Goal: Task Accomplishment & Management: Use online tool/utility

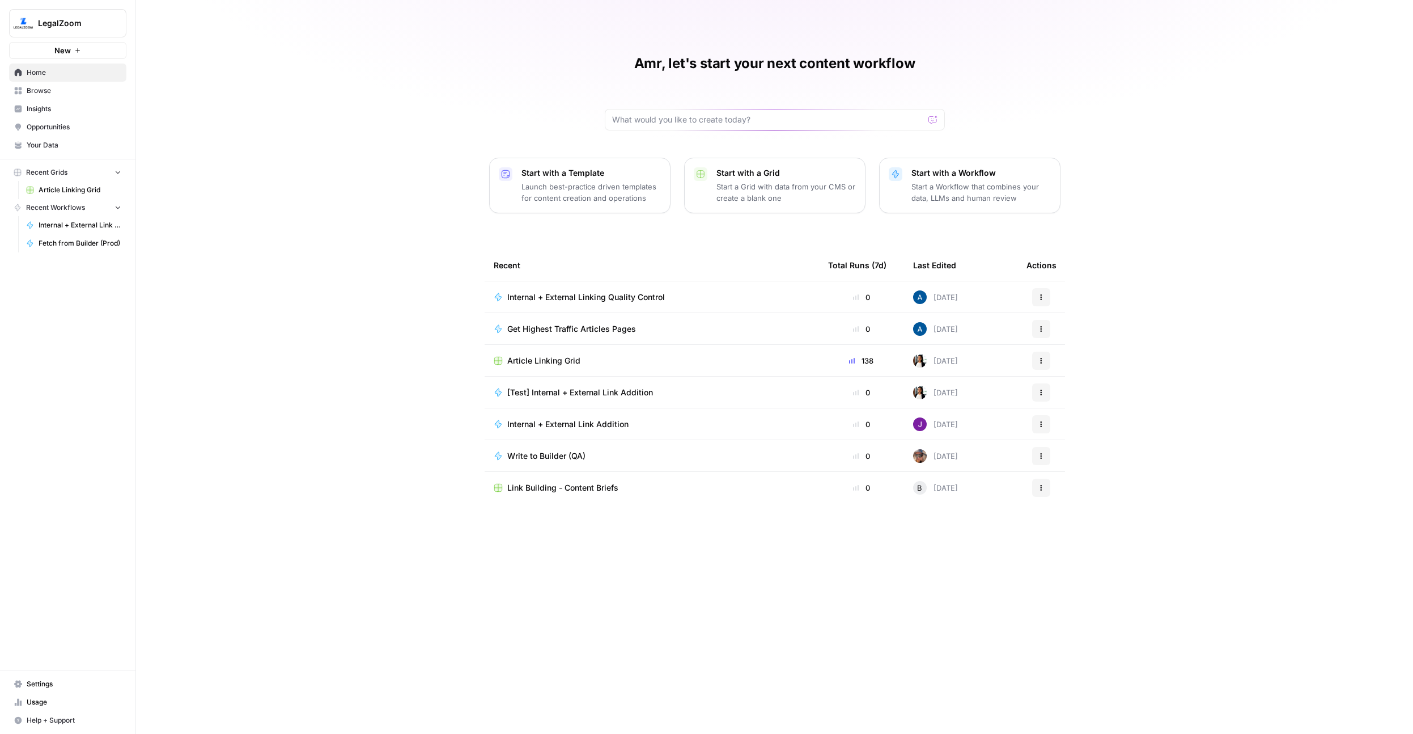
click at [80, 31] on button "LegalZoom" at bounding box center [67, 23] width 117 height 28
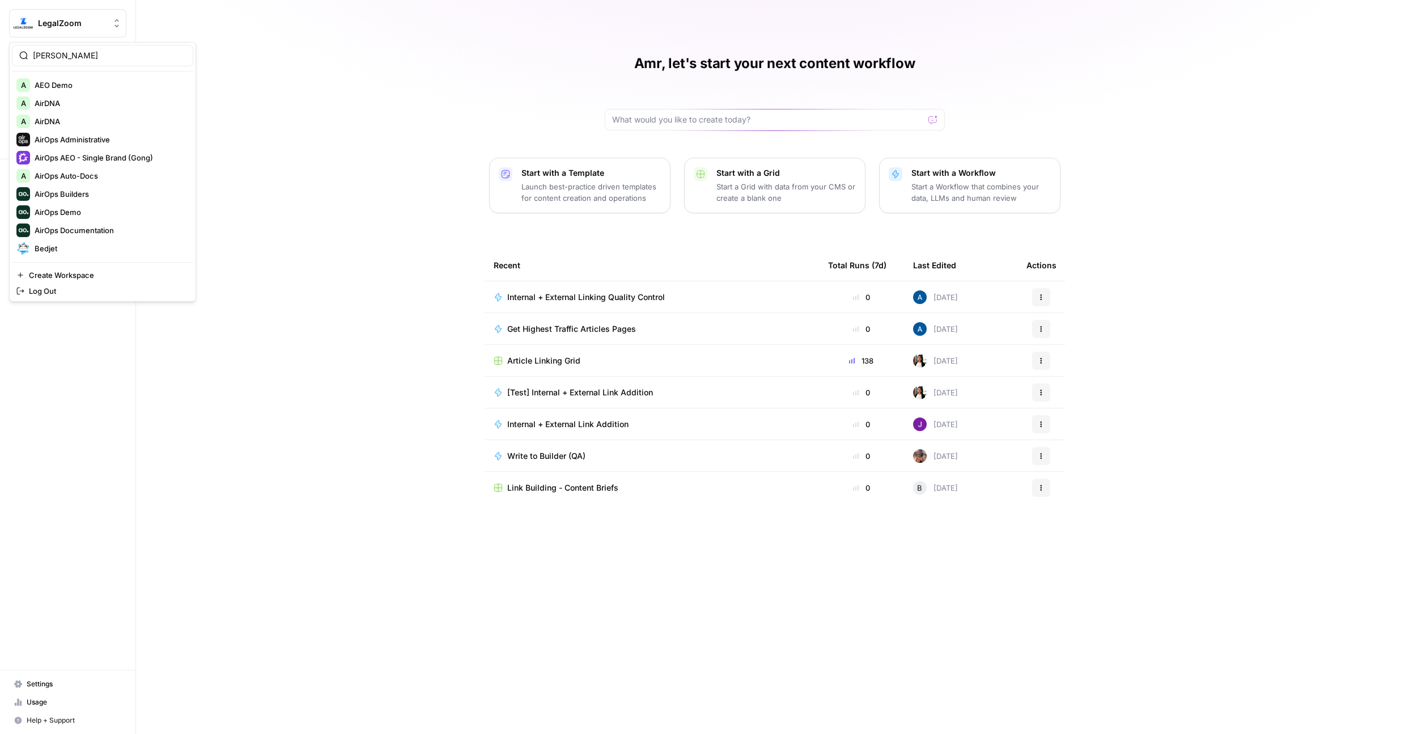
type input "dill"
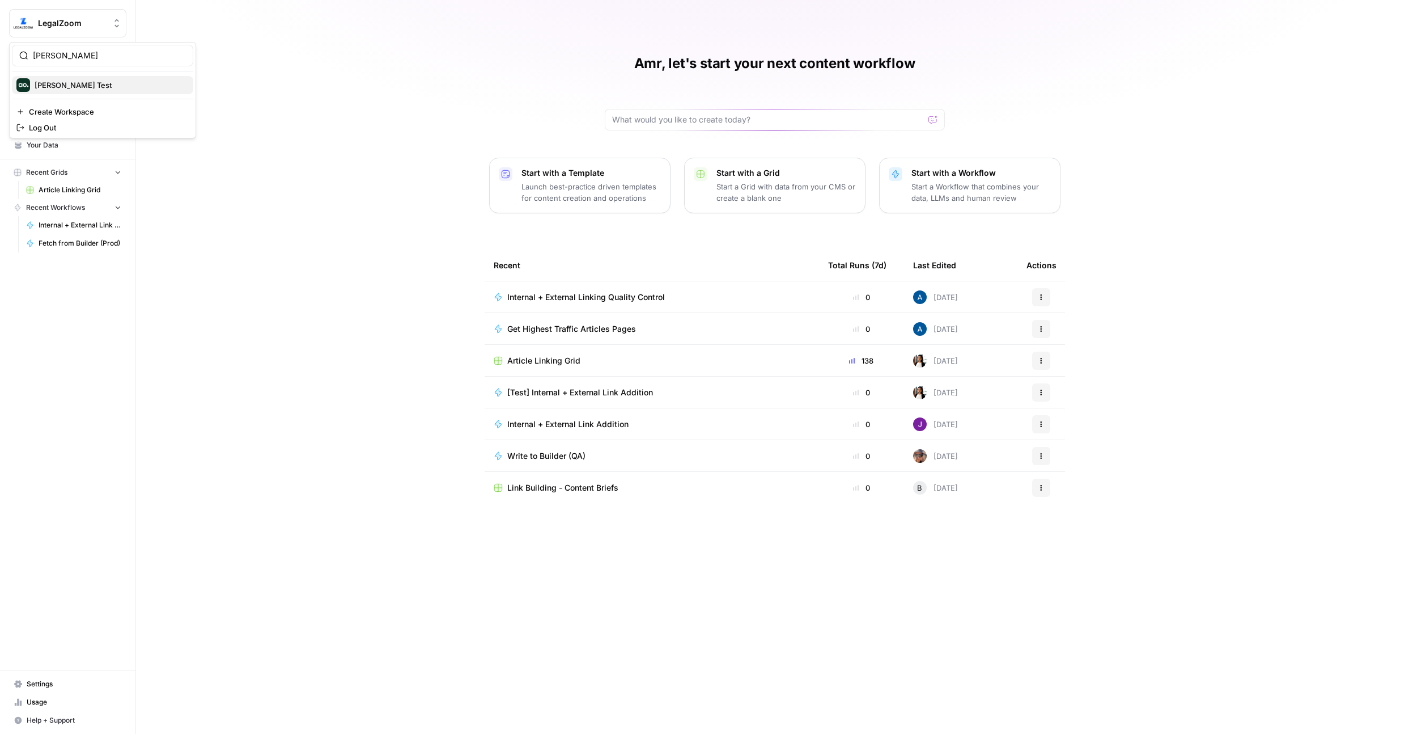
click at [64, 79] on span "[PERSON_NAME] Test" at bounding box center [110, 84] width 150 height 11
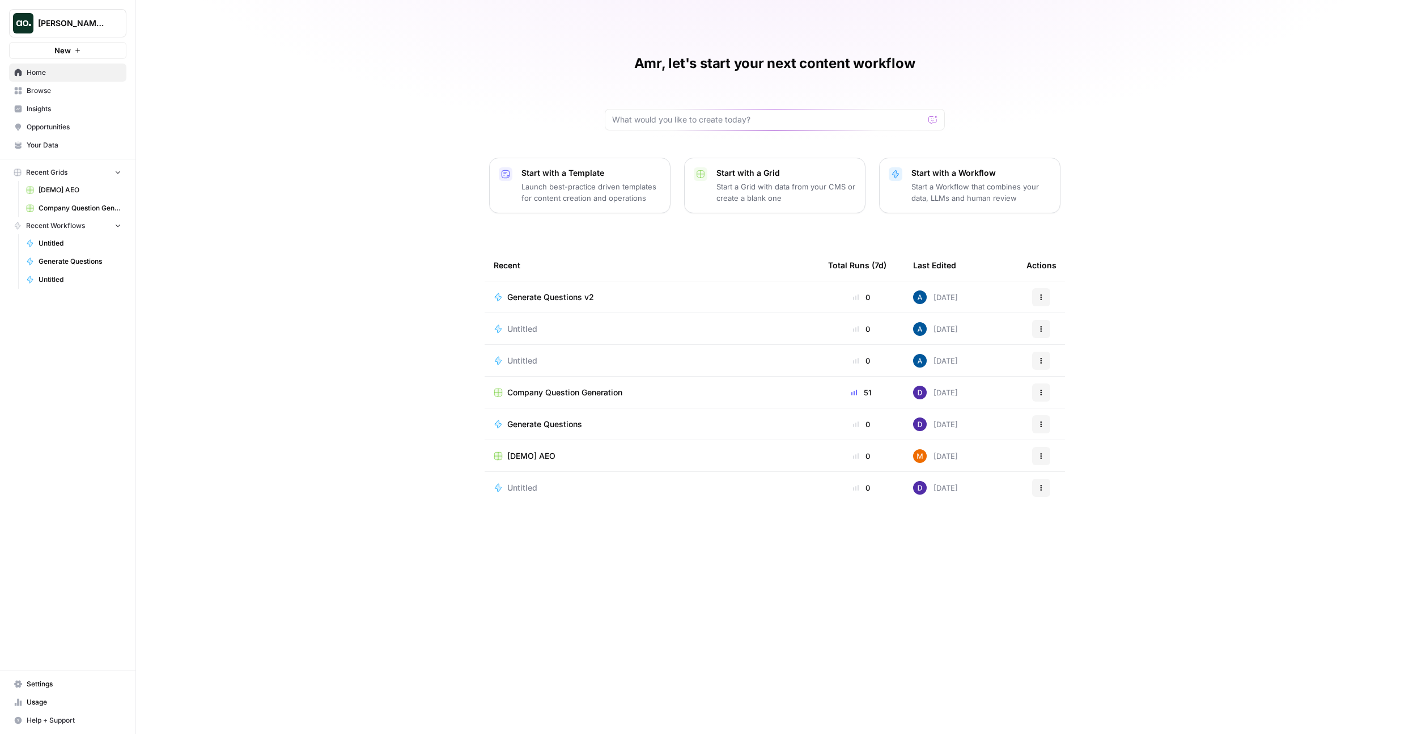
click at [570, 387] on span "Company Question Generation" at bounding box center [564, 392] width 115 height 11
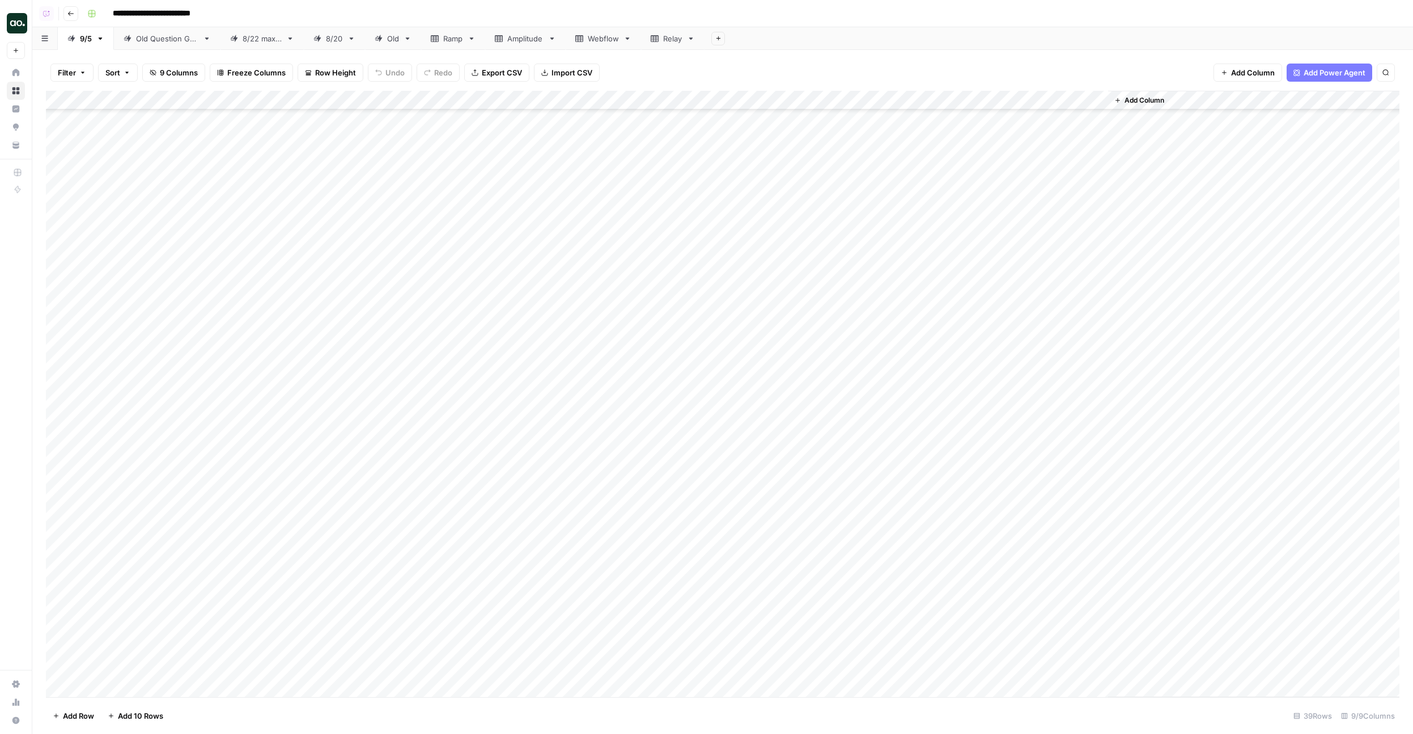
scroll to position [1038, 0]
click at [545, 387] on div "Add Column" at bounding box center [723, 394] width 1354 height 606
click at [540, 211] on div "Add Column" at bounding box center [723, 394] width 1354 height 606
click at [492, 211] on div "Add Column" at bounding box center [723, 394] width 1354 height 606
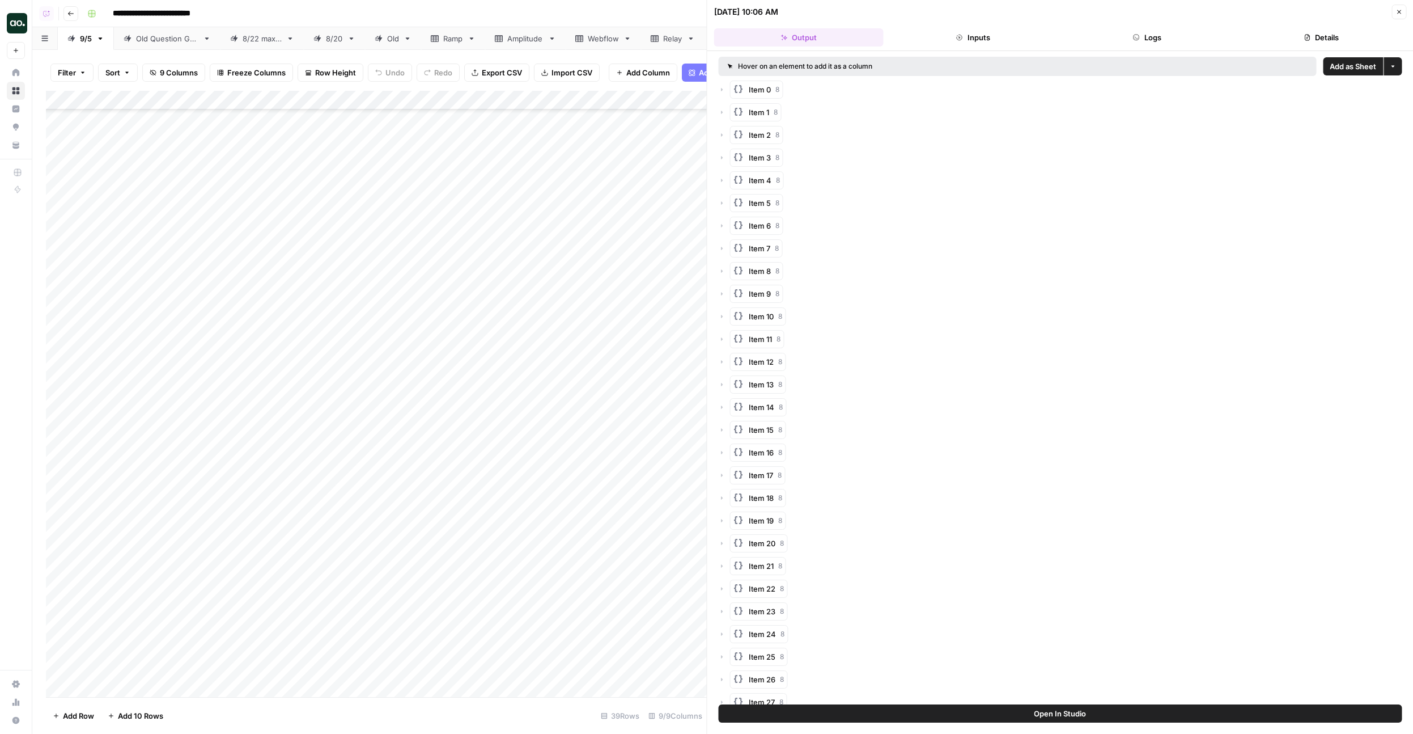
click at [1130, 39] on button "Logs" at bounding box center [1148, 37] width 170 height 18
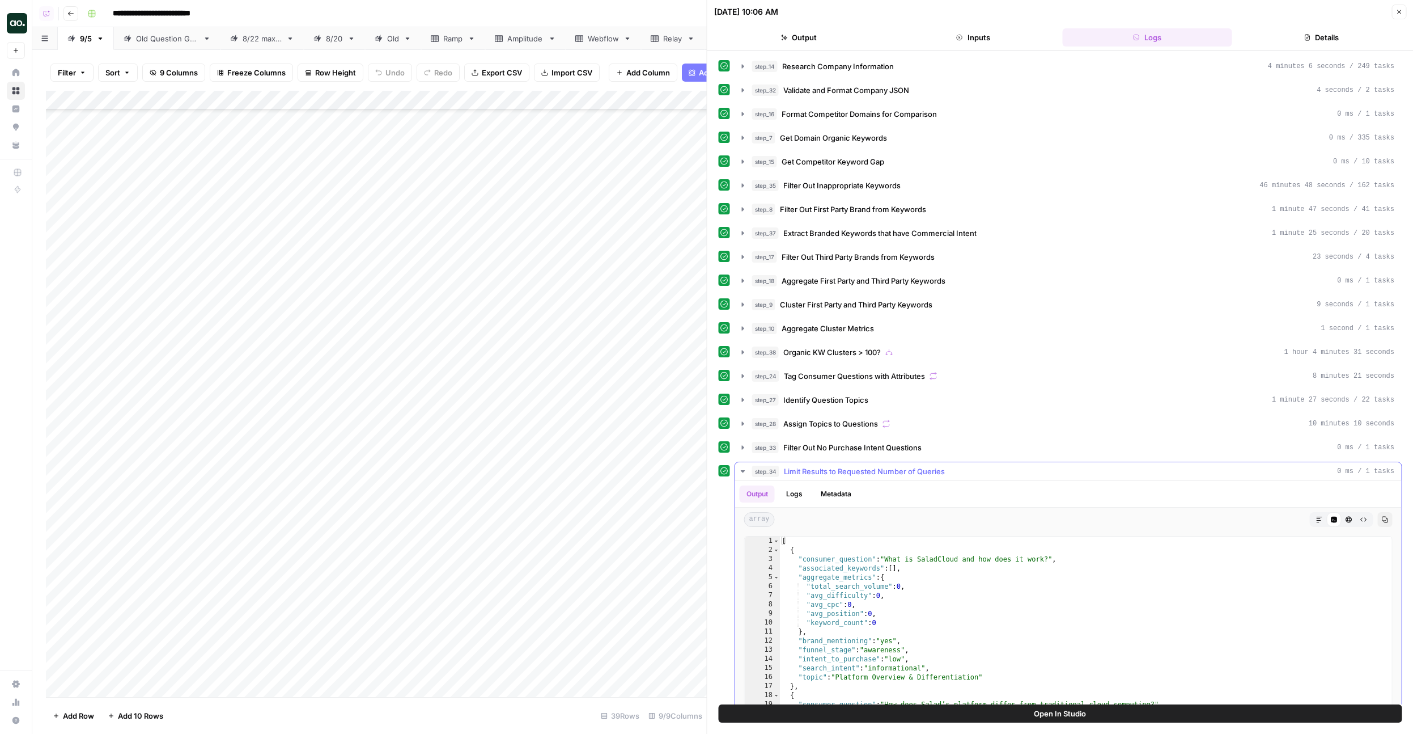
click at [826, 473] on span "Limit Results to Requested Number of Queries" at bounding box center [864, 470] width 161 height 11
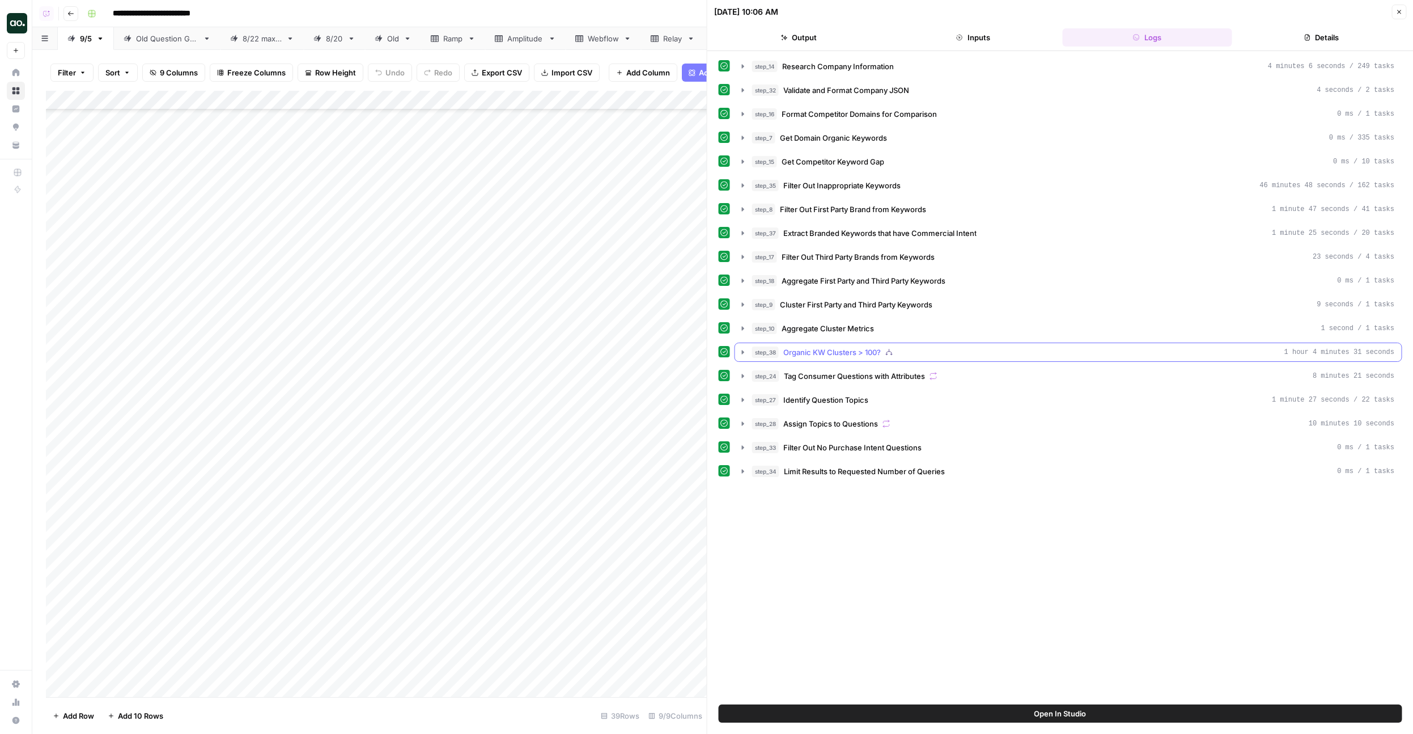
click at [834, 345] on button "step_38 Organic KW Clusters > 100? 1 hour 4 minutes 31 seconds" at bounding box center [1068, 352] width 667 height 18
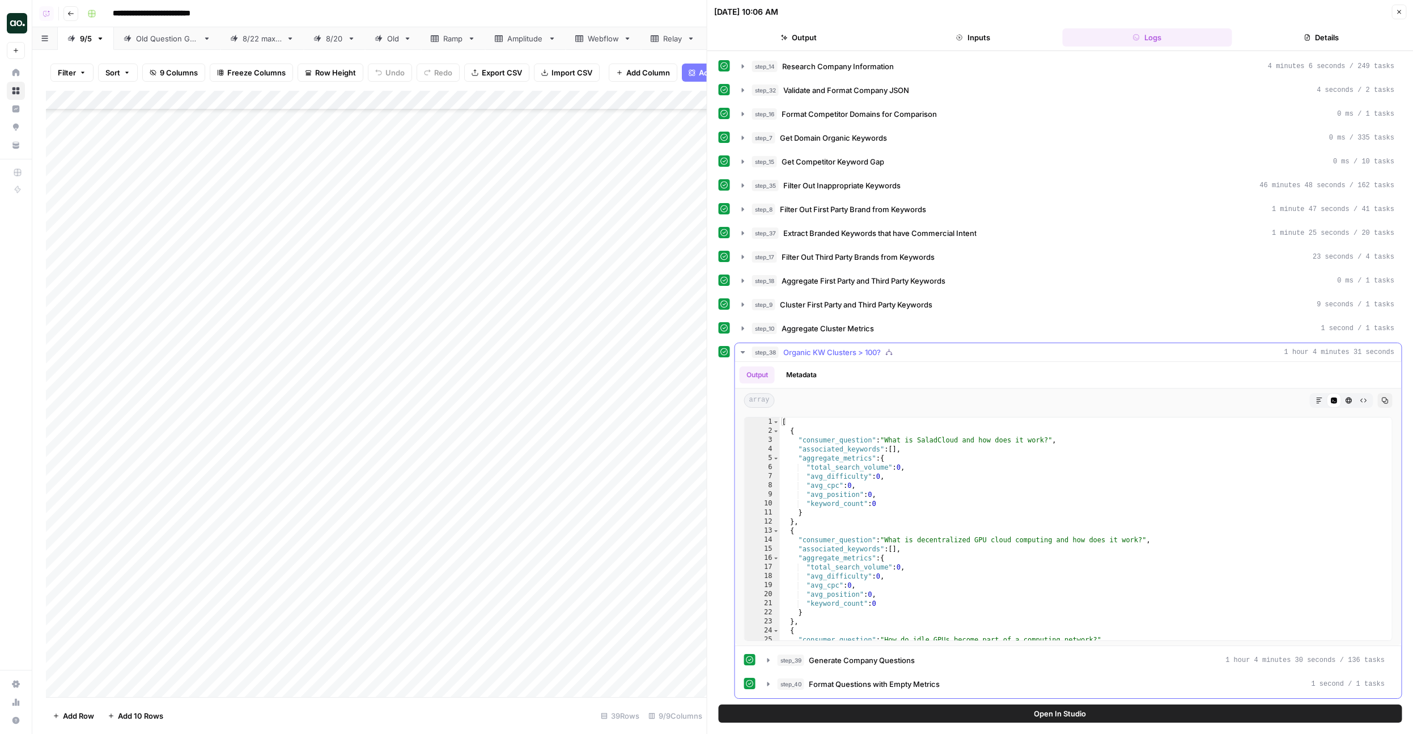
click at [834, 345] on button "step_38 Organic KW Clusters > 100? 1 hour 4 minutes 31 seconds" at bounding box center [1068, 352] width 667 height 18
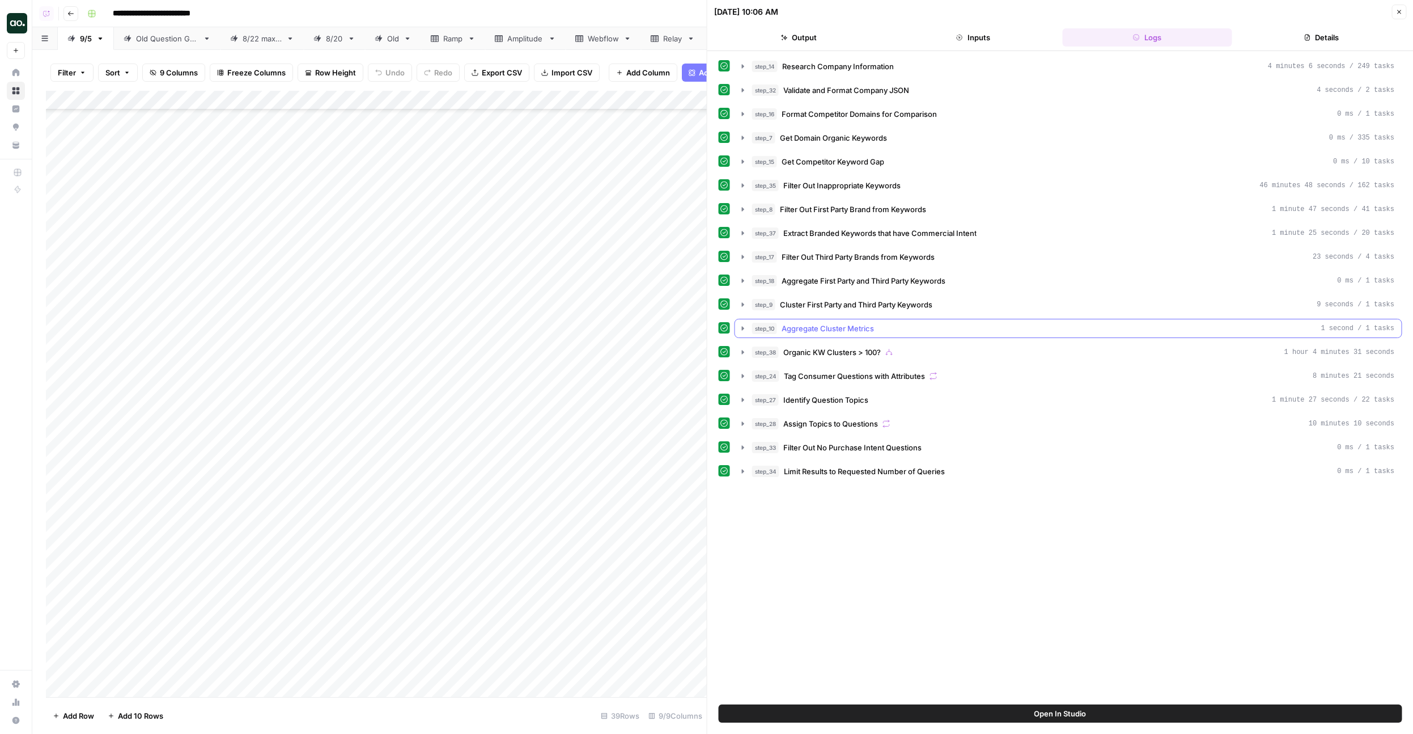
click at [835, 332] on span "Aggregate Cluster Metrics" at bounding box center [828, 328] width 92 height 11
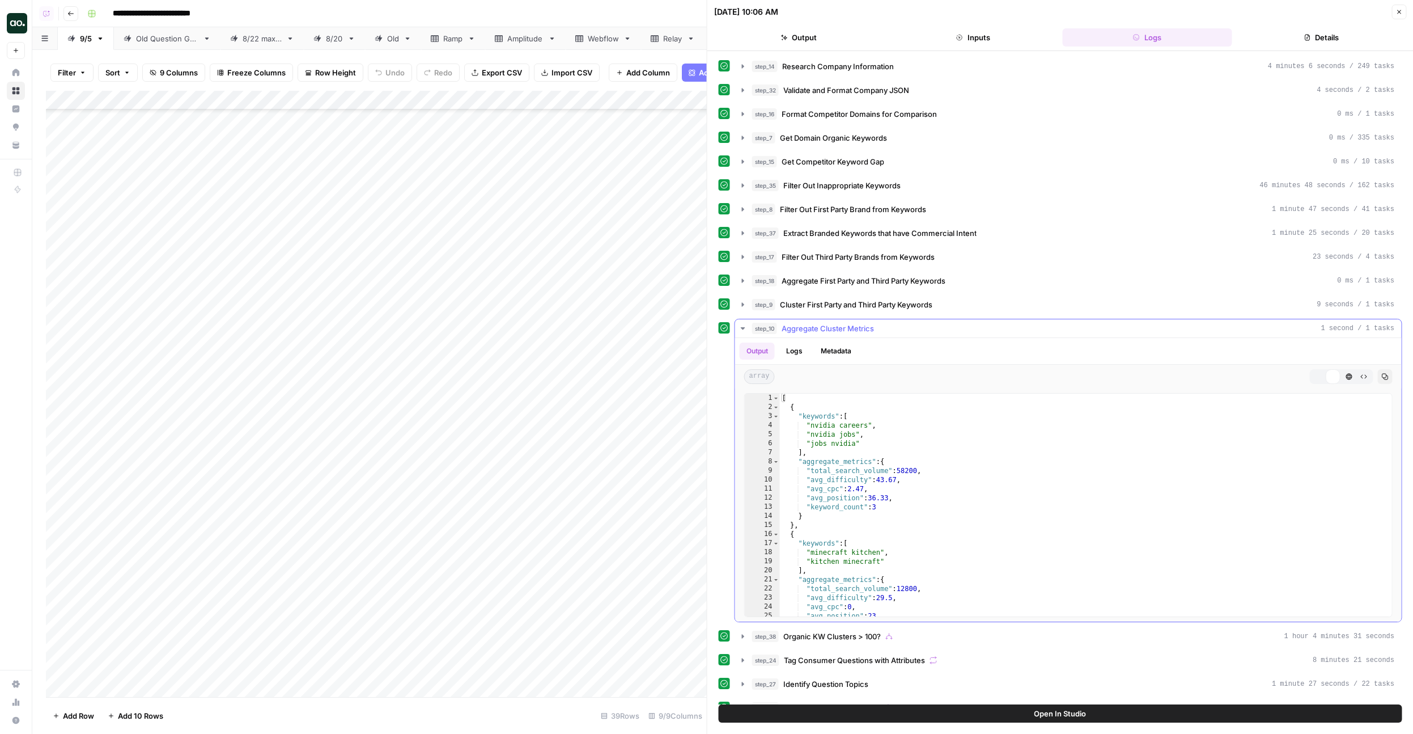
click at [835, 332] on span "Aggregate Cluster Metrics" at bounding box center [828, 328] width 92 height 11
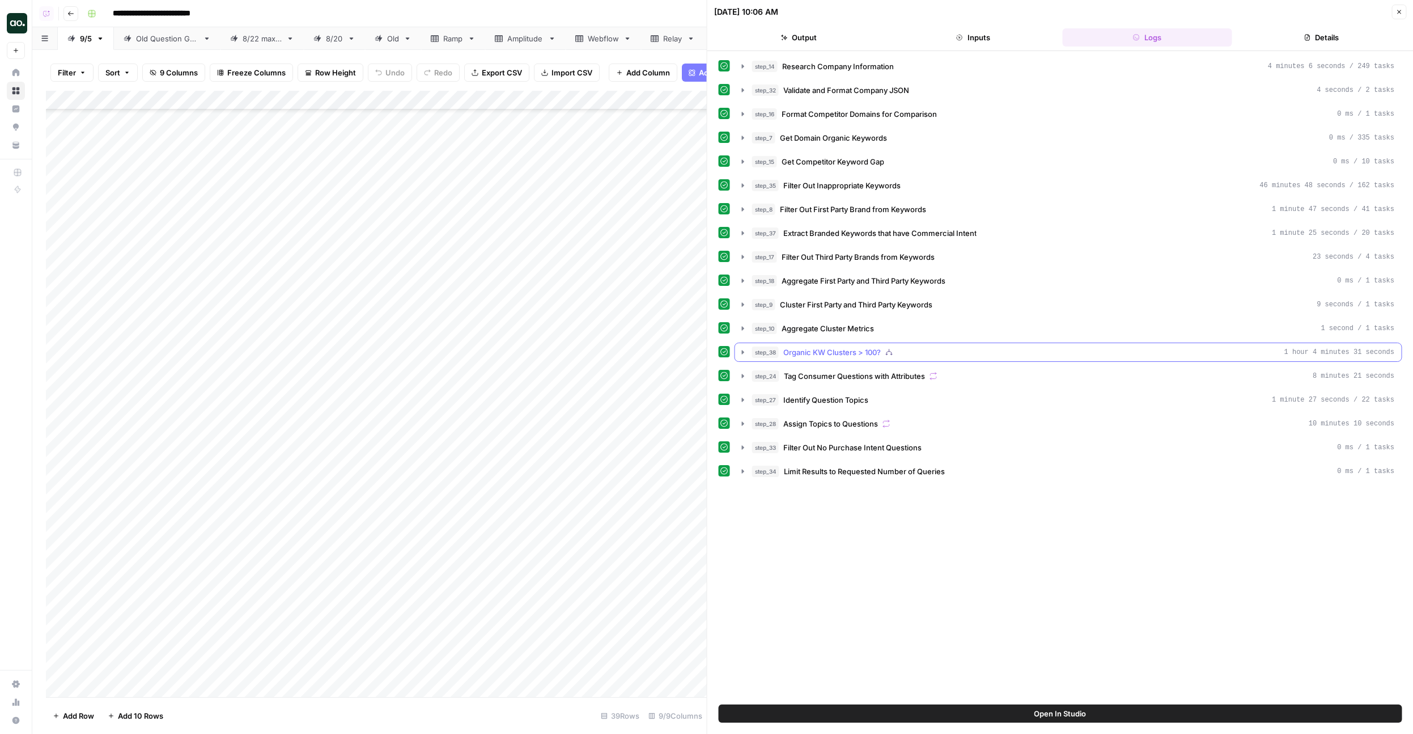
click at [836, 348] on span "Organic KW Clusters > 100?" at bounding box center [833, 351] width 98 height 11
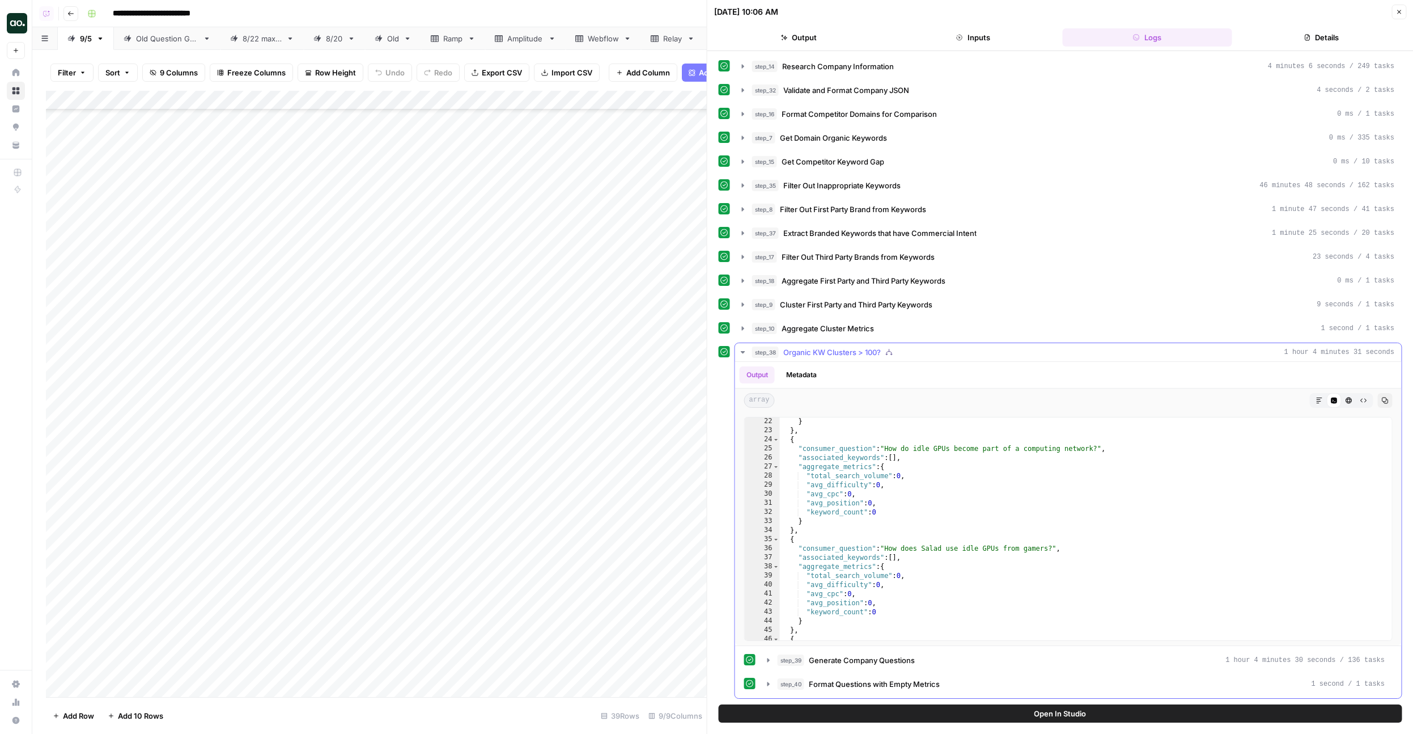
scroll to position [142, 0]
click at [855, 347] on span "Organic KW Clusters > 100?" at bounding box center [833, 351] width 98 height 11
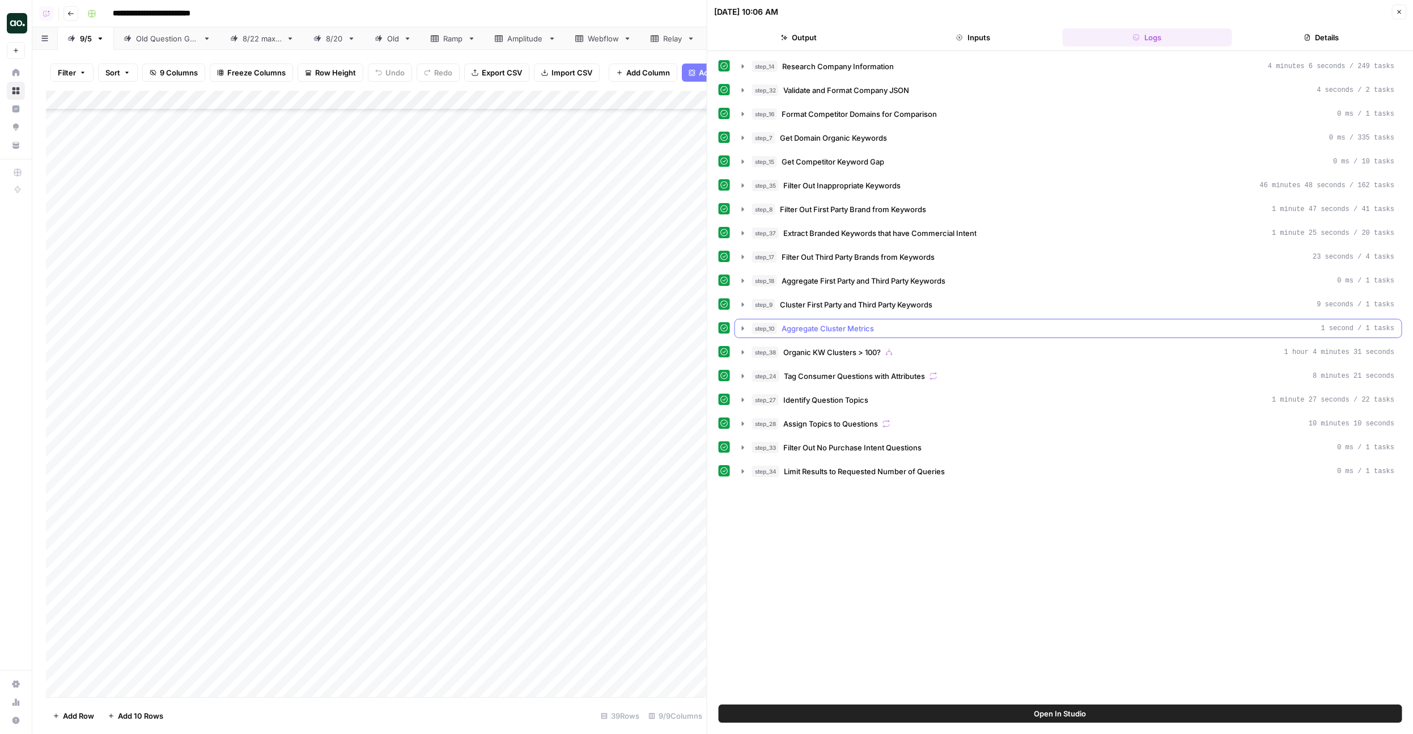
click at [822, 330] on span "Aggregate Cluster Metrics" at bounding box center [828, 328] width 92 height 11
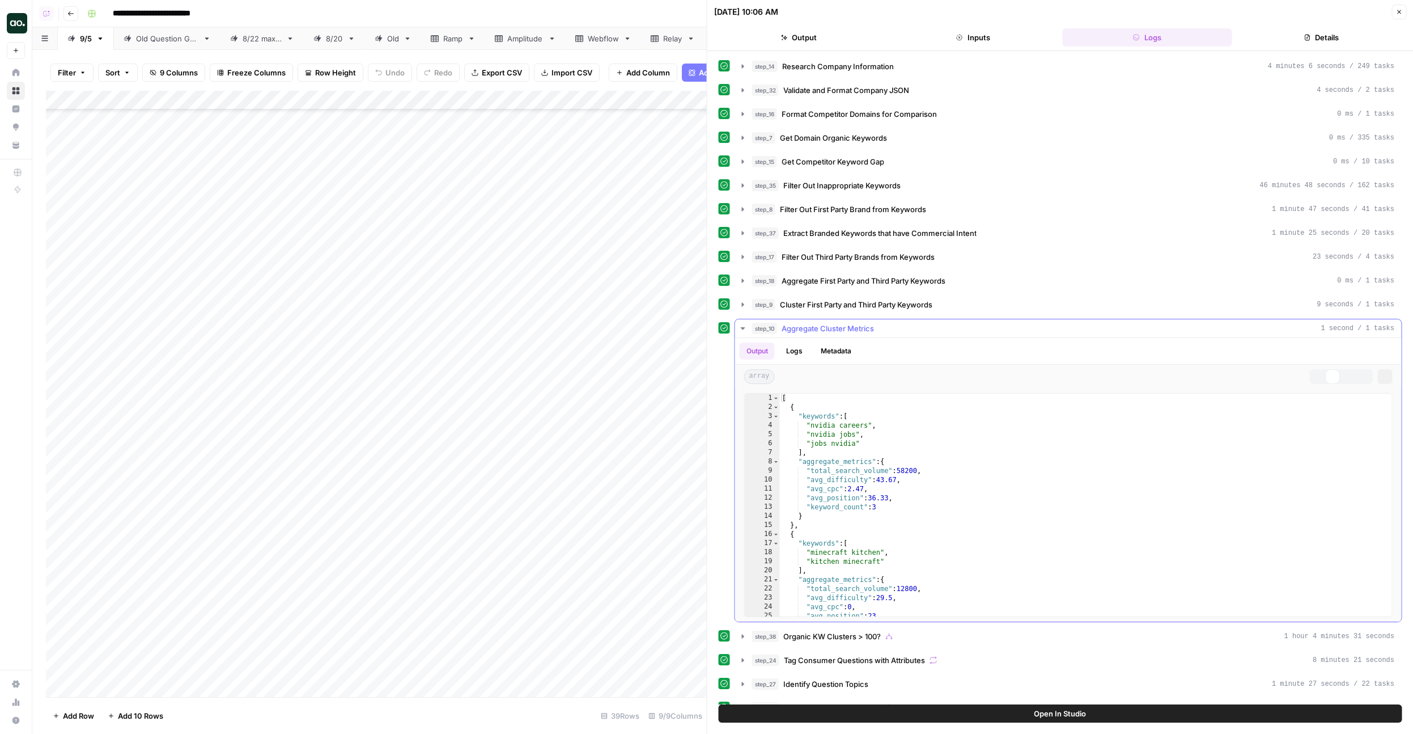
click at [822, 330] on span "Aggregate Cluster Metrics" at bounding box center [828, 328] width 92 height 11
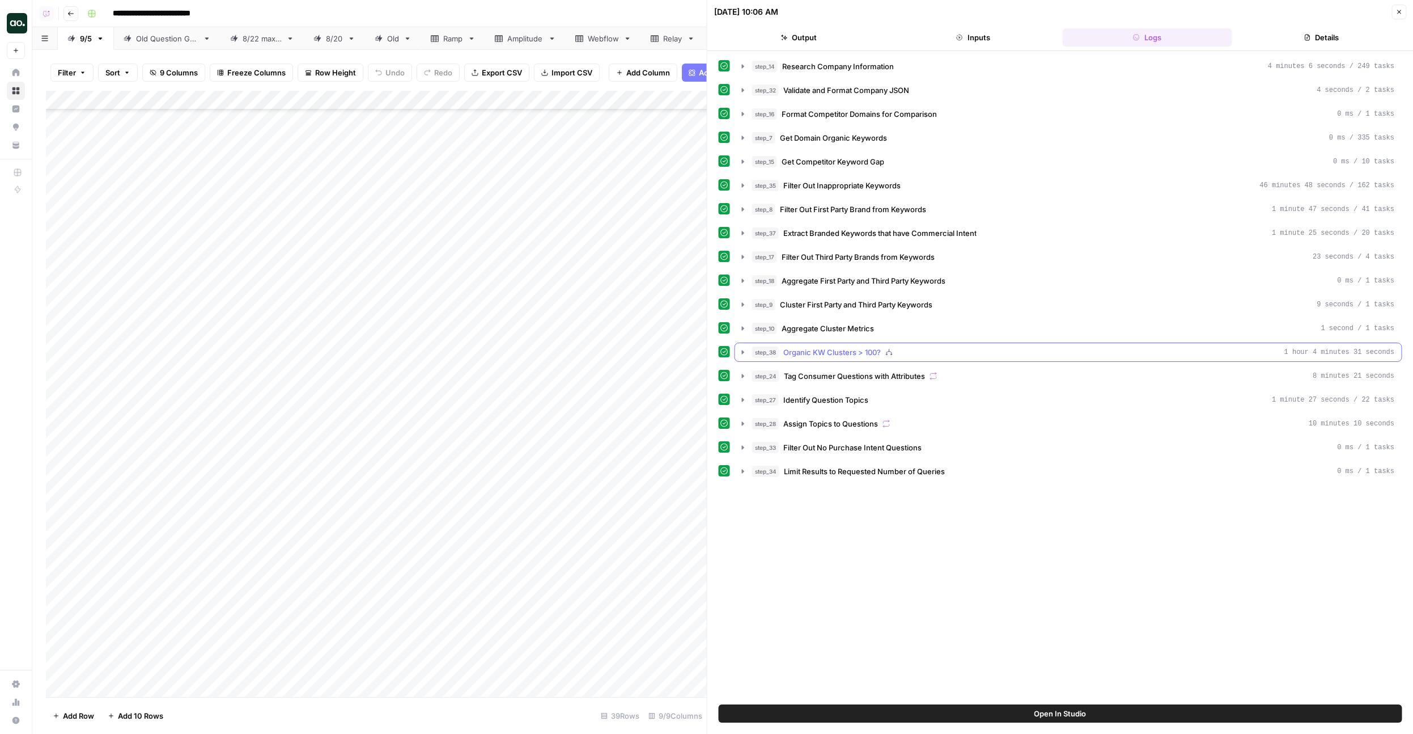
click at [824, 347] on span "Organic KW Clusters > 100?" at bounding box center [833, 351] width 98 height 11
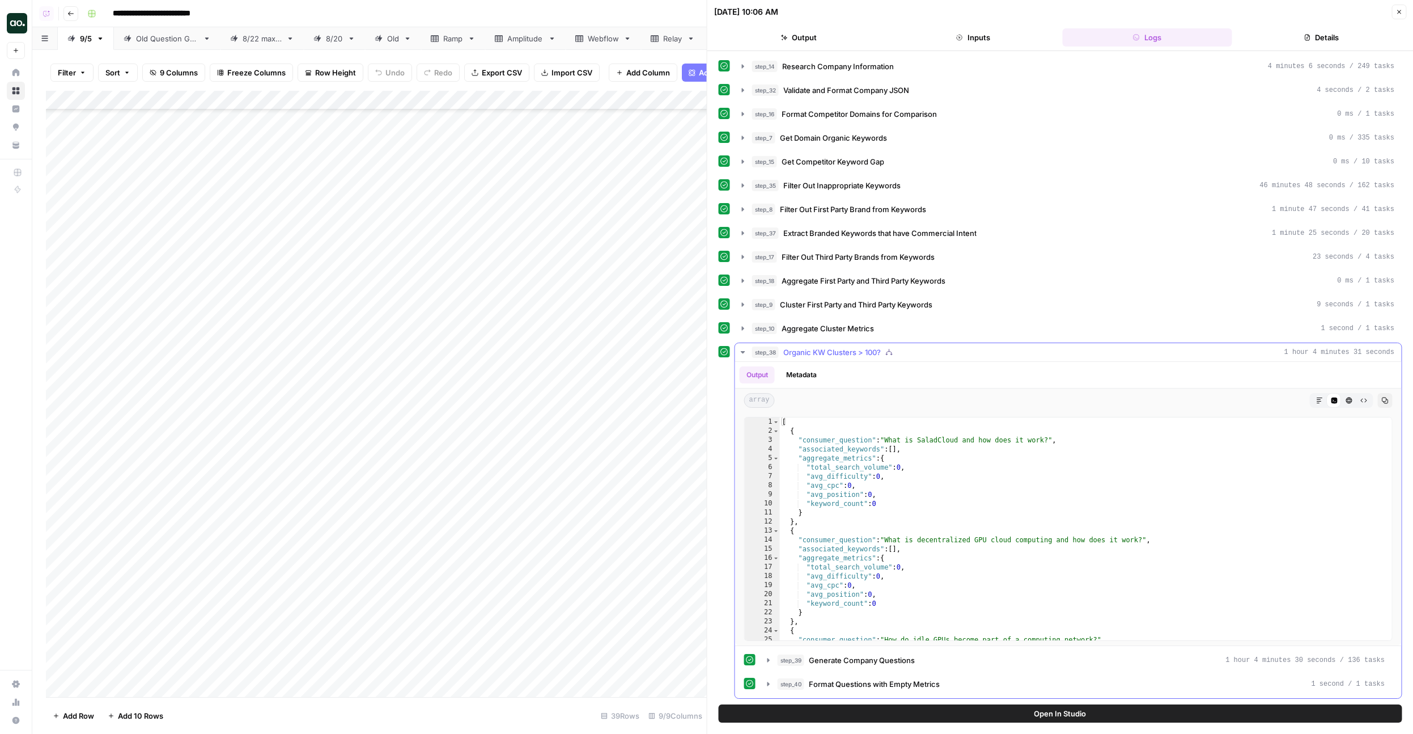
click at [824, 347] on span "Organic KW Clusters > 100?" at bounding box center [833, 351] width 98 height 11
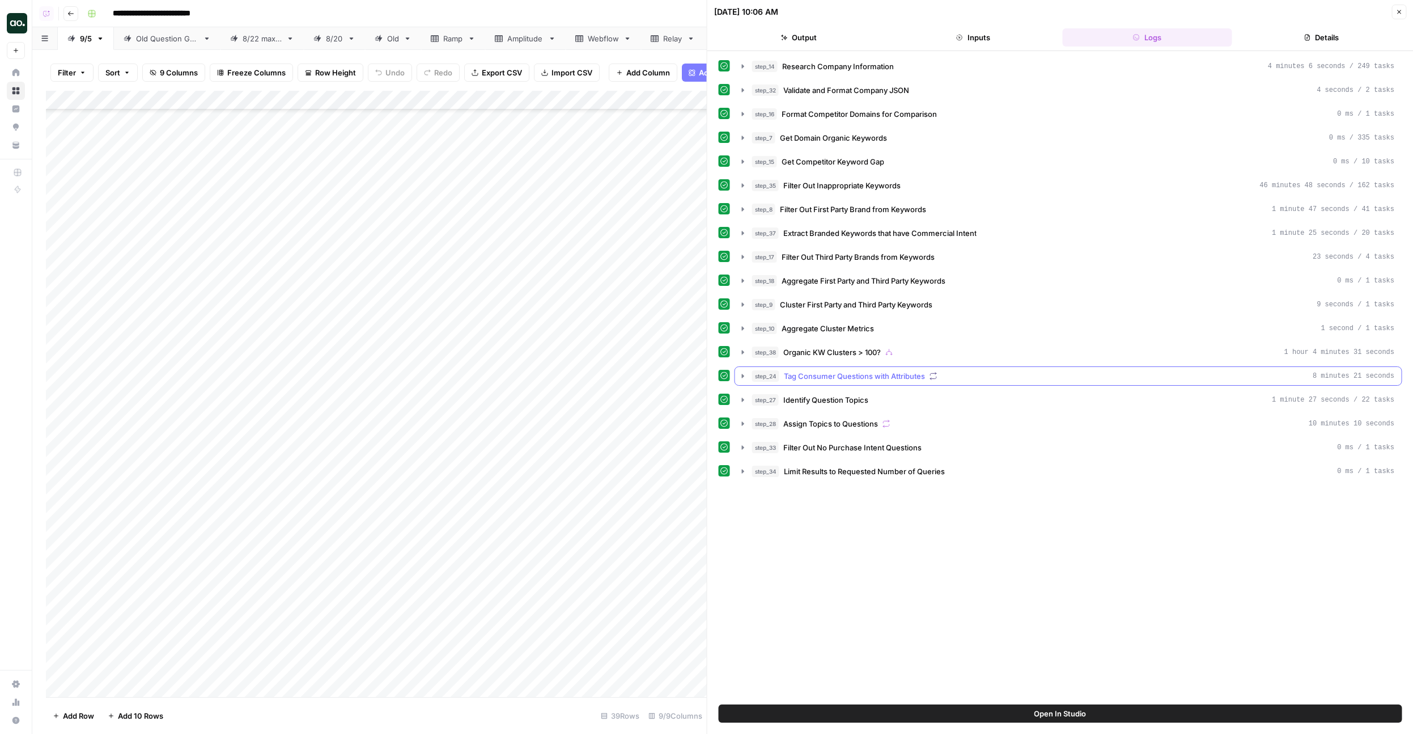
click at [830, 377] on span "Tag Consumer Questions with Attributes" at bounding box center [854, 375] width 141 height 11
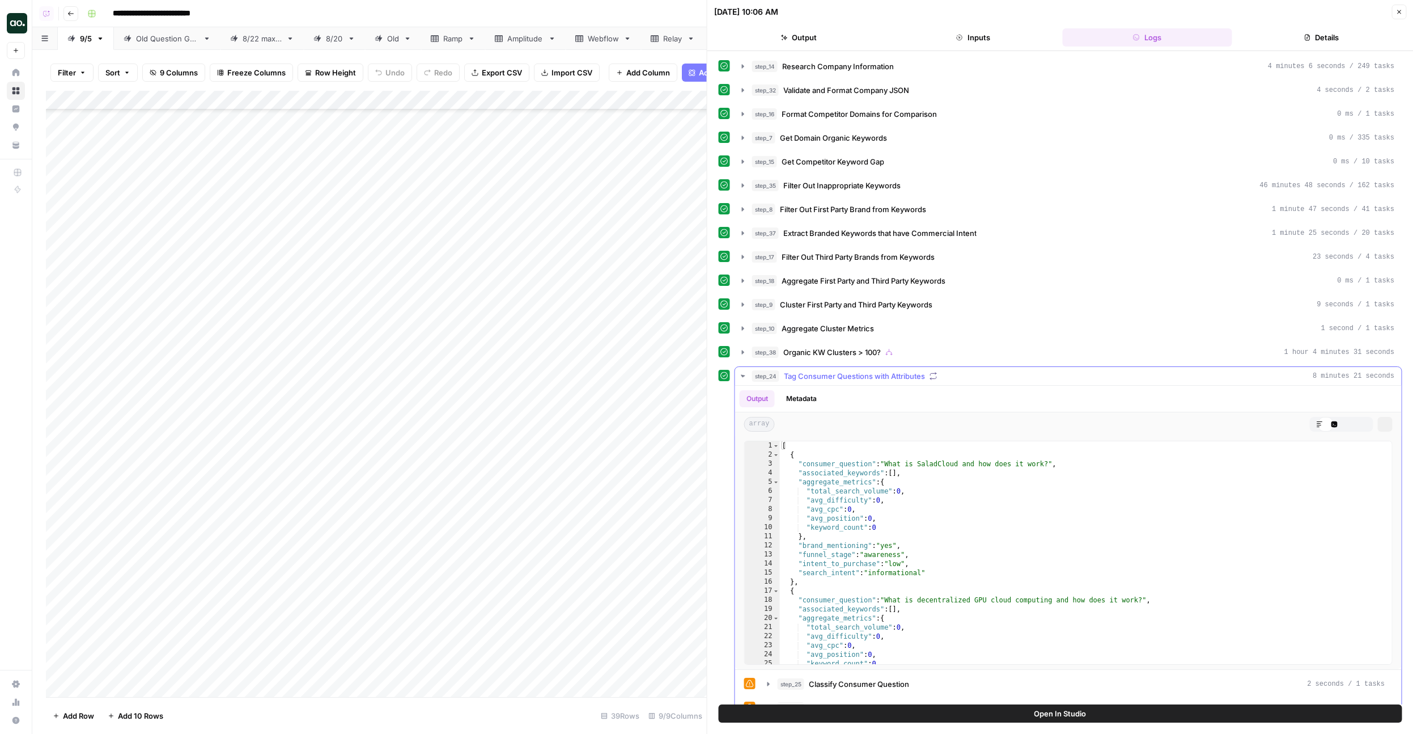
click at [830, 377] on span "Tag Consumer Questions with Attributes" at bounding box center [854, 375] width 141 height 11
click at [828, 354] on span "Organic KW Clusters > 100?" at bounding box center [833, 351] width 98 height 11
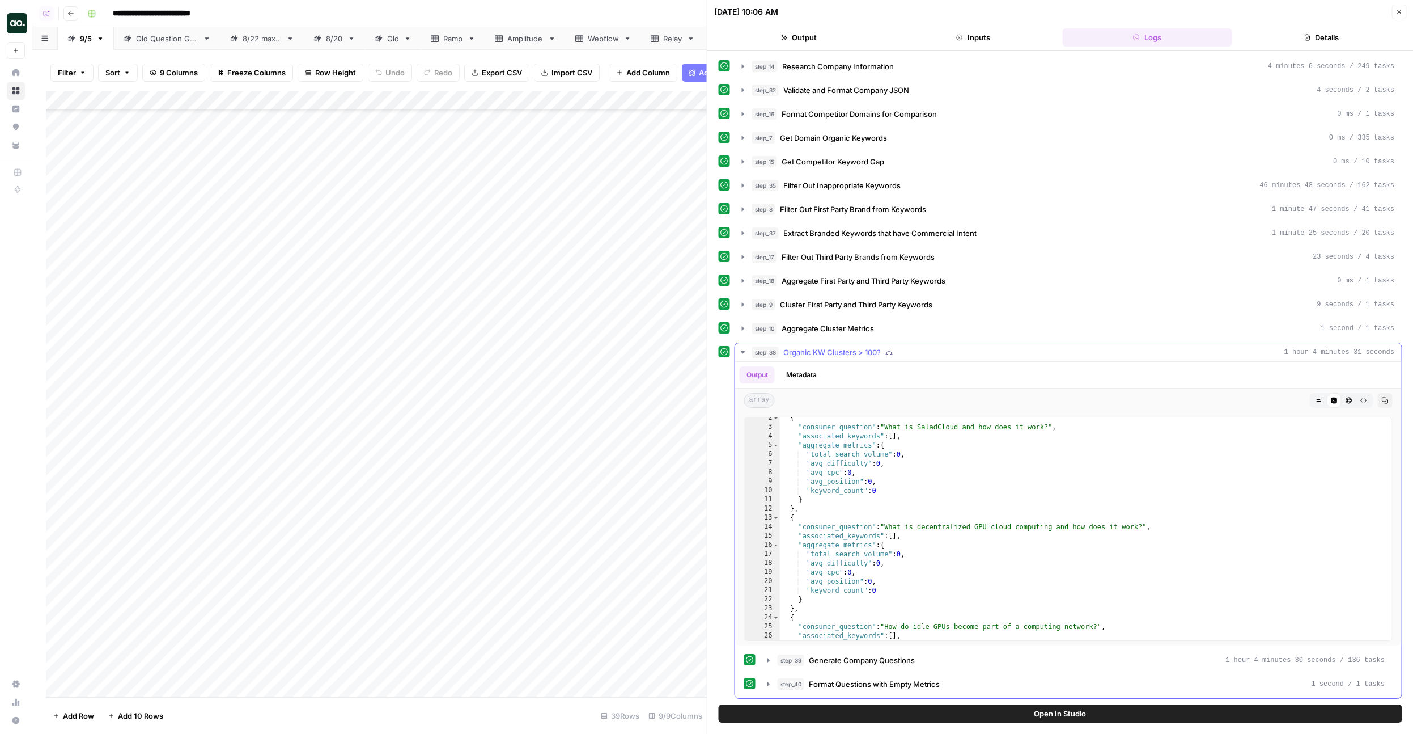
scroll to position [19, 0]
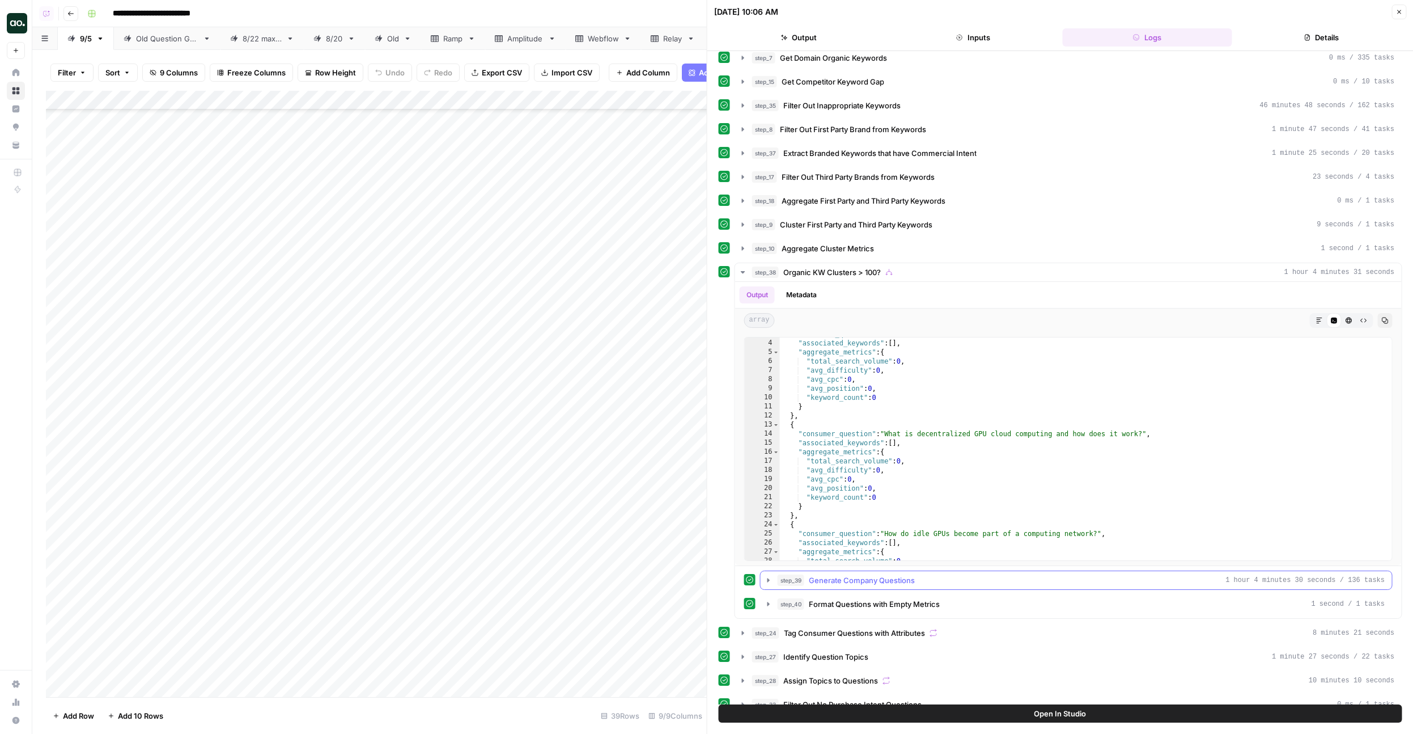
click at [848, 577] on span "Generate Company Questions" at bounding box center [862, 579] width 106 height 11
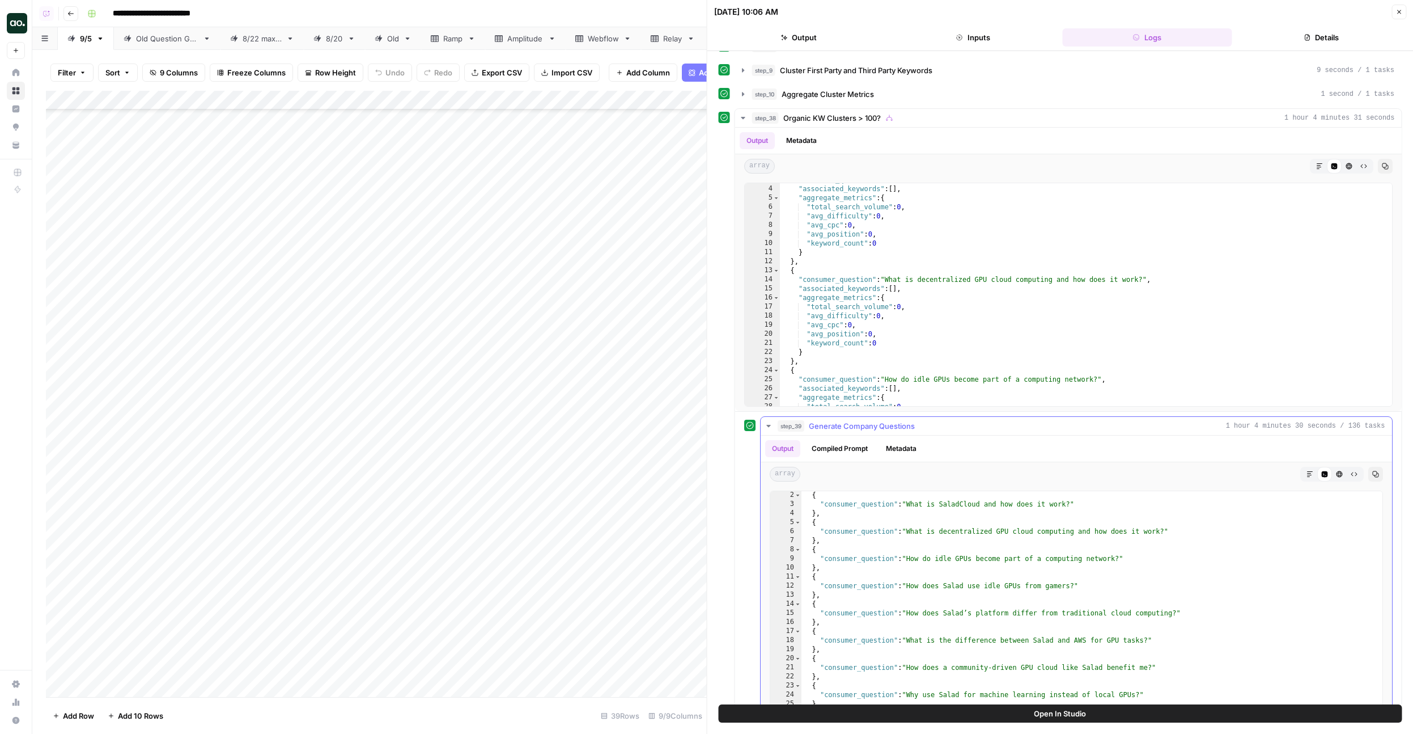
scroll to position [0, 0]
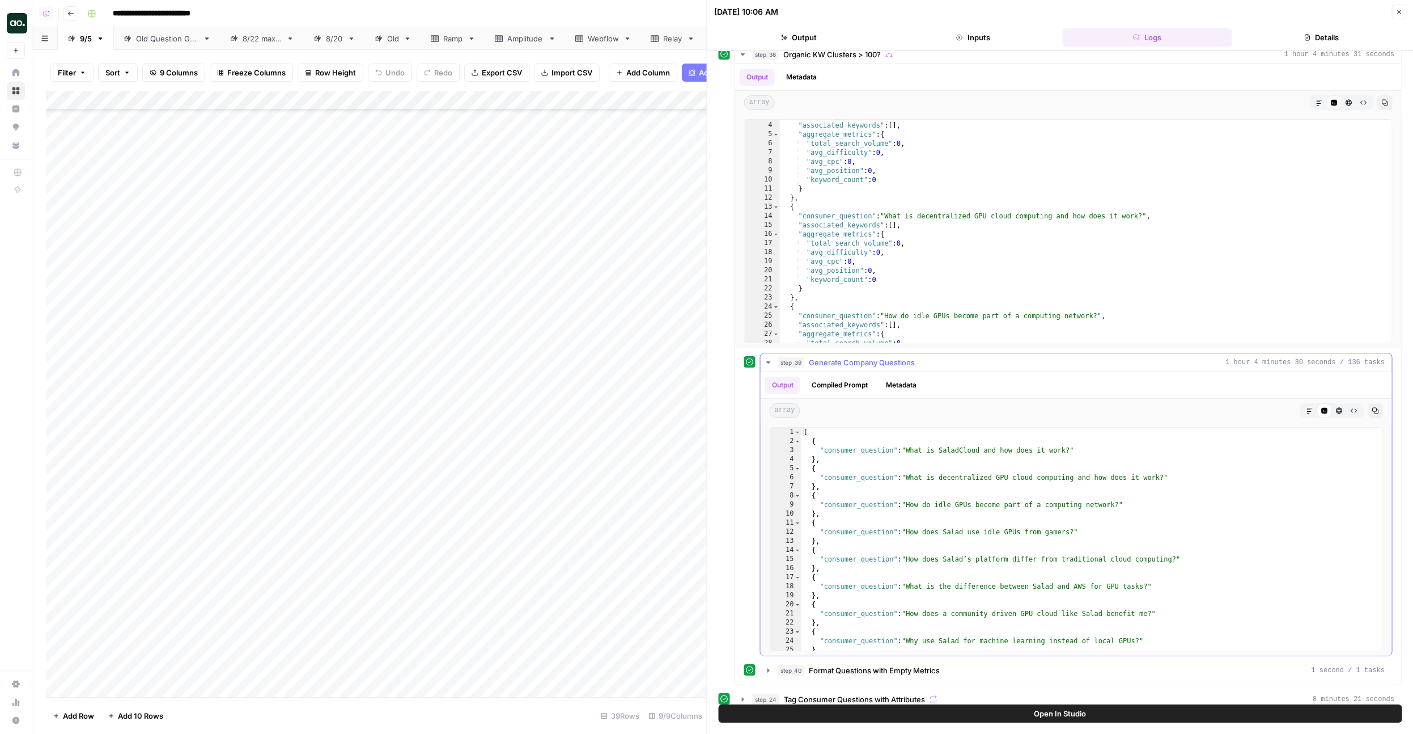
click at [846, 361] on span "Generate Company Questions" at bounding box center [862, 362] width 106 height 11
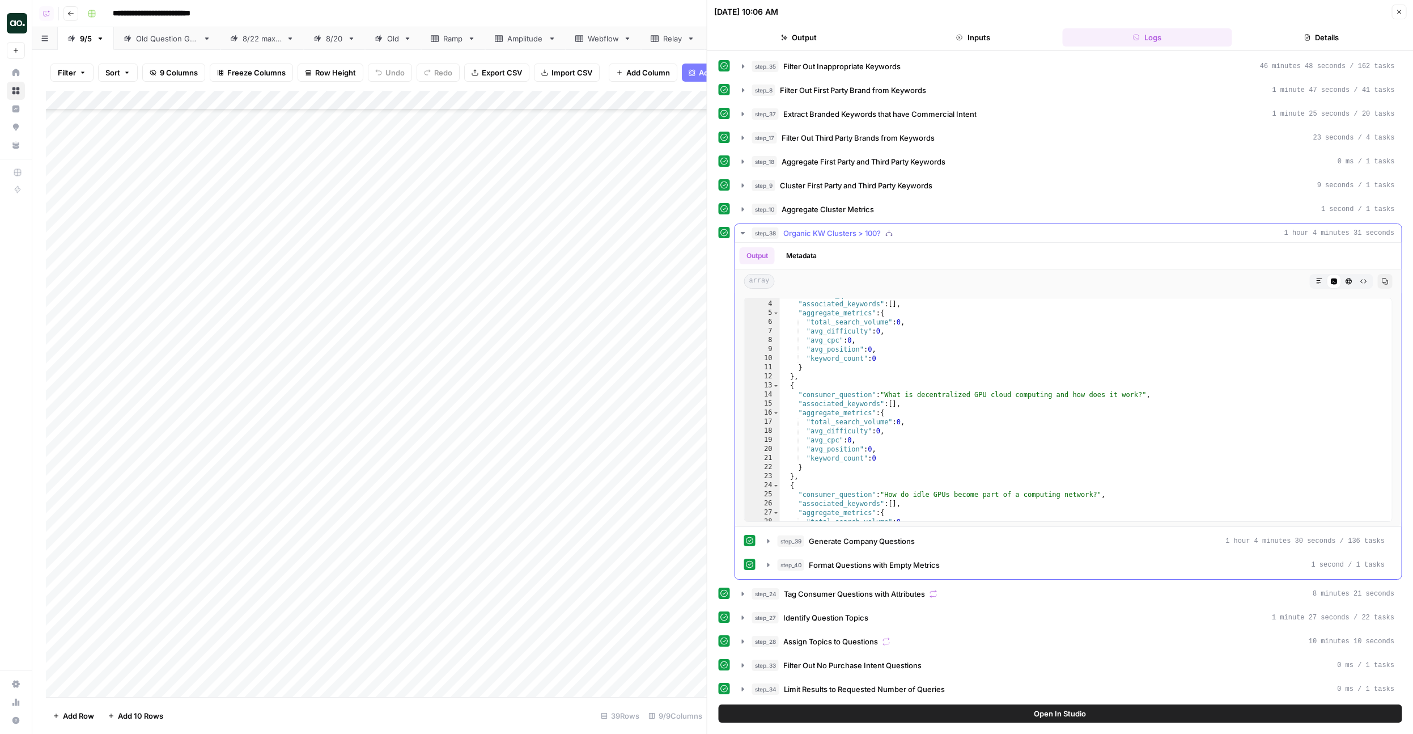
scroll to position [119, 0]
click at [867, 547] on button "step_39 Generate Company Questions 1 hour 4 minutes 30 seconds / 136 tasks" at bounding box center [1077, 541] width 632 height 18
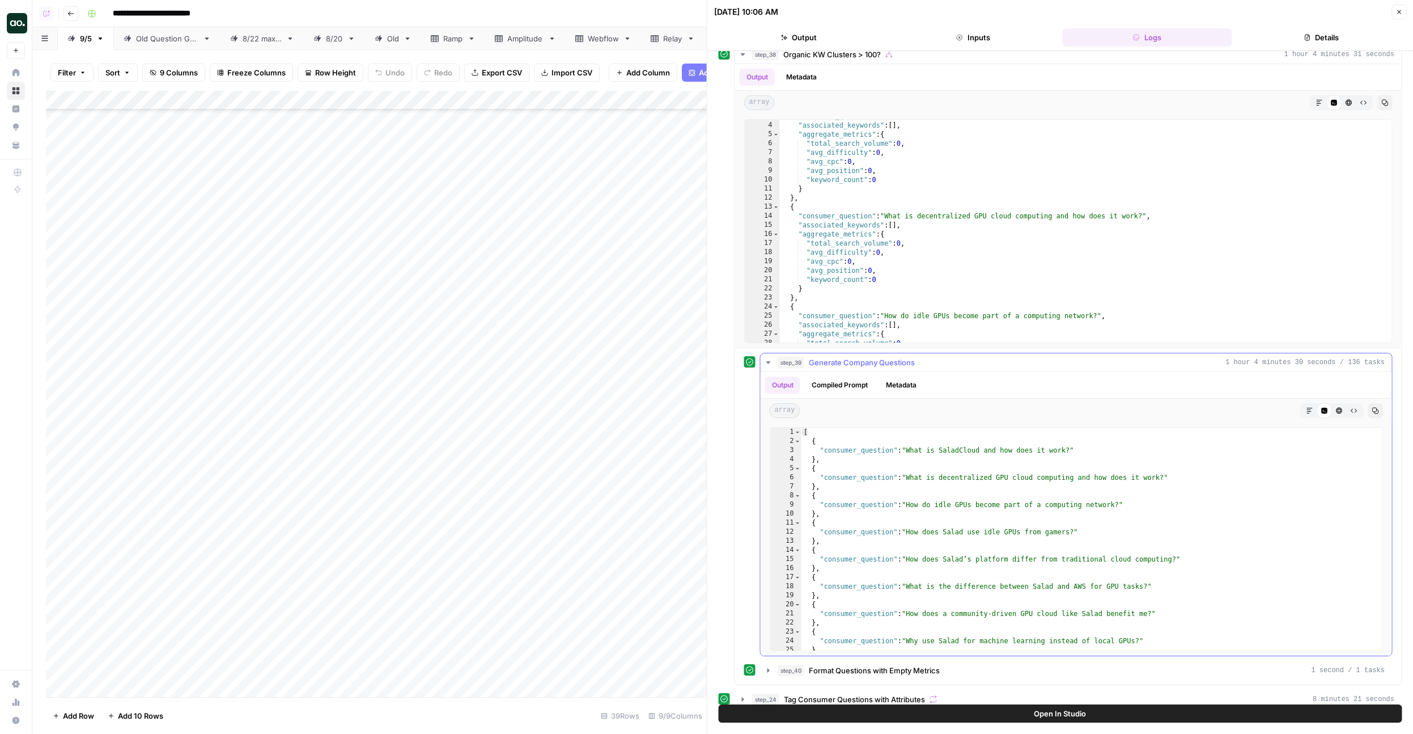
click at [837, 383] on button "Compiled Prompt" at bounding box center [840, 384] width 70 height 17
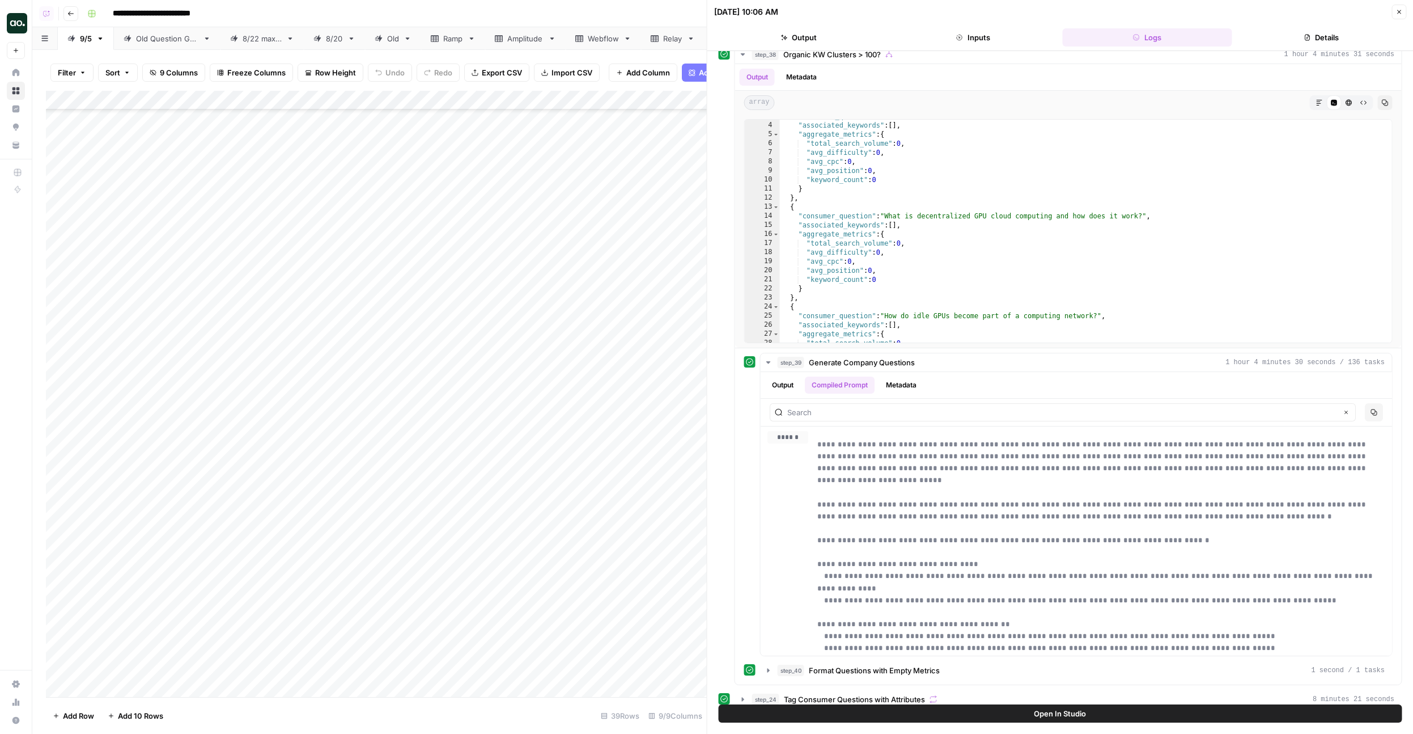
click at [456, 99] on div "Add Column" at bounding box center [376, 394] width 661 height 606
click at [412, 212] on span "Edit Workflow" at bounding box center [418, 211] width 99 height 11
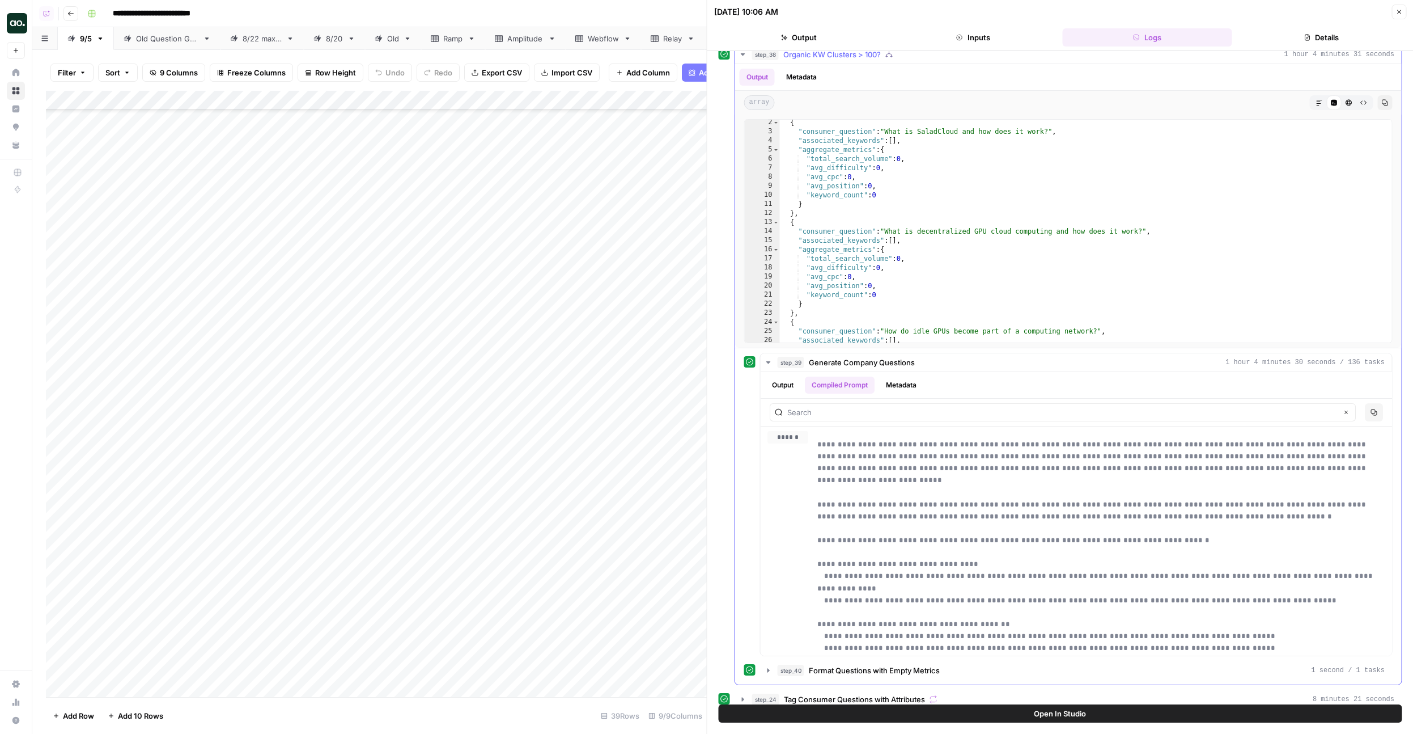
scroll to position [0, 0]
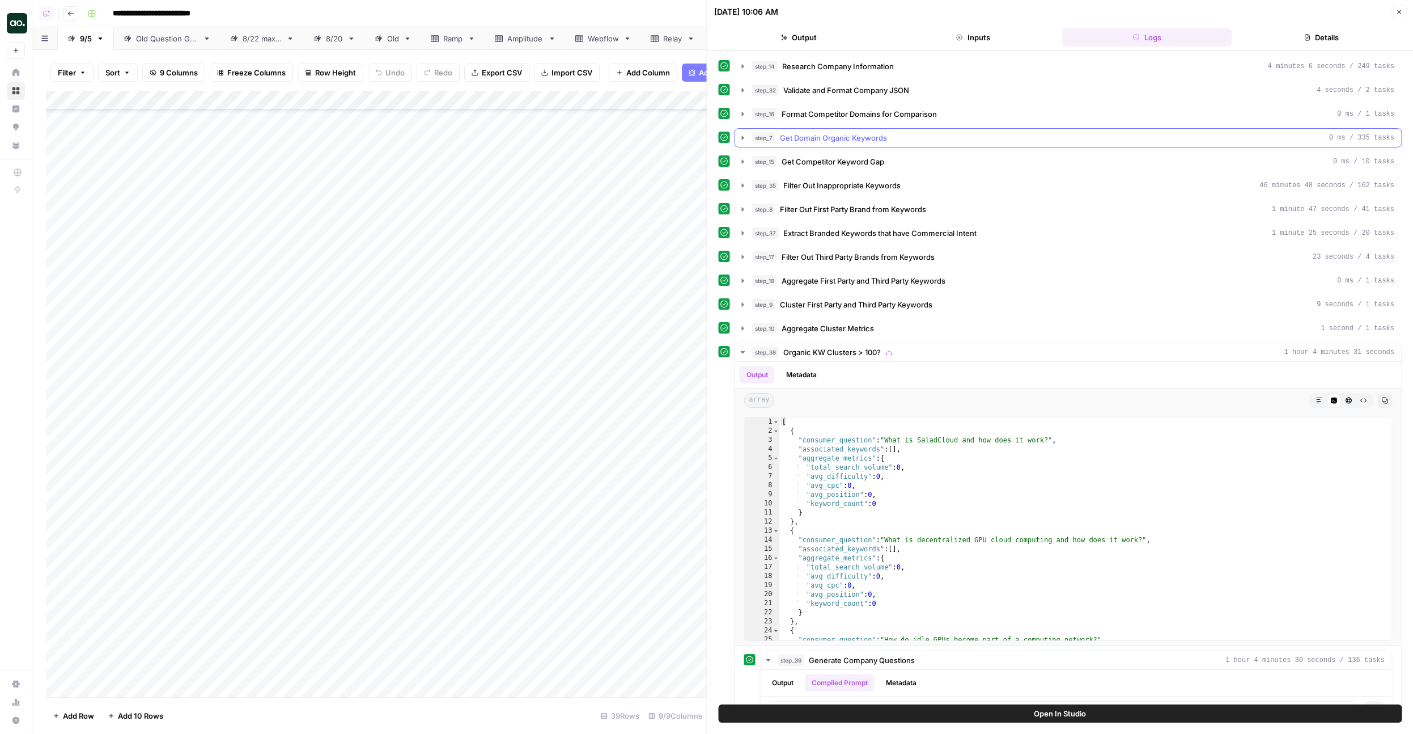
click at [814, 141] on span "Get Domain Organic Keywords" at bounding box center [833, 137] width 107 height 11
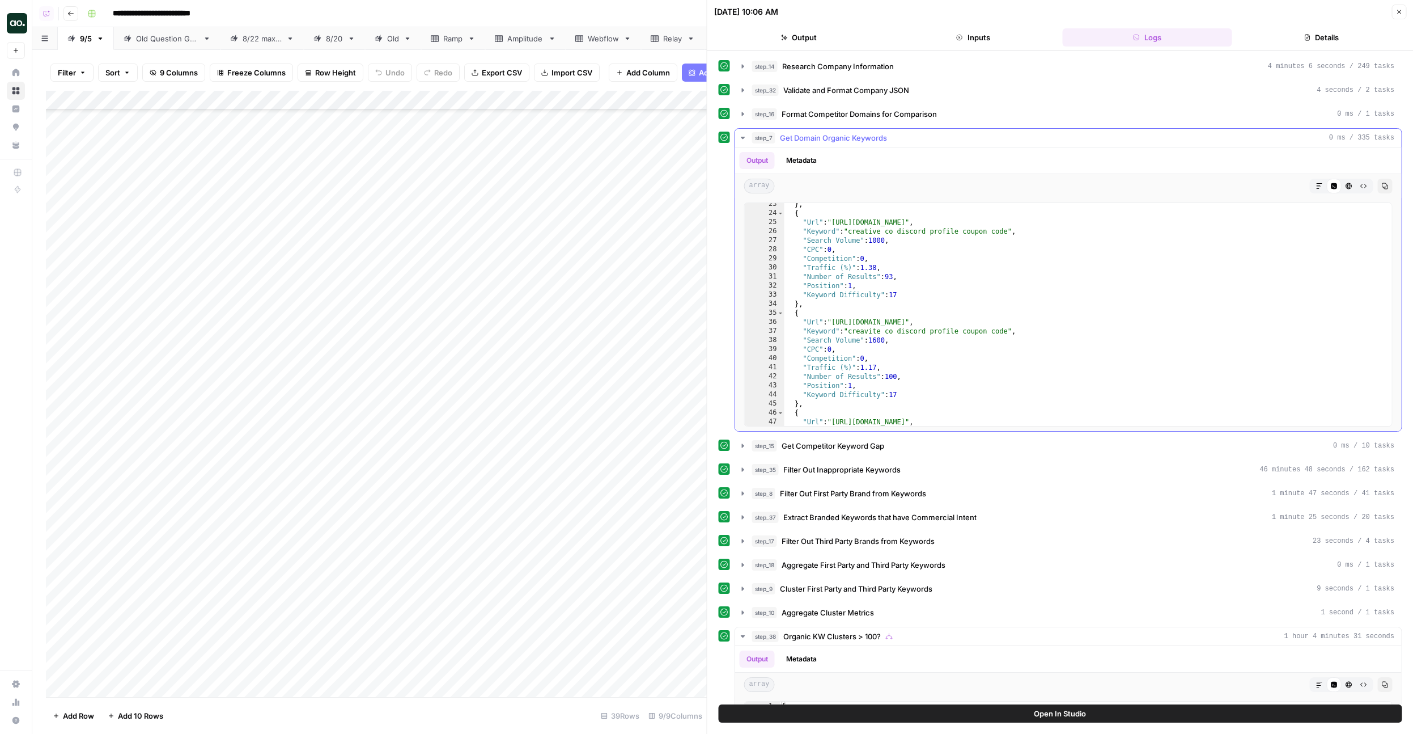
scroll to position [20, 0]
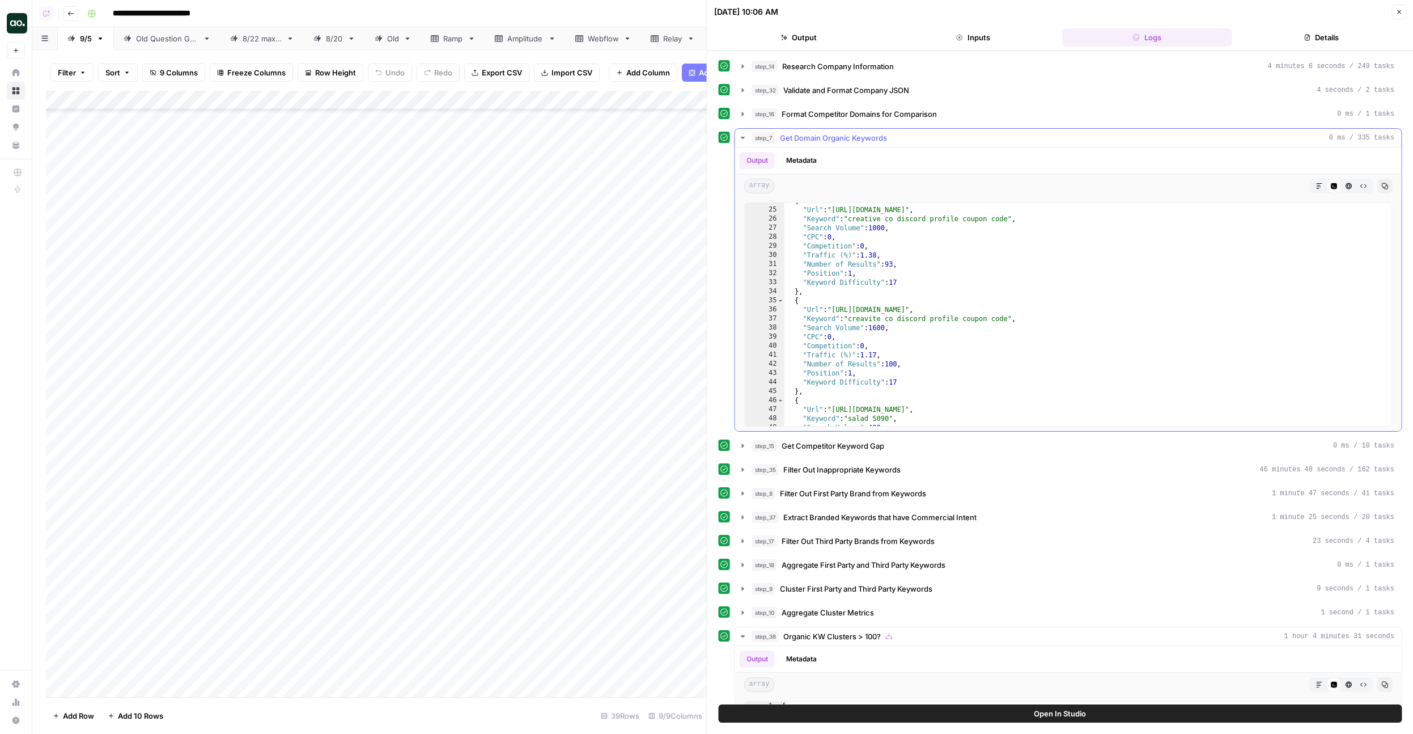
click at [822, 137] on span "Get Domain Organic Keywords" at bounding box center [833, 137] width 107 height 11
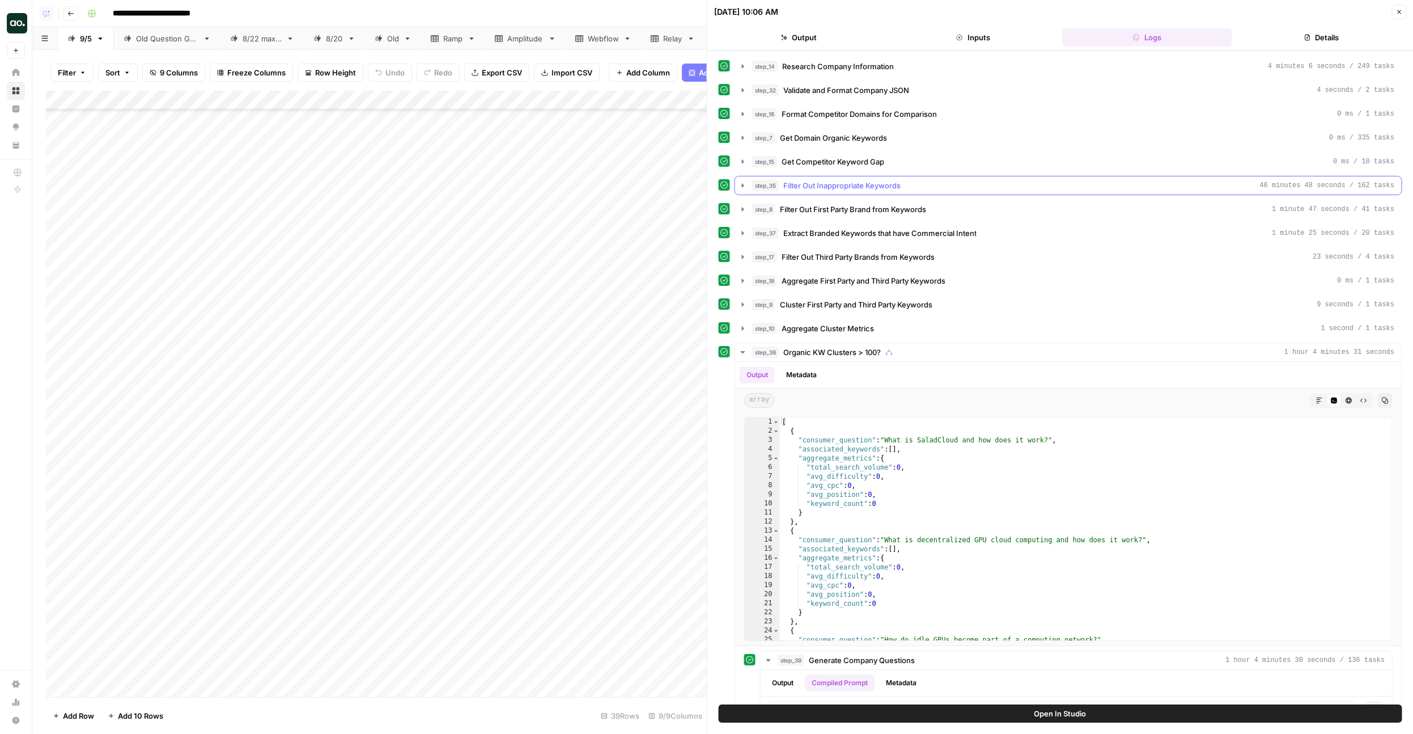
click at [829, 179] on button "step_35 Filter Out Inappropriate Keywords 46 minutes 48 seconds / 162 tasks" at bounding box center [1068, 185] width 667 height 18
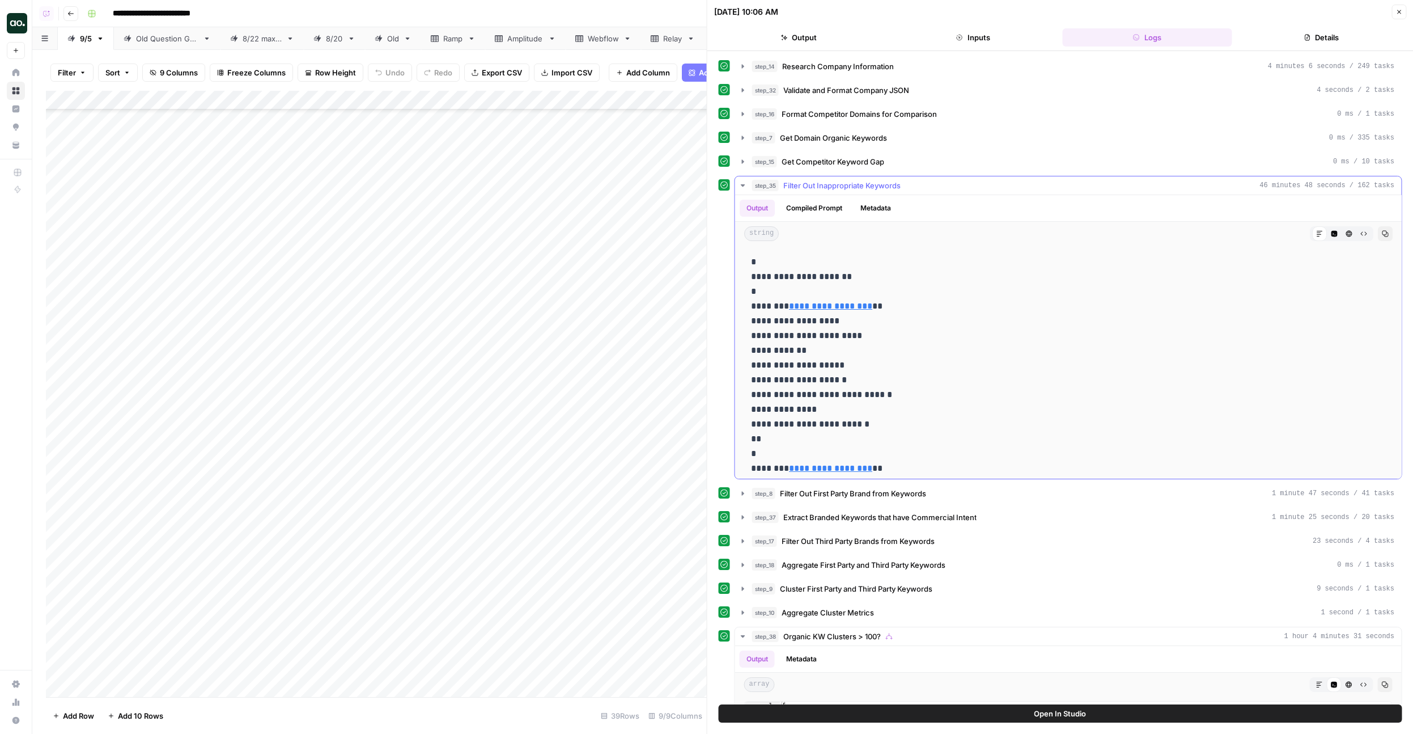
click at [833, 181] on span "Filter Out Inappropriate Keywords" at bounding box center [842, 185] width 117 height 11
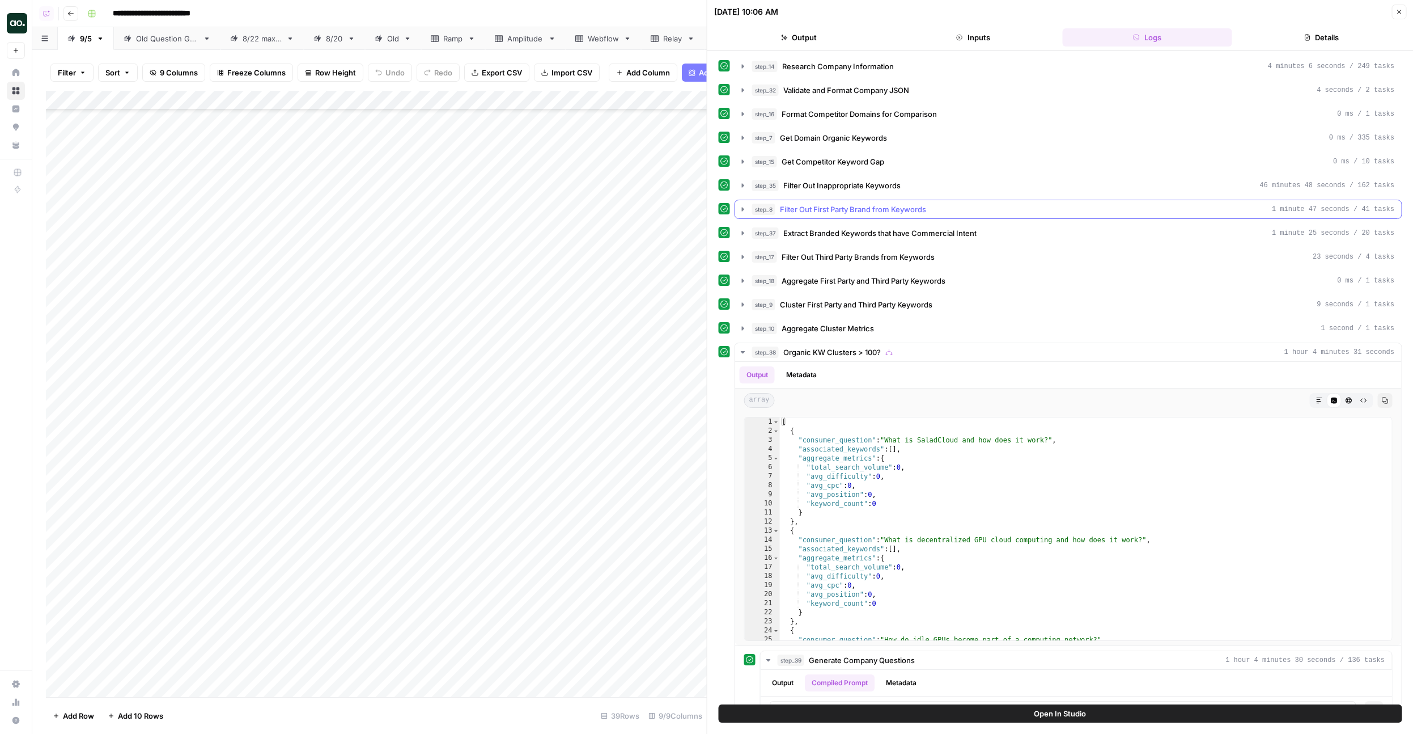
click at [831, 211] on span "Filter Out First Party Brand from Keywords" at bounding box center [853, 209] width 146 height 11
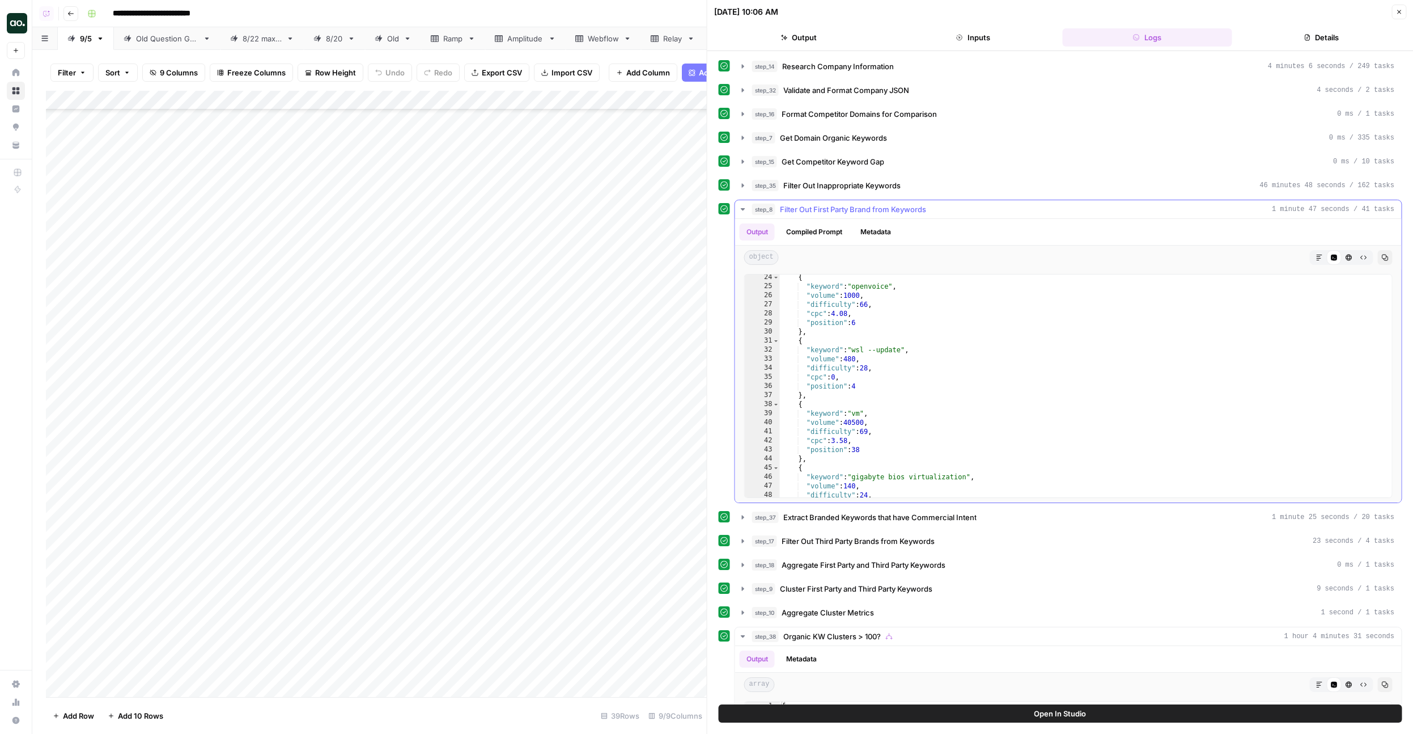
scroll to position [214, 0]
drag, startPoint x: 856, startPoint y: 347, endPoint x: 897, endPoint y: 347, distance: 41.4
click at [897, 347] on div "{ "keyword" : "openvoice" , "volume" : 1000 , "difficulty" : 66 , "cpc" : 4.08 …" at bounding box center [1086, 389] width 612 height 241
drag, startPoint x: 894, startPoint y: 395, endPoint x: 931, endPoint y: 395, distance: 36.9
click at [931, 395] on div ""keyword" : "wsl --update" , "volume" : 480 , "difficulty" : 28 , "cpc" : 0 , "…" at bounding box center [1086, 392] width 612 height 241
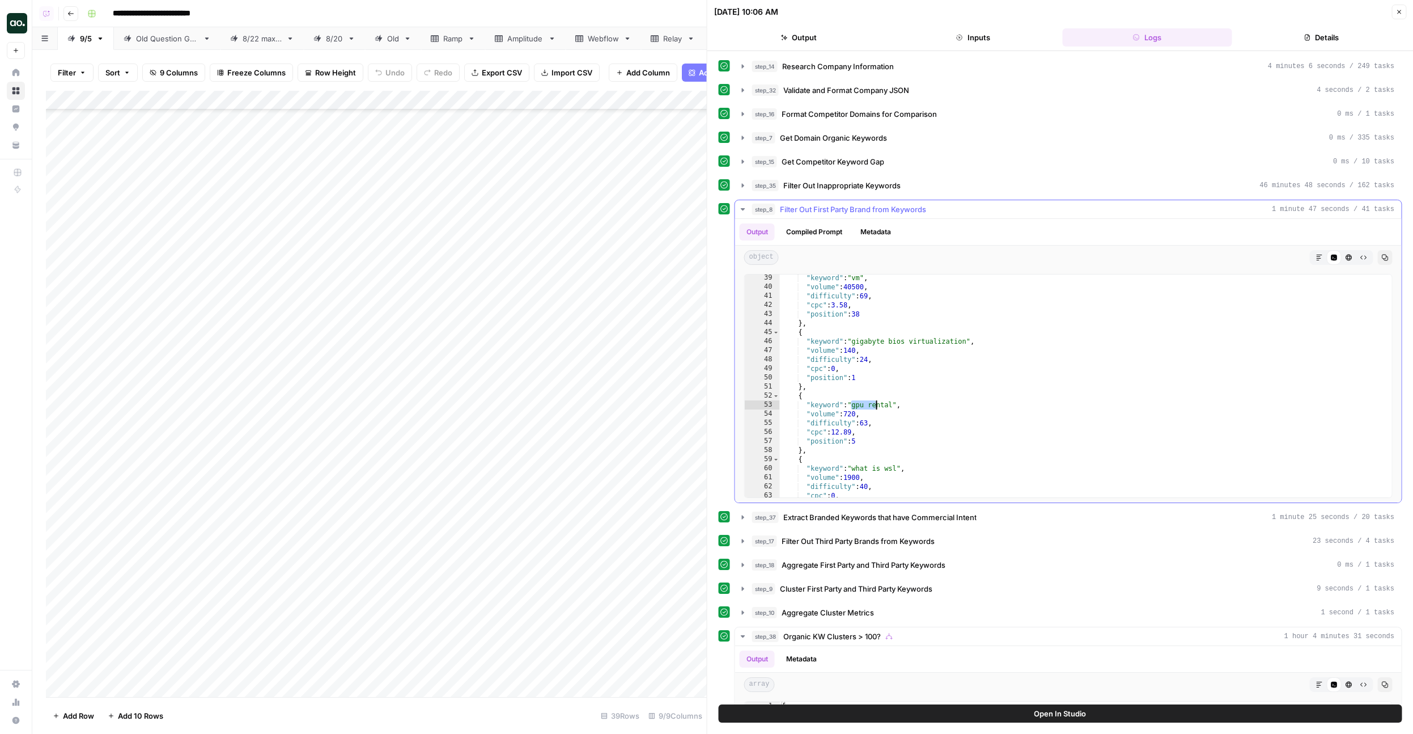
drag, startPoint x: 852, startPoint y: 403, endPoint x: 895, endPoint y: 403, distance: 42.5
click at [895, 403] on div ""keyword" : "vm" , "volume" : 40500 , "difficulty" : 69 , "cpc" : 3.58 , "posit…" at bounding box center [1086, 393] width 612 height 241
drag, startPoint x: 857, startPoint y: 400, endPoint x: 916, endPoint y: 399, distance: 59.6
click at [916, 399] on div ""keyword" : "gigabyte bios virtualization" , "volume" : 140 , "difficulty" : 24…" at bounding box center [1086, 386] width 612 height 241
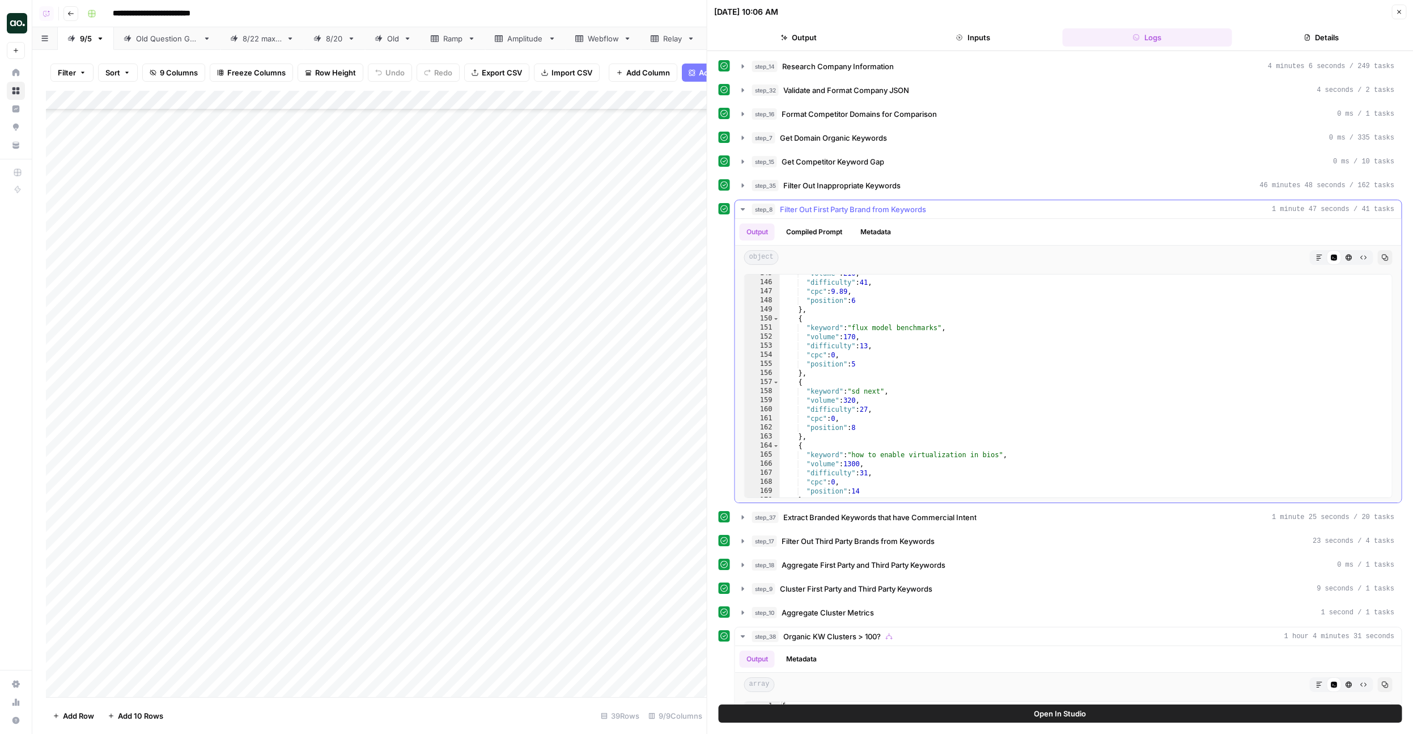
scroll to position [1311, 0]
drag, startPoint x: 857, startPoint y: 383, endPoint x: 882, endPoint y: 386, distance: 24.6
click at [882, 386] on div ""volume" : 210 , "difficulty" : 41 , "cpc" : 9.89 , "position" : 6 } , { "keywo…" at bounding box center [1086, 389] width 612 height 241
drag, startPoint x: 857, startPoint y: 393, endPoint x: 888, endPoint y: 393, distance: 31.2
click at [887, 393] on div ""volume" : 210 , "difficulty" : 41 , "cpc" : 9.89 , "position" : 6 } , { "keywo…" at bounding box center [1086, 389] width 612 height 241
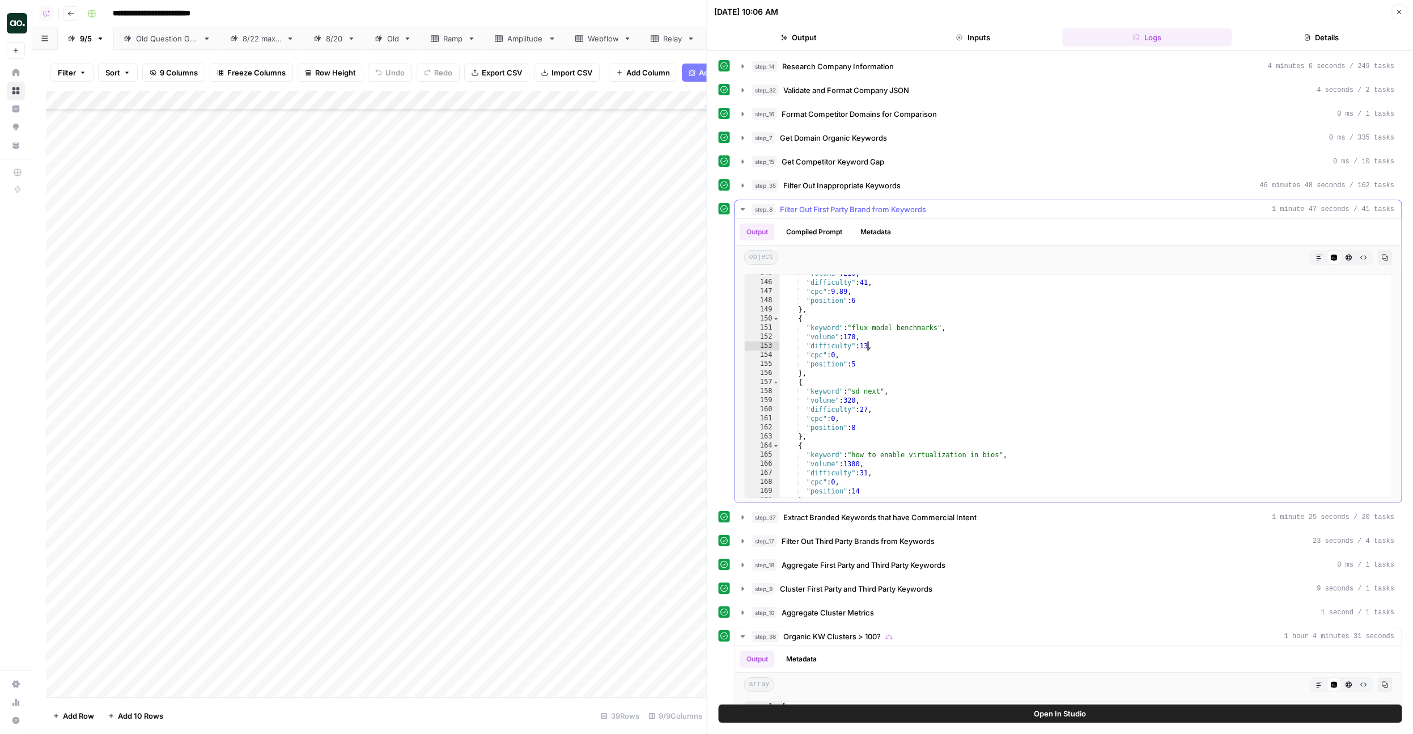
click at [868, 348] on div ""volume" : 210 , "difficulty" : 41 , "cpc" : 9.89 , "position" : 6 } , { "keywo…" at bounding box center [1086, 389] width 612 height 241
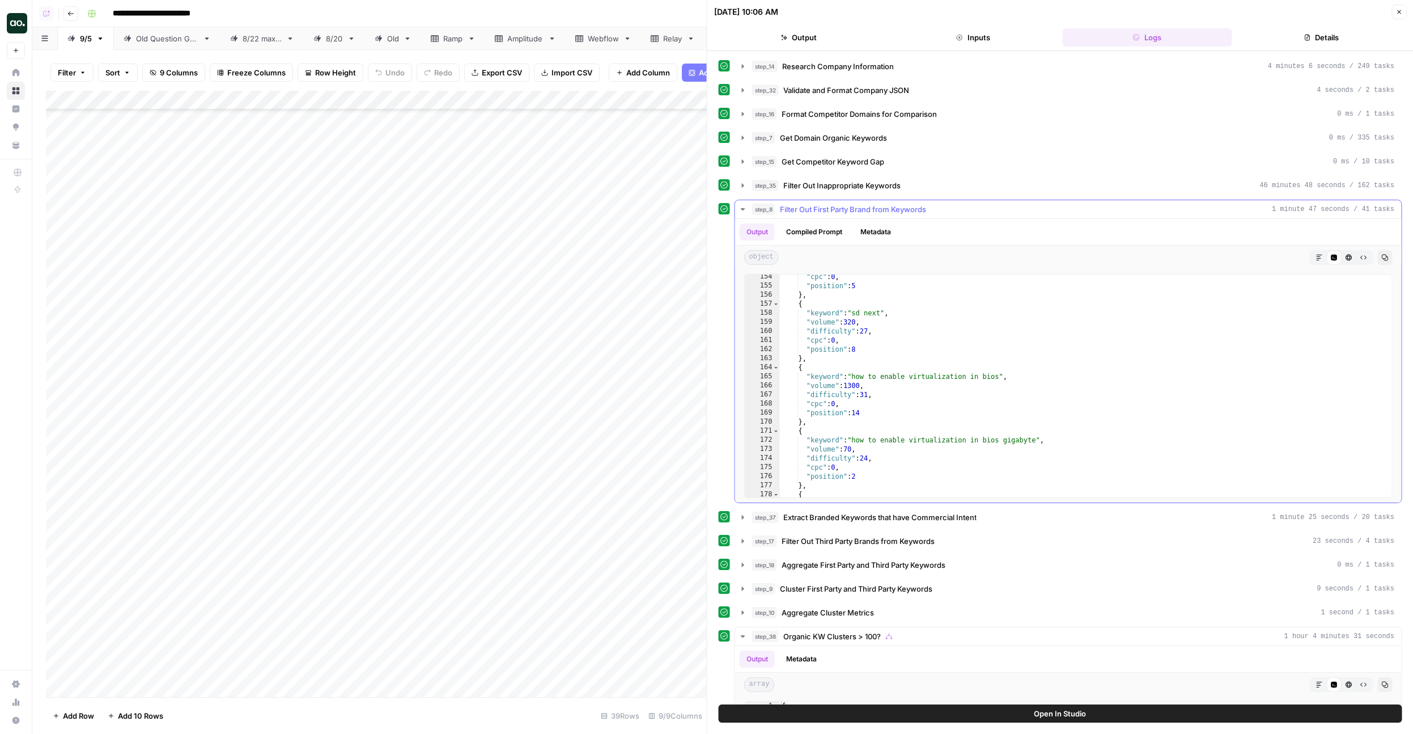
scroll to position [1539, 0]
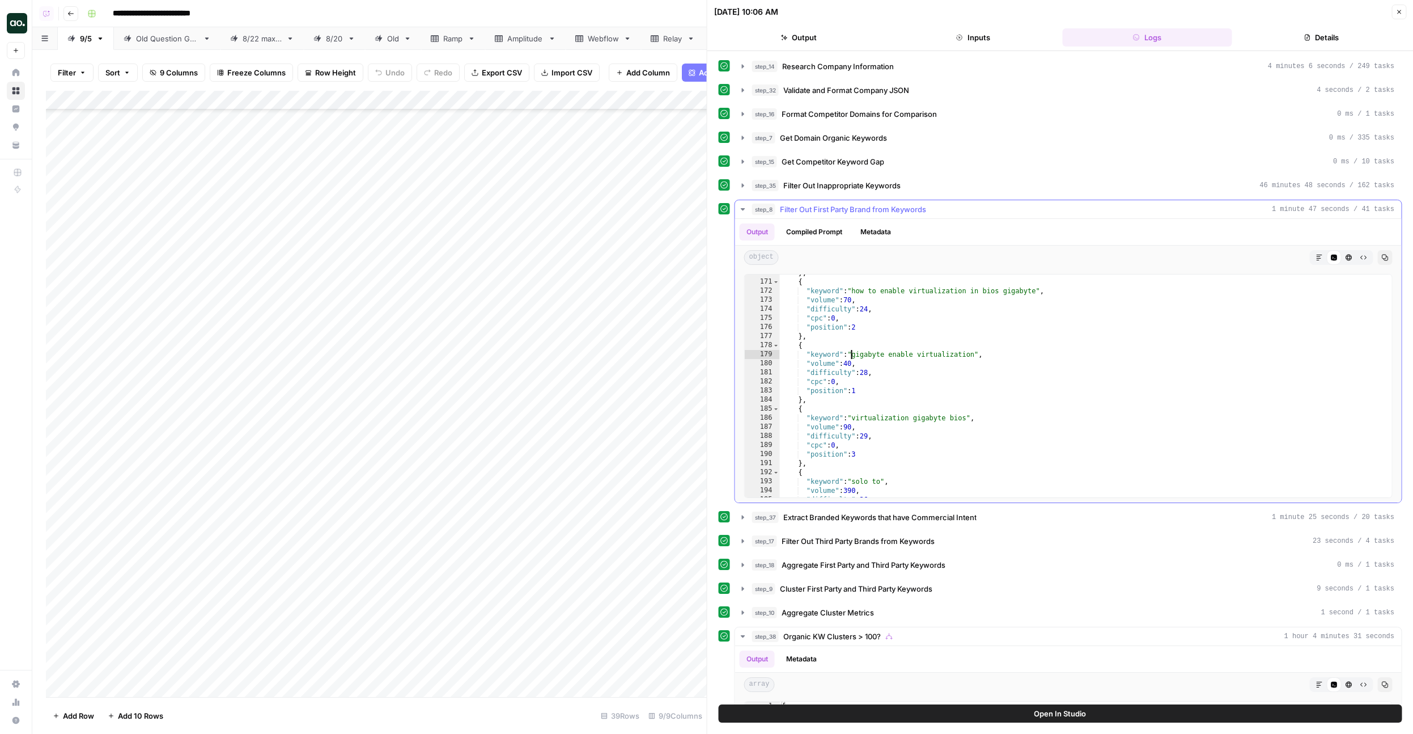
drag, startPoint x: 853, startPoint y: 356, endPoint x: 937, endPoint y: 354, distance: 83.4
click at [937, 354] on div "} , { "keyword" : "how to enable virtualization in bios gigabyte" , "volume" : …" at bounding box center [1086, 388] width 612 height 241
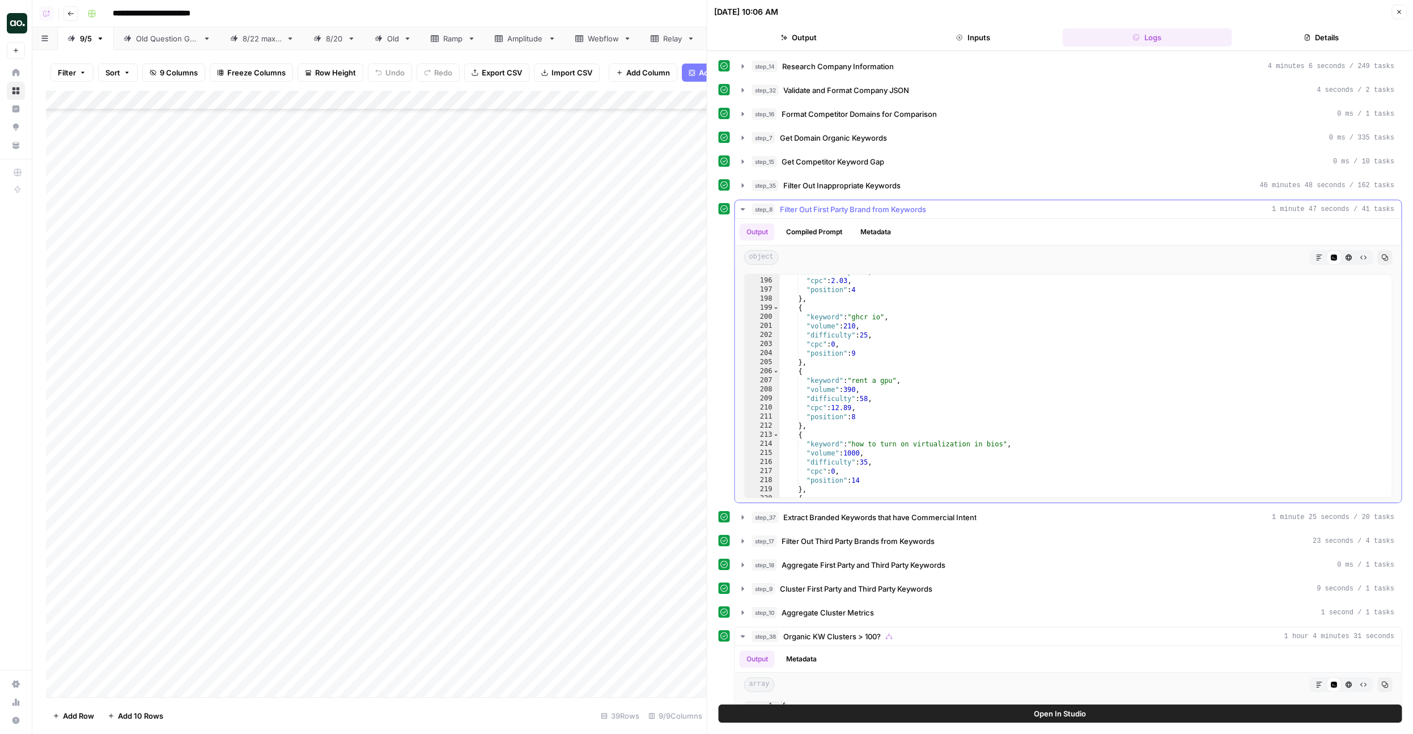
drag, startPoint x: 856, startPoint y: 391, endPoint x: 870, endPoint y: 389, distance: 13.7
click at [871, 389] on div ""difficulty" : 26 , "cpc" : 2.03 , "position" : 4 } , { "keyword" : "ghcr io" ,…" at bounding box center [1086, 387] width 612 height 241
drag, startPoint x: 848, startPoint y: 378, endPoint x: 908, endPoint y: 381, distance: 59.6
click at [908, 381] on div ""difficulty" : 26 , "cpc" : 2.03 , "position" : 4 } , { "keyword" : "ghcr io" ,…" at bounding box center [1086, 387] width 612 height 241
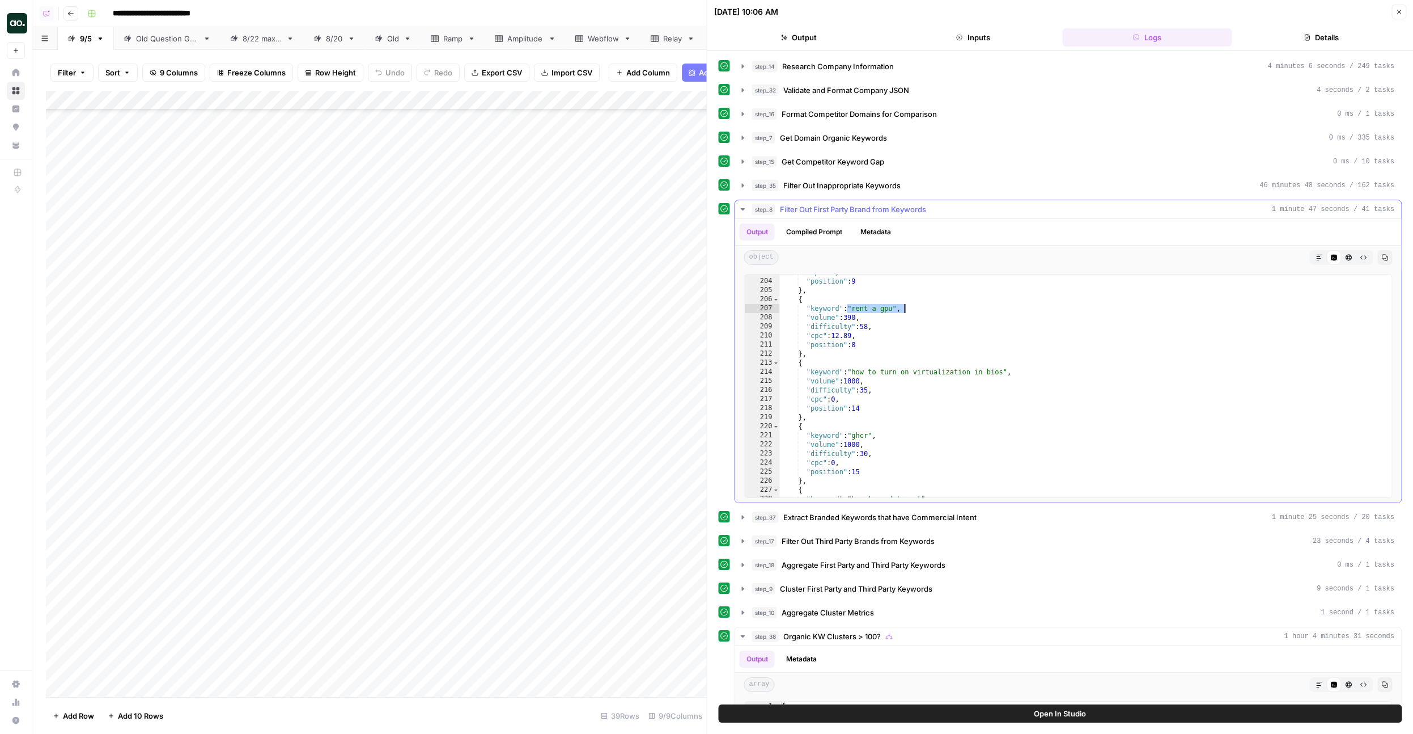
click at [975, 378] on div ""cpc" : 0 , "position" : 9 } , { "keyword" : "rent a gpu" , "volume" : 390 , "d…" at bounding box center [1086, 388] width 612 height 241
click at [869, 371] on div ""cpc" : 0 , "position" : 9 } , { "keyword" : "rent a gpu" , "volume" : 390 , "d…" at bounding box center [1086, 388] width 612 height 241
type textarea "**********"
click at [857, 371] on div ""cpc" : 0 , "position" : 9 } , { "keyword" : "rent a gpu" , "volume" : 390 , "d…" at bounding box center [1086, 388] width 612 height 241
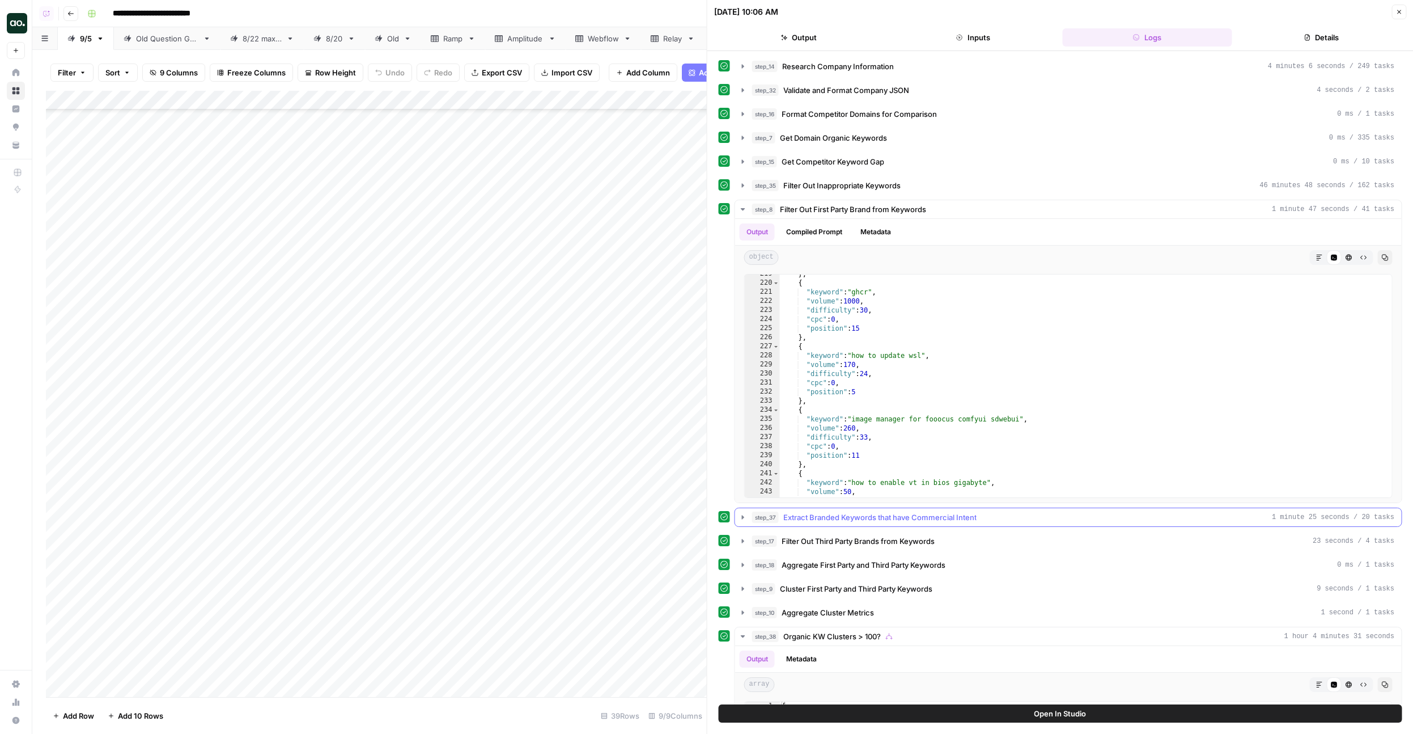
click at [845, 518] on span "Extract Branded Keywords that have Commercial Intent" at bounding box center [880, 516] width 193 height 11
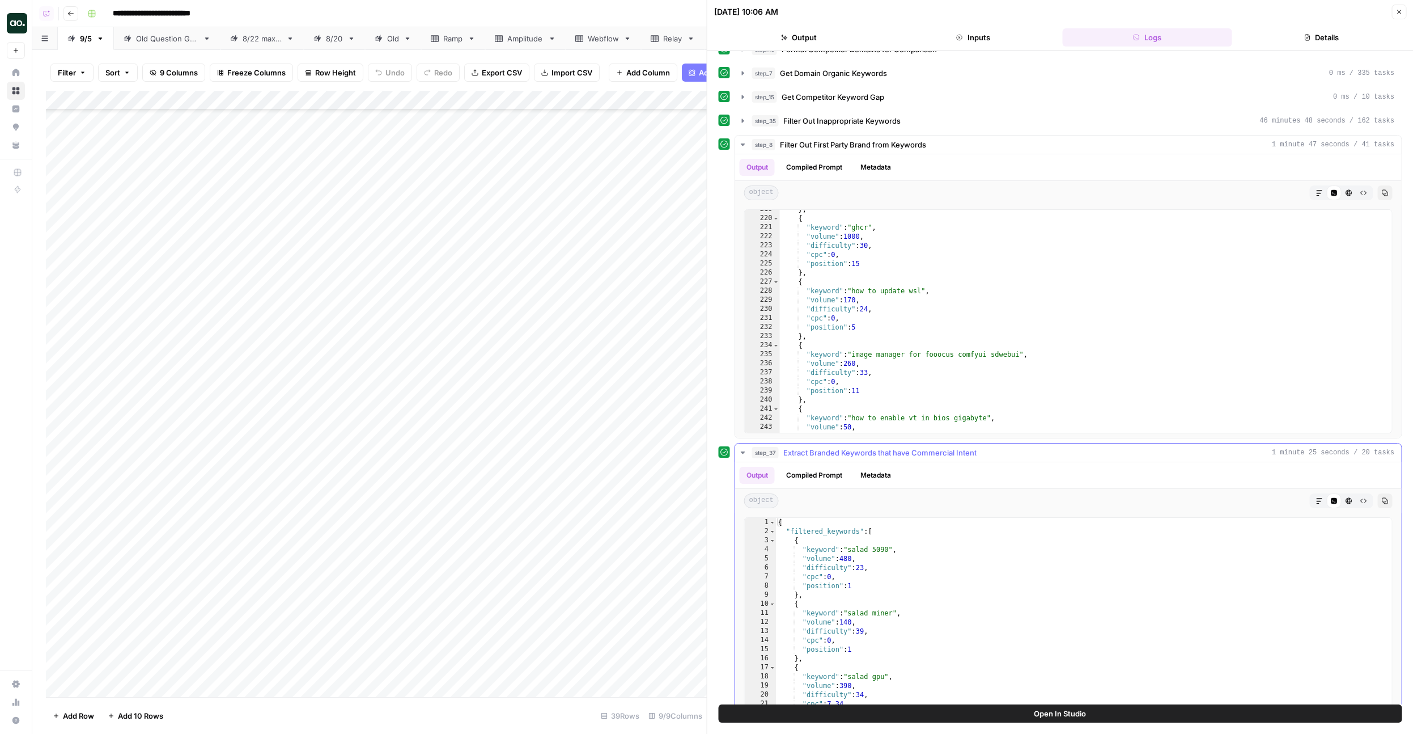
scroll to position [0, 0]
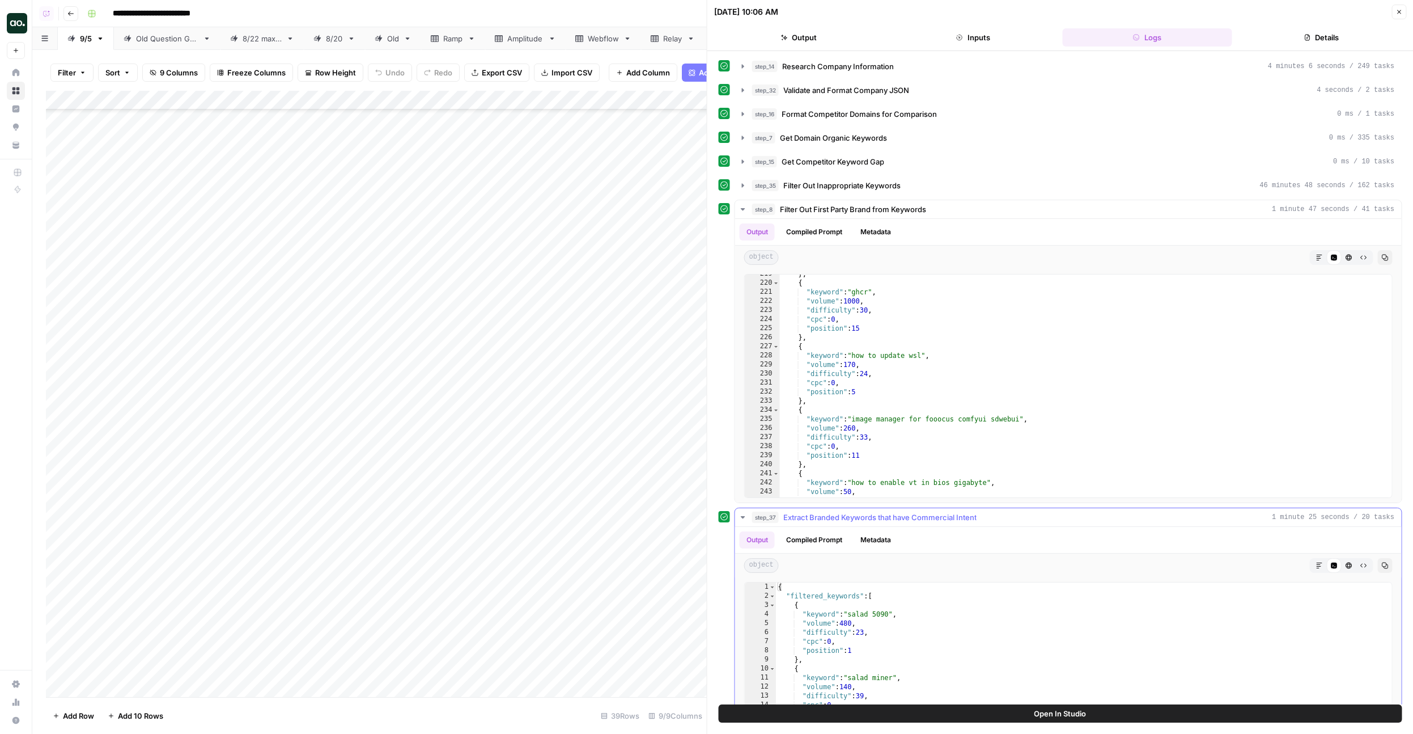
click at [852, 524] on button "step_37 Extract Branded Keywords that have Commercial Intent 1 minute 25 second…" at bounding box center [1068, 517] width 667 height 18
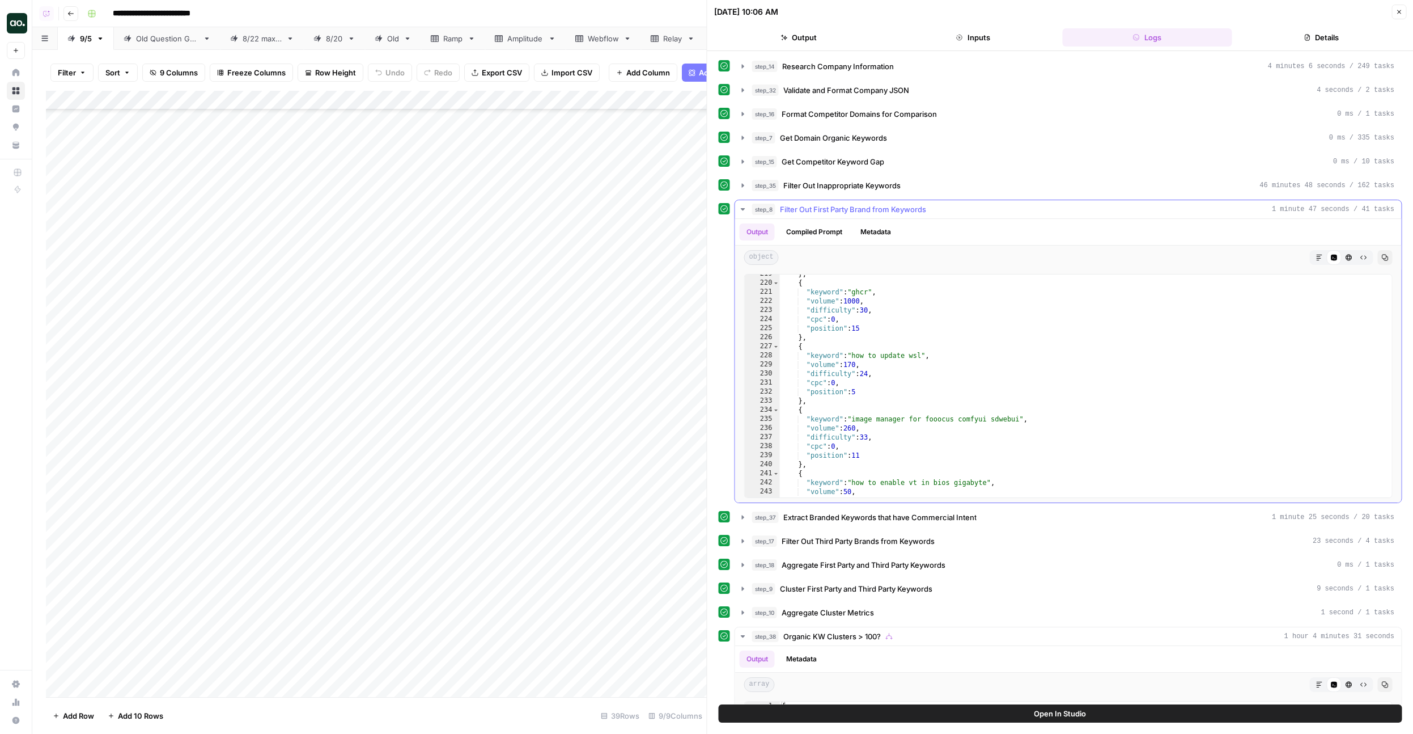
click at [816, 213] on span "Filter Out First Party Brand from Keywords" at bounding box center [853, 209] width 146 height 11
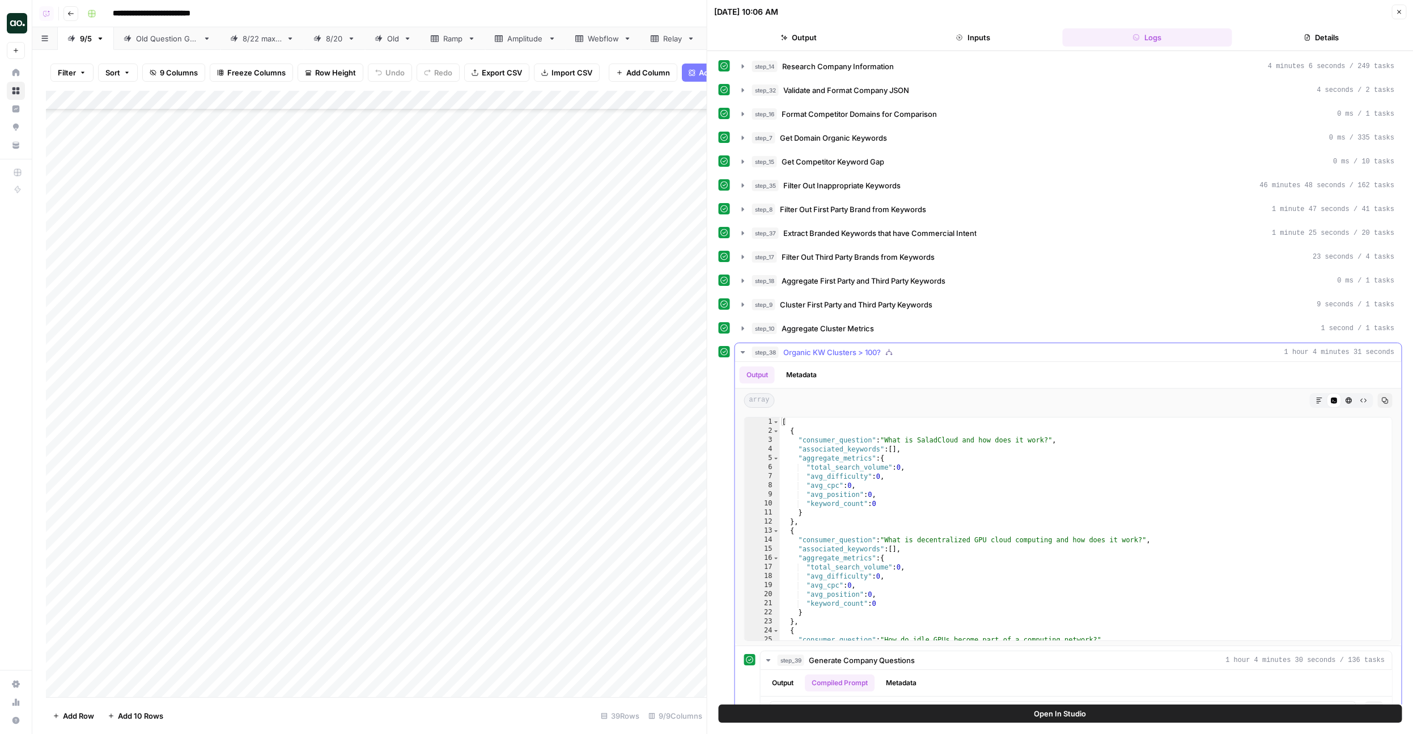
click at [778, 346] on span "step_38" at bounding box center [765, 351] width 27 height 11
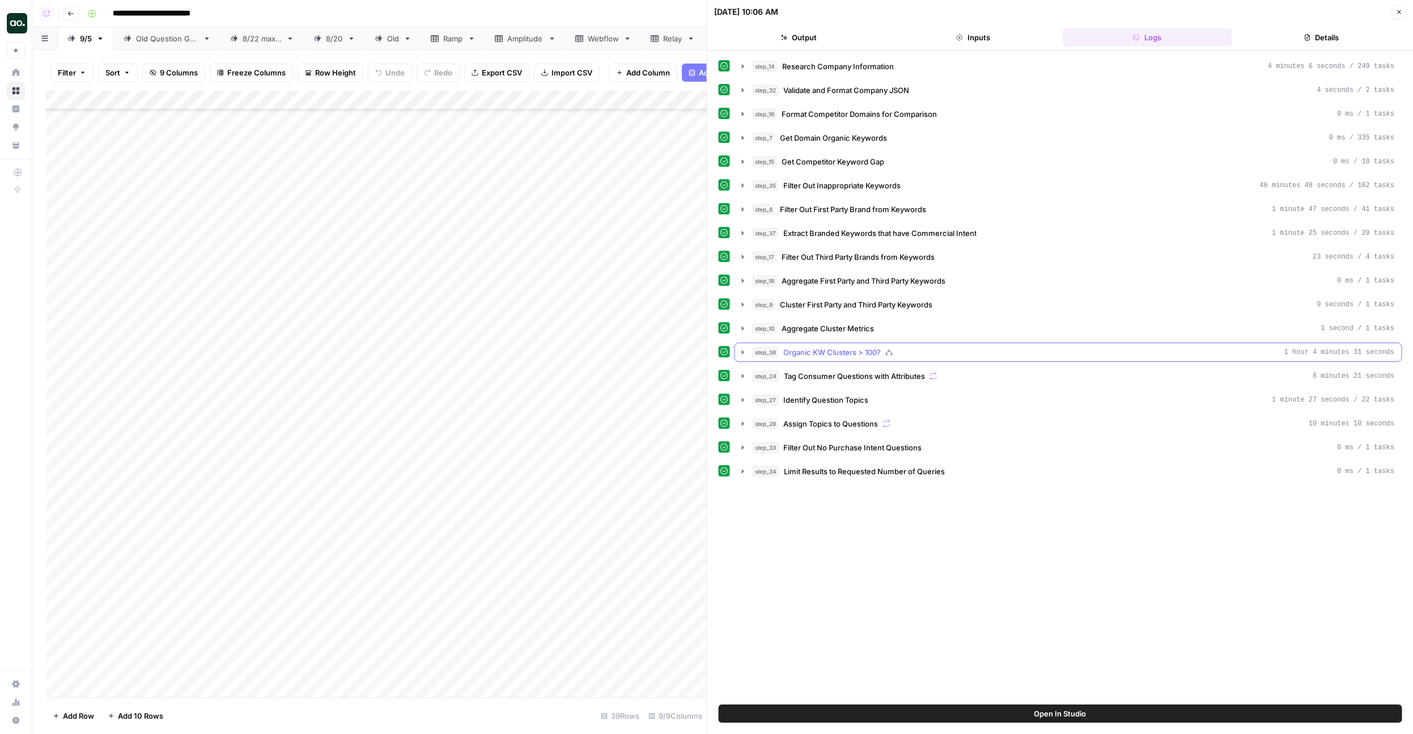
click at [816, 350] on span "Organic KW Clusters > 100?" at bounding box center [833, 351] width 98 height 11
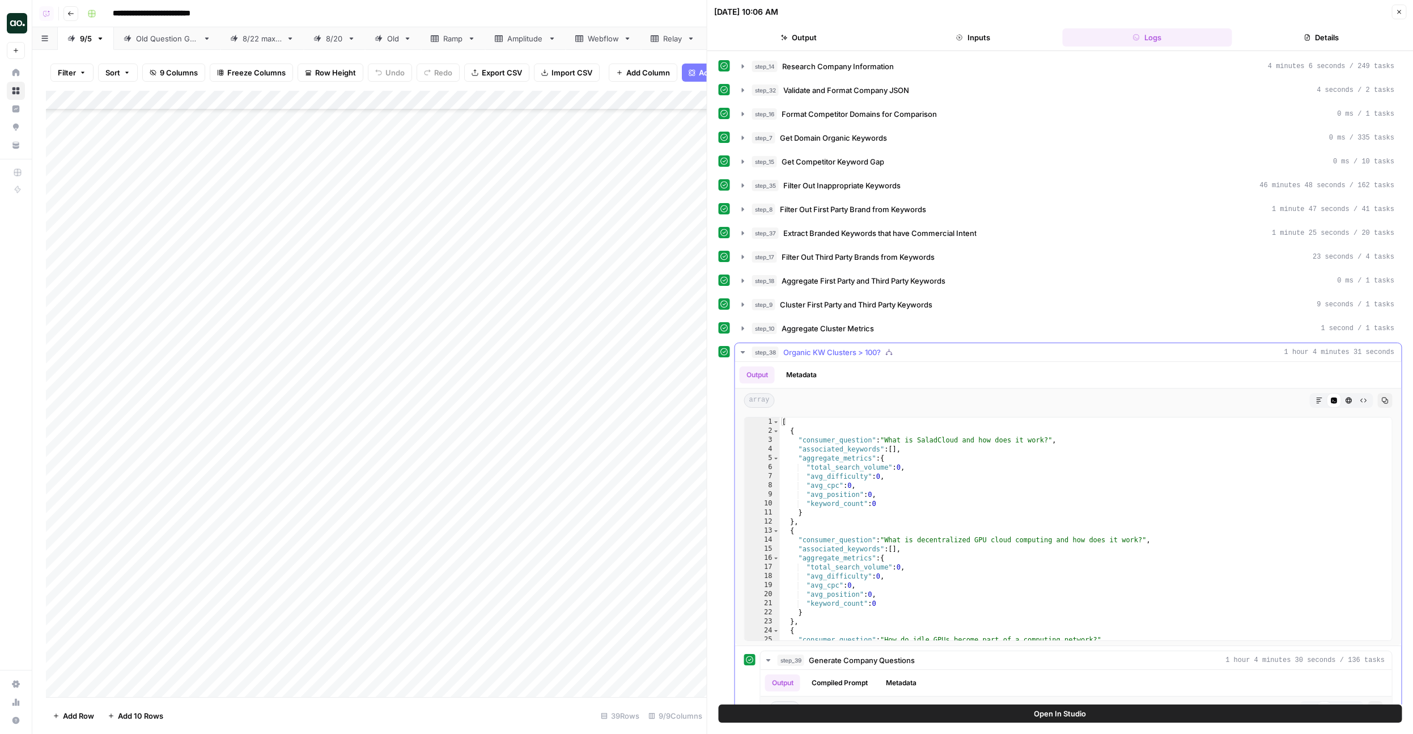
click at [805, 343] on button "step_38 Organic KW Clusters > 100? 1 hour 4 minutes 31 seconds" at bounding box center [1068, 352] width 667 height 18
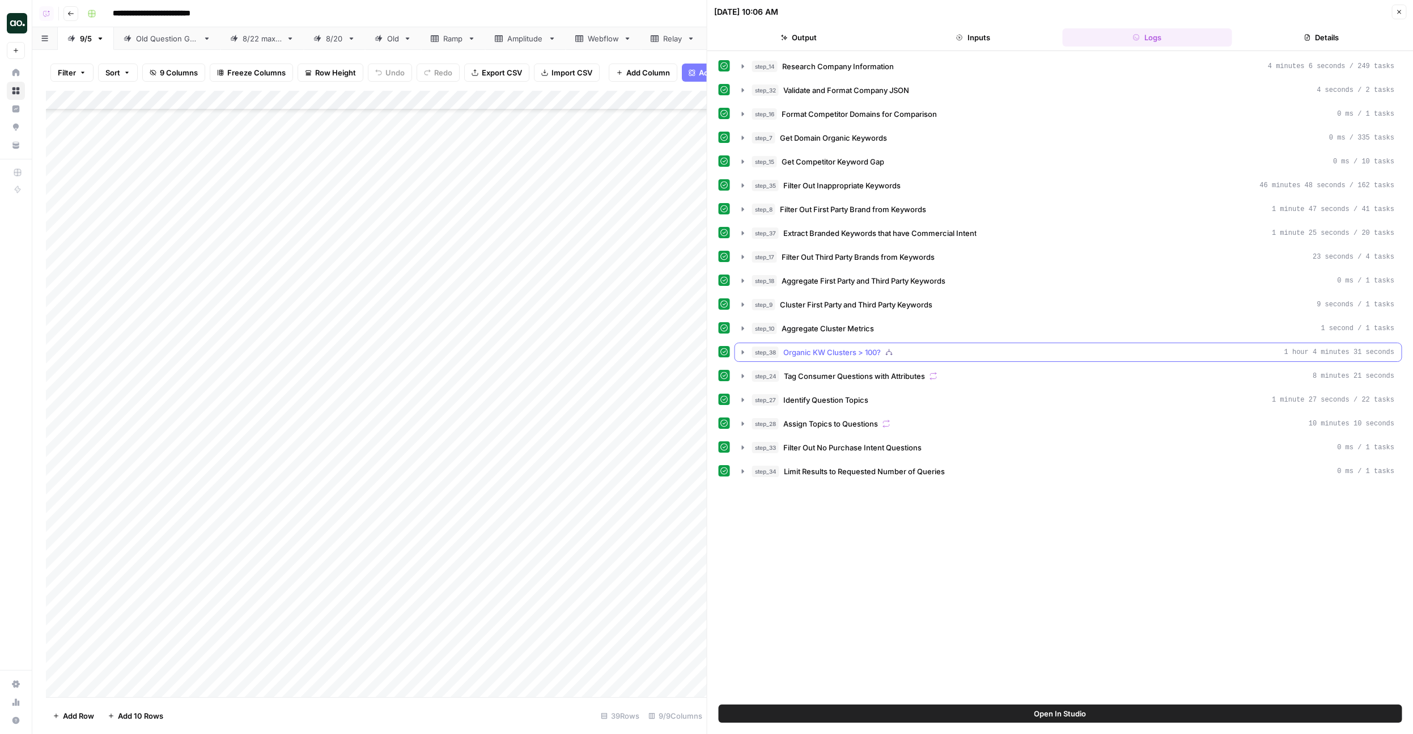
click at [807, 350] on span "Organic KW Clusters > 100?" at bounding box center [833, 351] width 98 height 11
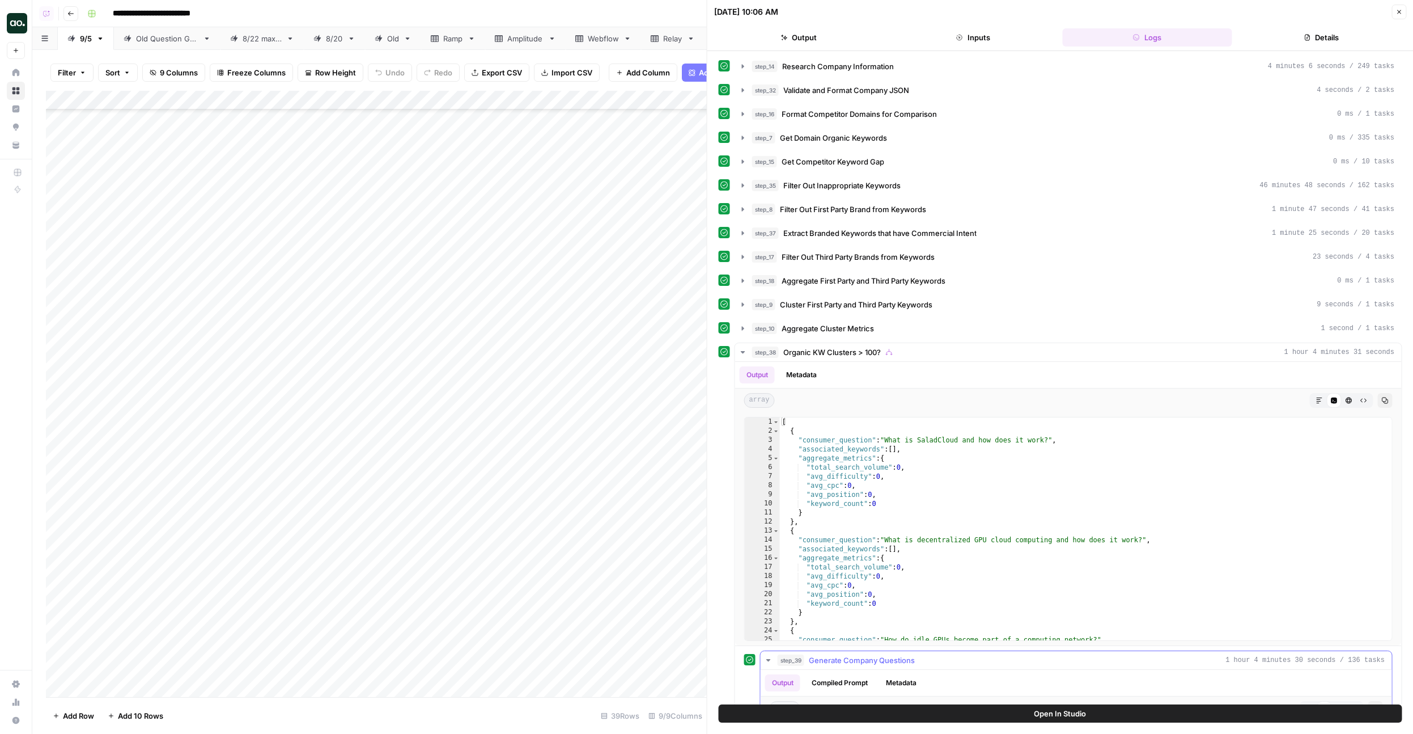
click at [822, 673] on div "Output Compiled Prompt Metadata" at bounding box center [1077, 683] width 632 height 26
click at [820, 679] on button "Compiled Prompt" at bounding box center [840, 682] width 70 height 17
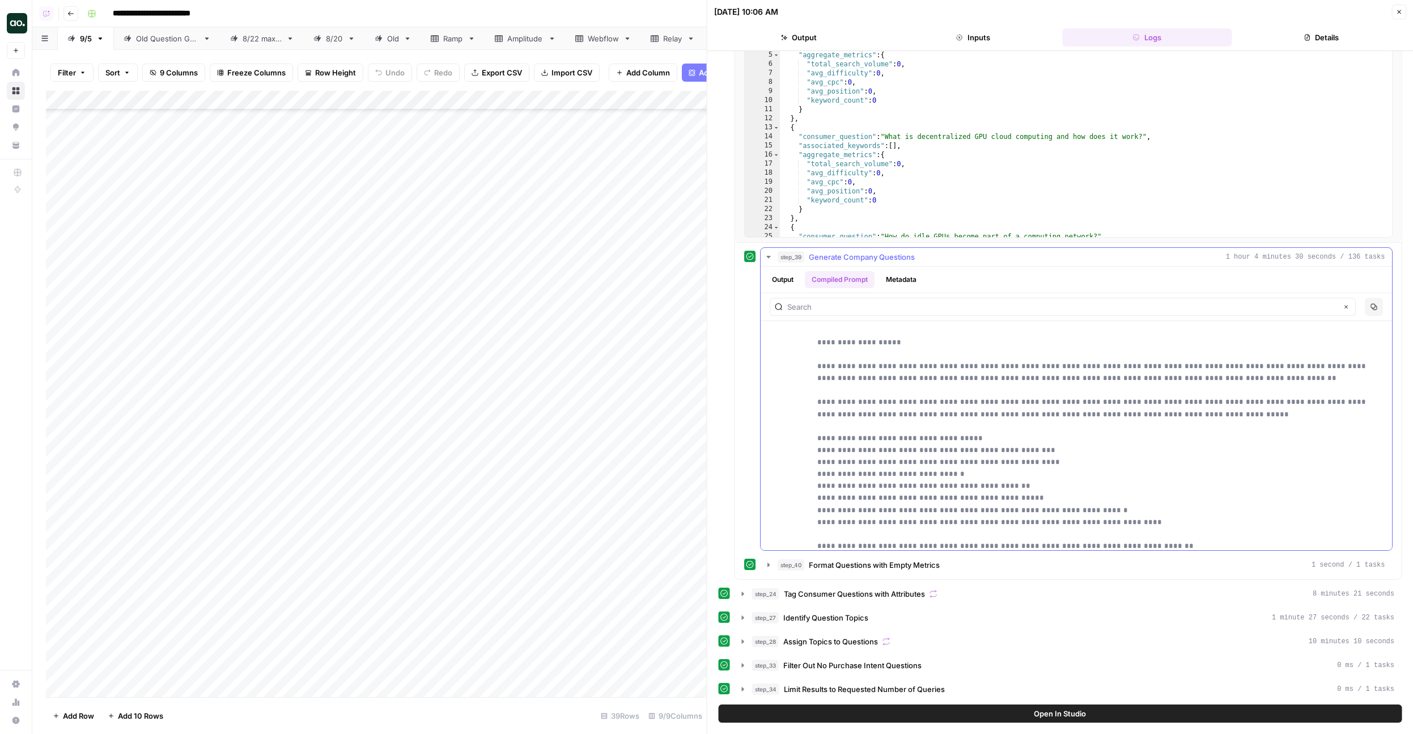
scroll to position [977, 0]
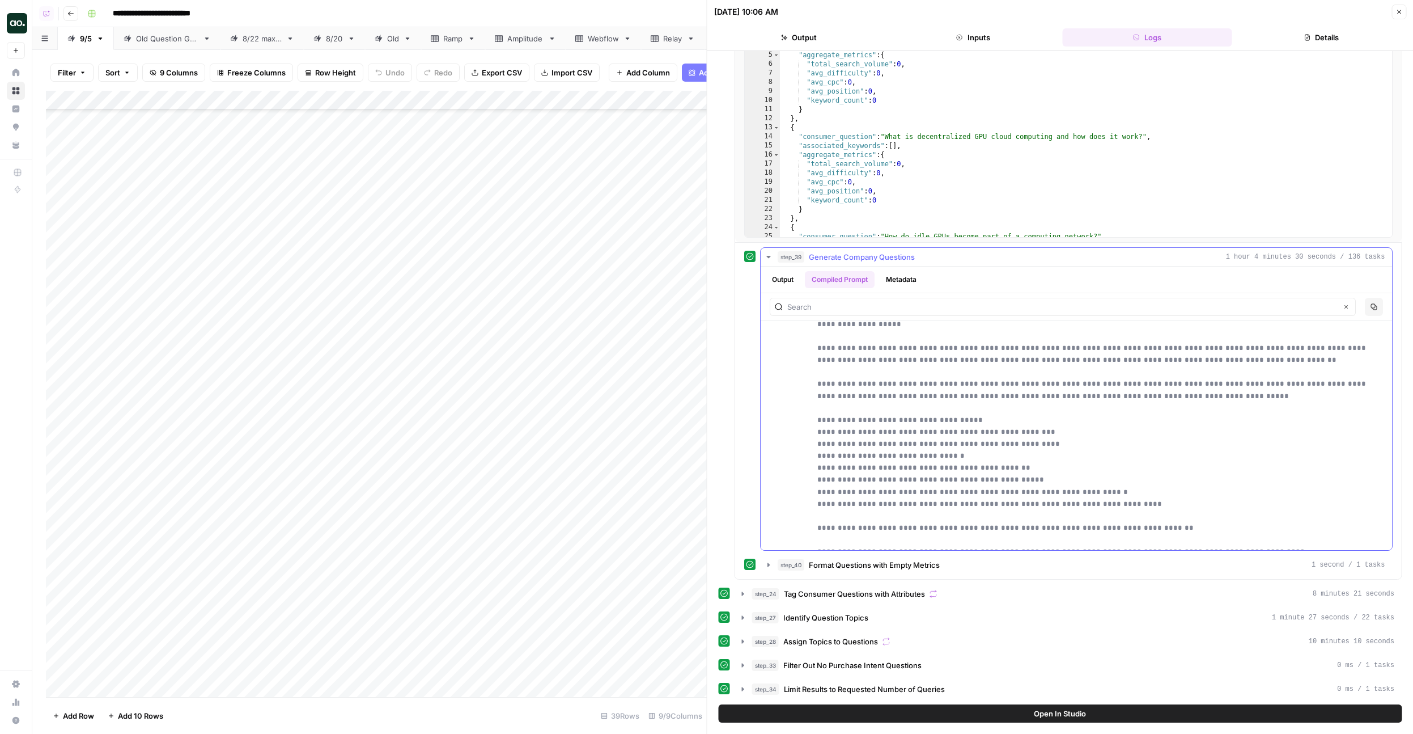
click at [845, 468] on p "**********" at bounding box center [1102, 192] width 568 height 706
type input "*******"
click at [444, 100] on div "Add Column" at bounding box center [376, 394] width 661 height 606
click at [393, 207] on span "Edit Workflow" at bounding box center [418, 211] width 99 height 11
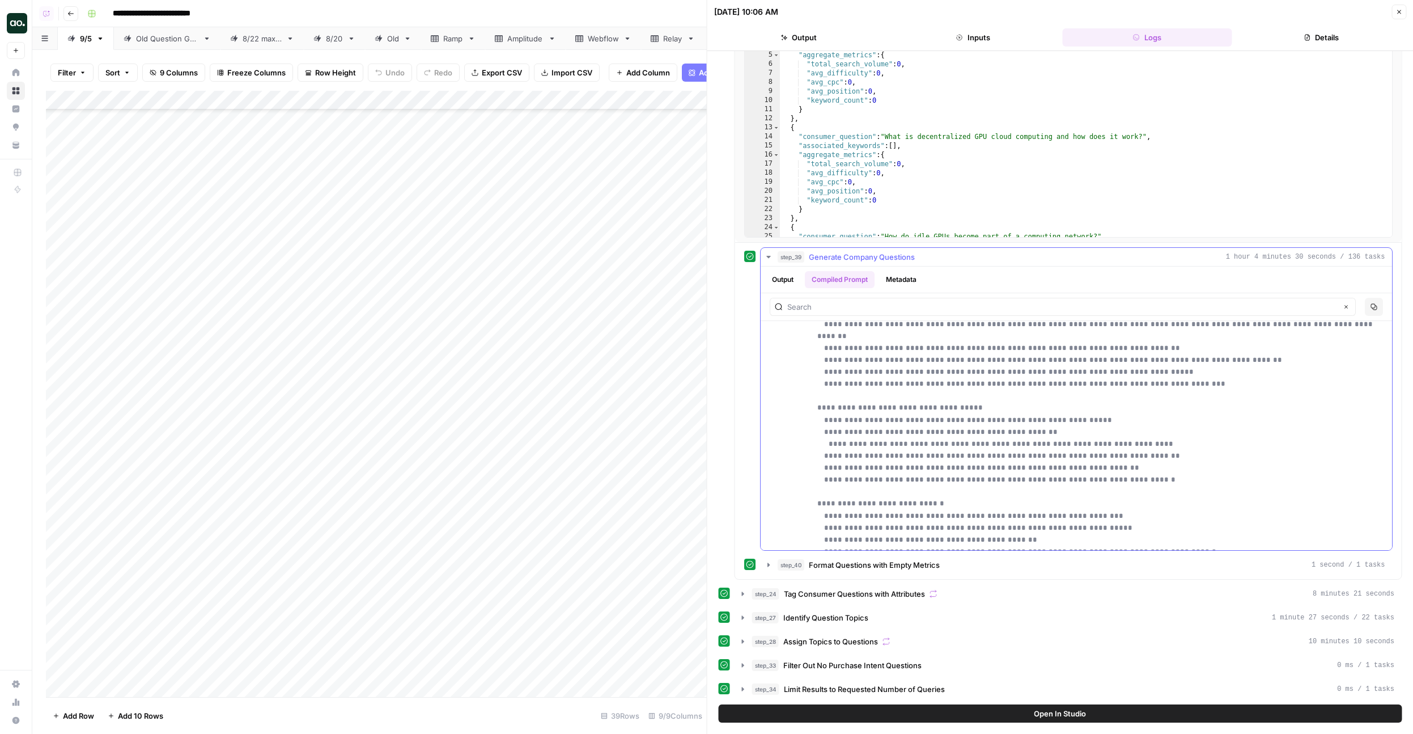
scroll to position [235, 0]
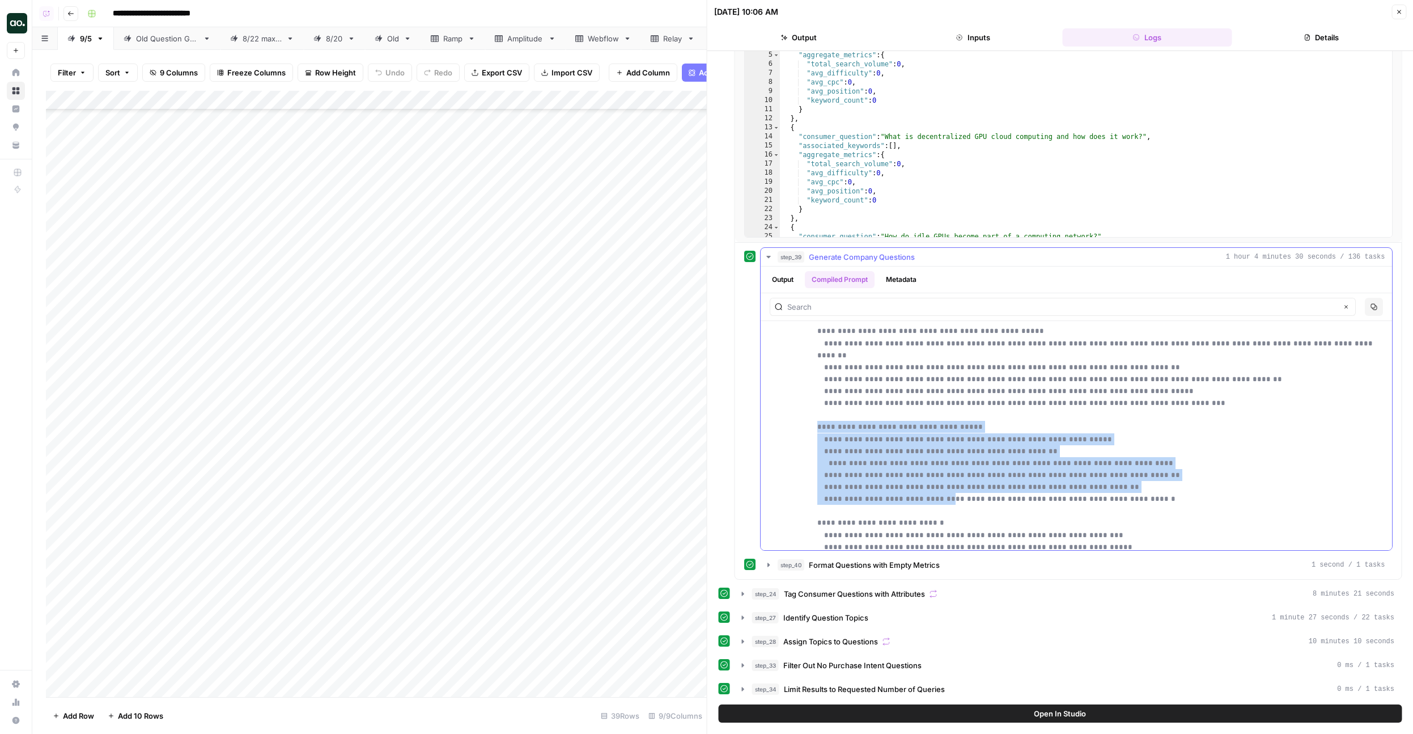
drag, startPoint x: 816, startPoint y: 395, endPoint x: 929, endPoint y: 460, distance: 130.3
click at [929, 460] on div "**********" at bounding box center [1077, 327] width 618 height 475
click at [1397, 14] on icon "button" at bounding box center [1399, 12] width 7 height 7
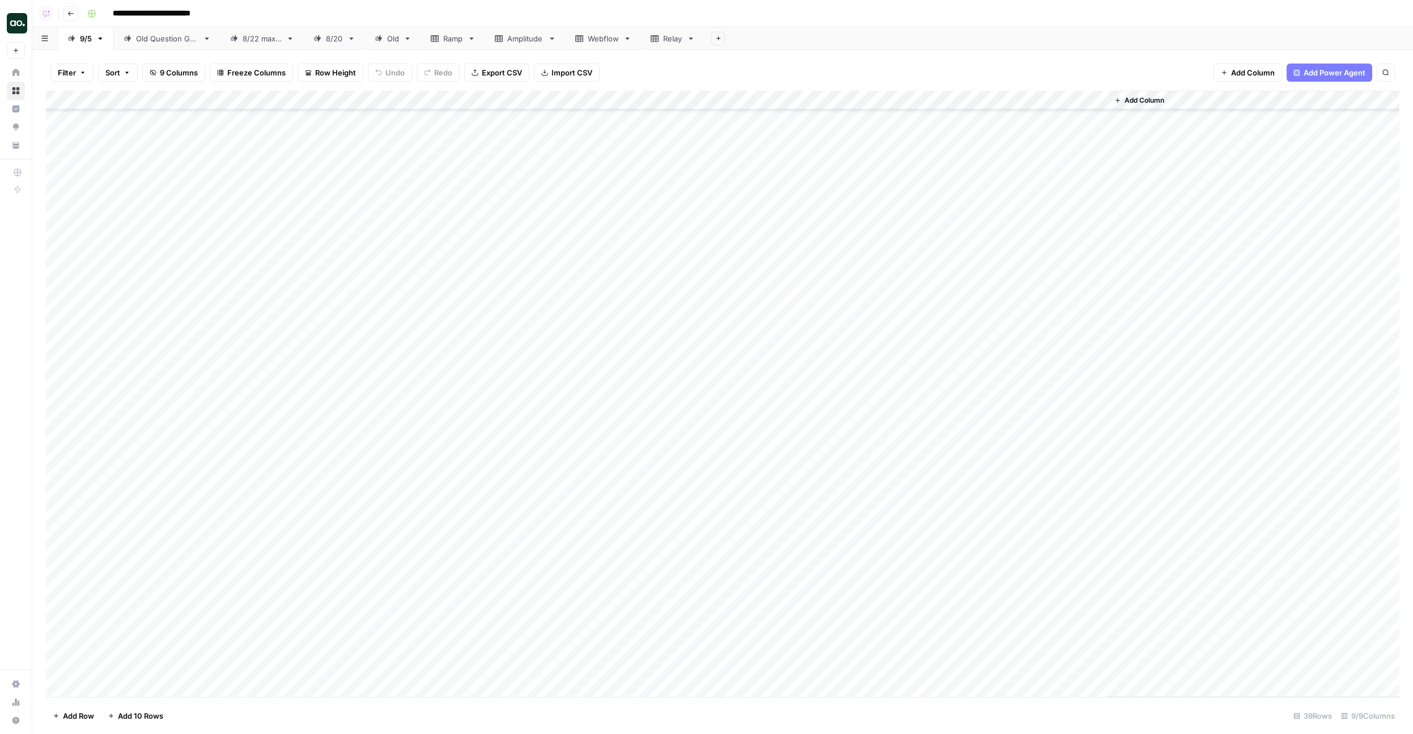
scroll to position [899, 0]
drag, startPoint x: 945, startPoint y: 94, endPoint x: 1082, endPoint y: 105, distance: 137.7
click at [1082, 105] on div "Add Column" at bounding box center [723, 394] width 1354 height 606
click at [814, 331] on div "Add Column" at bounding box center [723, 394] width 1354 height 606
click at [815, 103] on div "Add Column" at bounding box center [723, 394] width 1354 height 606
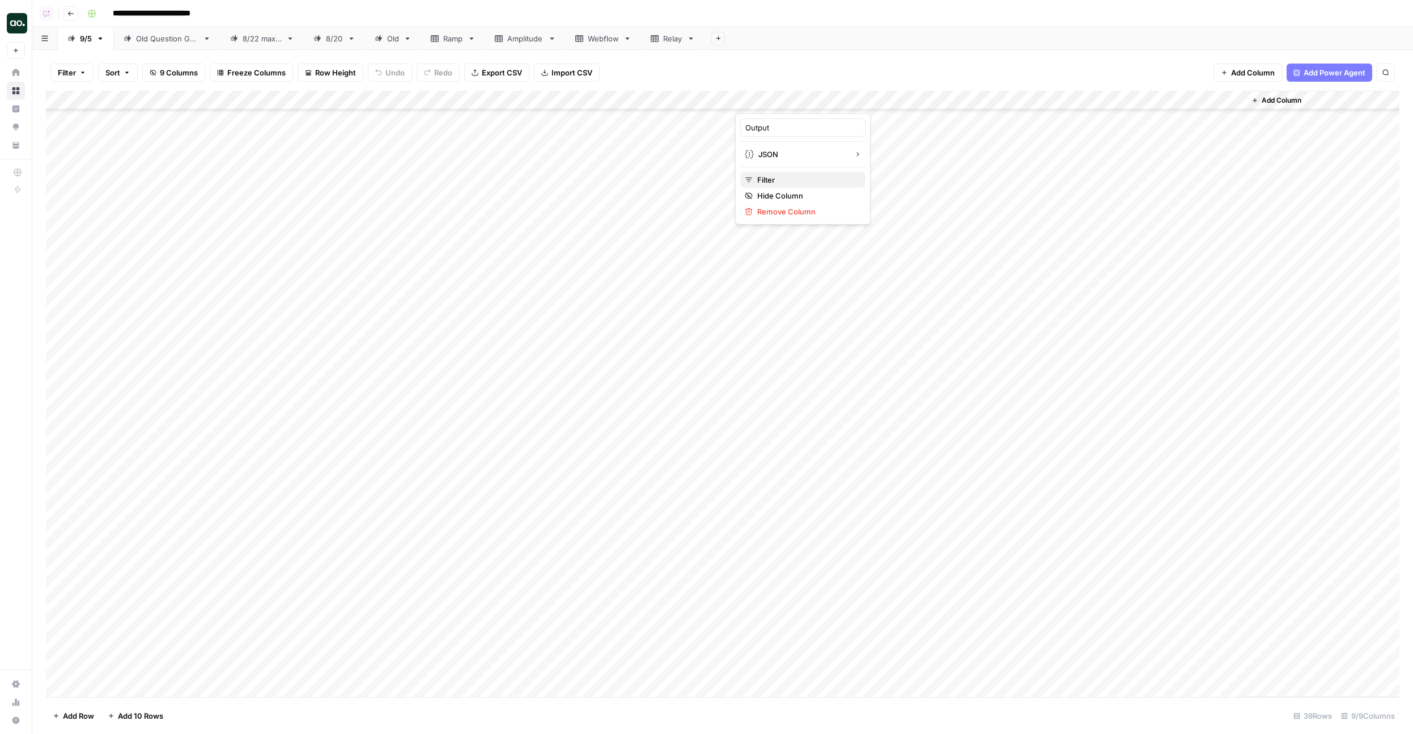
click at [785, 179] on span "Filter" at bounding box center [806, 179] width 99 height 11
type input "Output"
click at [255, 138] on div "is equal to" at bounding box center [318, 132] width 166 height 22
click at [245, 196] on span "contains" at bounding box center [265, 192] width 108 height 11
type input "contains"
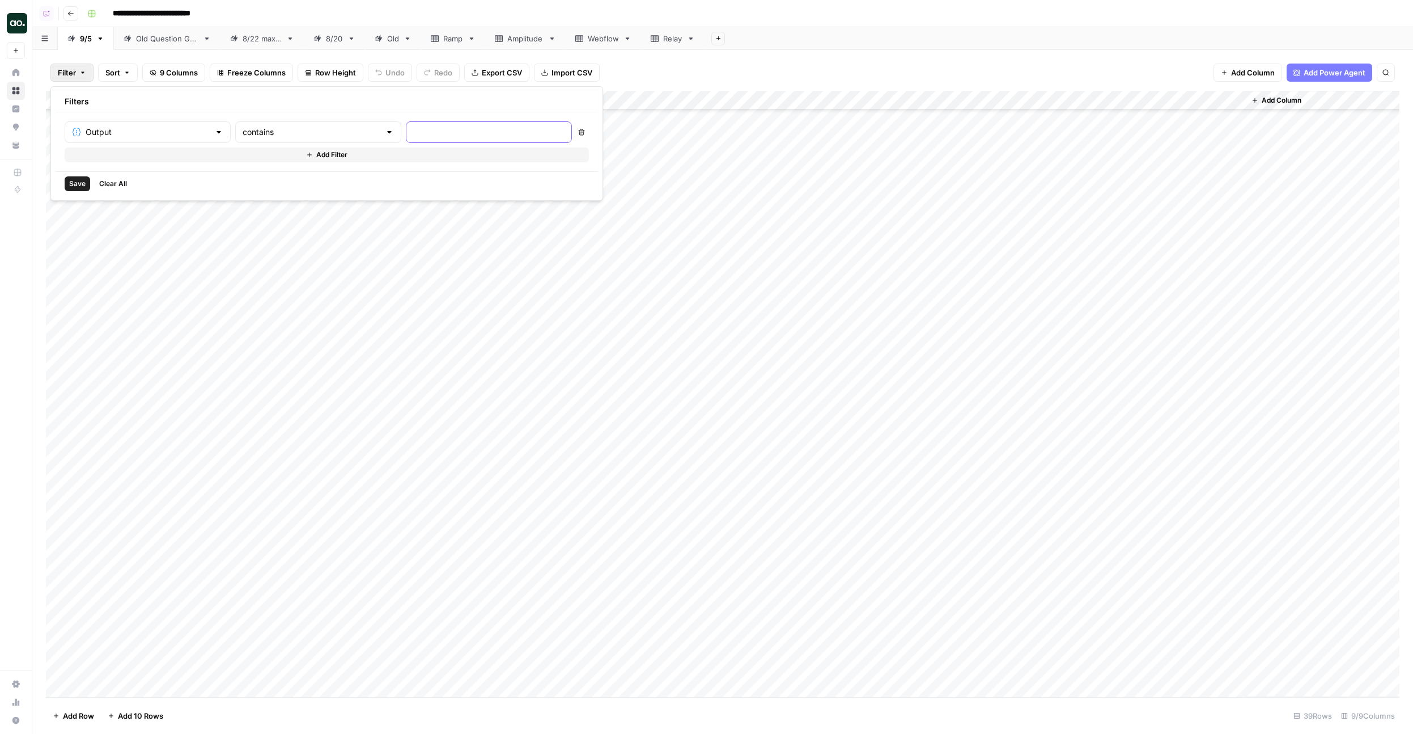
click at [413, 129] on input "text" at bounding box center [488, 131] width 151 height 11
type input ""searc_volume":"0"
click at [75, 183] on span "Save" at bounding box center [77, 184] width 16 height 10
click at [92, 81] on button "1 Filter" at bounding box center [72, 73] width 43 height 18
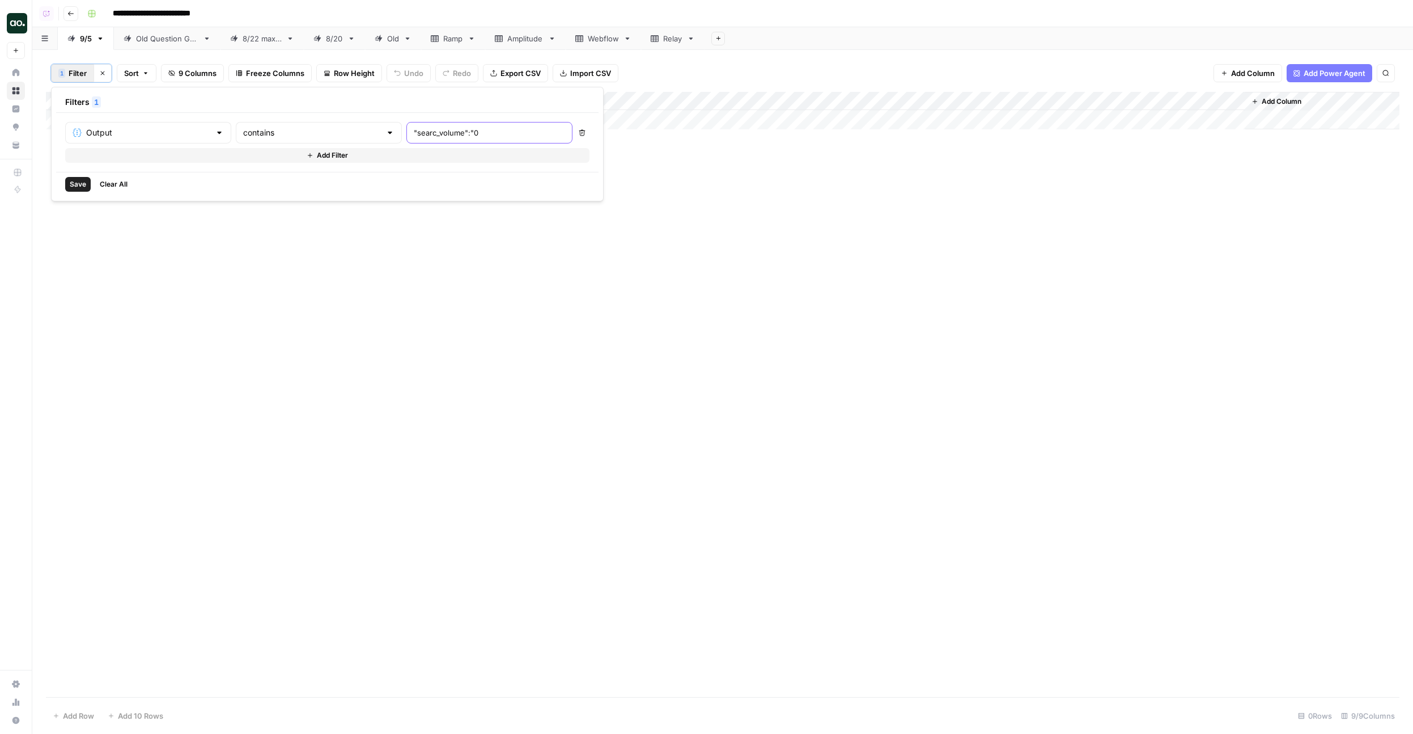
click at [418, 135] on input ""searc_volume":"0" at bounding box center [489, 132] width 151 height 11
click at [414, 130] on input ""searc_volume":"0" at bounding box center [489, 132] width 151 height 11
type input ""searc_volume":0"
click at [81, 185] on span "Save" at bounding box center [78, 184] width 16 height 10
click at [83, 81] on button "1 Filter" at bounding box center [72, 73] width 43 height 18
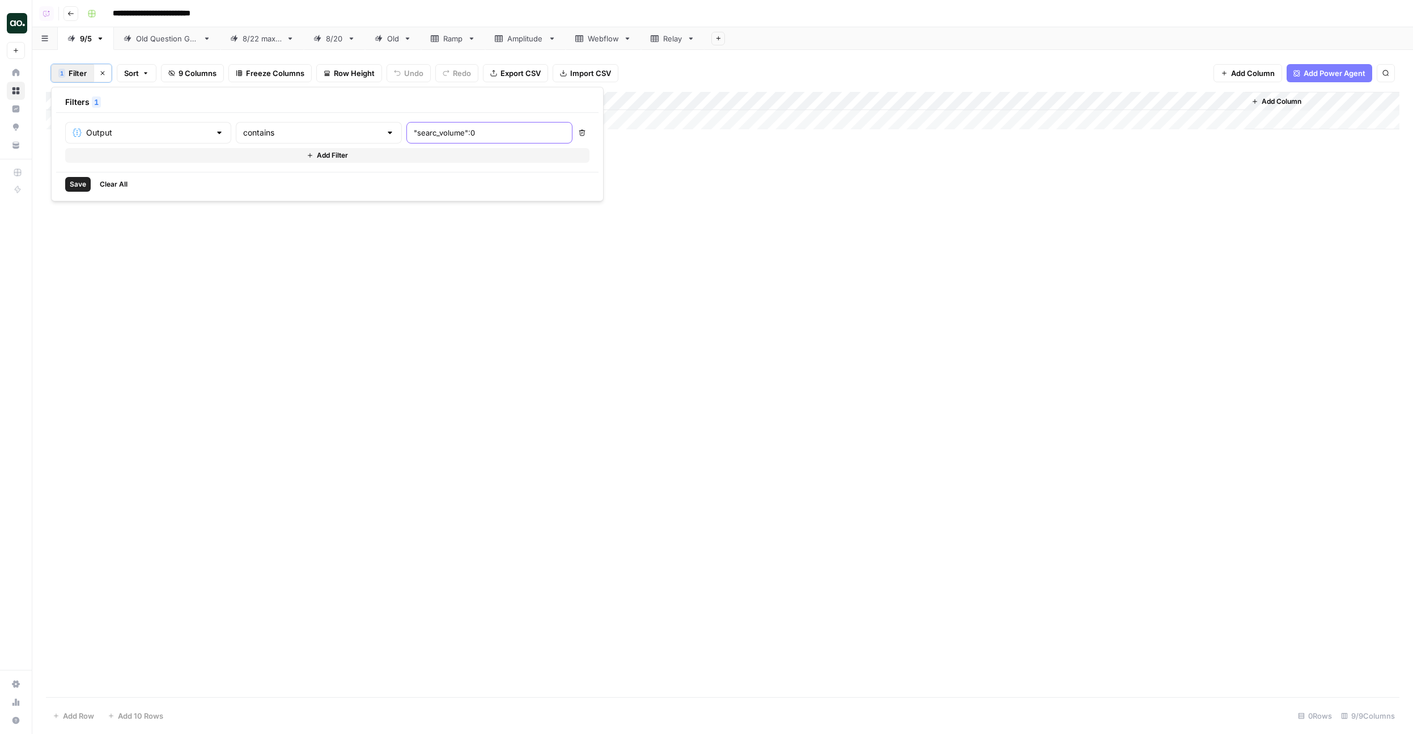
click at [414, 132] on input ""searc_volume":0" at bounding box center [489, 132] width 151 height 11
click at [414, 134] on input ""searc_volume": 0" at bounding box center [489, 132] width 151 height 11
click at [414, 135] on input ""search_volume": 0" at bounding box center [489, 132] width 151 height 11
type input ""search_volume":0"
click at [78, 184] on span "Save" at bounding box center [78, 184] width 16 height 10
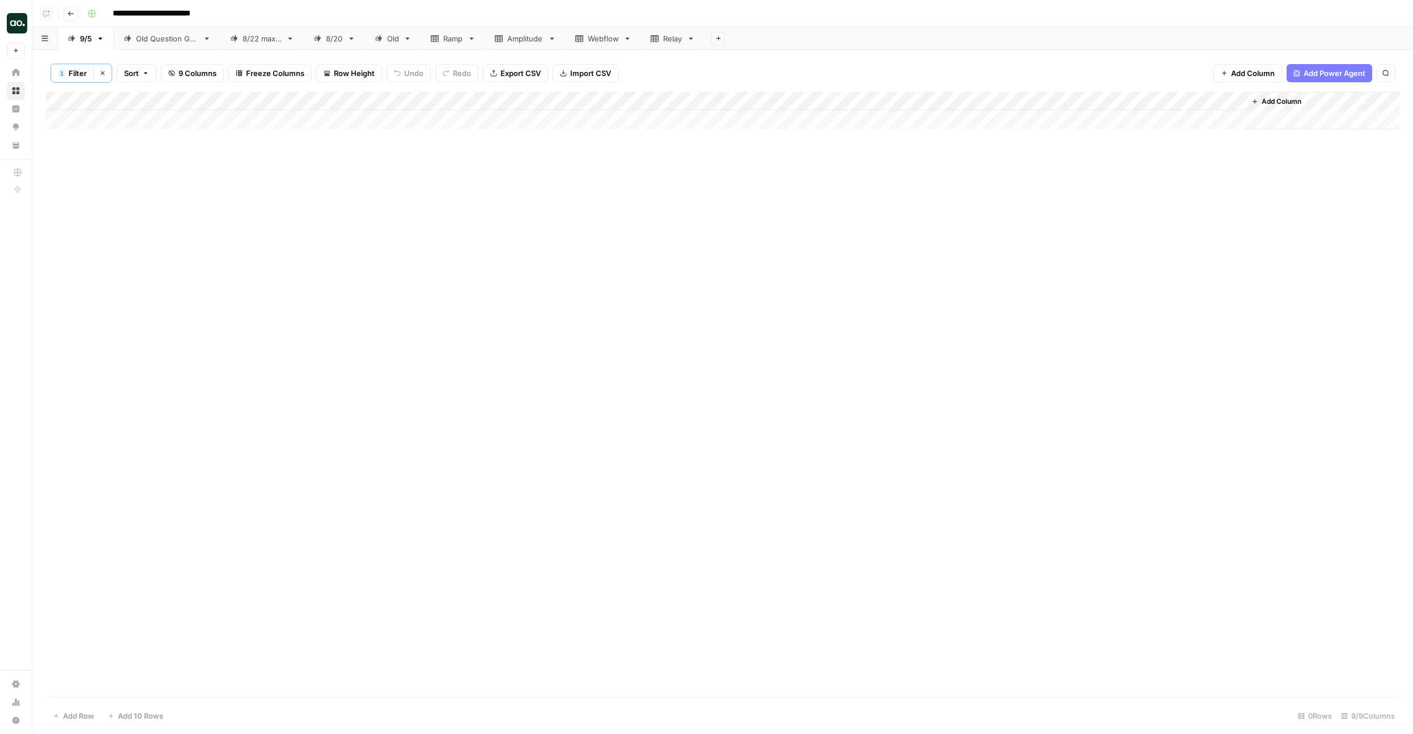
click at [73, 78] on span "Filter" at bounding box center [78, 72] width 18 height 11
click at [414, 131] on input ""search_volume":0" at bounding box center [489, 132] width 151 height 11
type input ""search_volume":"0"
click at [83, 183] on span "Save" at bounding box center [78, 184] width 16 height 10
click at [71, 78] on span "Filter" at bounding box center [78, 72] width 18 height 11
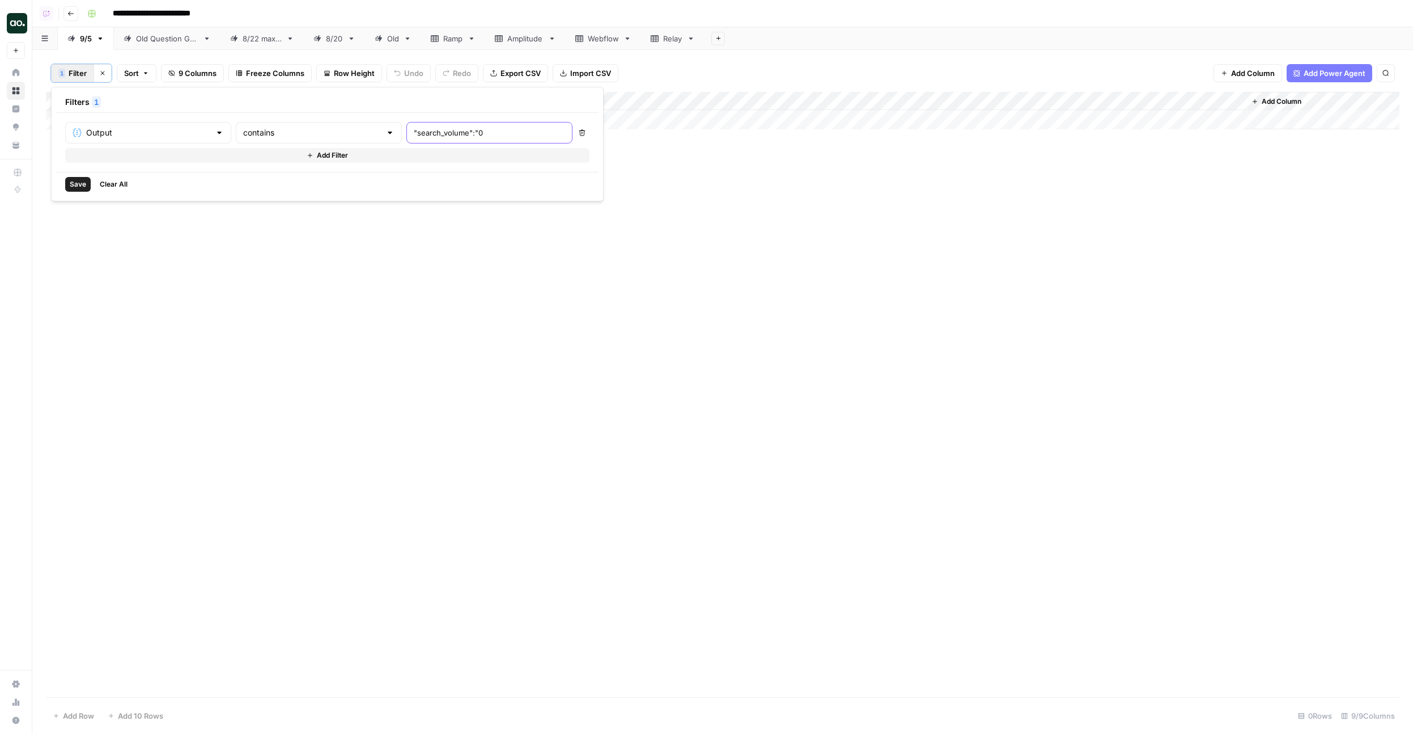
click at [414, 136] on input ""search_volume":"0" at bounding box center [489, 132] width 151 height 11
click at [429, 133] on input ""search_volume":"0" at bounding box center [489, 132] width 151 height 11
type input ""search_volume":""
click at [81, 188] on span "Save" at bounding box center [78, 184] width 16 height 10
click at [77, 75] on span "Filter" at bounding box center [78, 72] width 18 height 11
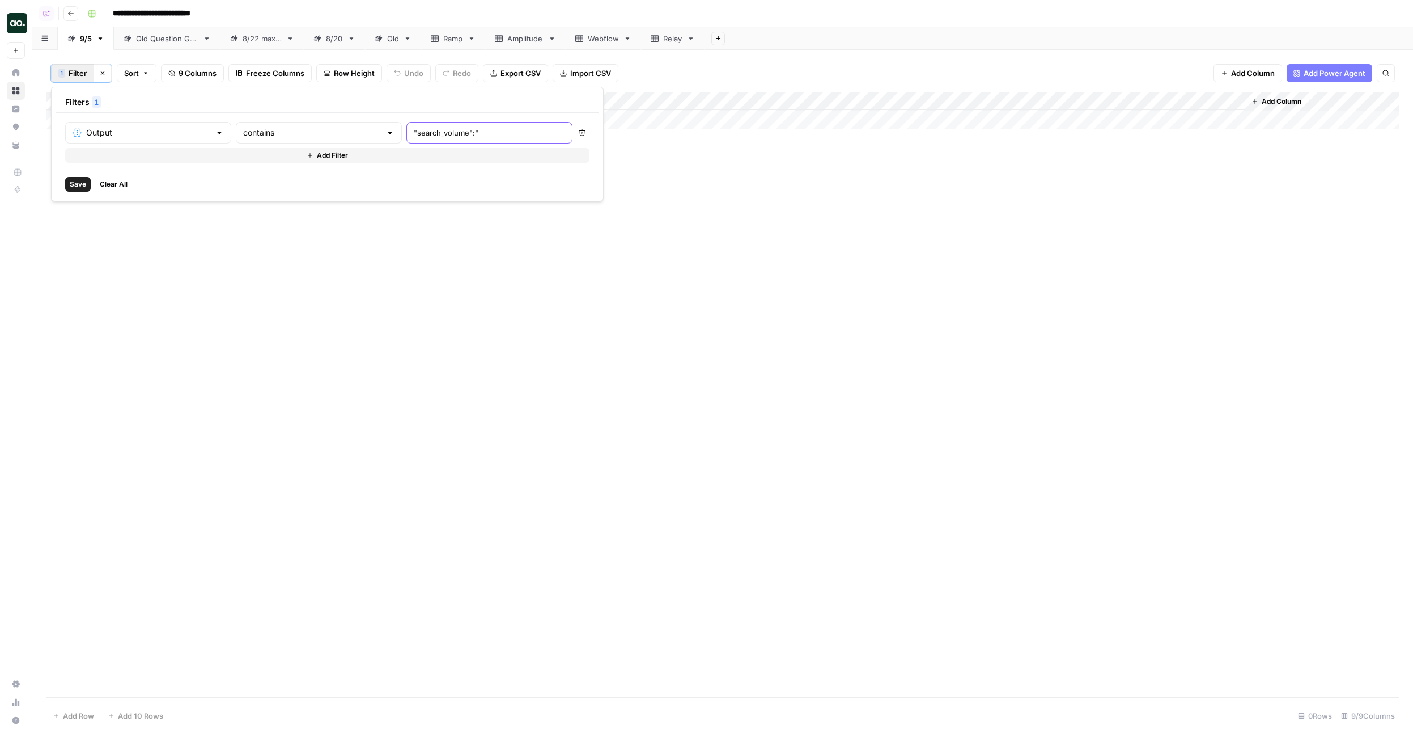
click at [417, 127] on input ""search_volume":"" at bounding box center [489, 132] width 151 height 11
type input ""search_volume":"
click at [77, 189] on span "Save" at bounding box center [78, 184] width 16 height 10
click at [73, 69] on span "Filter" at bounding box center [78, 72] width 18 height 11
click at [104, 73] on icon "button" at bounding box center [102, 73] width 7 height 7
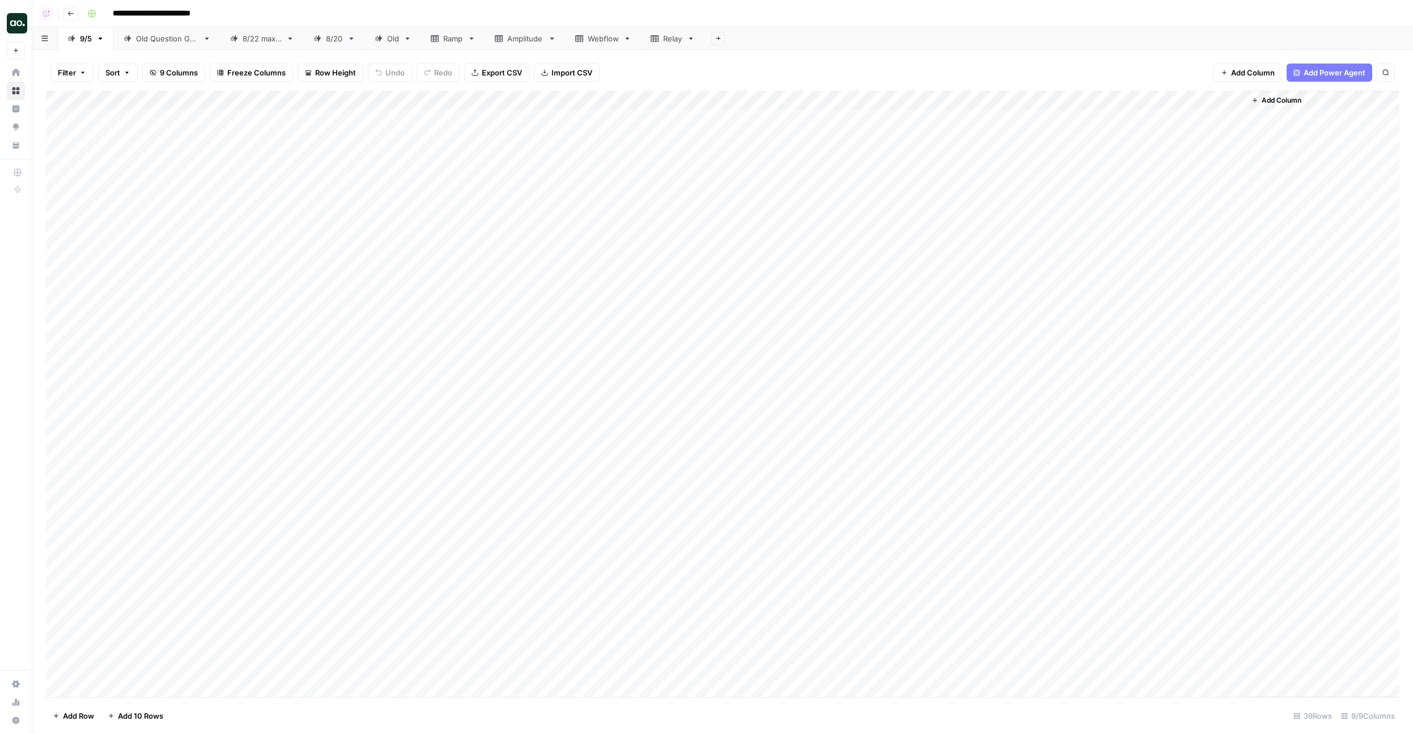
click at [806, 238] on div "Add Column" at bounding box center [723, 394] width 1354 height 606
click at [893, 505] on div "Add Column" at bounding box center [723, 394] width 1354 height 606
click at [877, 439] on div "Add Column" at bounding box center [723, 394] width 1354 height 606
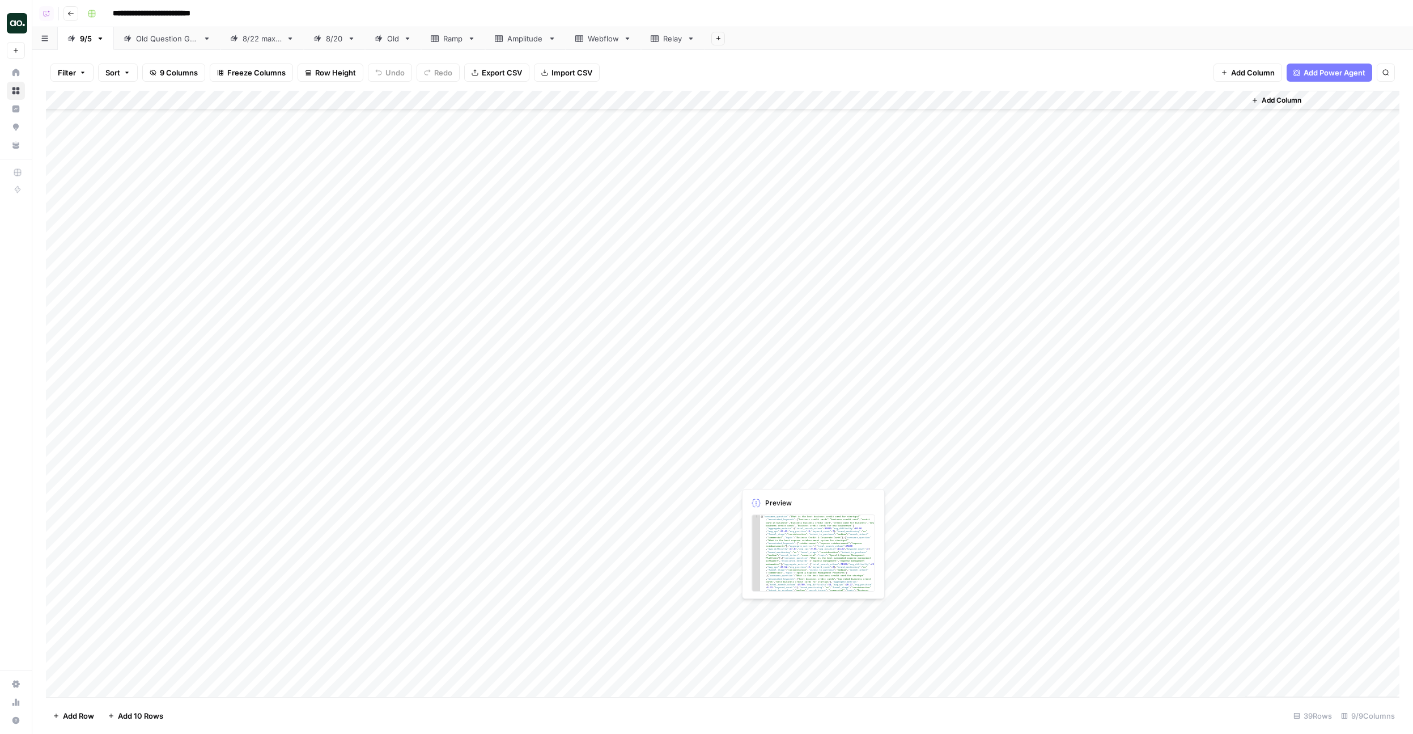
click at [910, 417] on div "Add Column" at bounding box center [723, 394] width 1354 height 606
click at [888, 345] on div "Add Column" at bounding box center [723, 394] width 1354 height 606
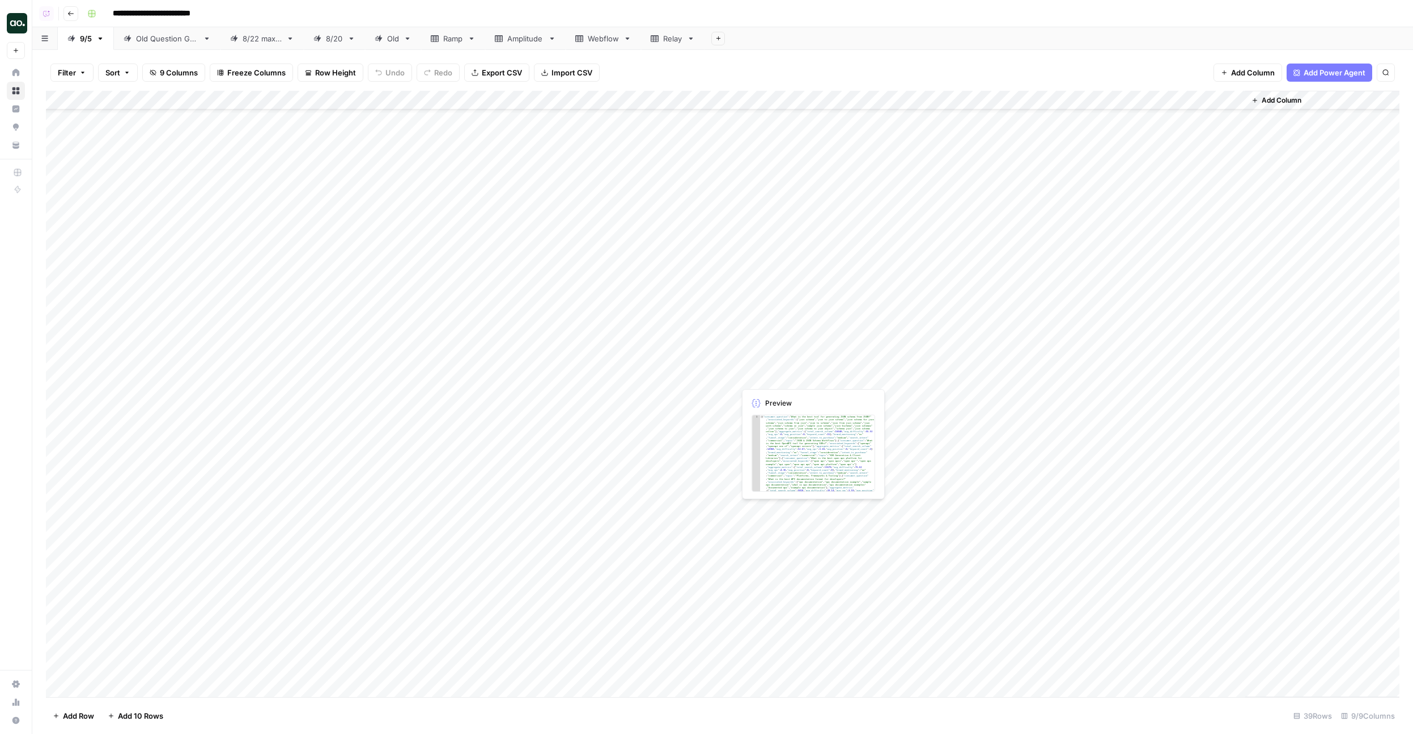
scroll to position [43, 0]
click at [897, 338] on div "Add Column" at bounding box center [723, 394] width 1354 height 606
click at [925, 379] on div "Add Column" at bounding box center [723, 394] width 1354 height 606
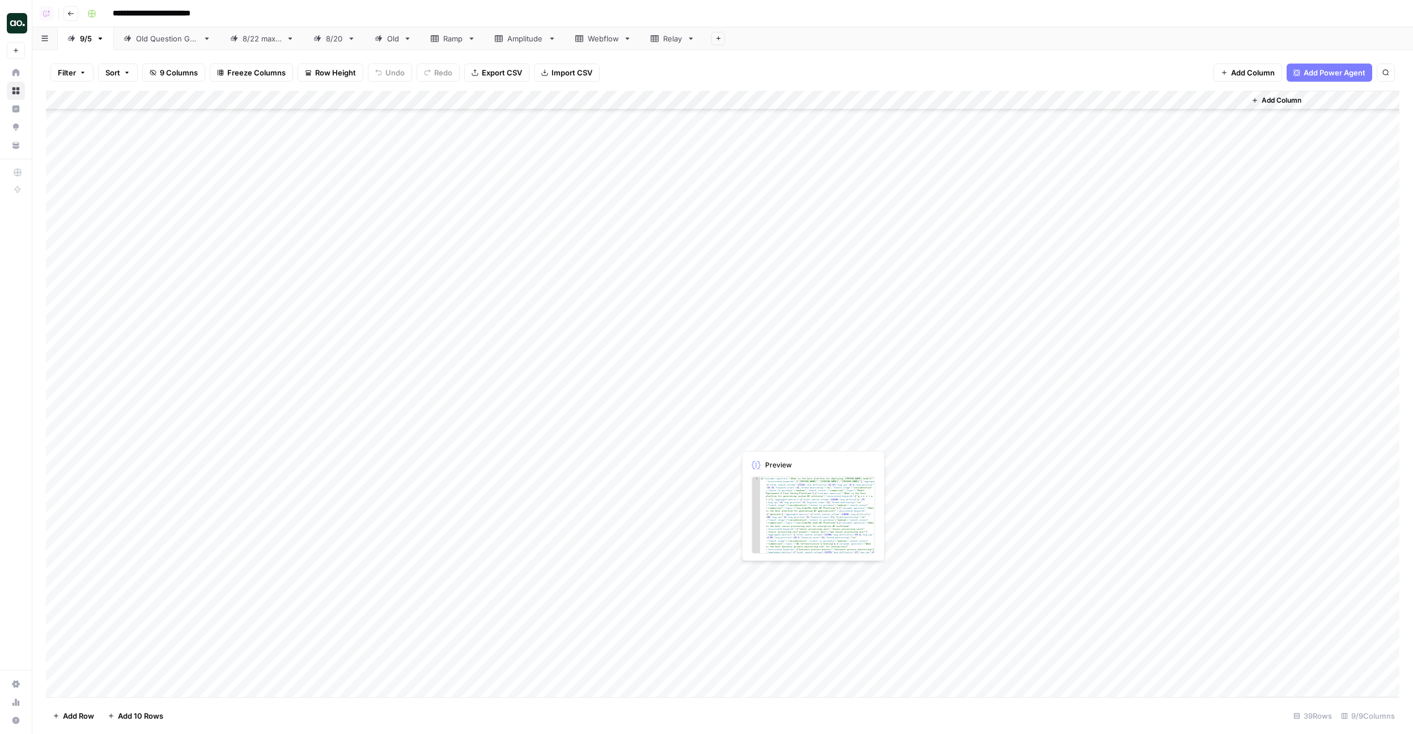
click at [930, 429] on div "Add Column" at bounding box center [723, 394] width 1354 height 606
click at [930, 413] on div "Add Column" at bounding box center [723, 394] width 1354 height 606
click at [928, 461] on div "Add Column" at bounding box center [723, 394] width 1354 height 606
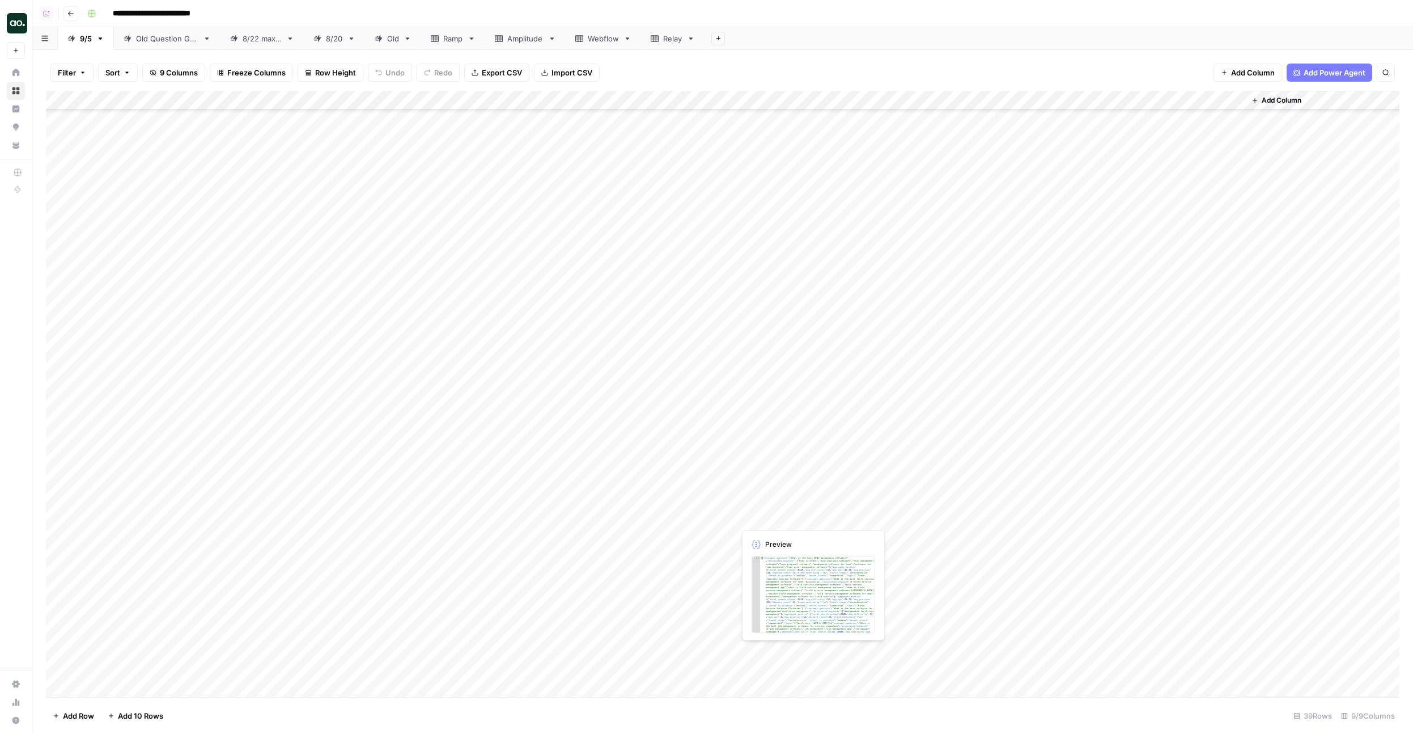
click at [937, 503] on div "Add Column" at bounding box center [723, 394] width 1354 height 606
click at [816, 554] on div "Add Column" at bounding box center [723, 394] width 1354 height 606
click at [819, 596] on div "Add Column" at bounding box center [723, 394] width 1354 height 606
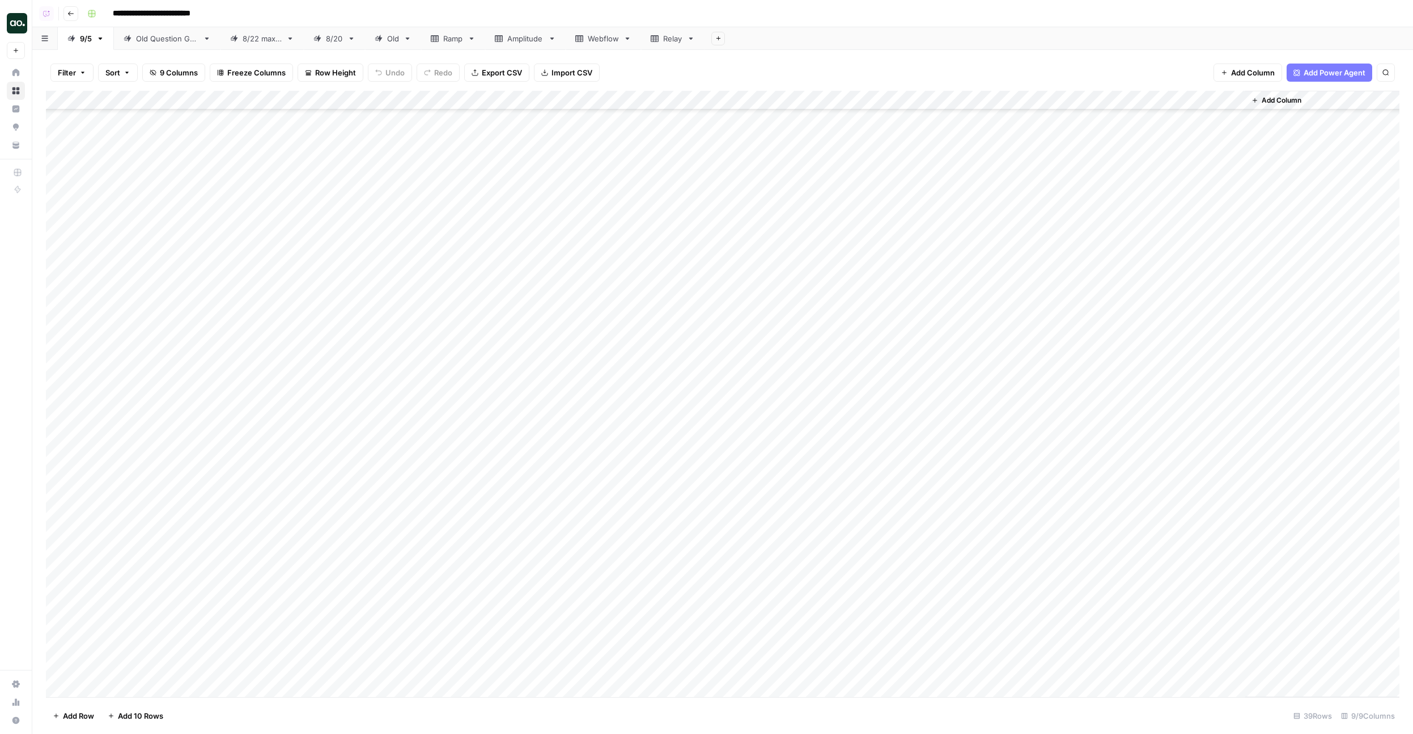
click at [824, 400] on div "Add Column" at bounding box center [723, 394] width 1354 height 606
click at [824, 364] on div "Add Column" at bounding box center [723, 394] width 1354 height 606
click at [812, 349] on div "Add Column" at bounding box center [723, 394] width 1354 height 606
click at [812, 349] on div at bounding box center [909, 371] width 348 height 52
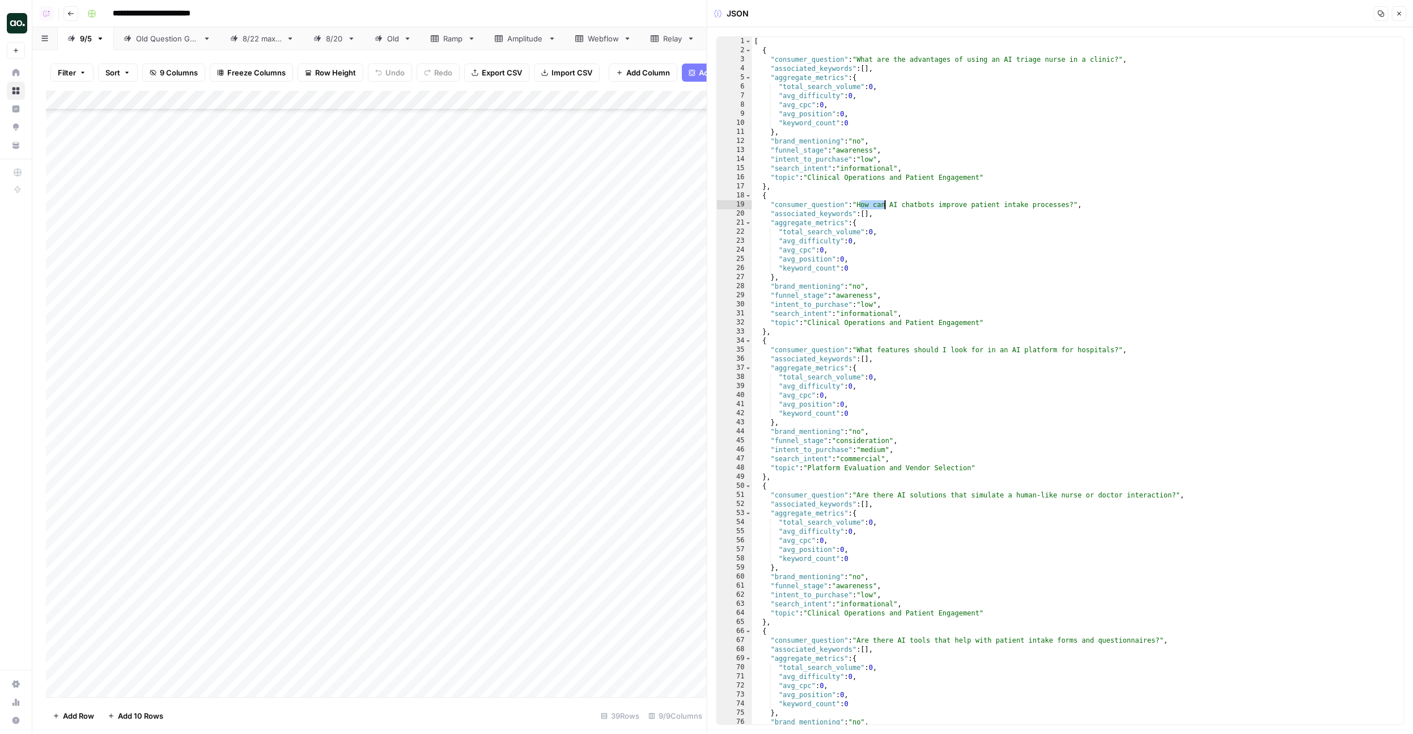
drag, startPoint x: 860, startPoint y: 204, endPoint x: 996, endPoint y: 204, distance: 136.6
click at [996, 204] on div "[ { "consumer_question" : "What are the advantages of using an AI triage nurse …" at bounding box center [1078, 389] width 652 height 705
click at [948, 212] on div "[ { "consumer_question" : "What are the advantages of using an AI triage nurse …" at bounding box center [1078, 389] width 652 height 705
type textarea "**********"
type input "**********"
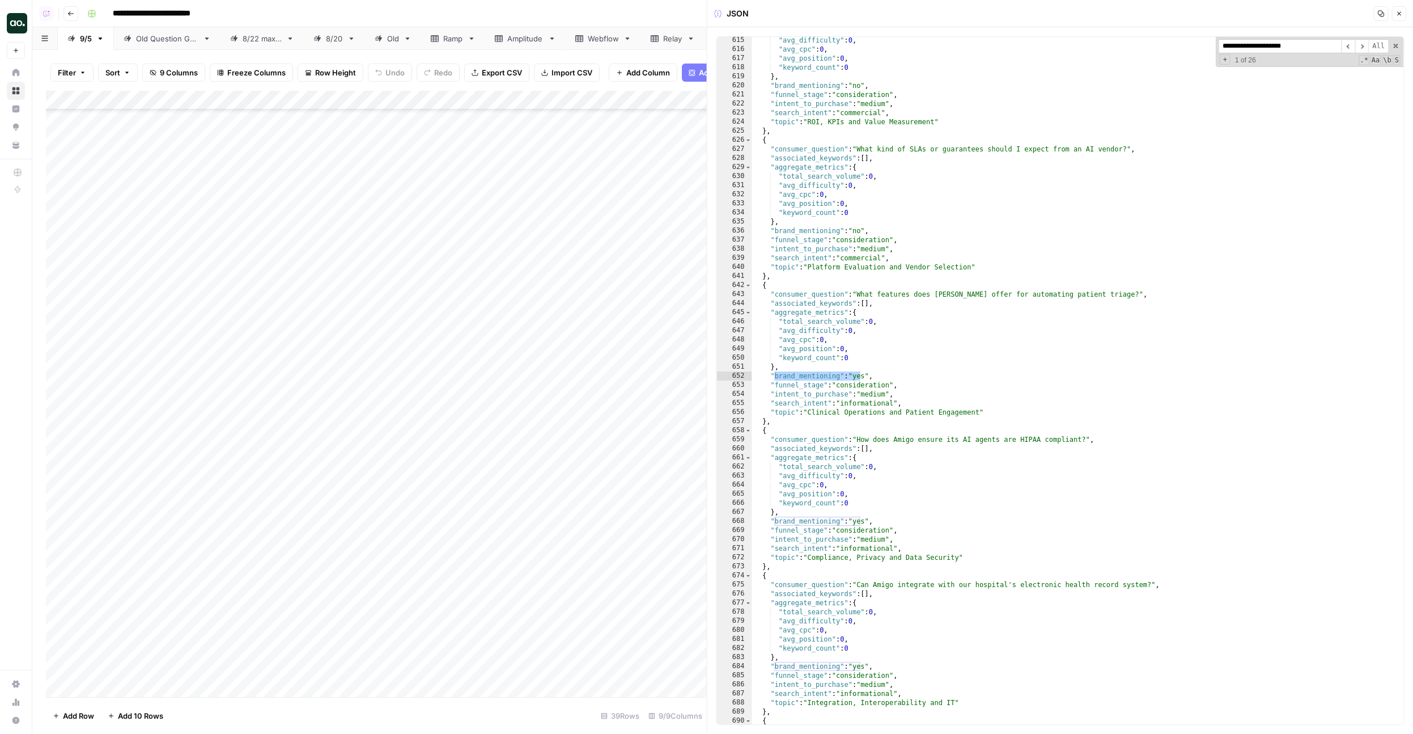
scroll to position [5571, 0]
click at [1394, 16] on button "Close" at bounding box center [1399, 13] width 15 height 15
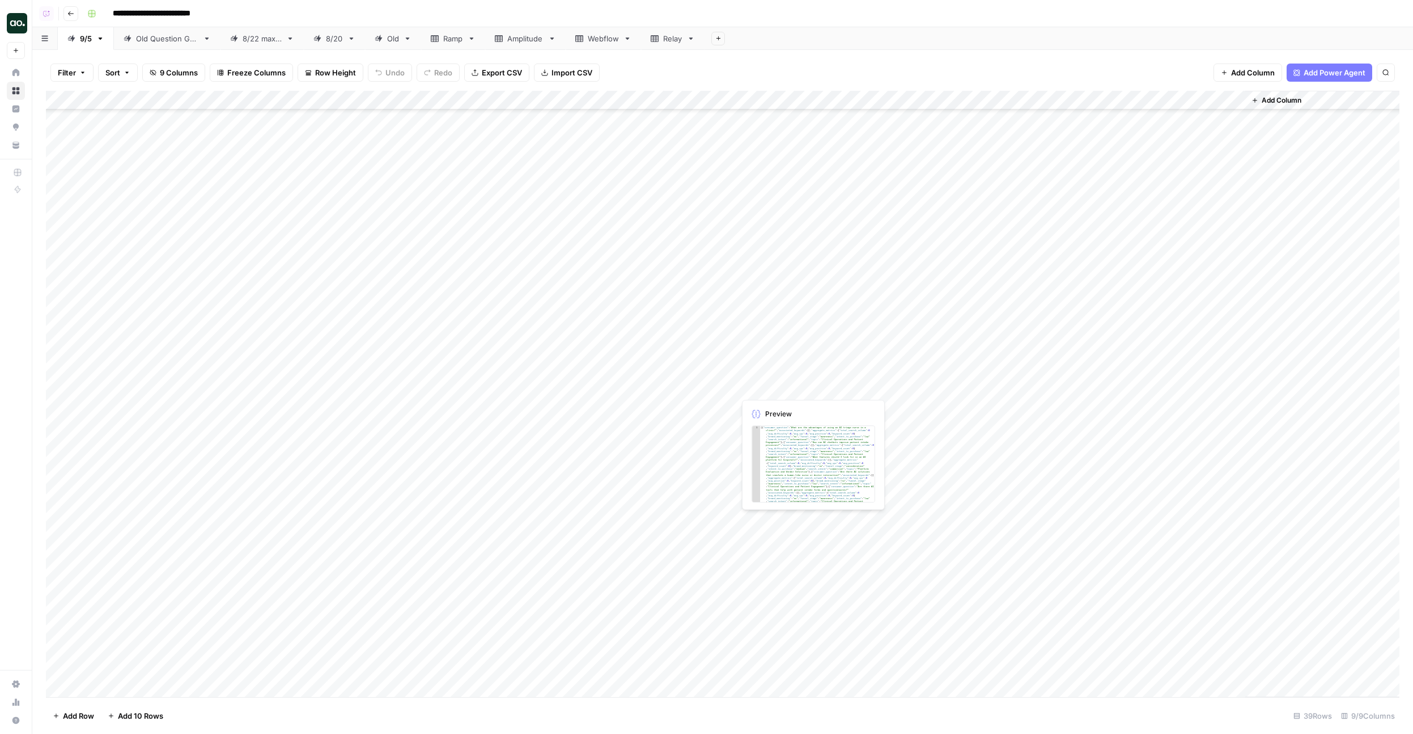
click at [870, 336] on div "Add Column" at bounding box center [723, 394] width 1354 height 606
click at [173, 513] on div "Add Column" at bounding box center [723, 394] width 1354 height 606
click at [145, 510] on div "Add Column" at bounding box center [723, 394] width 1354 height 606
click at [180, 511] on div "Add Column" at bounding box center [723, 394] width 1354 height 606
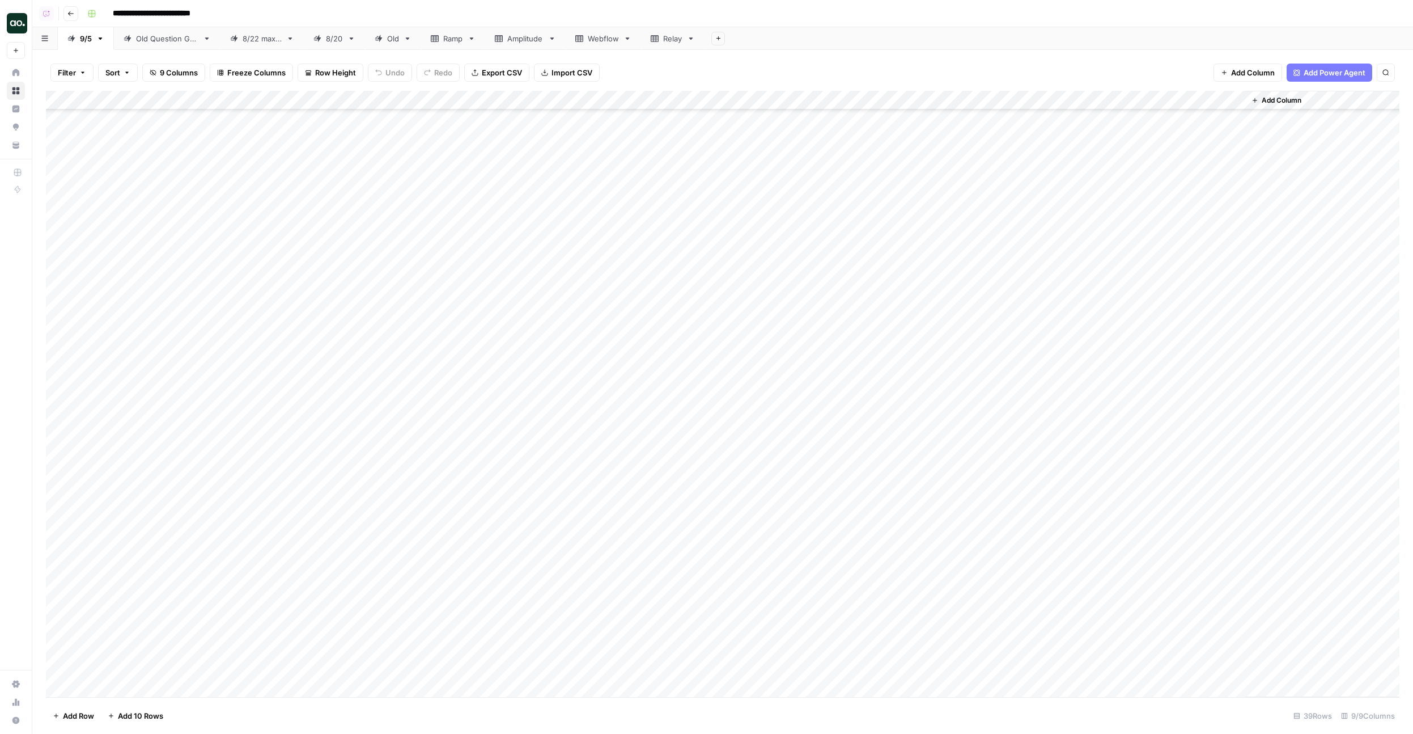
scroll to position [874, 0]
click at [510, 340] on div "Add Column" at bounding box center [723, 394] width 1354 height 606
click at [815, 353] on div "Add Column" at bounding box center [723, 394] width 1354 height 606
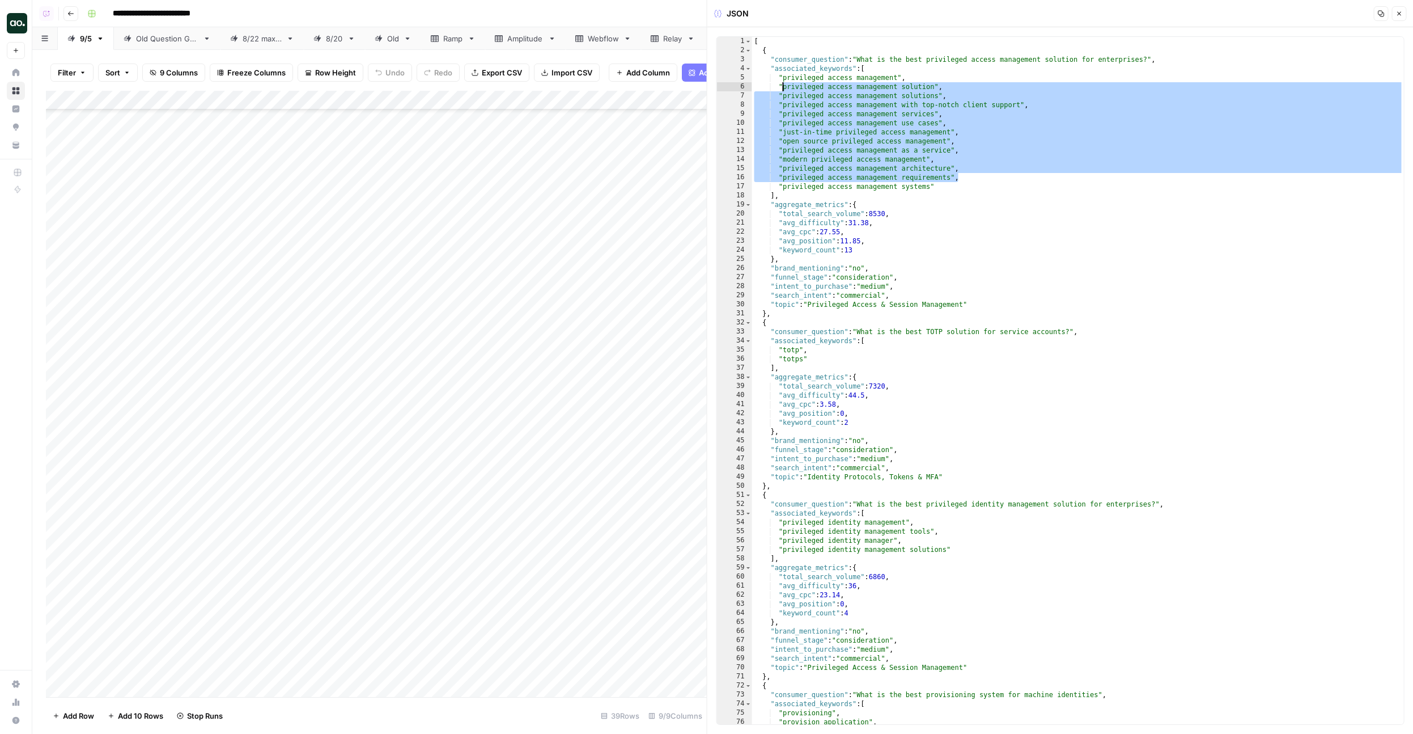
drag, startPoint x: 991, startPoint y: 181, endPoint x: 773, endPoint y: 79, distance: 241.0
click at [773, 79] on div "[ { "consumer_question" : "What is the best privileged access management soluti…" at bounding box center [1078, 389] width 652 height 705
type textarea "**********"
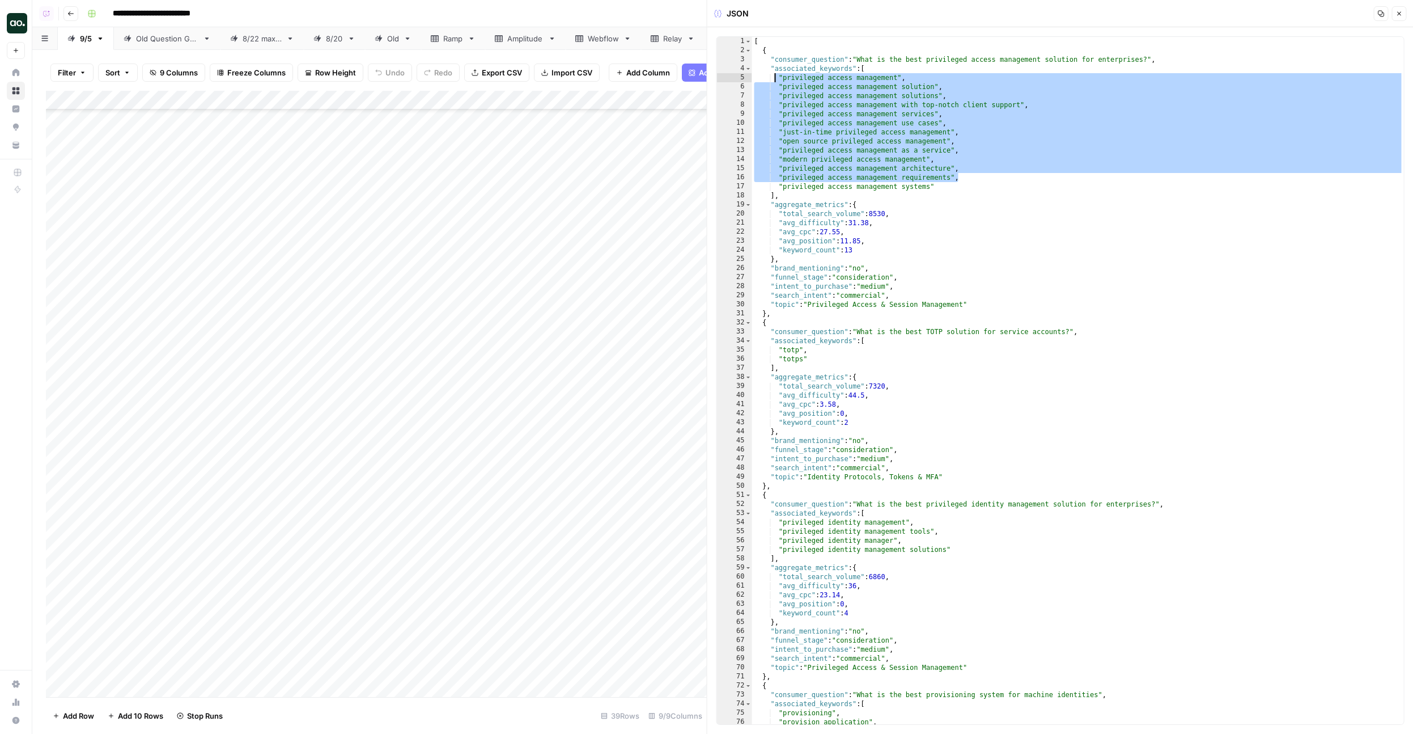
click at [1396, 11] on icon "button" at bounding box center [1399, 13] width 7 height 7
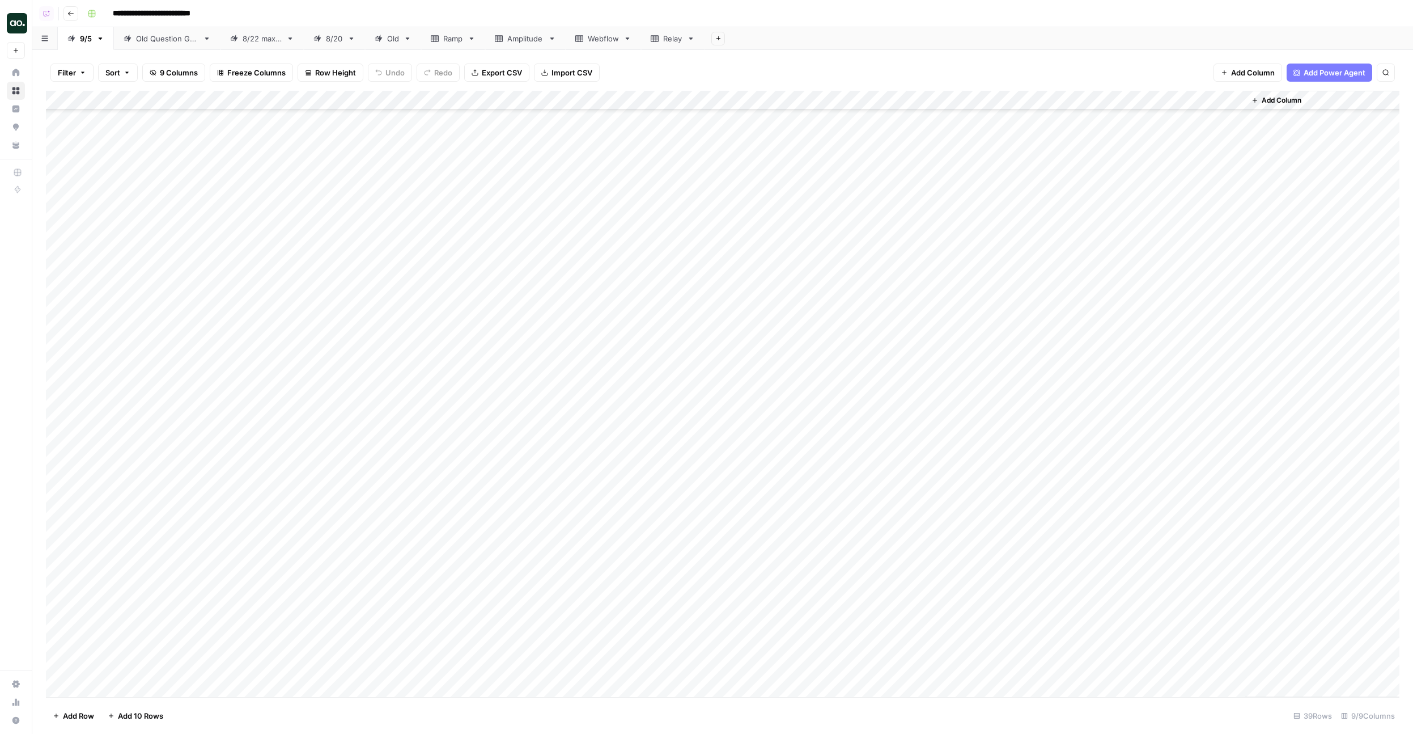
click at [795, 336] on div "Add Column" at bounding box center [723, 394] width 1354 height 606
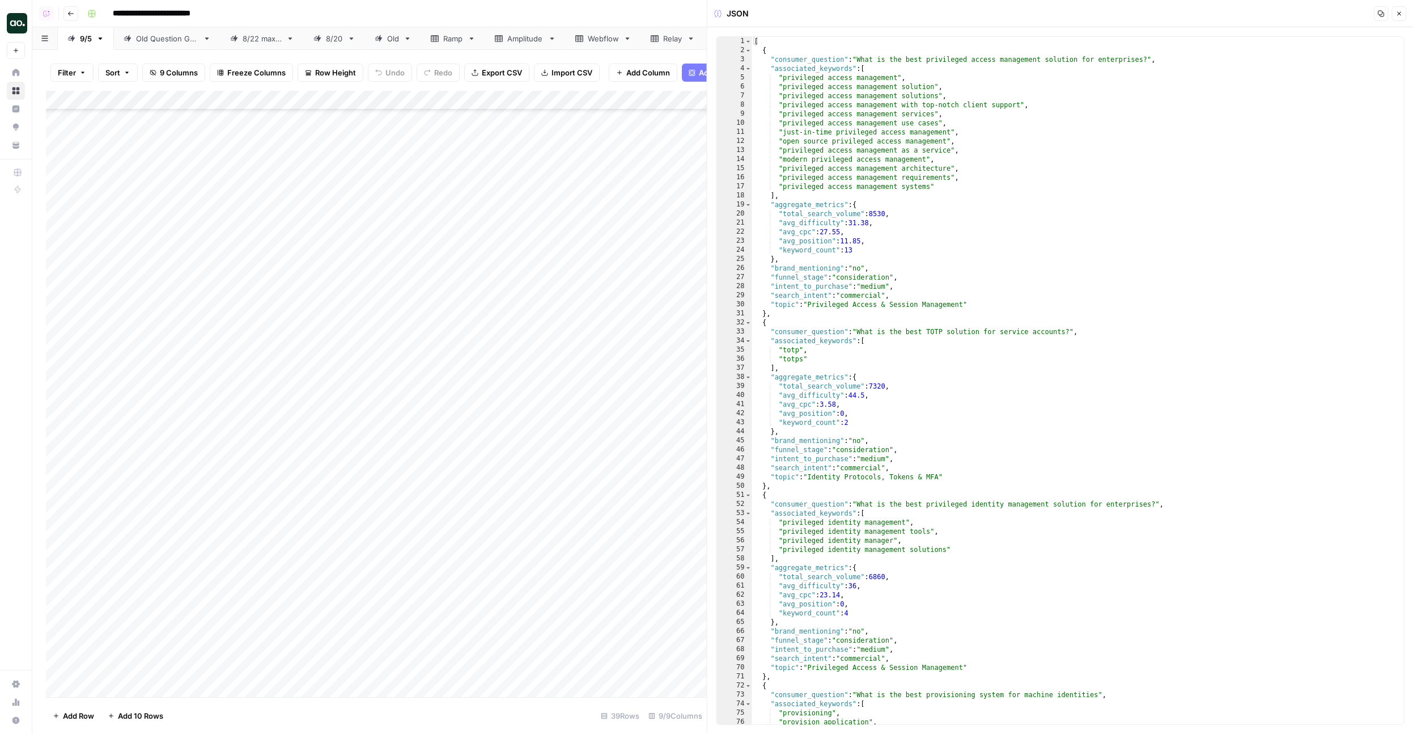
click at [1398, 10] on icon "button" at bounding box center [1399, 13] width 7 height 7
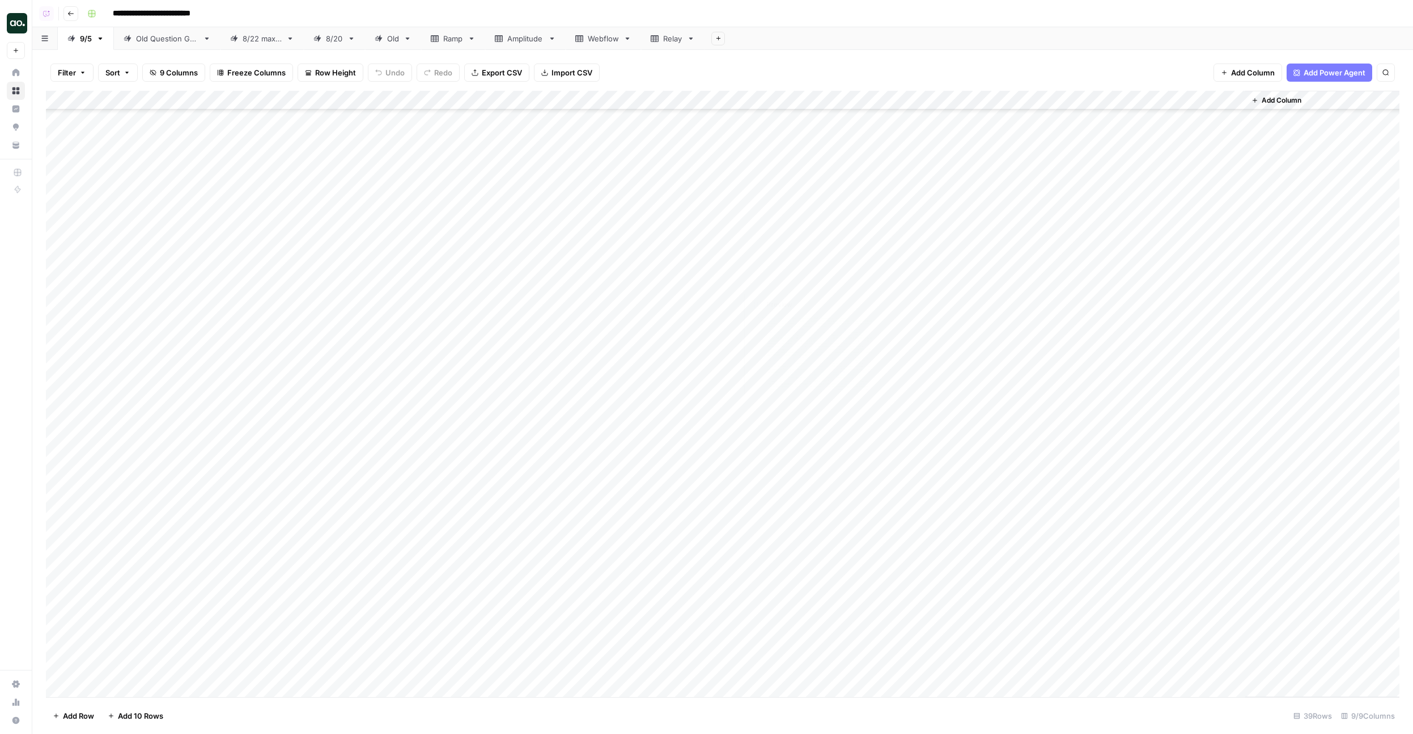
scroll to position [749, 0]
click at [947, 327] on div "Add Column" at bounding box center [723, 394] width 1354 height 606
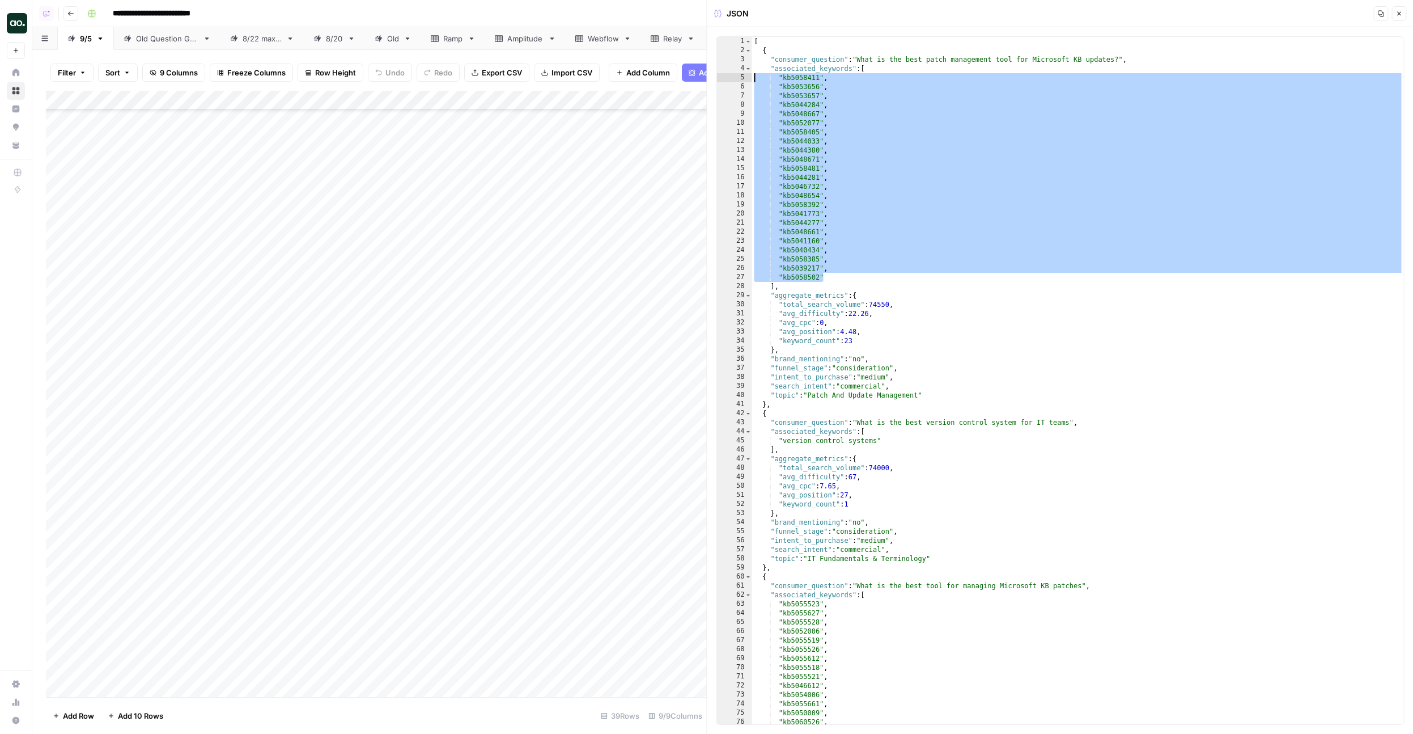
drag, startPoint x: 845, startPoint y: 276, endPoint x: 747, endPoint y: 79, distance: 220.3
click at [747, 79] on div "**********" at bounding box center [1061, 380] width 688 height 688
type textarea "**********"
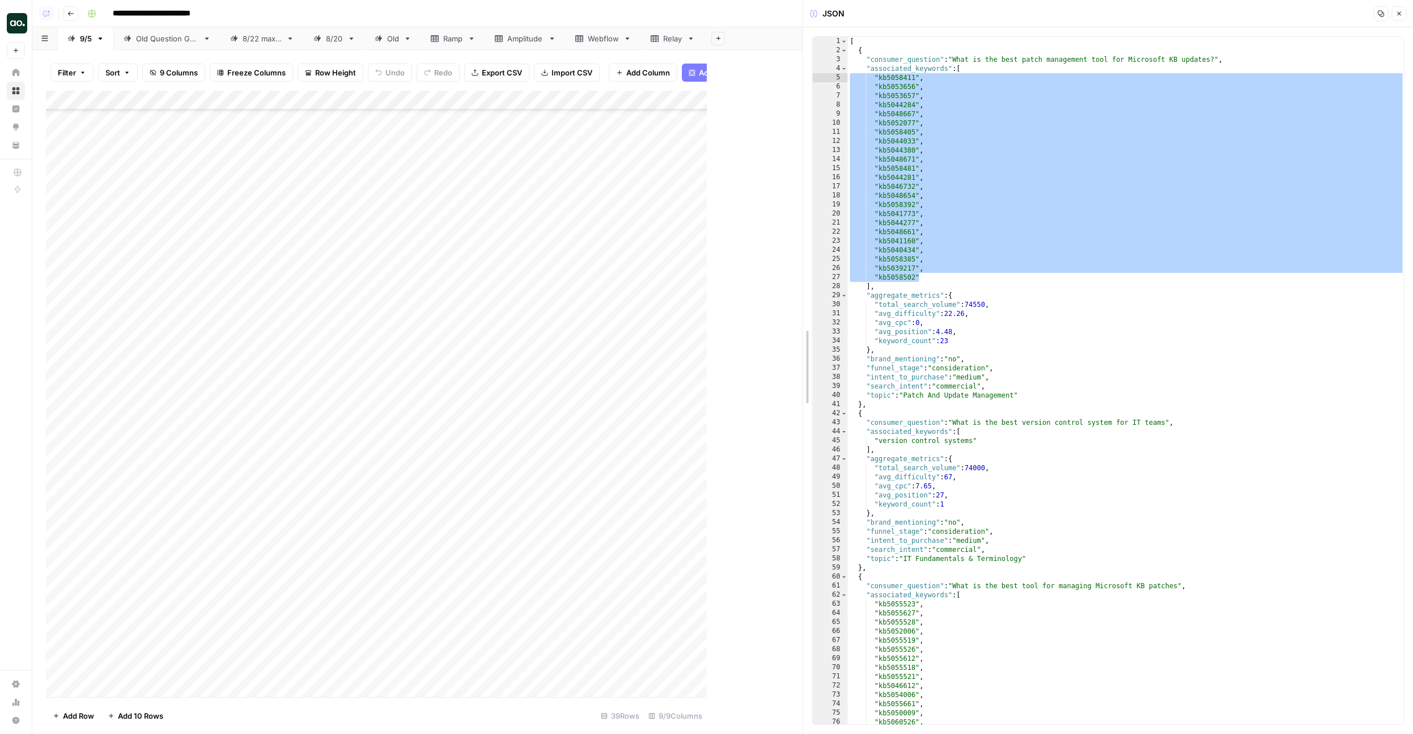
drag, startPoint x: 711, startPoint y: 168, endPoint x: 855, endPoint y: 166, distance: 144.0
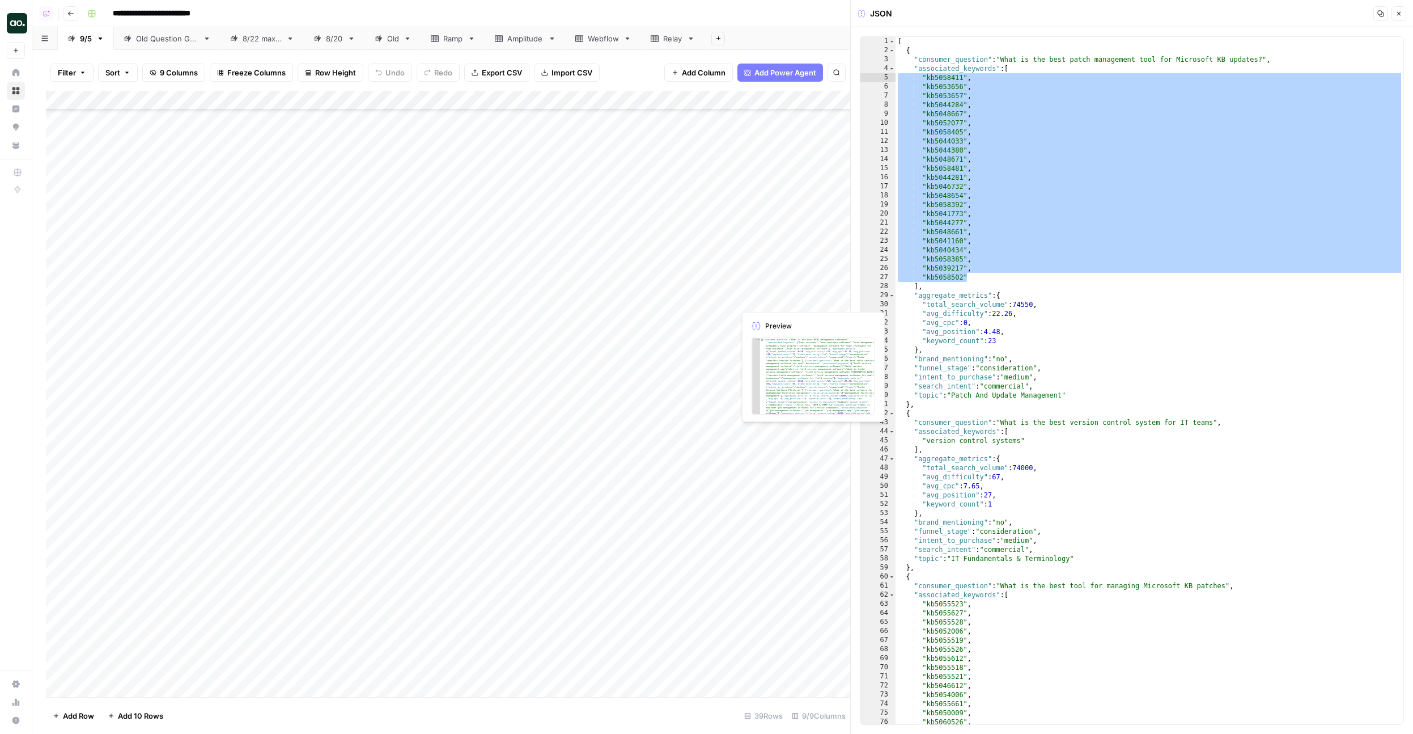
click at [793, 286] on div "Add Column" at bounding box center [448, 394] width 805 height 606
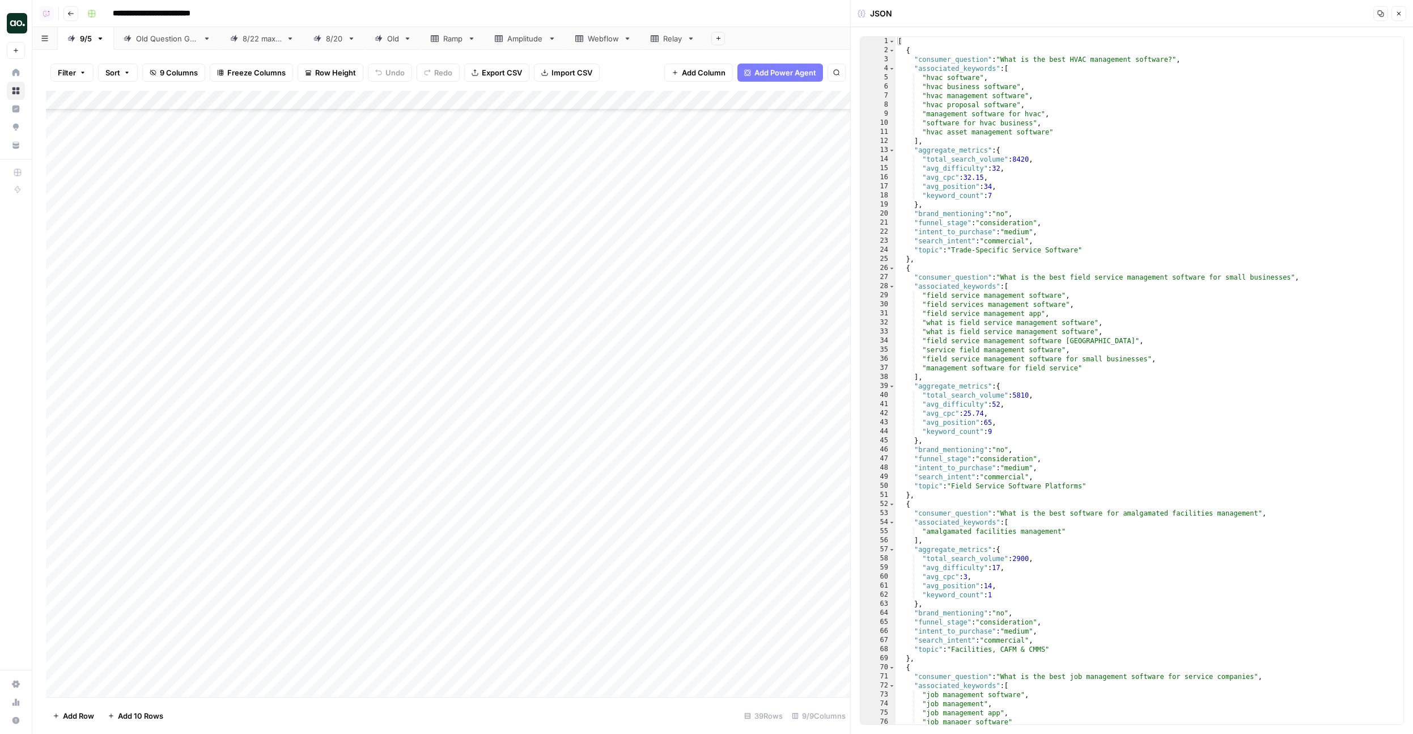
click at [820, 242] on div "Add Column" at bounding box center [448, 394] width 805 height 606
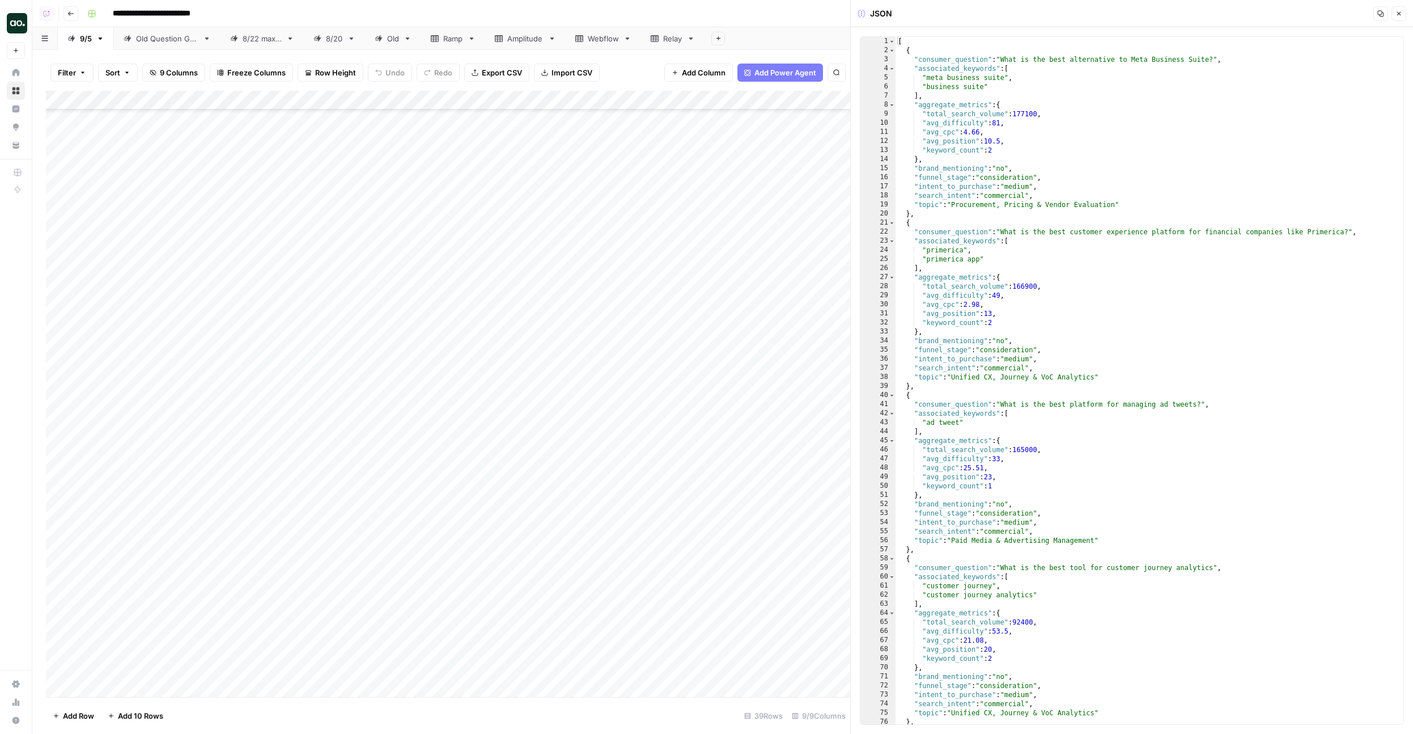
click at [786, 189] on div "Add Column" at bounding box center [448, 394] width 805 height 606
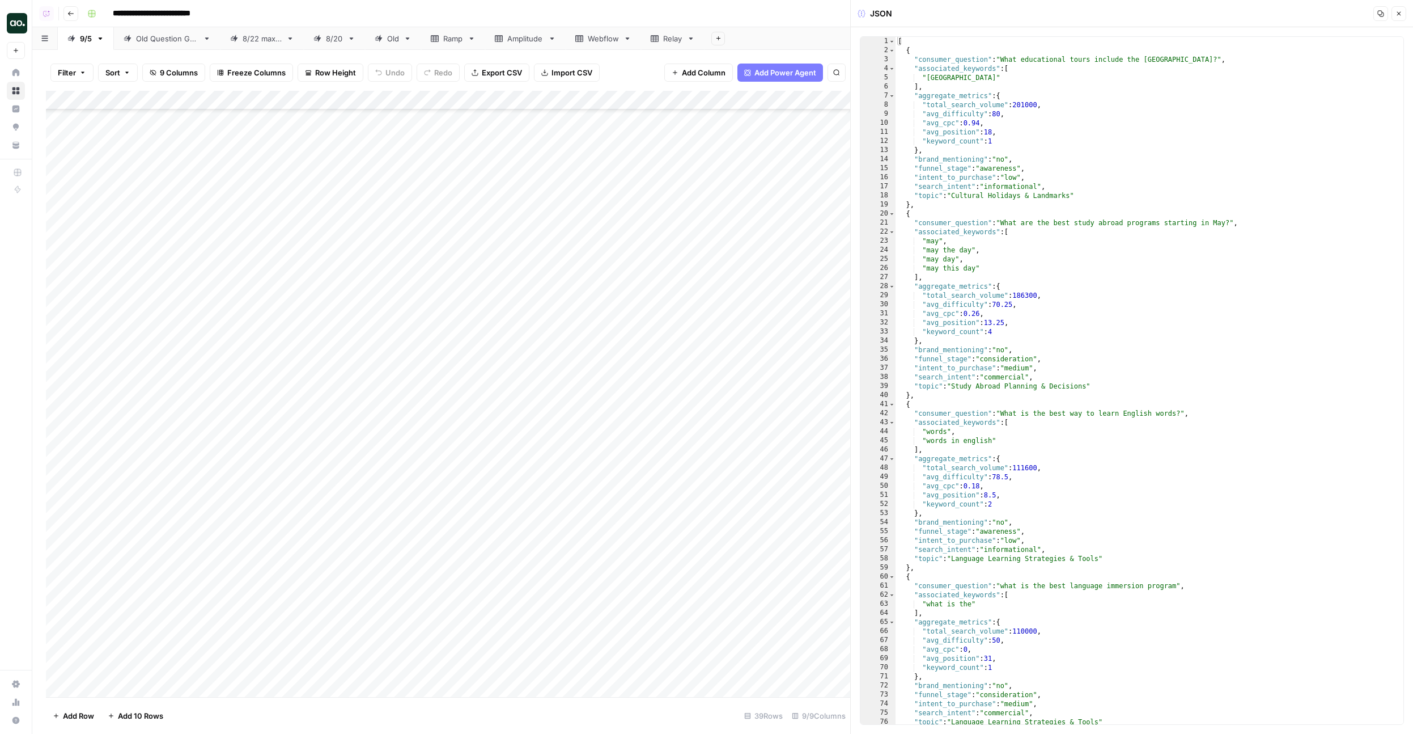
scroll to position [532, 0]
click at [794, 299] on div "Add Column" at bounding box center [448, 394] width 805 height 606
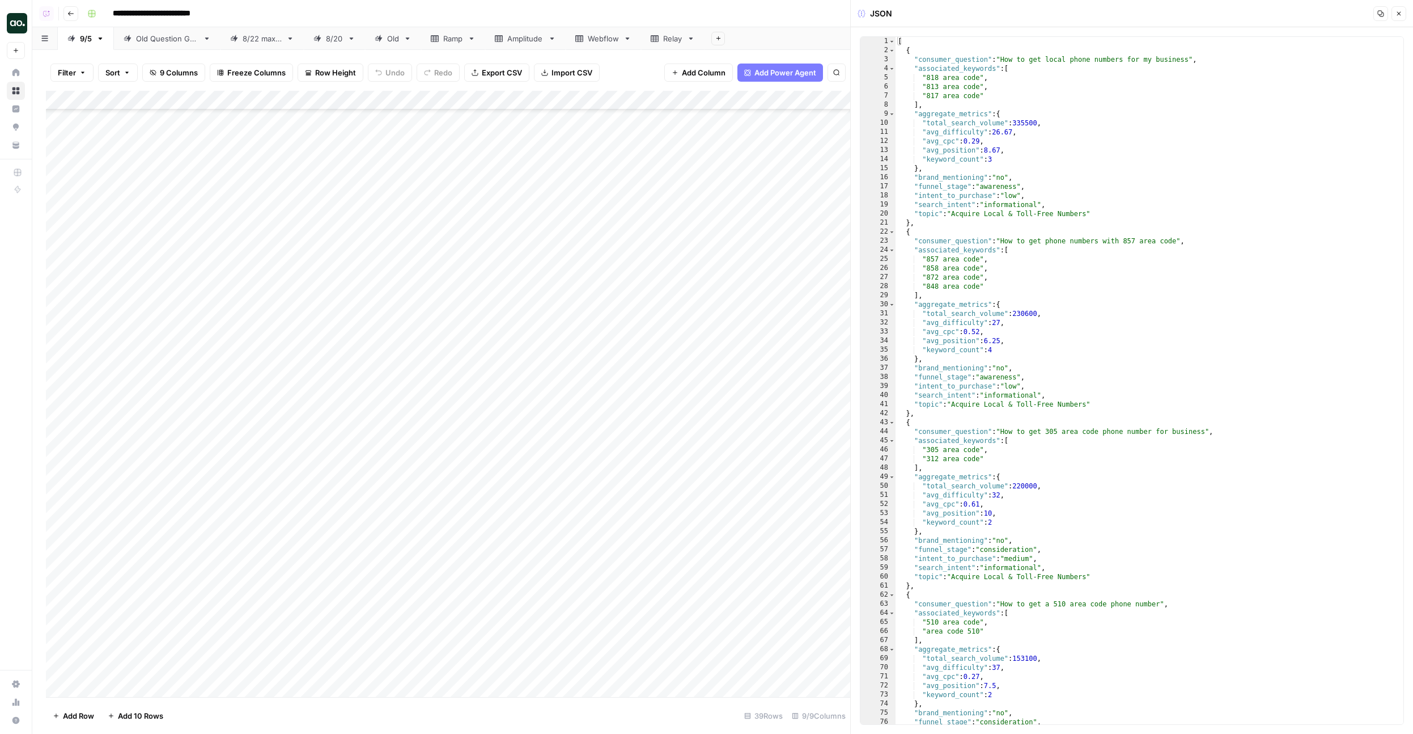
click at [797, 257] on div "Add Column" at bounding box center [448, 394] width 805 height 606
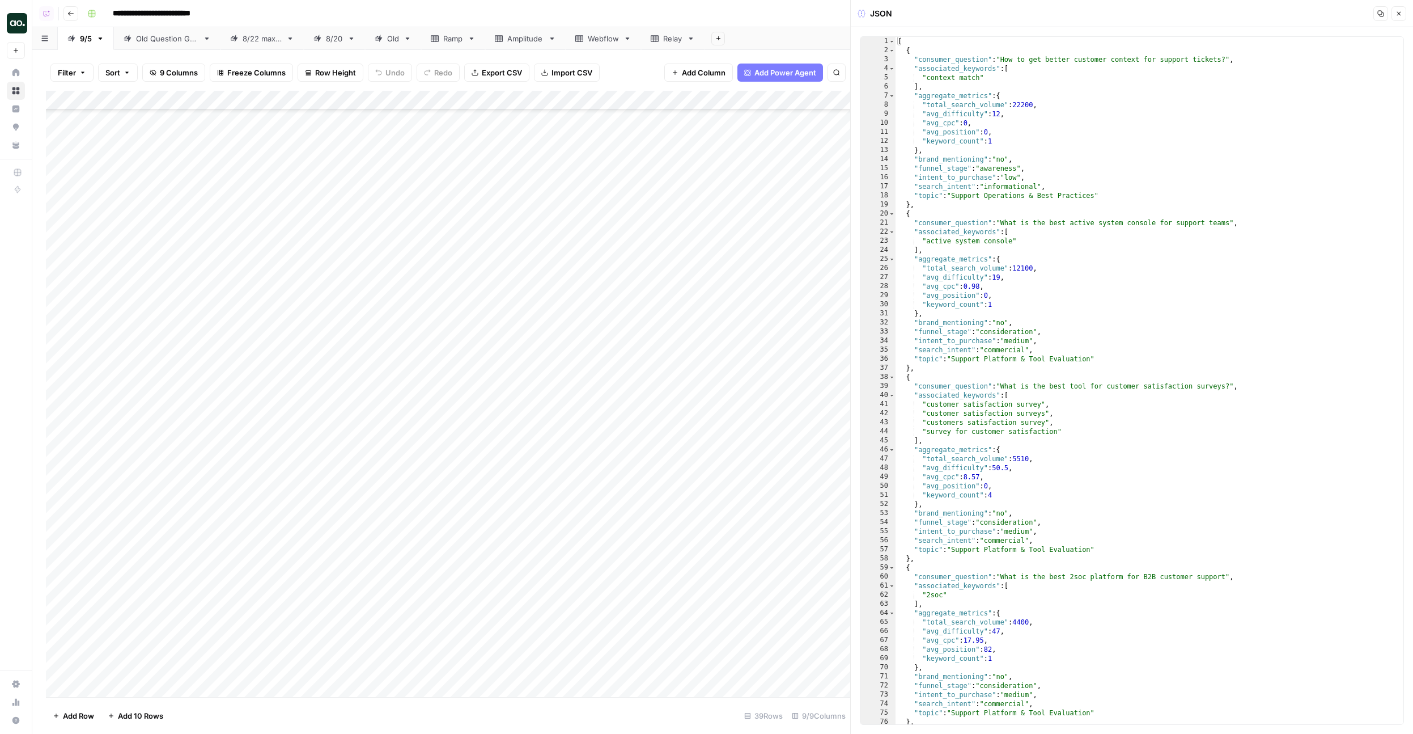
click at [805, 207] on div "Add Column" at bounding box center [448, 394] width 805 height 606
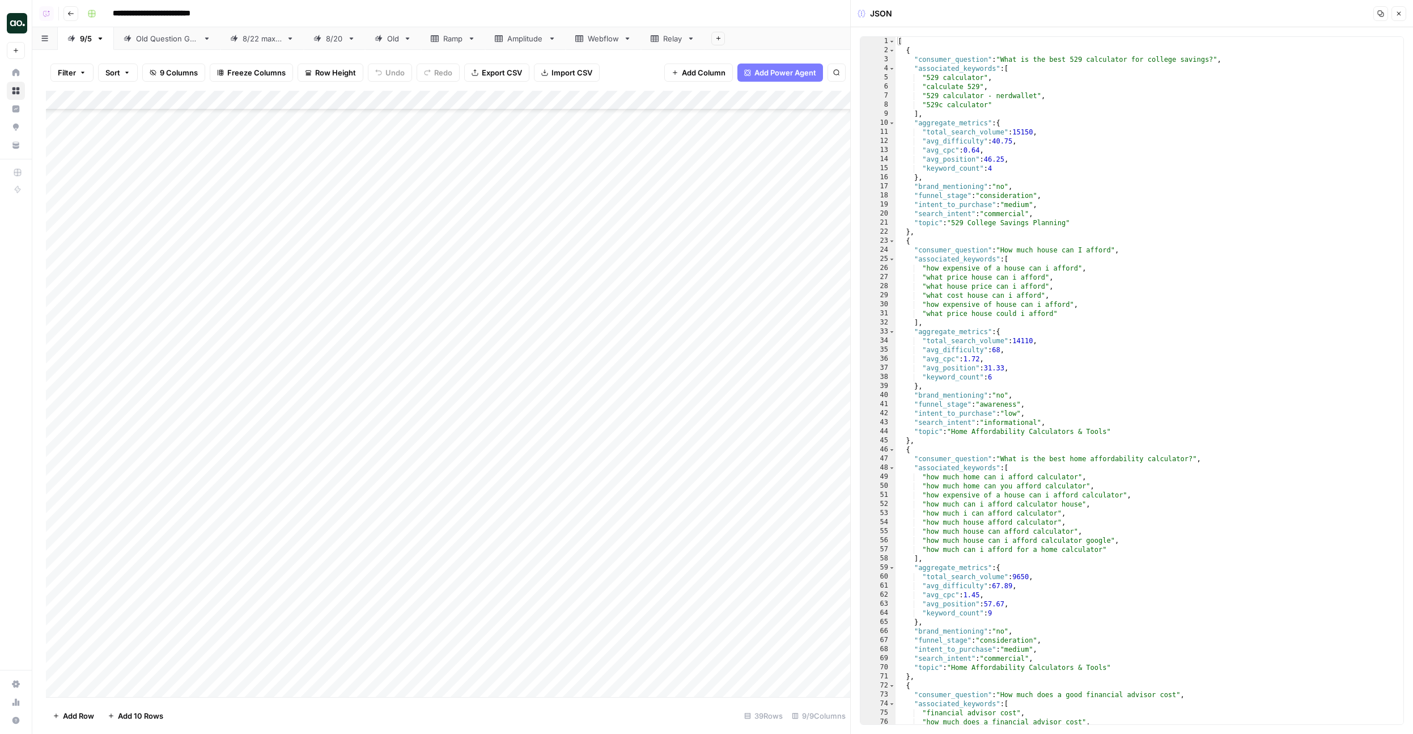
click at [789, 162] on div "Add Column" at bounding box center [448, 394] width 805 height 606
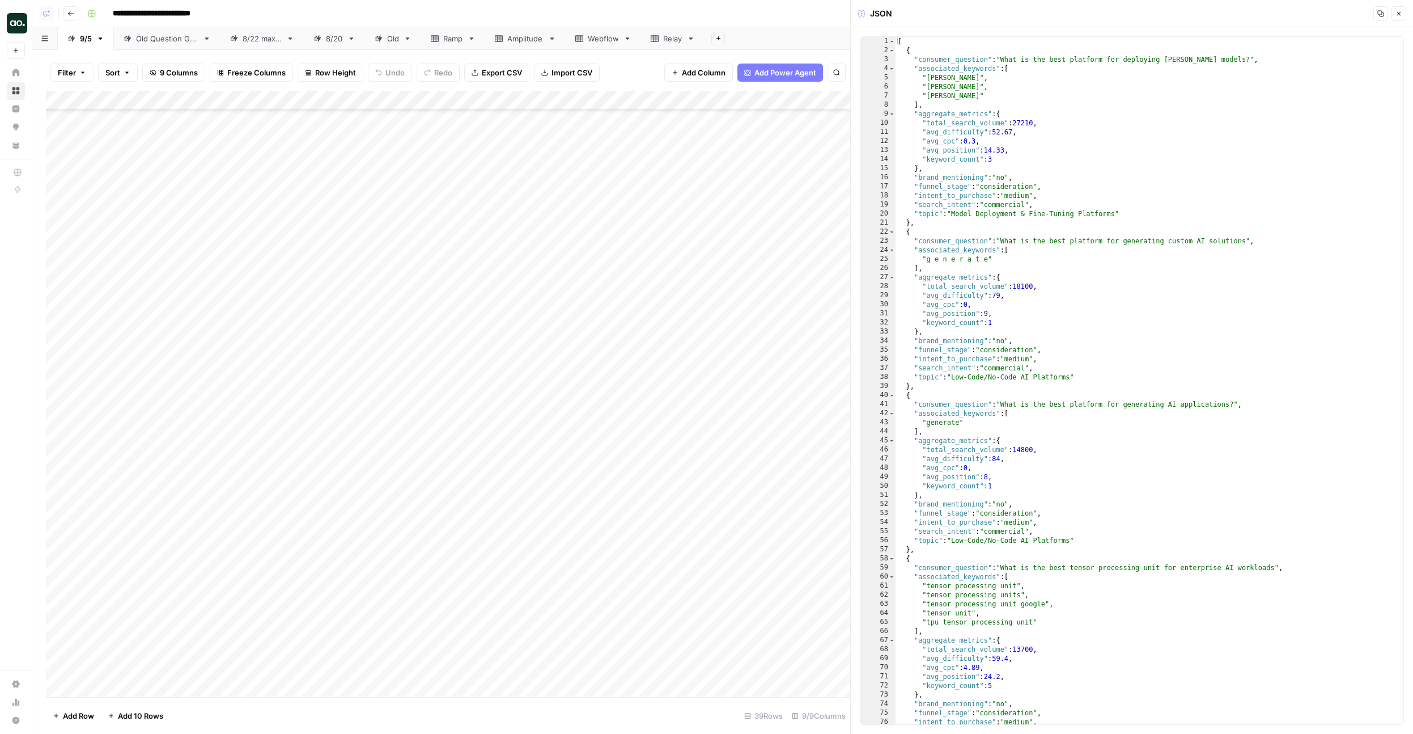
click at [789, 162] on div at bounding box center [909, 151] width 348 height 52
click at [726, 128] on div "Add Column" at bounding box center [448, 394] width 805 height 606
click at [767, 144] on div "Add Column" at bounding box center [448, 394] width 805 height 606
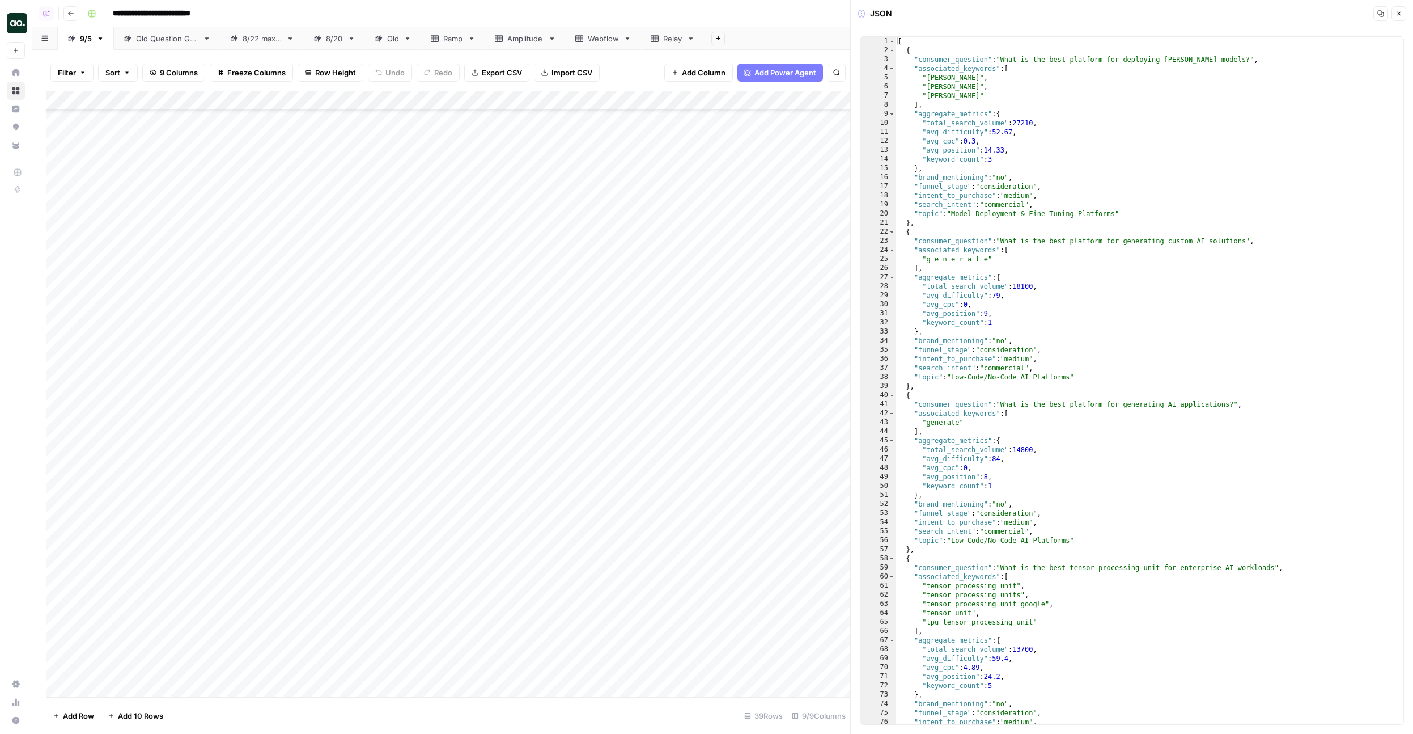
click at [767, 144] on div "Add Column" at bounding box center [448, 394] width 805 height 606
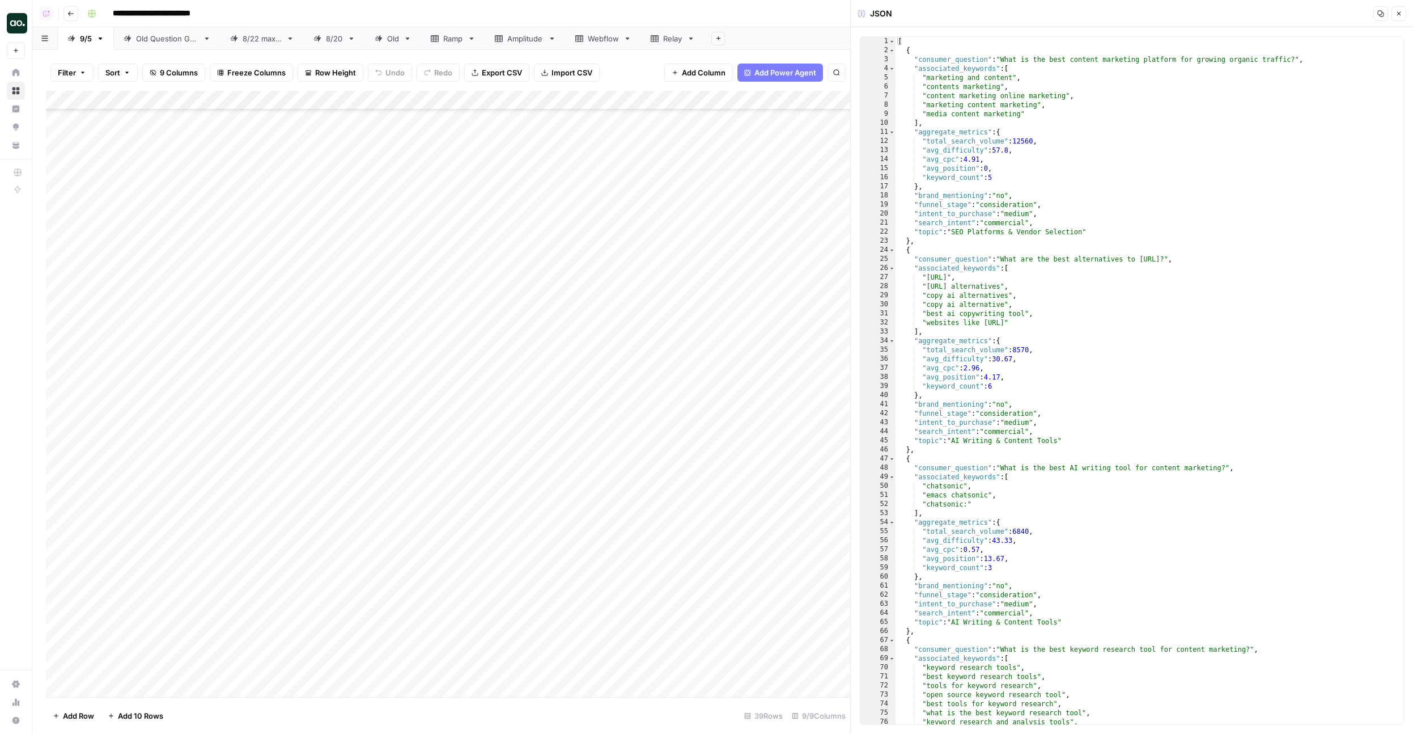
click at [775, 188] on div "Add Column" at bounding box center [448, 394] width 805 height 606
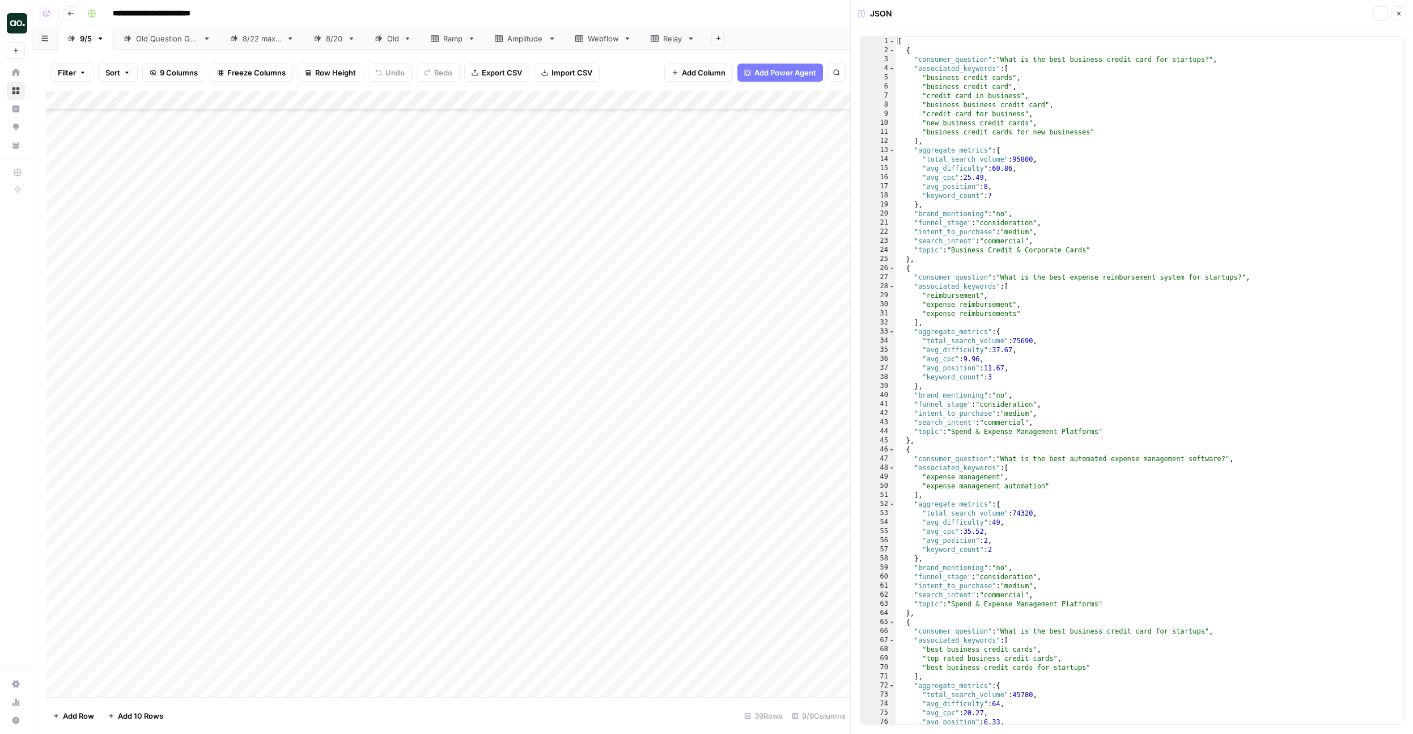
click at [795, 240] on div "Add Column" at bounding box center [448, 394] width 805 height 606
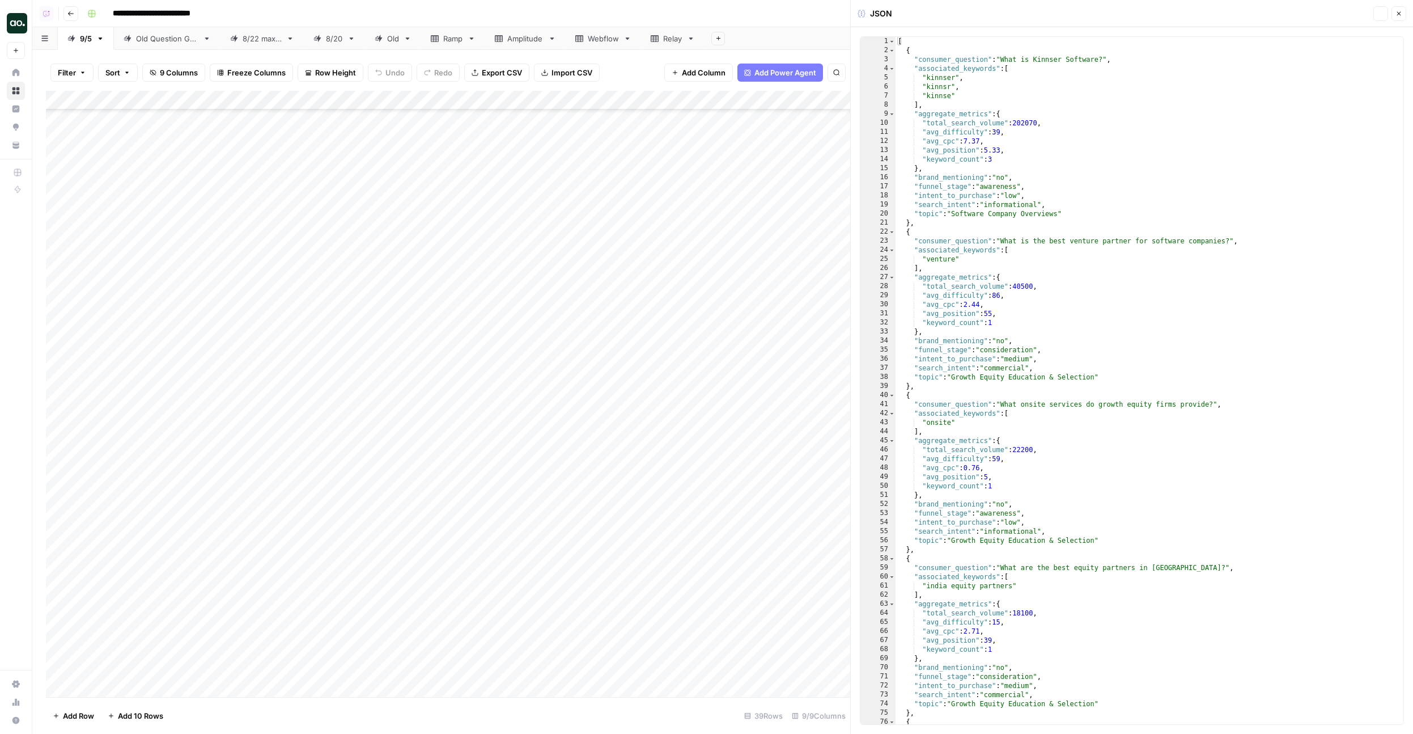
click at [795, 291] on div "Add Column" at bounding box center [448, 394] width 805 height 606
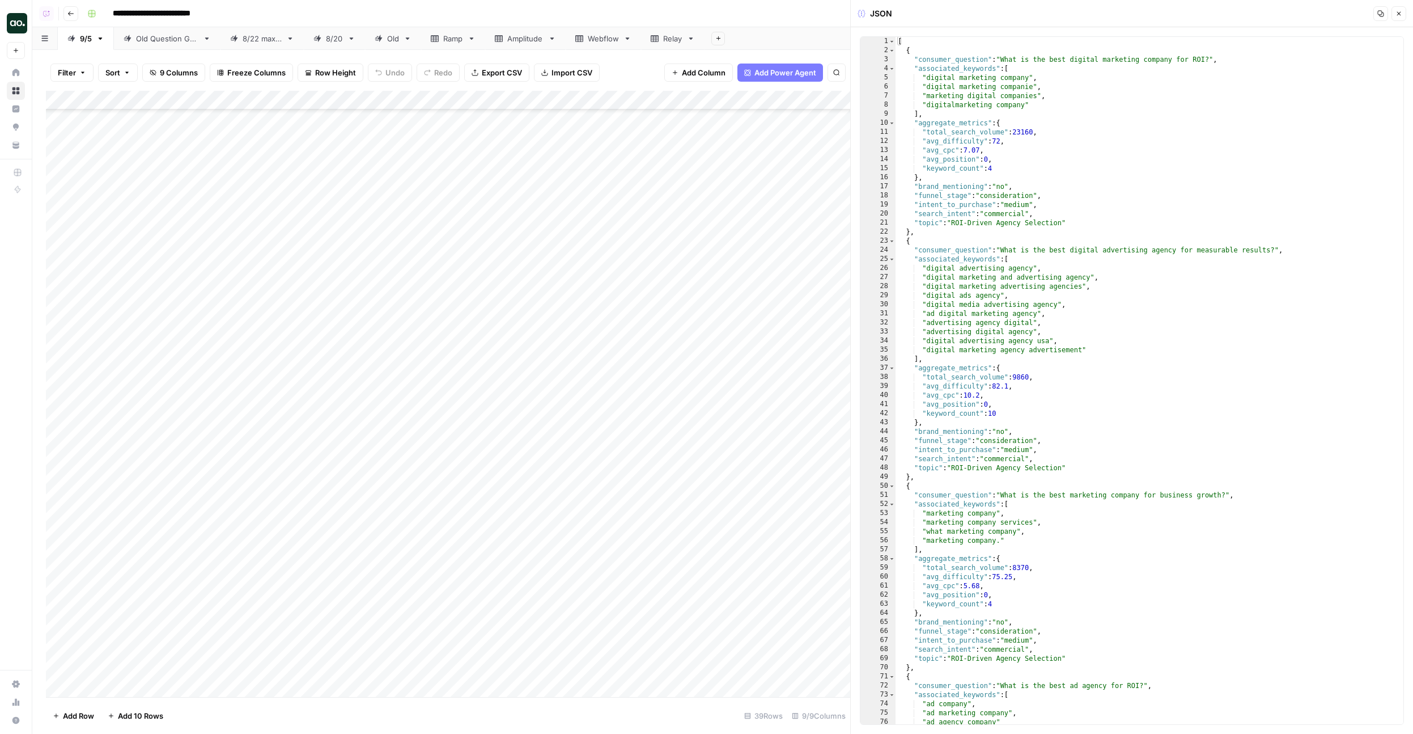
click at [797, 337] on div "Add Column" at bounding box center [448, 394] width 805 height 606
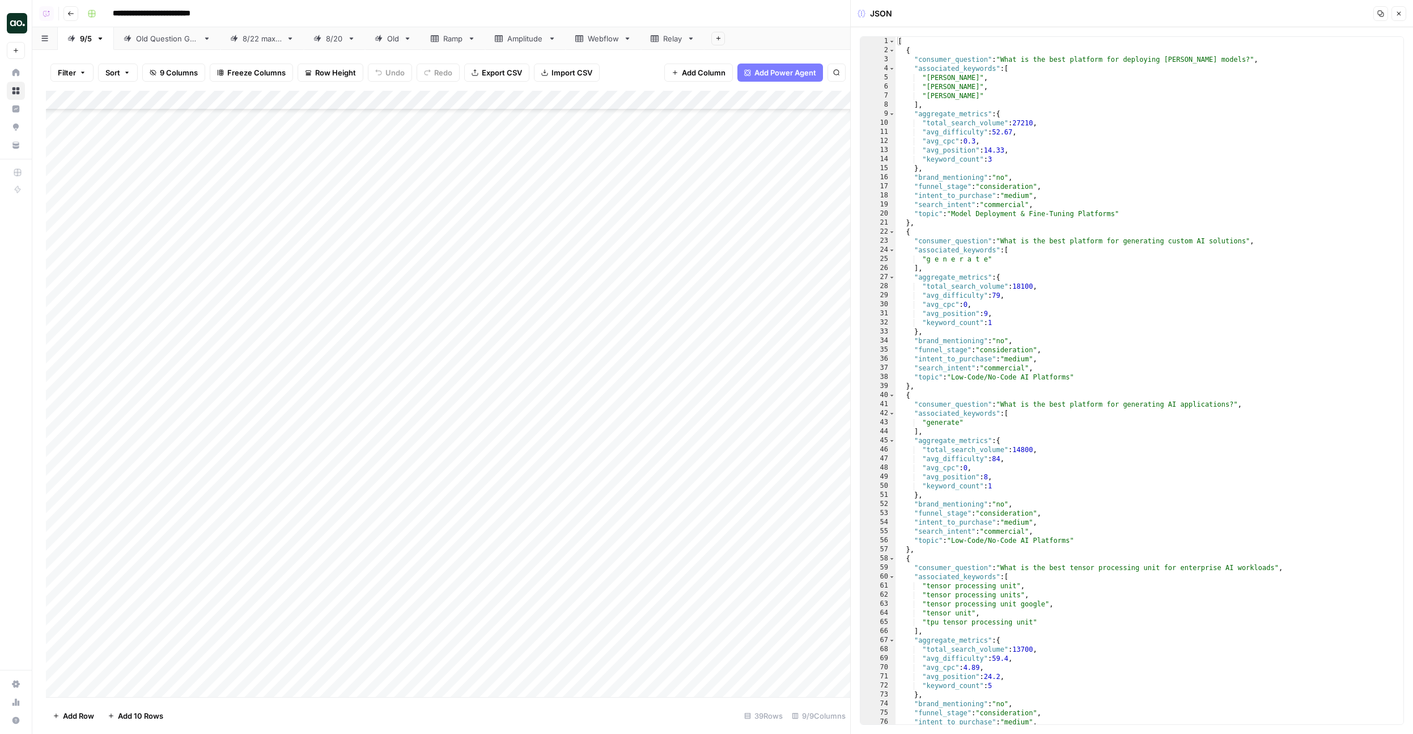
click at [811, 390] on div "Add Column" at bounding box center [448, 394] width 805 height 606
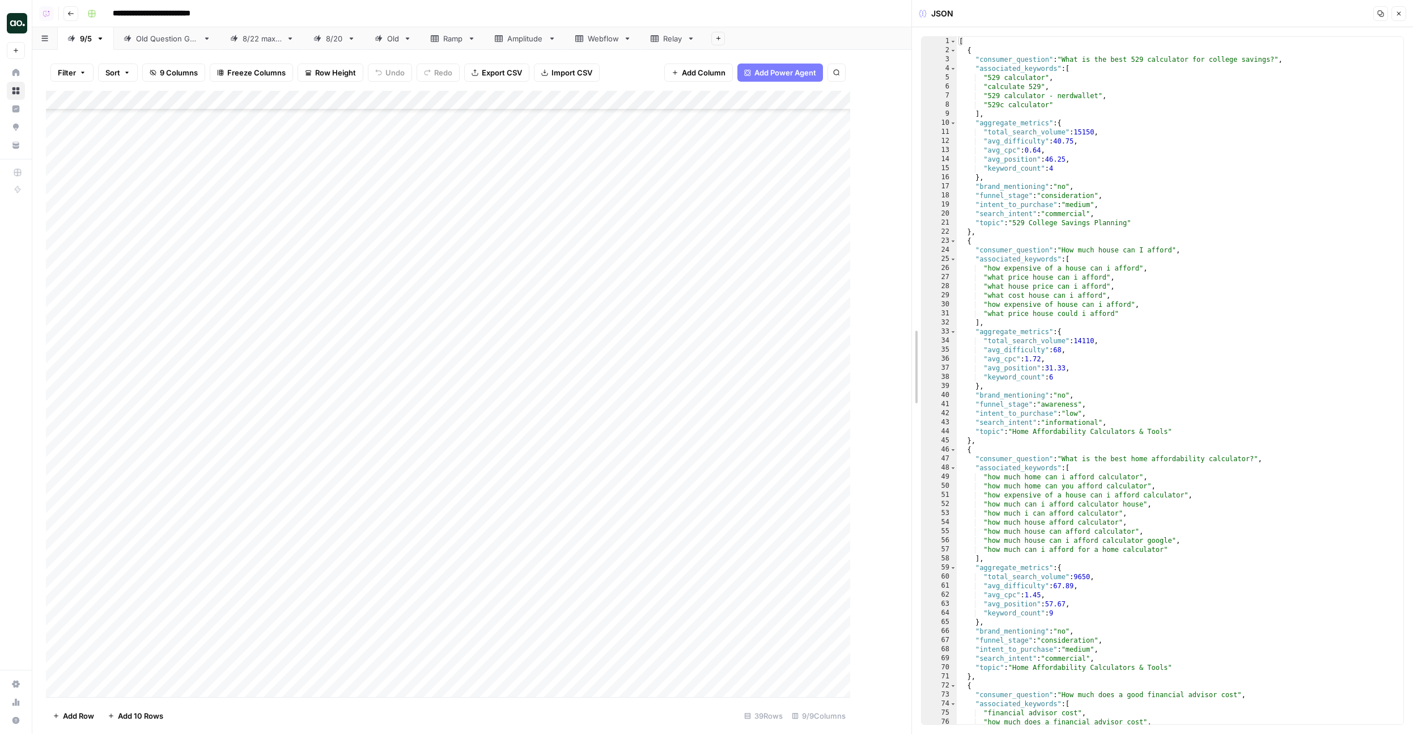
drag, startPoint x: 853, startPoint y: 445, endPoint x: 925, endPoint y: 445, distance: 72.0
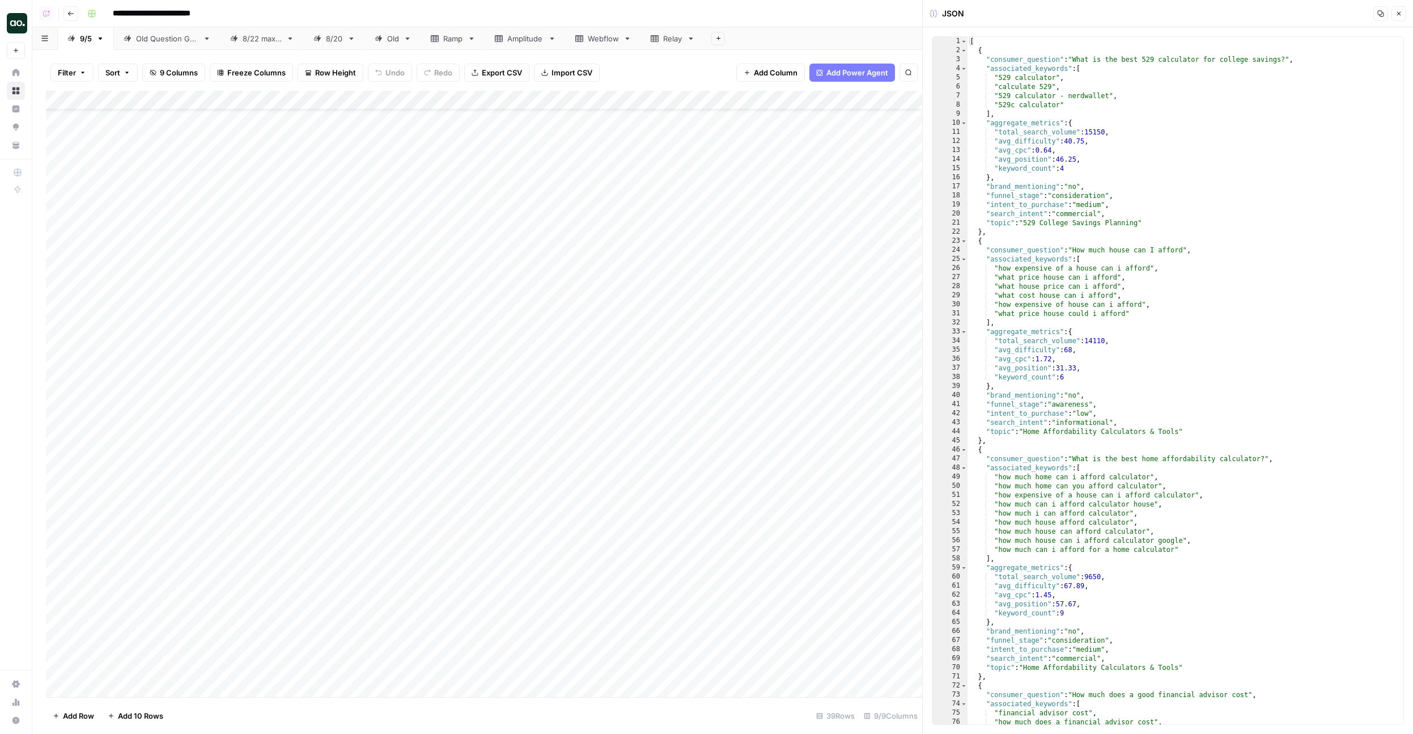
scroll to position [61, 0]
click at [820, 367] on div "Add Column" at bounding box center [484, 394] width 877 height 606
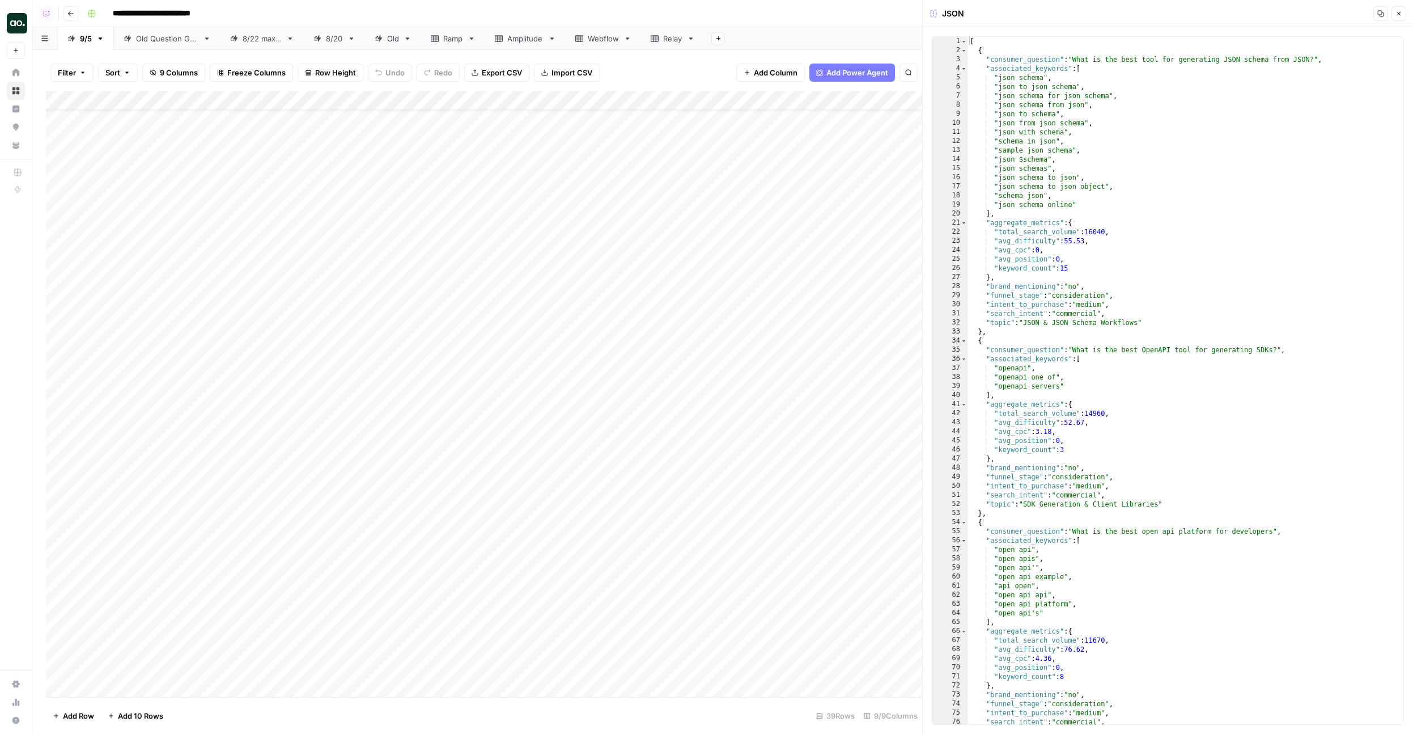
click at [836, 324] on div "Add Column" at bounding box center [484, 394] width 877 height 606
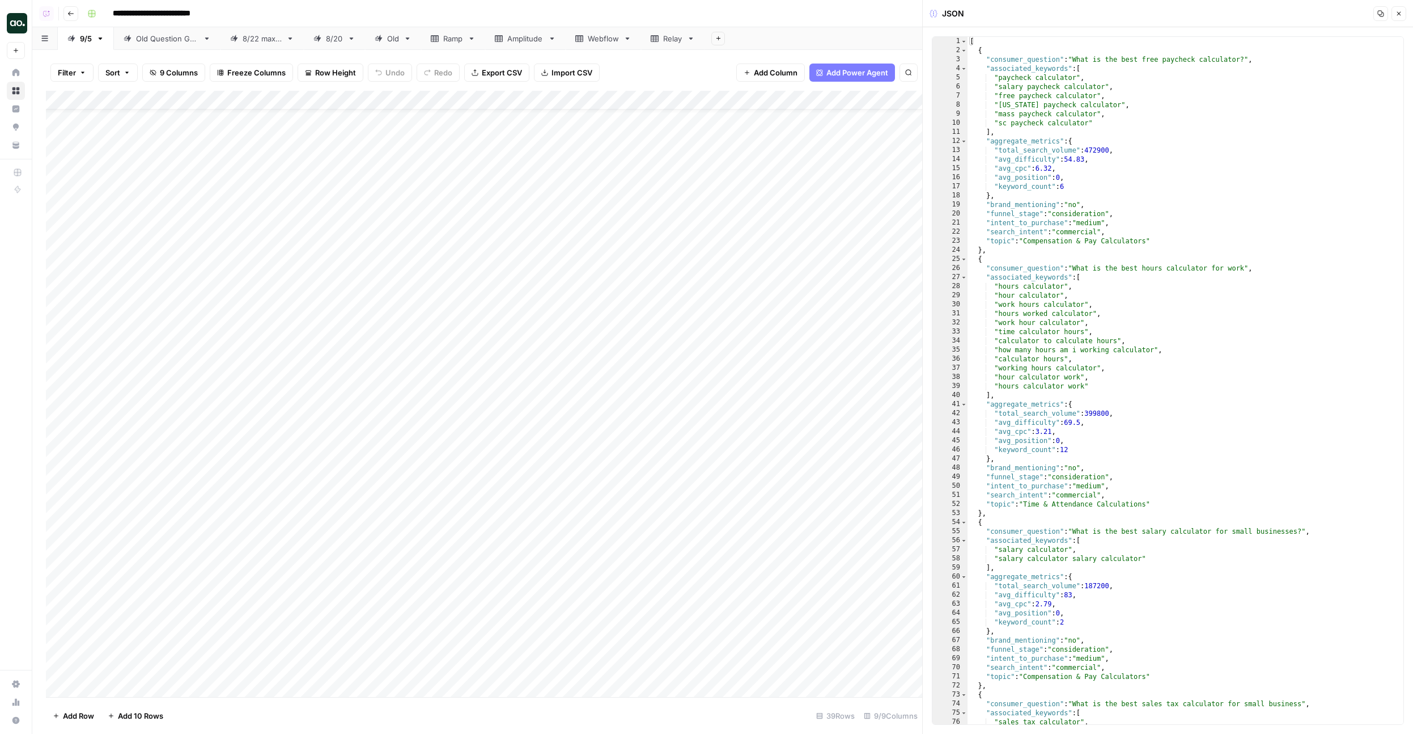
click at [835, 273] on div "Add Column" at bounding box center [484, 394] width 877 height 606
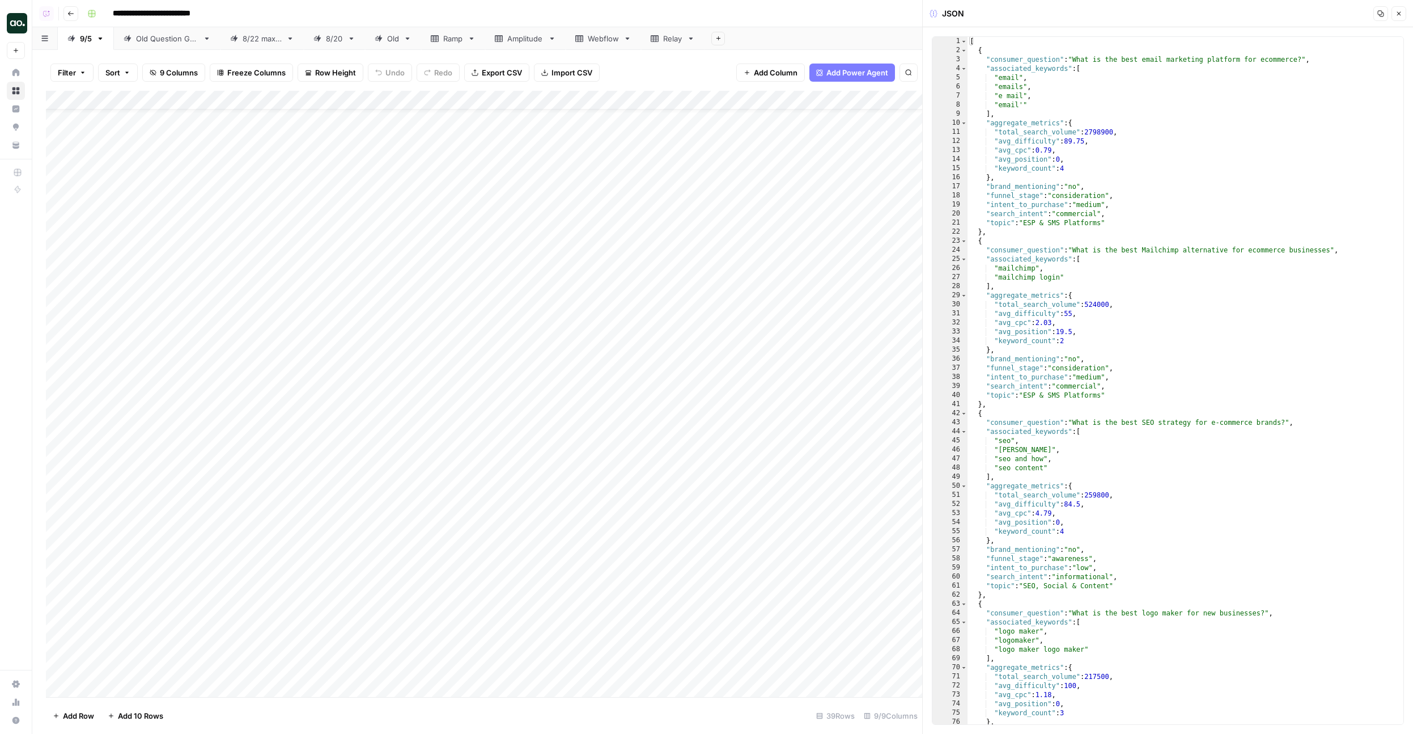
click at [844, 226] on div "Add Column" at bounding box center [484, 394] width 877 height 606
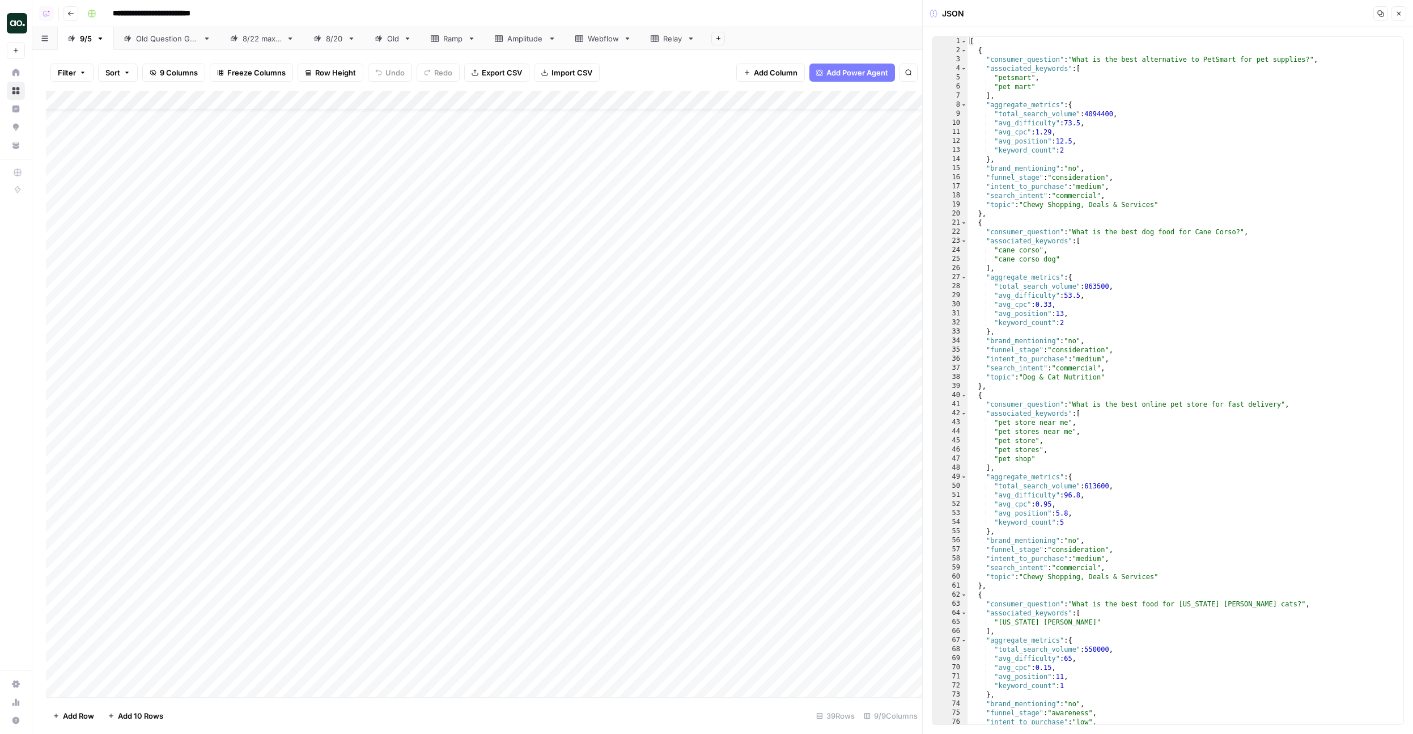
click at [849, 176] on div "Add Column" at bounding box center [484, 394] width 877 height 606
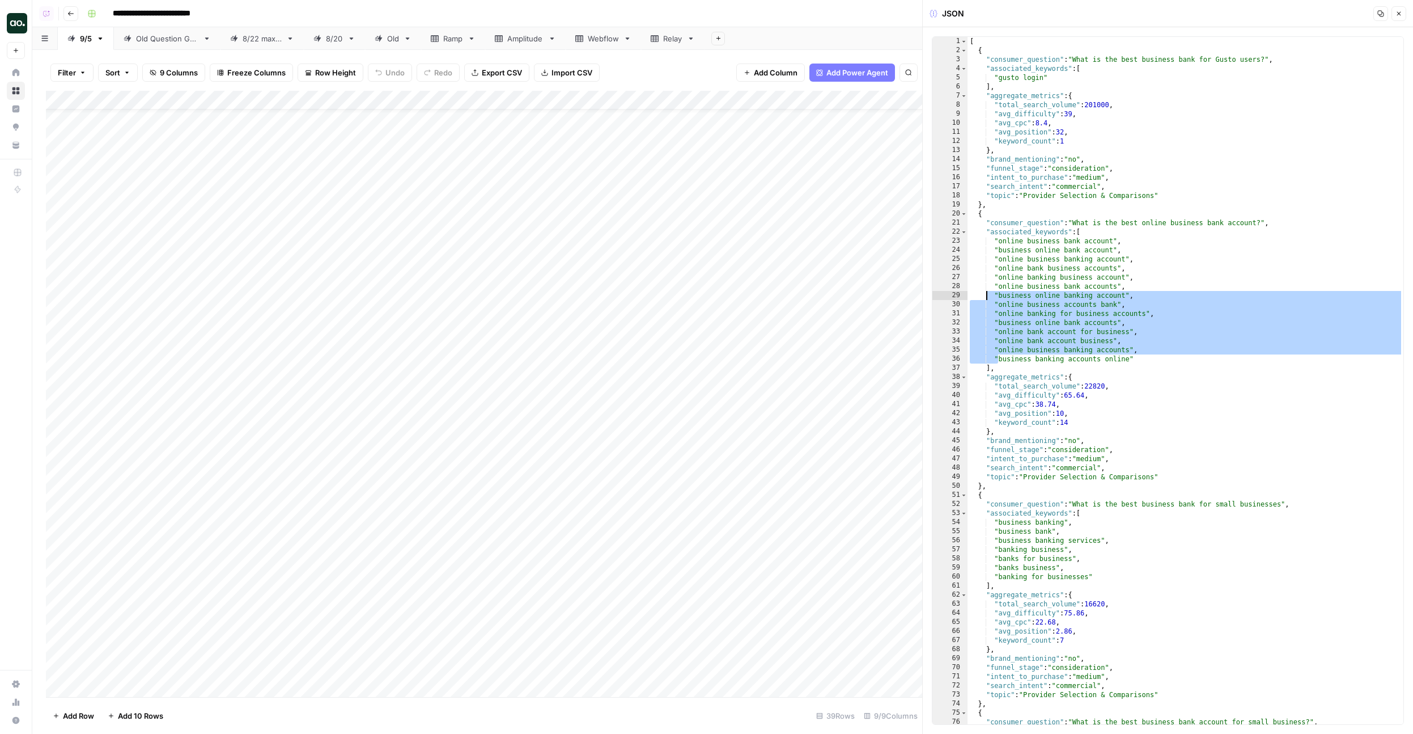
drag, startPoint x: 1000, startPoint y: 363, endPoint x: 978, endPoint y: 251, distance: 113.9
click at [978, 251] on div "[ { "consumer_question" : "What is the best business bank for Gusto users?" , "…" at bounding box center [1186, 389] width 436 height 705
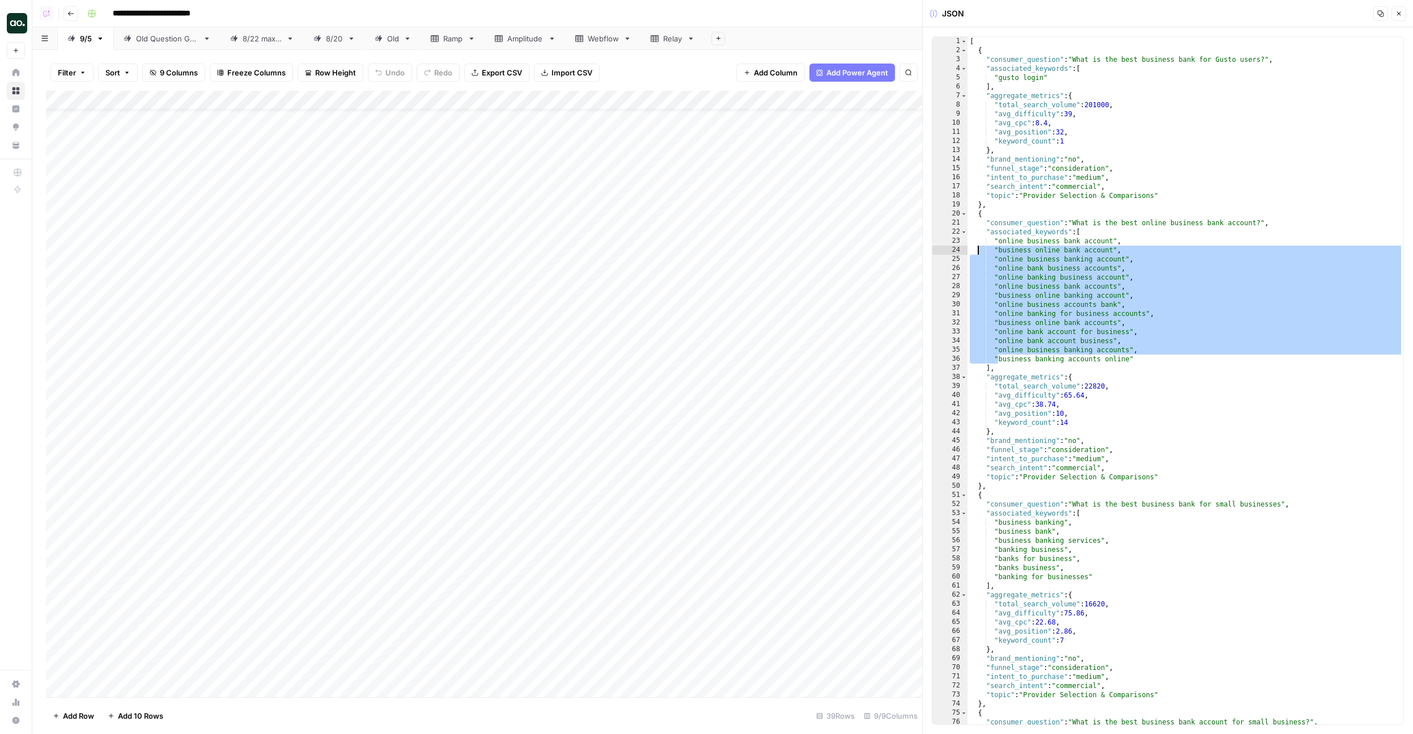
click at [1044, 297] on div "[ { "consumer_question" : "What is the best business bank for Gusto users?" , "…" at bounding box center [1186, 389] width 436 height 705
type textarea "**********"
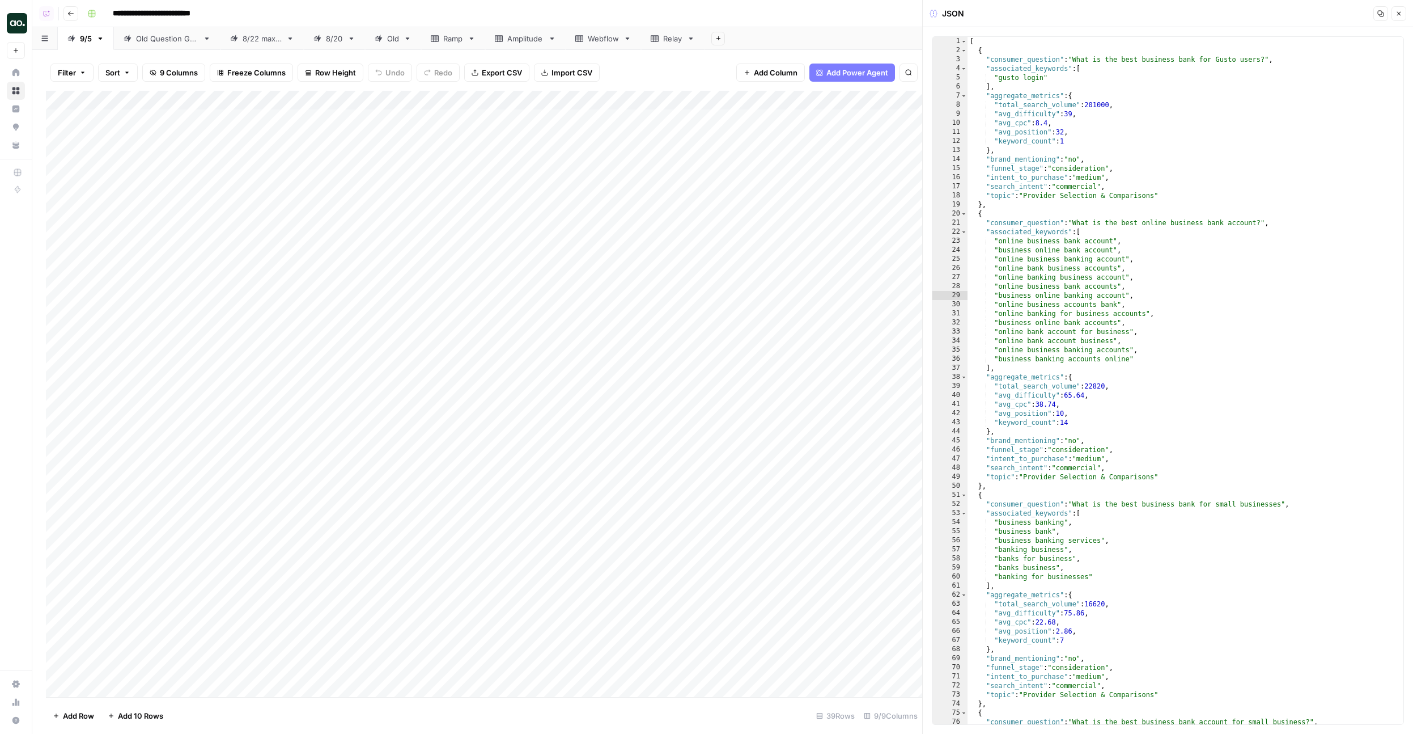
click at [588, 360] on div "Add Column" at bounding box center [484, 394] width 877 height 606
click at [757, 462] on div "Add Column" at bounding box center [484, 394] width 877 height 606
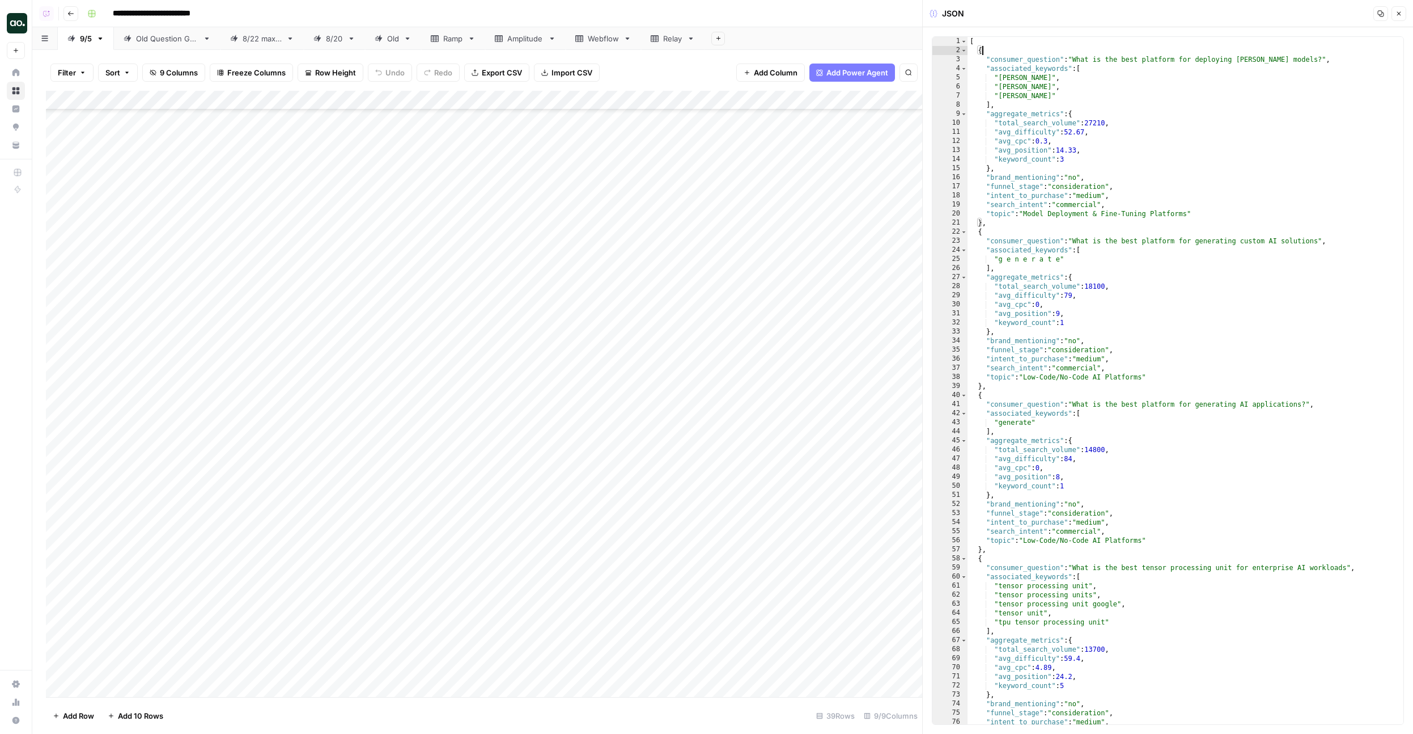
drag, startPoint x: 1063, startPoint y: 53, endPoint x: 1136, endPoint y: 55, distance: 73.7
click at [1136, 53] on div "[ { "consumer_question" : "What is the best platform for deploying RoBERTa mode…" at bounding box center [1186, 389] width 436 height 705
drag, startPoint x: 1084, startPoint y: 63, endPoint x: 1163, endPoint y: 64, distance: 78.8
click at [1163, 63] on div "[ { "consumer_question" : "What is the best platform for deploying RoBERTa mode…" at bounding box center [1186, 389] width 436 height 705
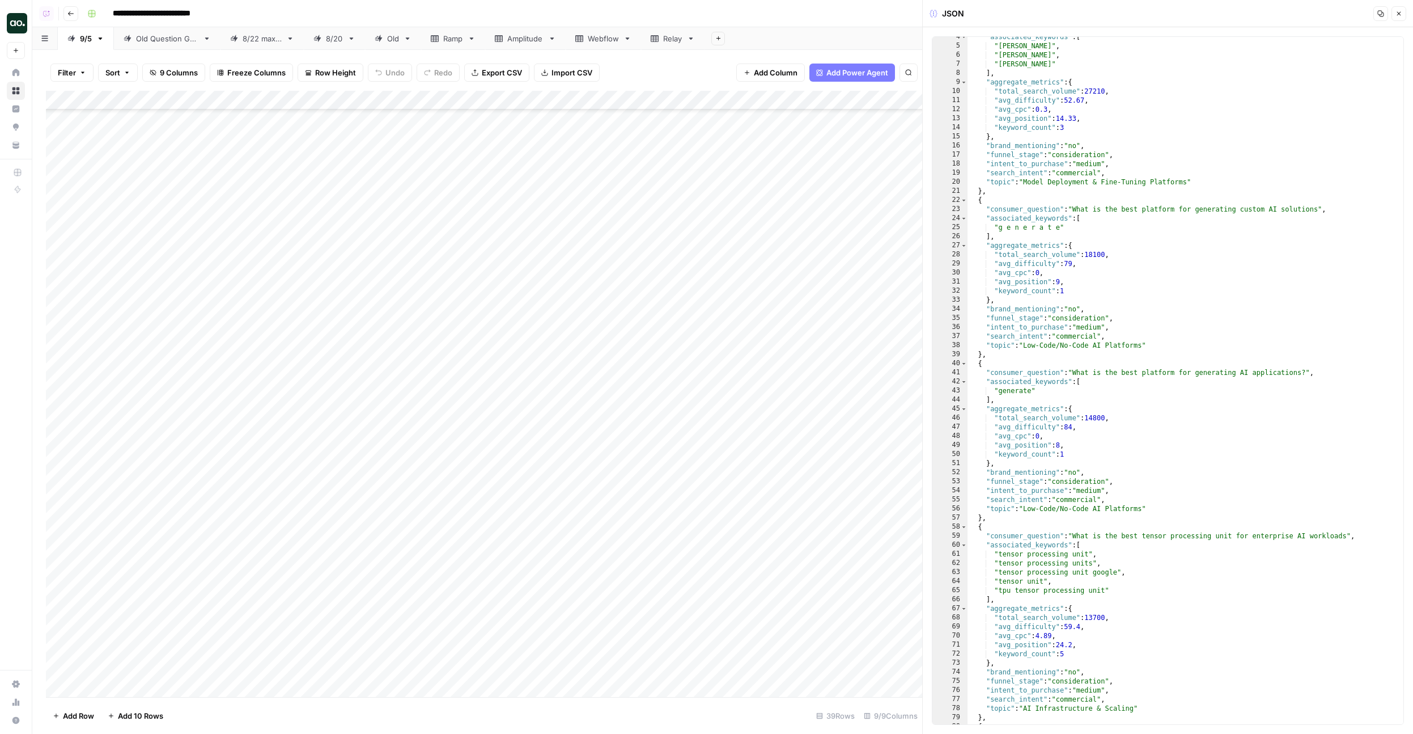
scroll to position [13, 0]
drag, startPoint x: 1063, startPoint y: 206, endPoint x: 1141, endPoint y: 207, distance: 78.2
click at [1141, 207] on div ""associated_keywords" : [ "roberta" , "roberta llm" , "roberta ai" ] , "aggrega…" at bounding box center [1186, 384] width 436 height 705
click at [1047, 330] on div ""associated_keywords" : [ "roberta" , "roberta llm" , "roberta ai" ] , "aggrega…" at bounding box center [1186, 384] width 436 height 705
drag, startPoint x: 1068, startPoint y: 206, endPoint x: 1232, endPoint y: 210, distance: 163.9
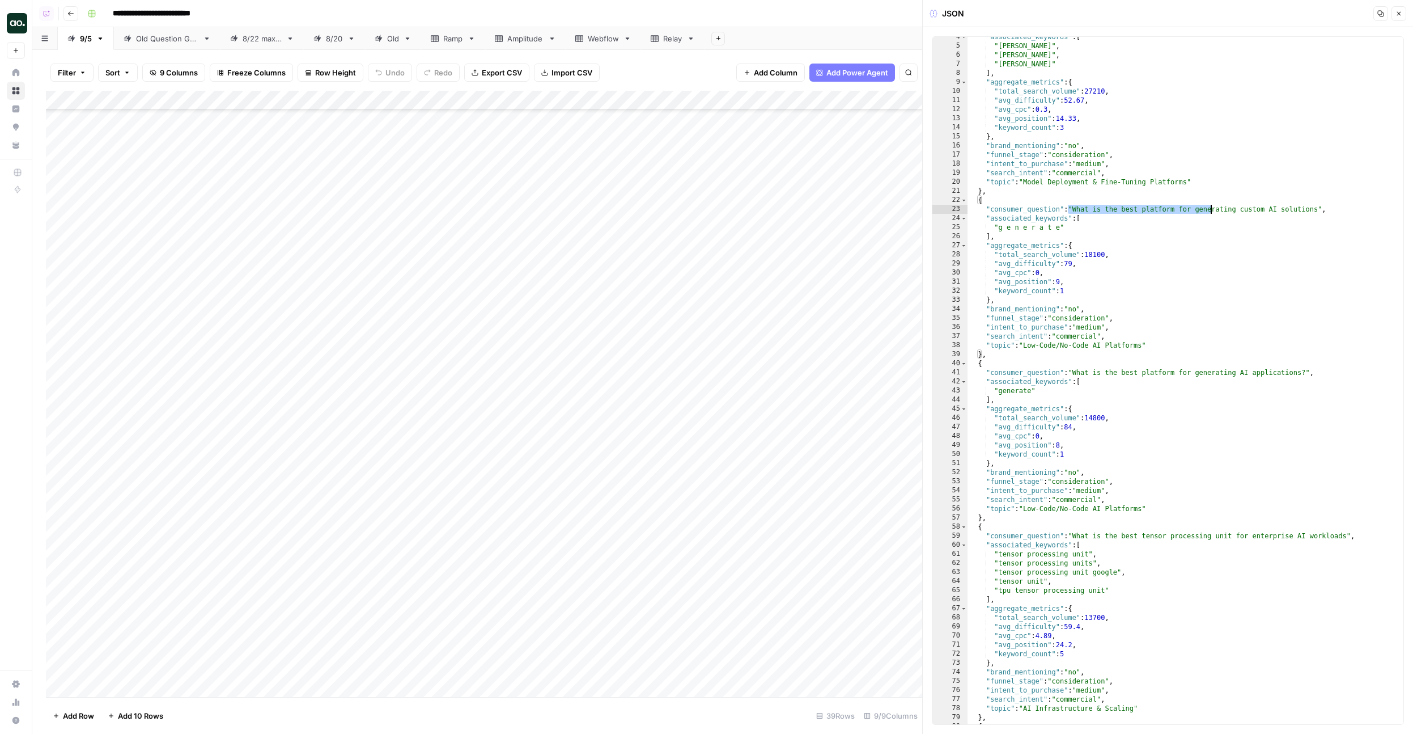
click at [1232, 210] on div ""associated_keywords" : [ "roberta" , "roberta llm" , "roberta ai" ] , "aggrega…" at bounding box center [1186, 384] width 436 height 705
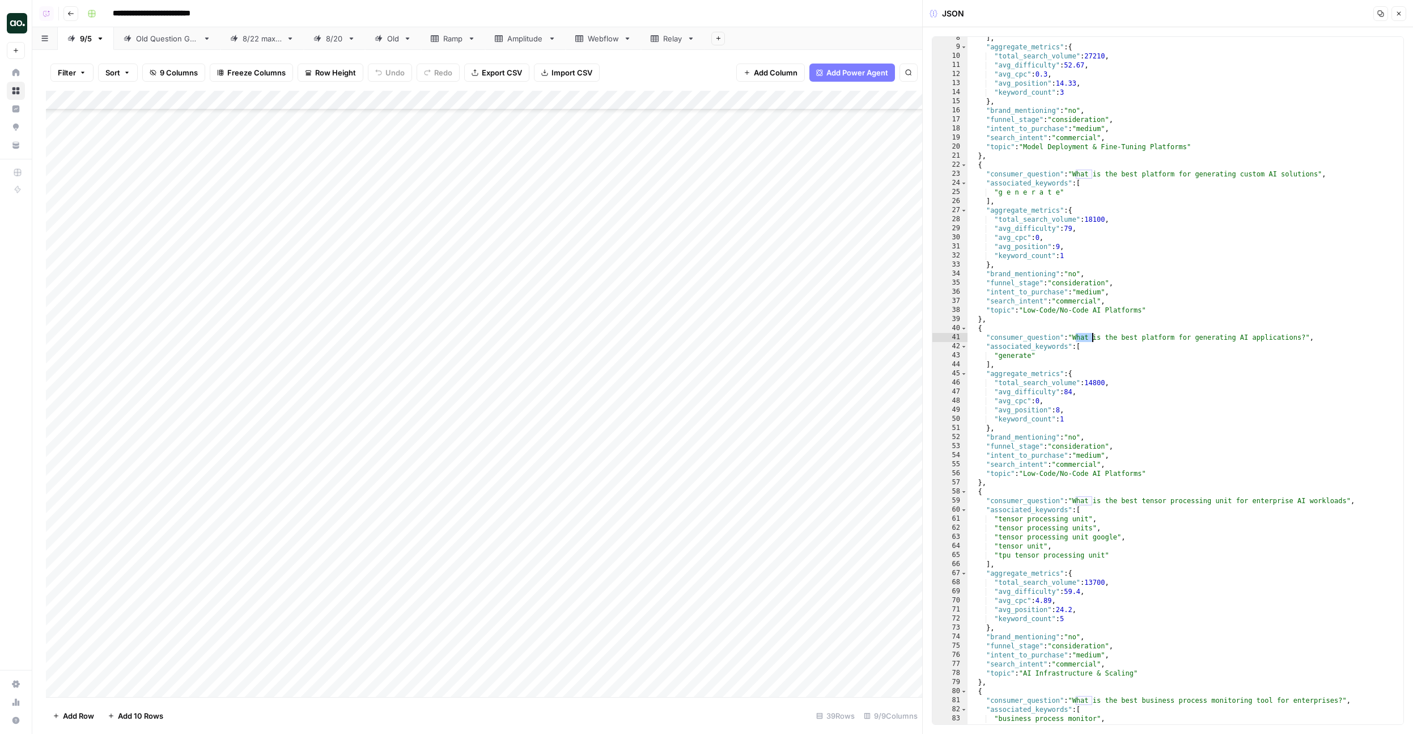
drag, startPoint x: 1078, startPoint y: 337, endPoint x: 1206, endPoint y: 337, distance: 128.1
click at [1206, 337] on div "] , "aggregate_metrics" : { "total_search_volume" : 27210 , "avg_difficulty" : …" at bounding box center [1186, 385] width 436 height 705
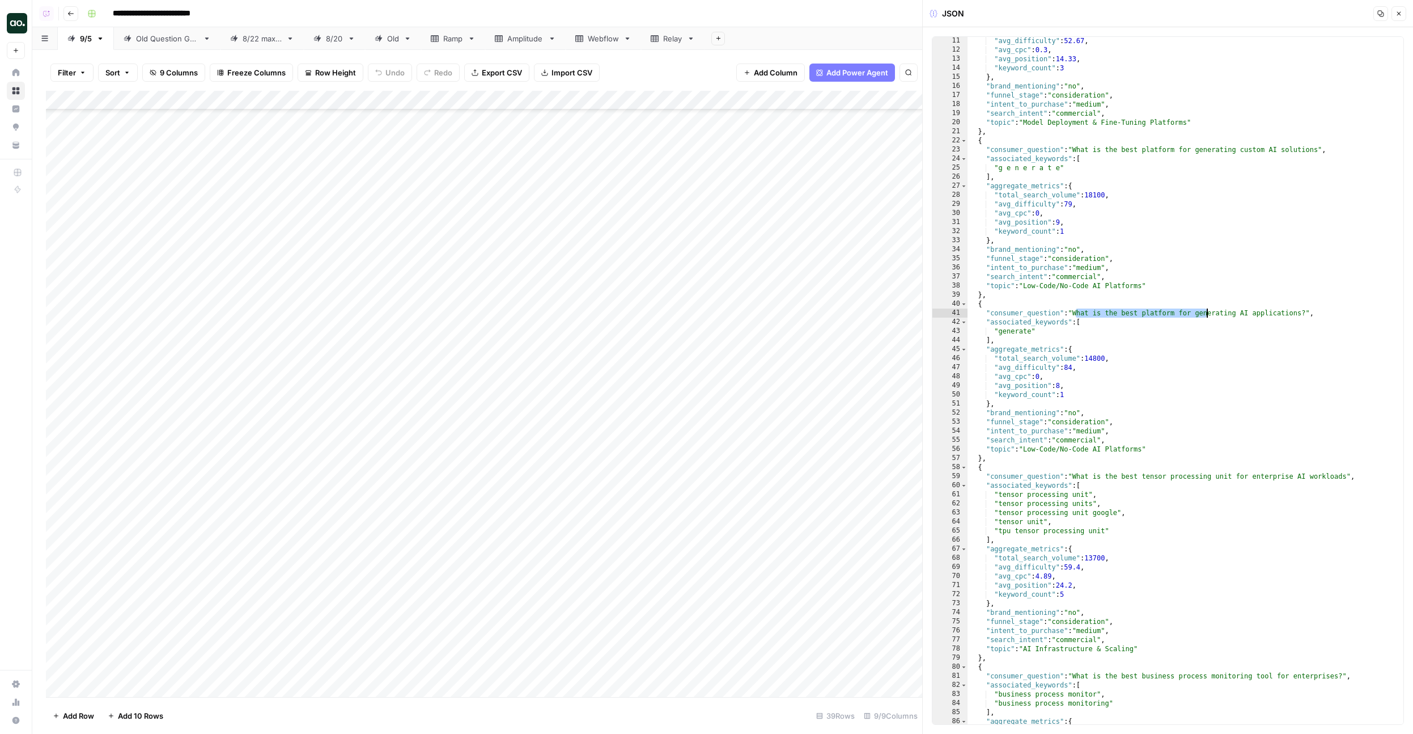
scroll to position [42, 0]
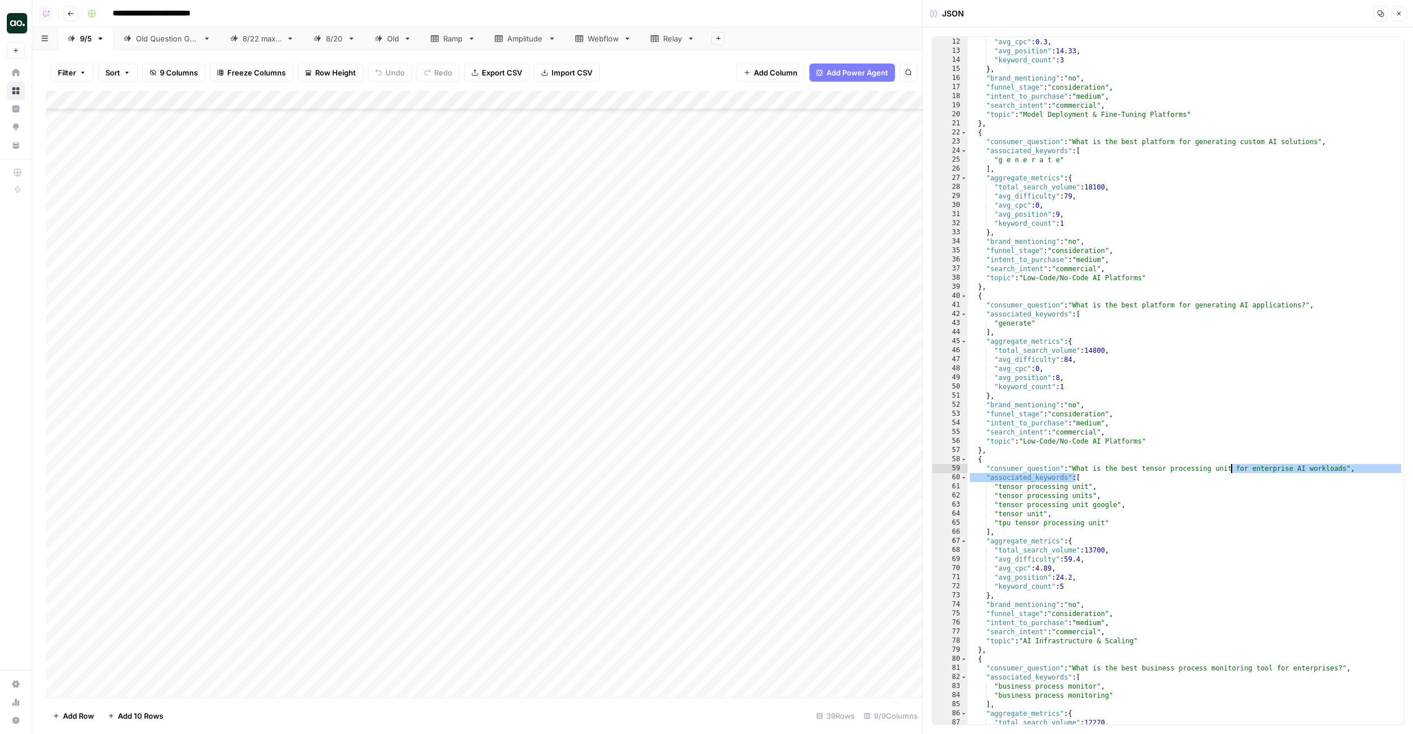
drag, startPoint x: 1078, startPoint y: 473, endPoint x: 1231, endPoint y: 467, distance: 153.2
click at [1231, 467] on div ""avg_difficulty" : 52.67 , "avg_cpc" : 0.3 , "avg_position" : 14.33 , "keyword_…" at bounding box center [1186, 380] width 436 height 705
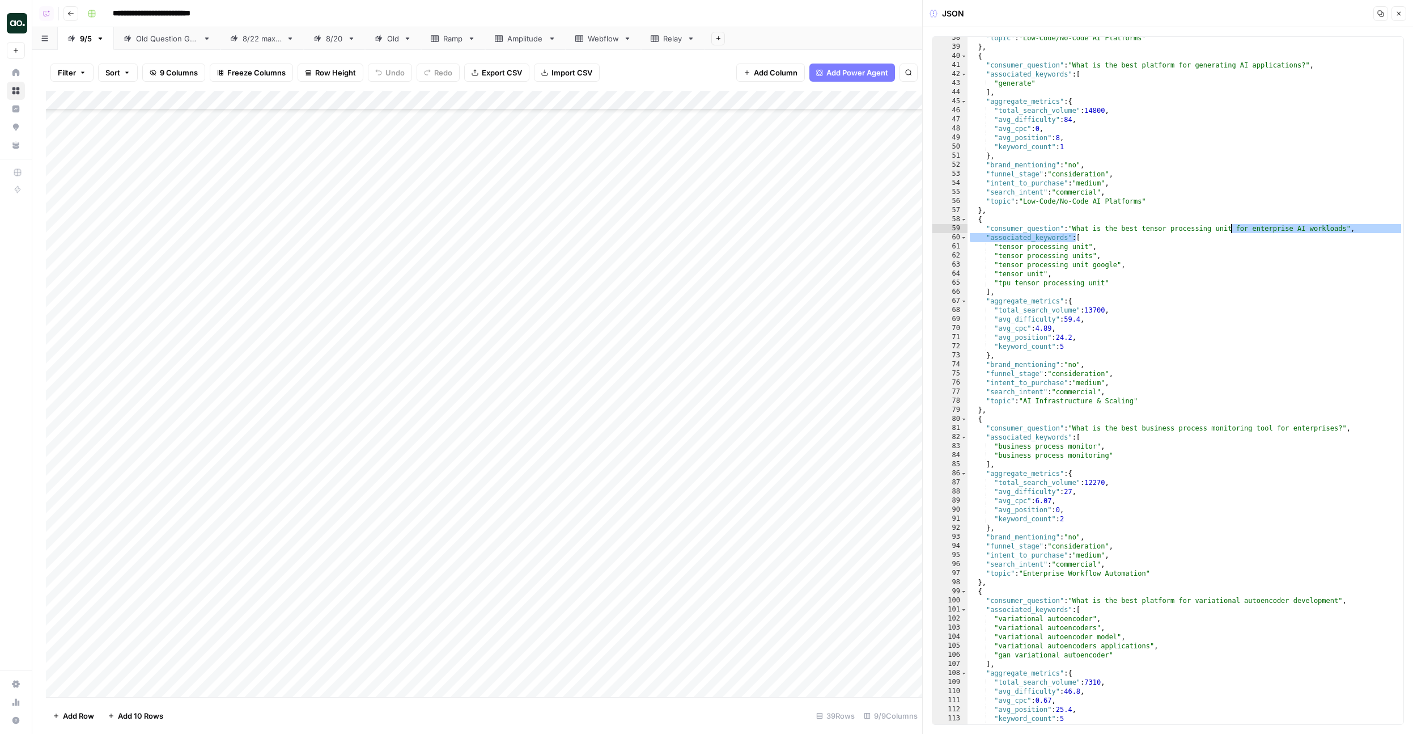
scroll to position [143, 0]
drag, startPoint x: 1094, startPoint y: 426, endPoint x: 1245, endPoint y: 425, distance: 150.8
click at [1245, 425] on div ""topic" : "Low-Code/No-Code AI Platforms" } , { "consumer_question" : "What is …" at bounding box center [1186, 385] width 436 height 705
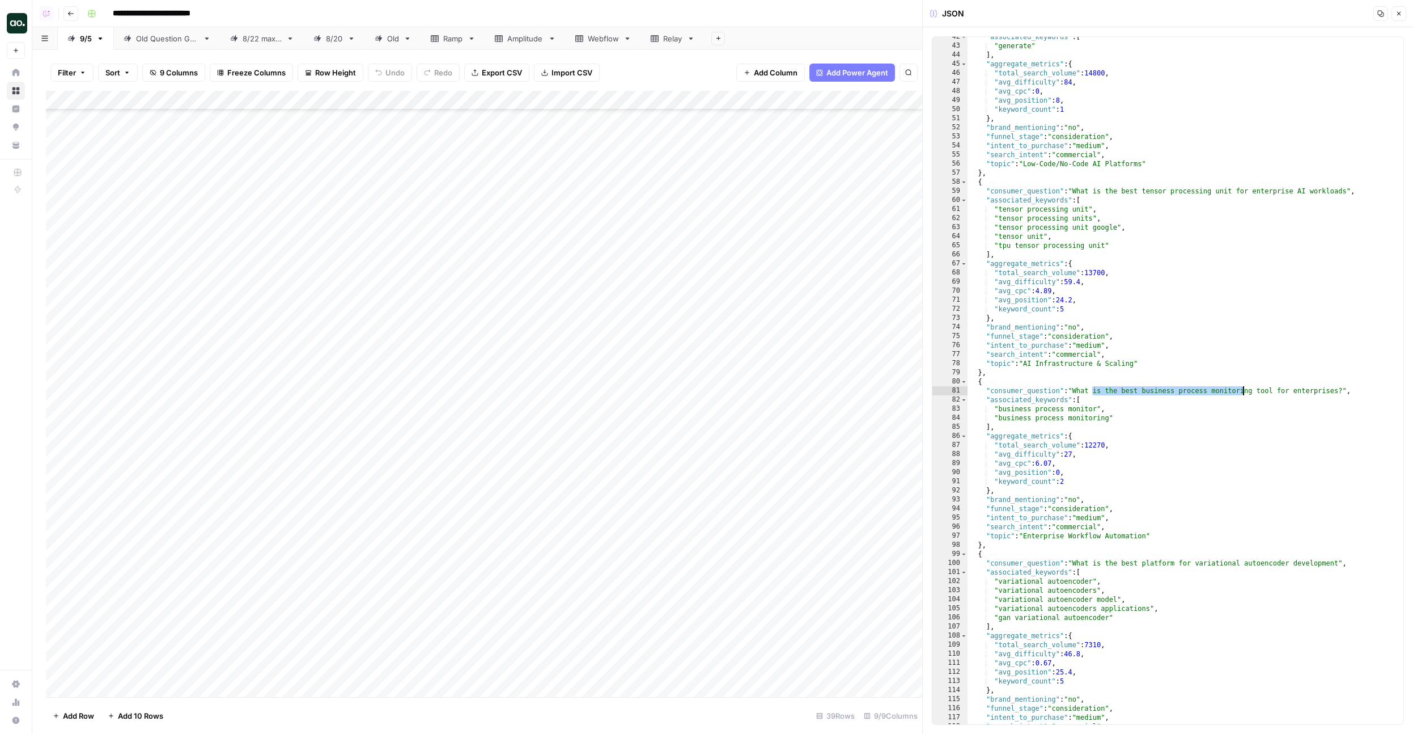
scroll to position [179, 0]
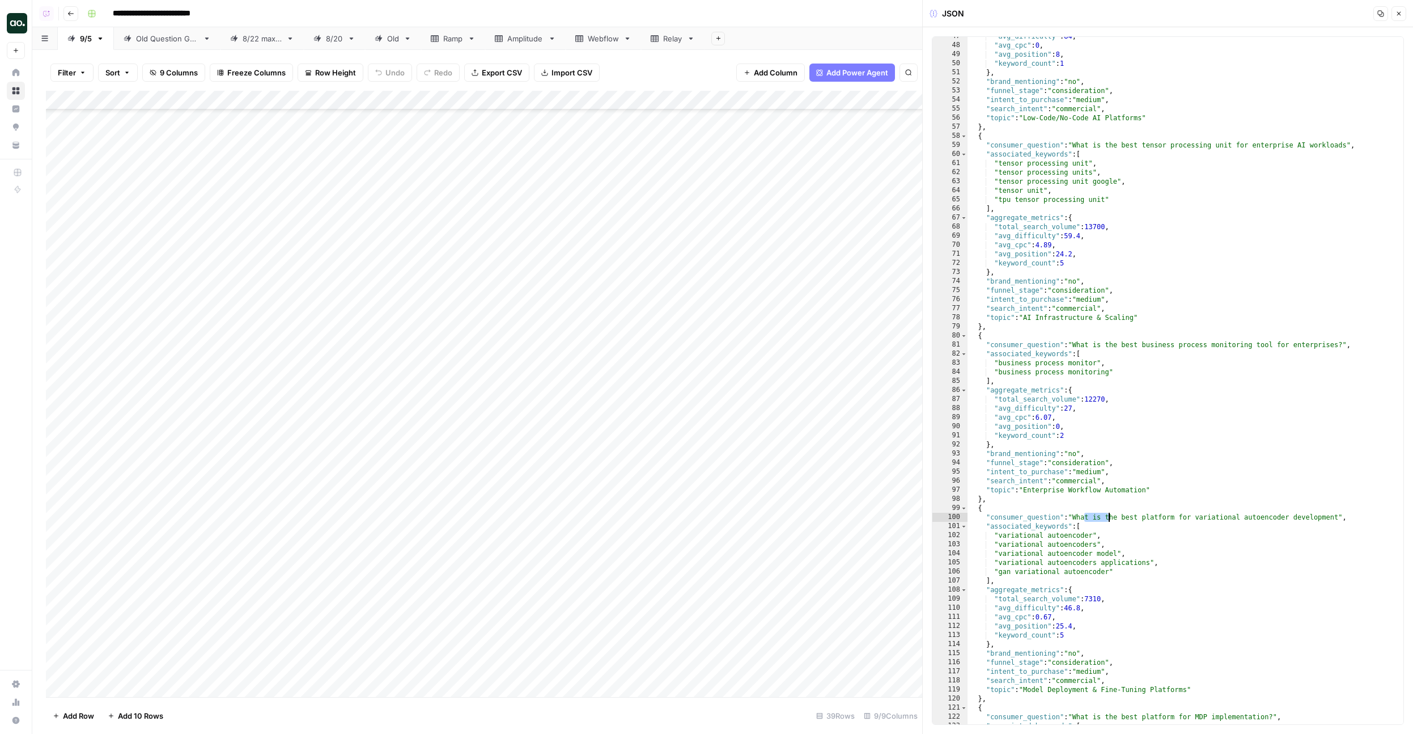
drag, startPoint x: 1115, startPoint y: 520, endPoint x: 1229, endPoint y: 519, distance: 114.5
click at [1229, 519] on div ""avg_difficulty" : 84 , "avg_cpc" : 0 , "avg_position" : 8 , "keyword_count" : …" at bounding box center [1186, 384] width 436 height 705
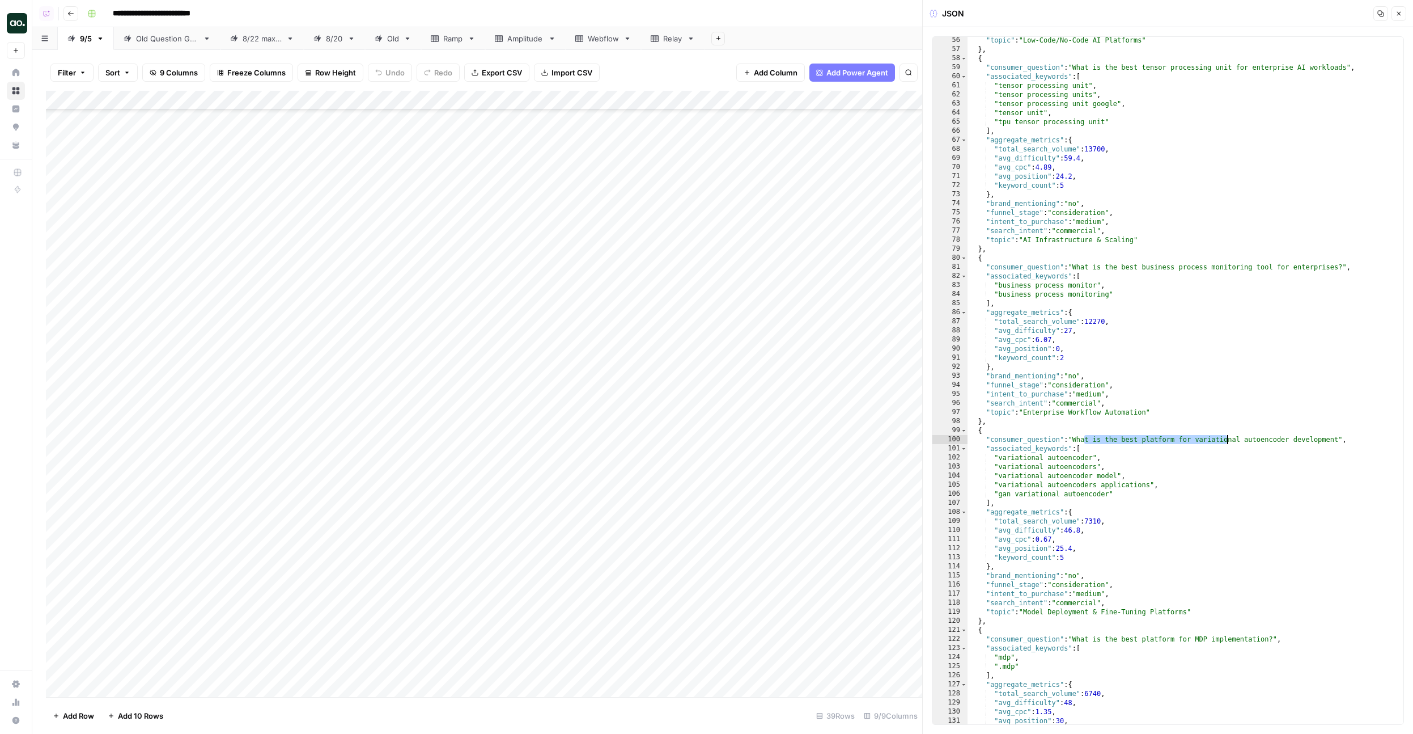
scroll to position [221, 0]
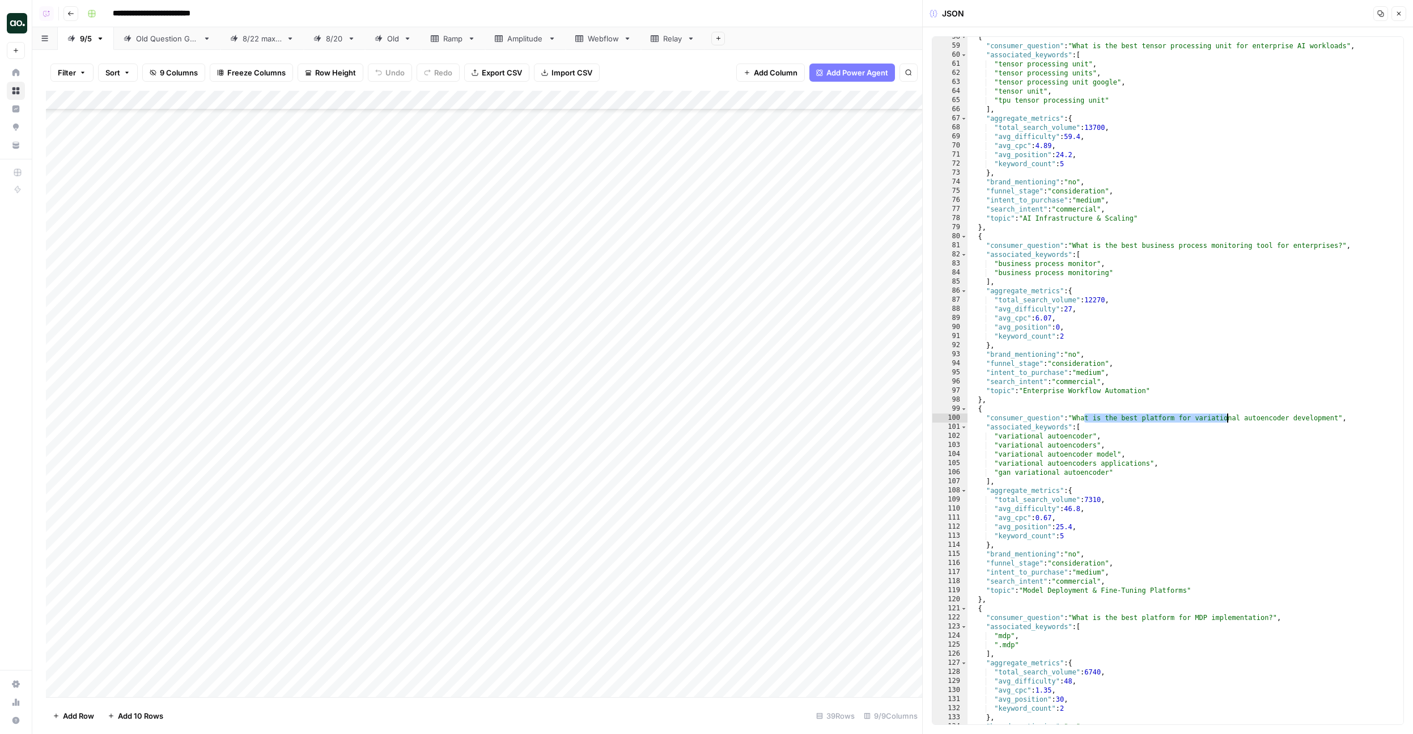
click at [1020, 560] on div "{ "consumer_question" : "What is the best tensor processing unit for enterprise…" at bounding box center [1186, 384] width 436 height 705
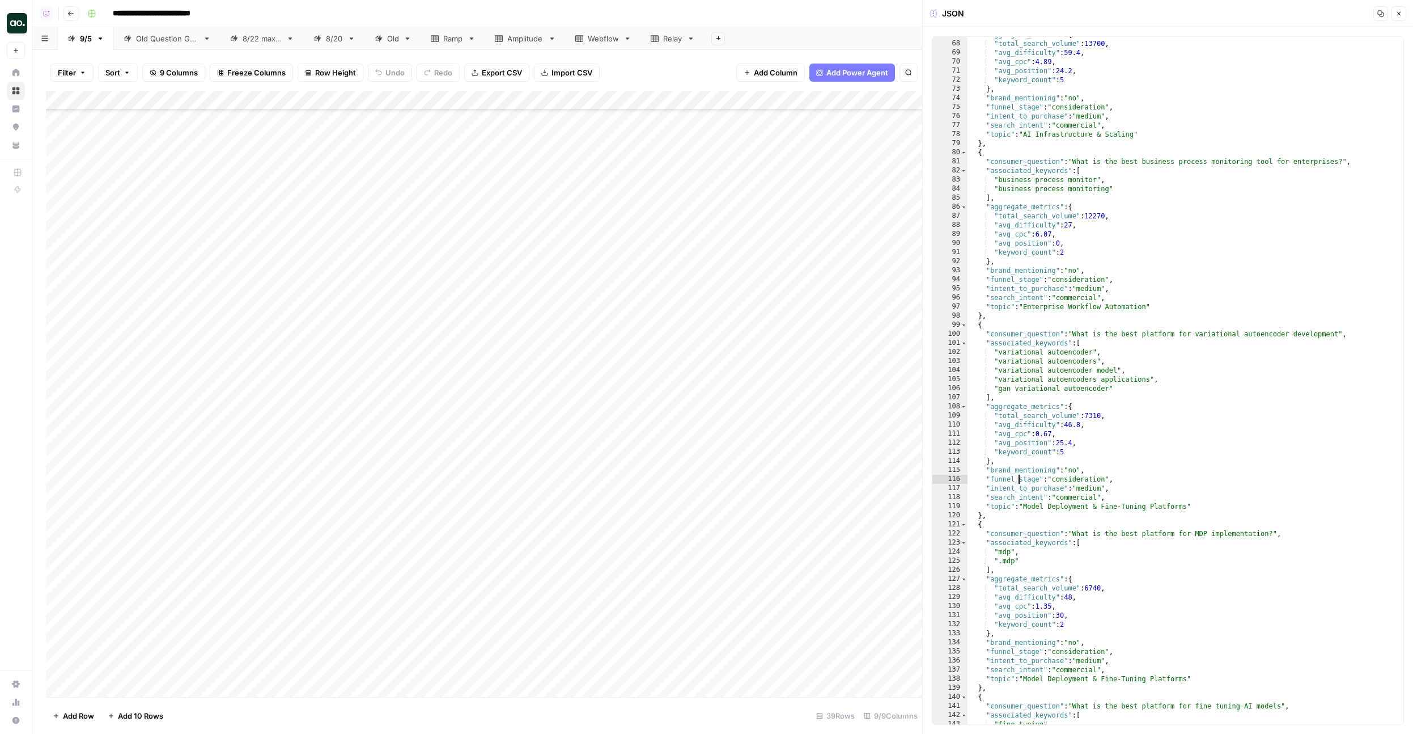
scroll to position [268, 0]
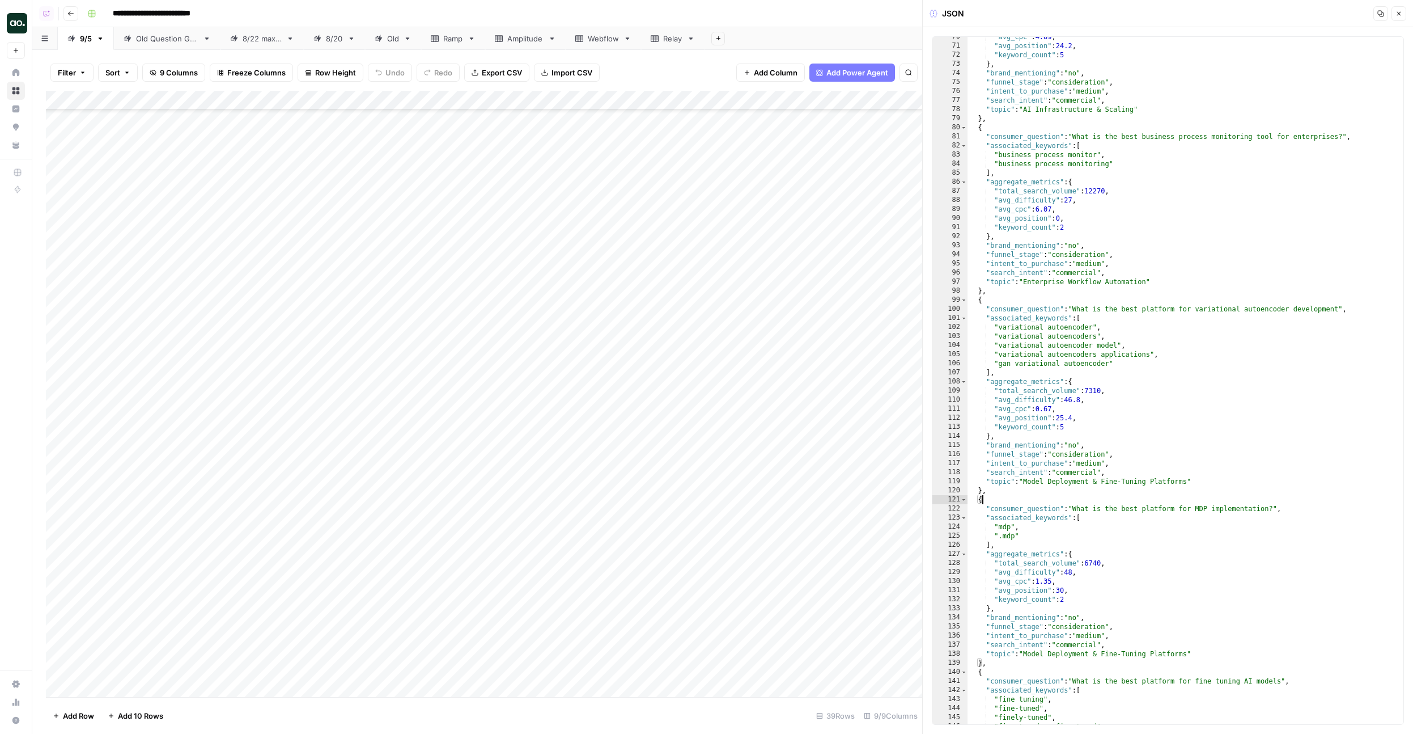
drag, startPoint x: 1085, startPoint y: 500, endPoint x: 1204, endPoint y: 500, distance: 119.1
click at [1204, 500] on div ""avg_cpc" : 4.89 , "avg_position" : 24.2 , "keyword_count" : 5 } , "brand_menti…" at bounding box center [1186, 384] width 436 height 705
drag, startPoint x: 1265, startPoint y: 511, endPoint x: 1165, endPoint y: 502, distance: 100.8
click at [1165, 502] on div ""avg_cpc" : 4.89 , "avg_position" : 24.2 , "keyword_count" : 5 } , "brand_menti…" at bounding box center [1186, 384] width 436 height 705
click at [1159, 527] on div ""avg_cpc" : 4.89 , "avg_position" : 24.2 , "keyword_count" : 5 } , "brand_menti…" at bounding box center [1186, 384] width 436 height 705
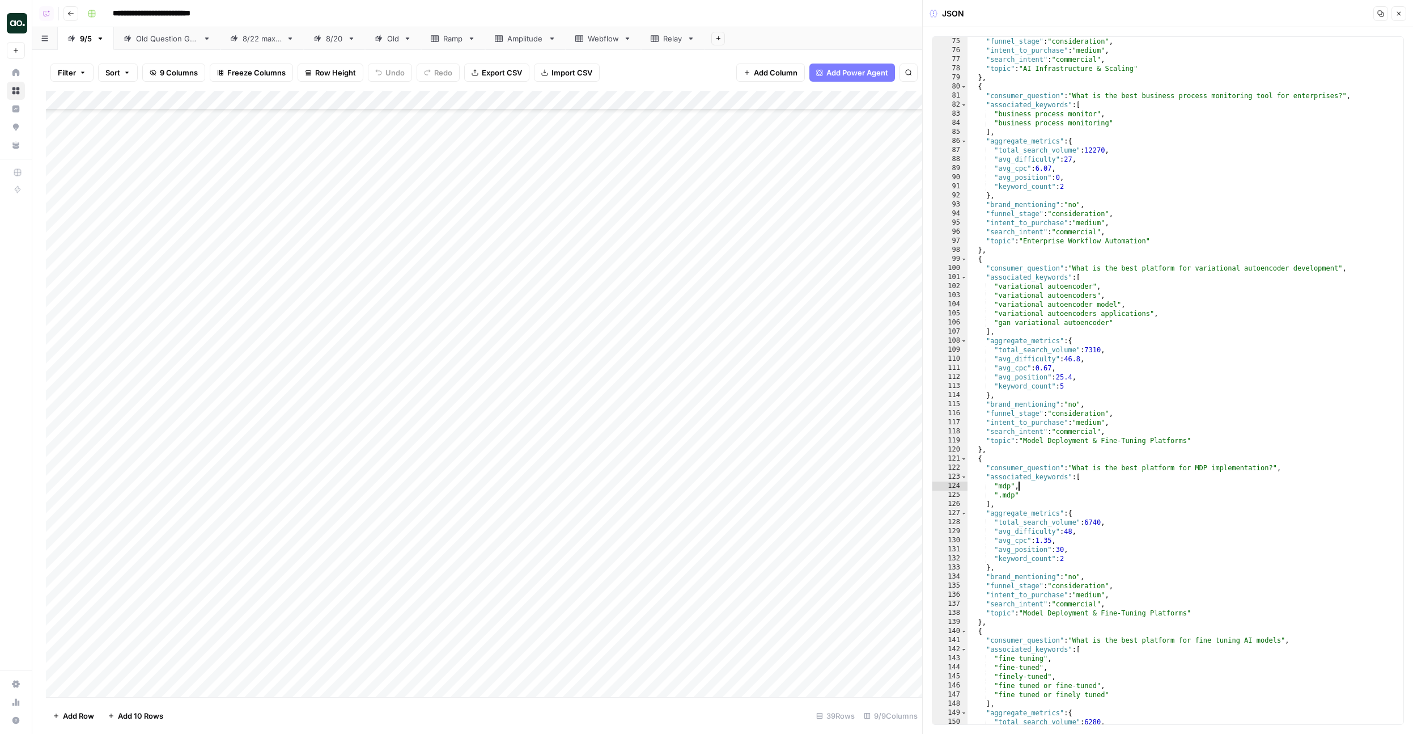
scroll to position [316, 0]
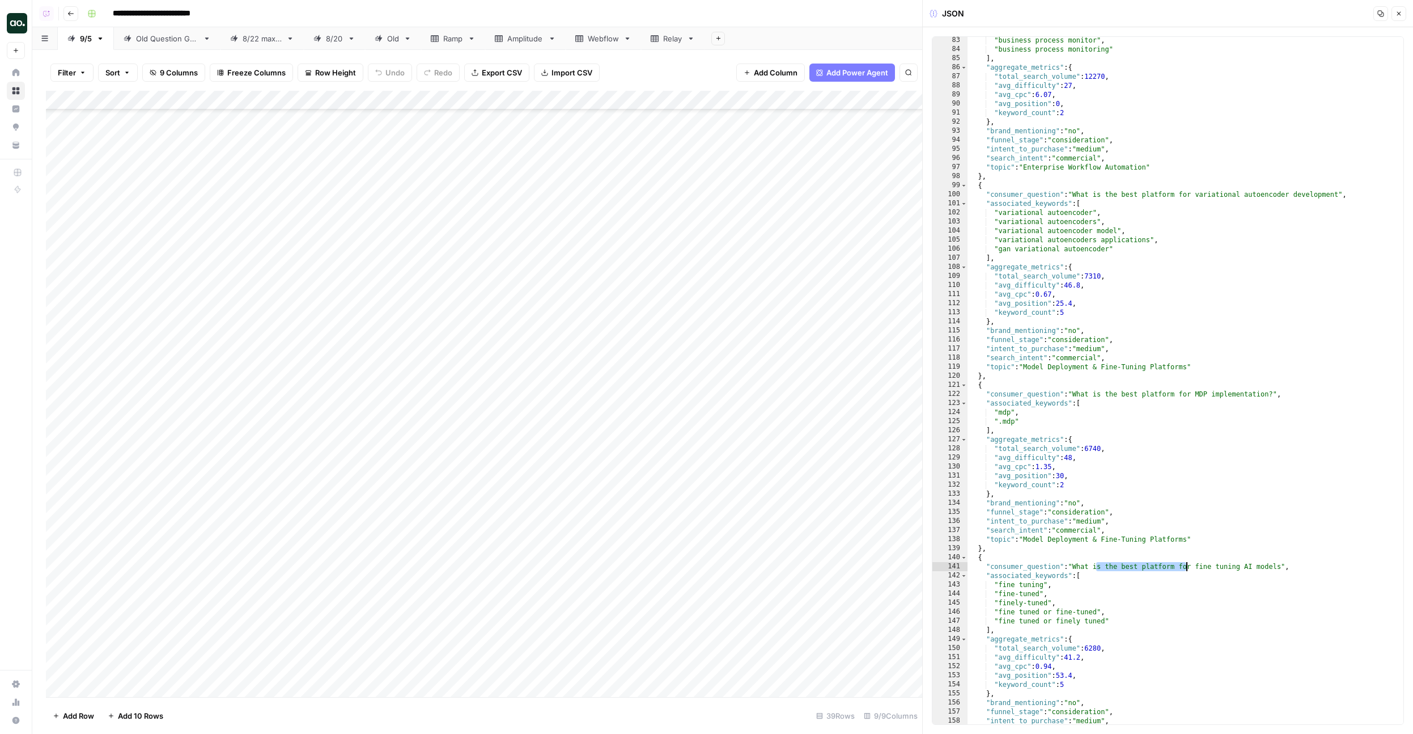
drag, startPoint x: 1095, startPoint y: 565, endPoint x: 1191, endPoint y: 565, distance: 95.8
click at [1191, 565] on div ""business process monitor" , "business process monitoring" ] , "aggregate_metri…" at bounding box center [1186, 388] width 436 height 705
type textarea "**********"
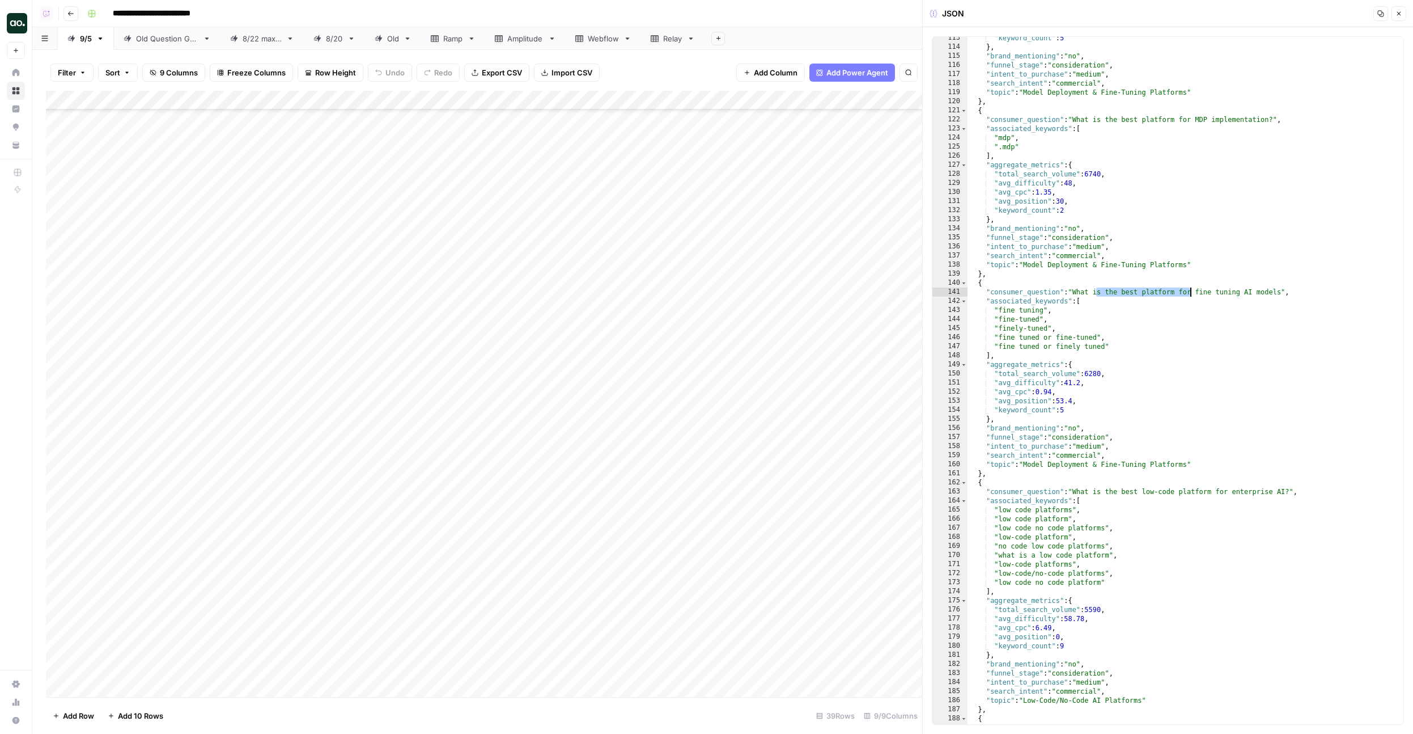
scroll to position [432, 0]
click at [1398, 15] on icon "button" at bounding box center [1399, 13] width 7 height 7
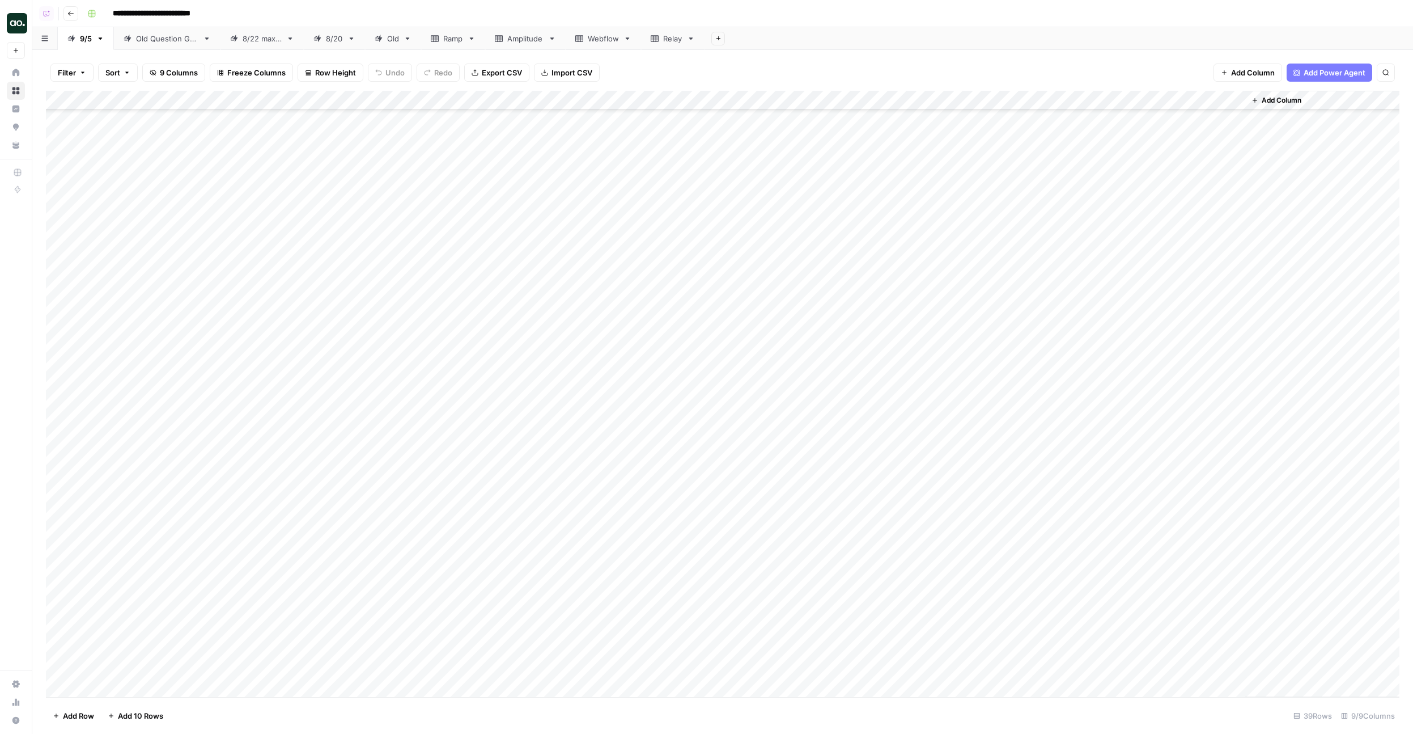
scroll to position [302, 0]
click at [369, 496] on div "Add Column" at bounding box center [723, 394] width 1354 height 606
click at [267, 534] on div "Add Column" at bounding box center [723, 394] width 1354 height 606
click at [848, 508] on div "Add Column" at bounding box center [723, 394] width 1354 height 606
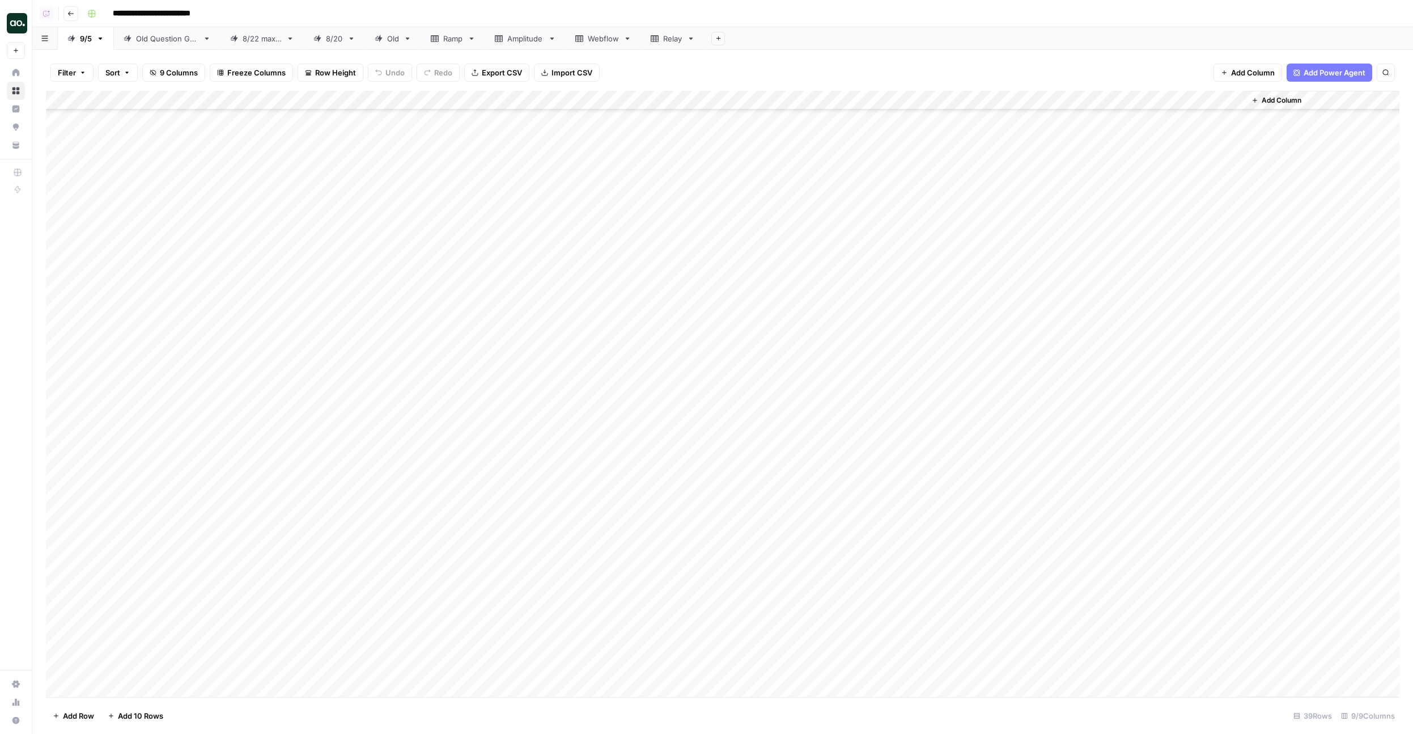
click at [848, 508] on div "Add Column" at bounding box center [723, 394] width 1354 height 606
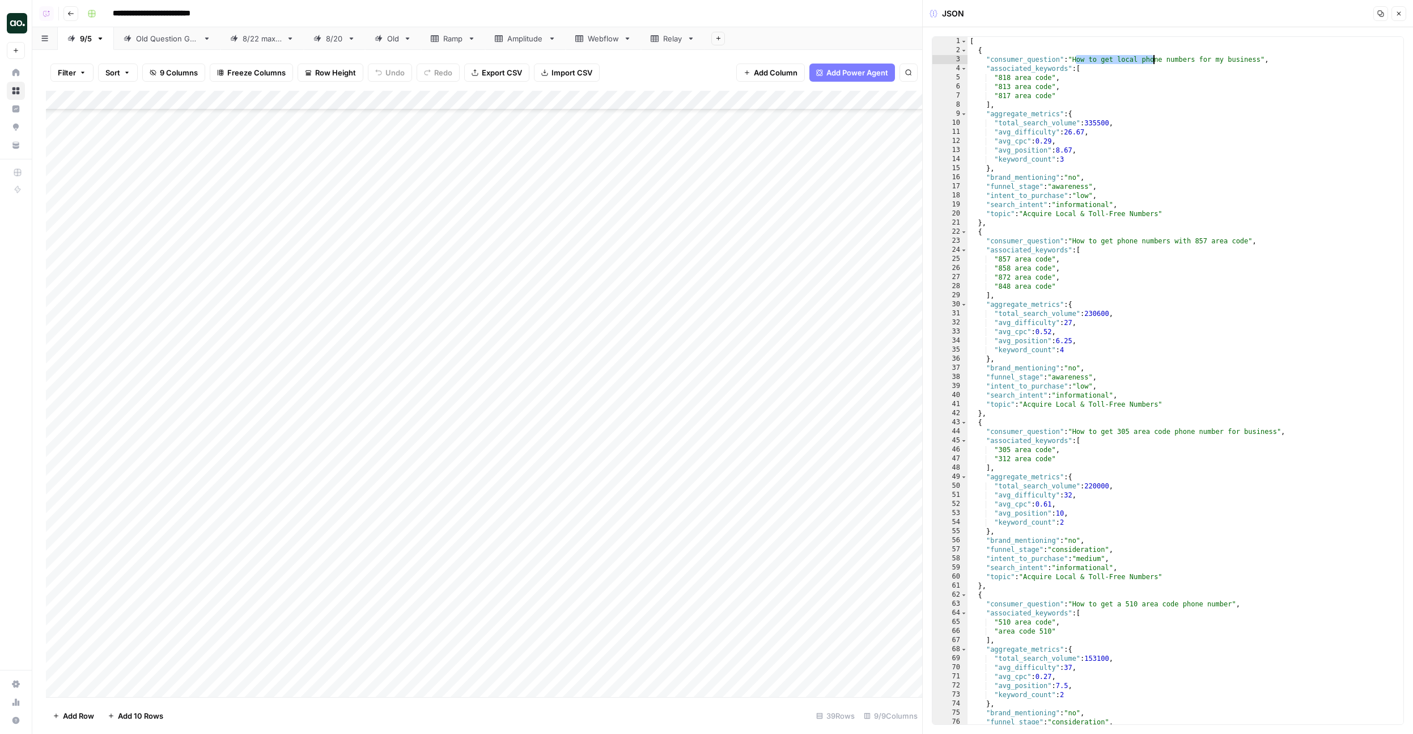
drag, startPoint x: 1074, startPoint y: 62, endPoint x: 1204, endPoint y: 62, distance: 129.8
click at [1204, 62] on div "[ { "consumer_question" : "How to get local phone numbers for my business" , "a…" at bounding box center [1186, 389] width 436 height 705
drag, startPoint x: 1080, startPoint y: 242, endPoint x: 1212, endPoint y: 234, distance: 131.8
click at [1212, 234] on div "[ { "consumer_question" : "How to get local phone numbers for my business" , "a…" at bounding box center [1186, 389] width 436 height 705
drag, startPoint x: 1214, startPoint y: 242, endPoint x: 1132, endPoint y: 242, distance: 81.6
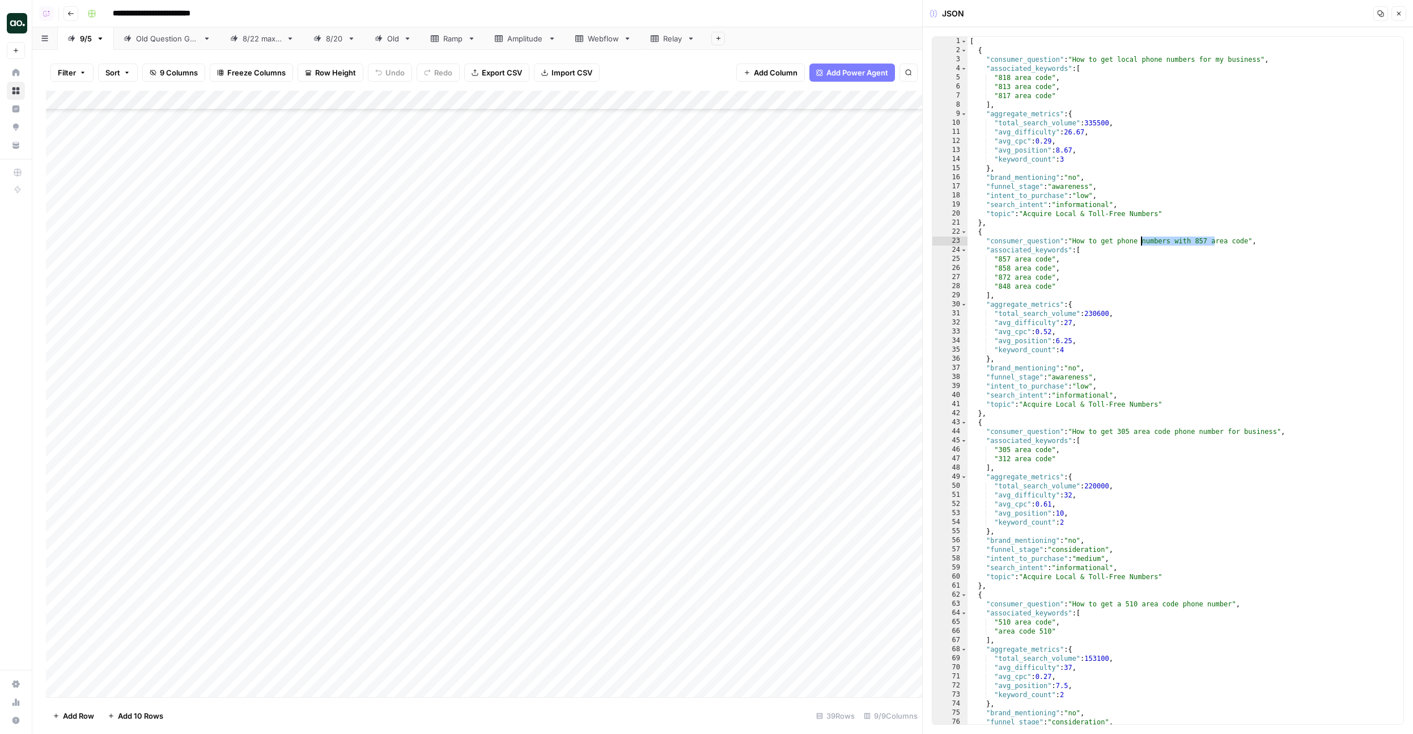
click at [1132, 242] on div "[ { "consumer_question" : "How to get local phone numbers for my business" , "a…" at bounding box center [1186, 389] width 436 height 705
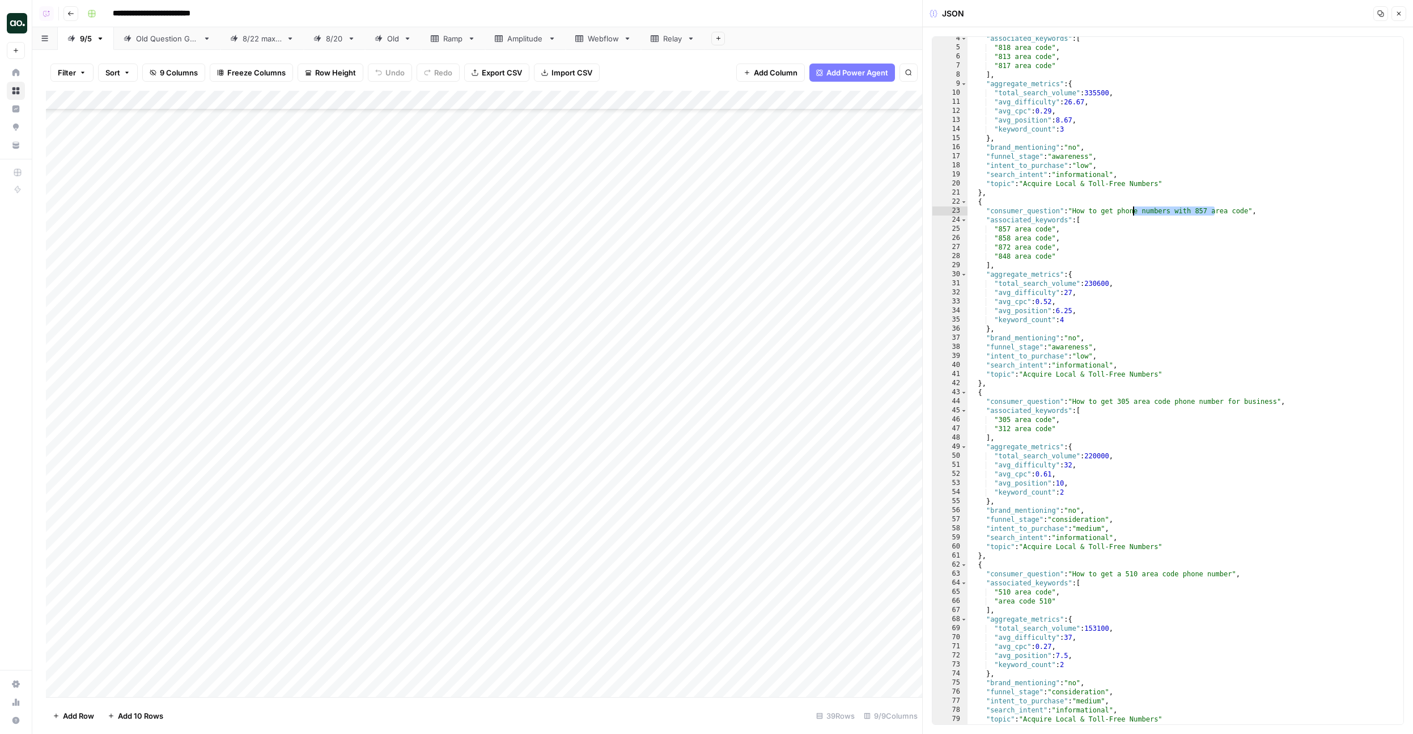
scroll to position [15, 0]
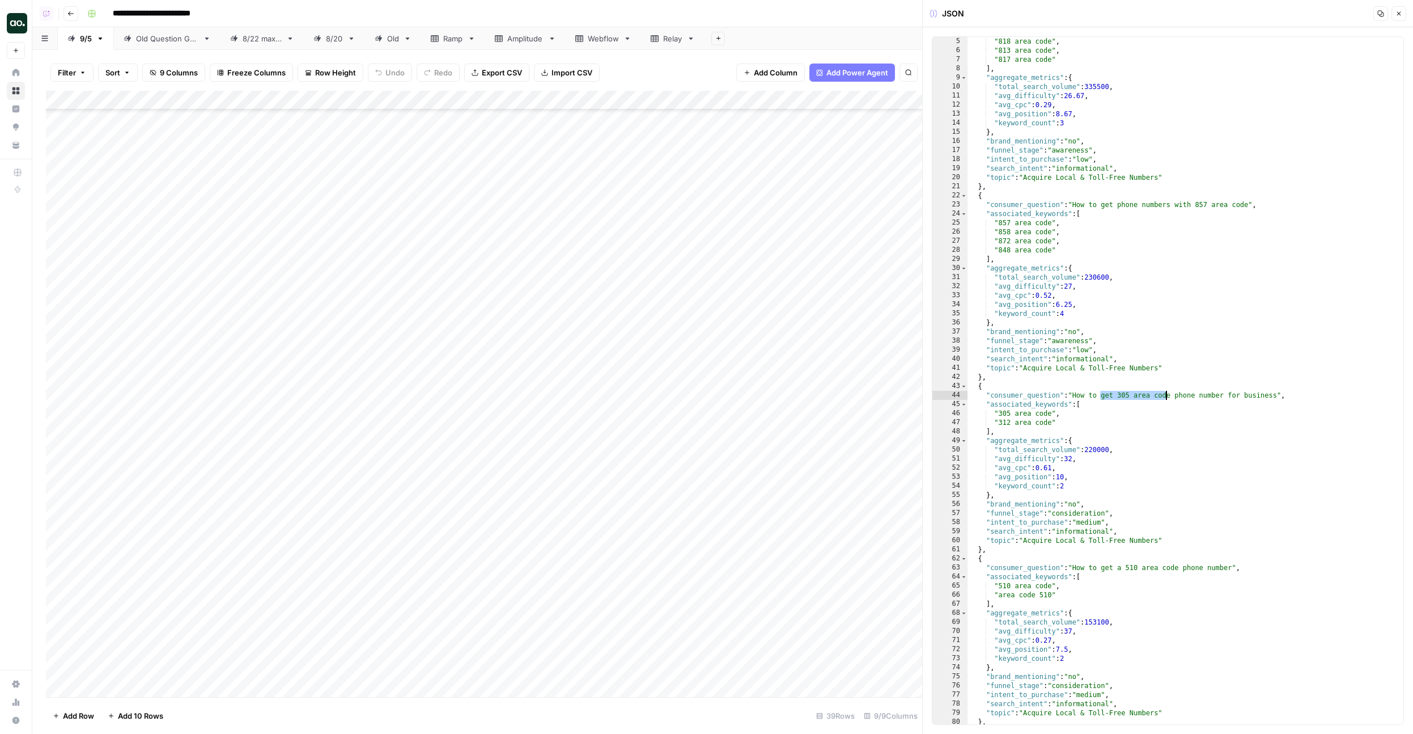
drag, startPoint x: 1101, startPoint y: 397, endPoint x: 1165, endPoint y: 394, distance: 63.6
click at [1165, 394] on div ""associated_keywords" : [ "818 area code" , "813 area code" , "817 area code" ]…" at bounding box center [1186, 380] width 436 height 705
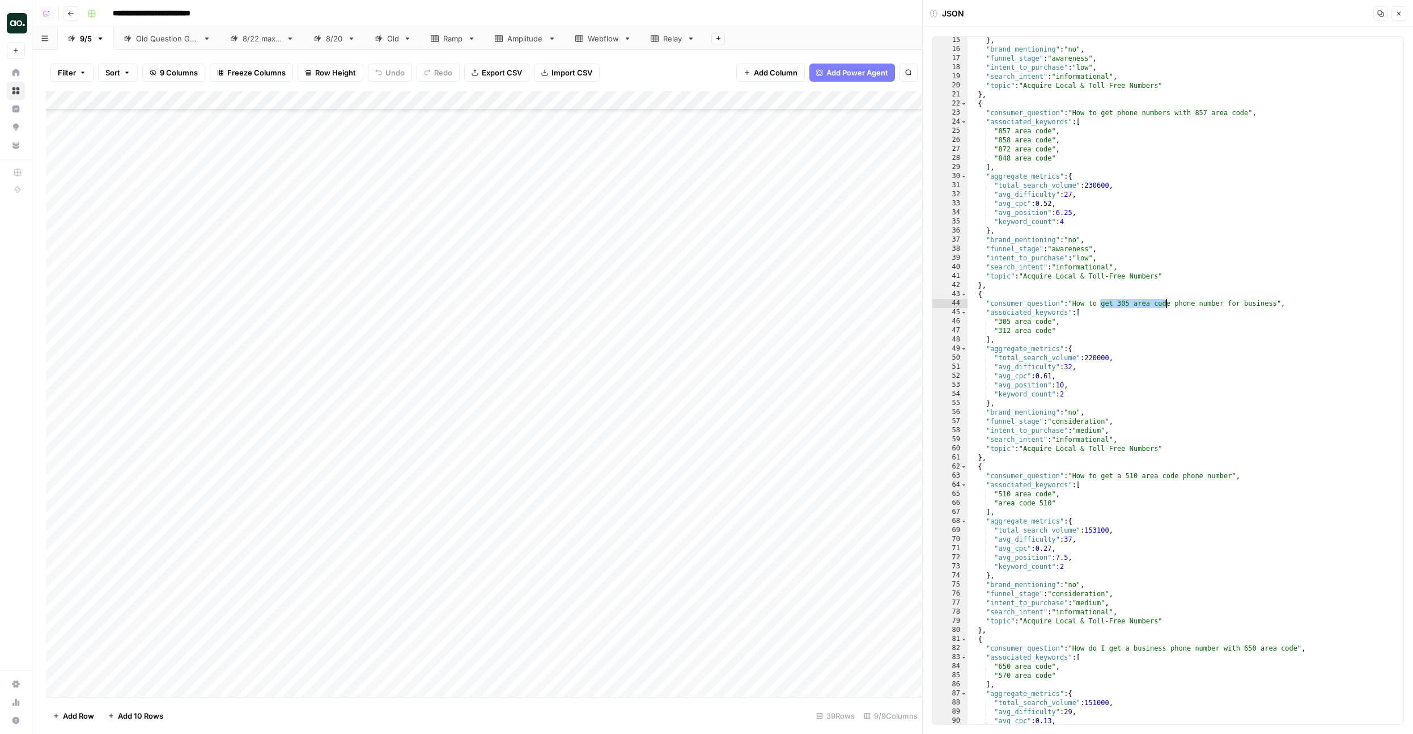
scroll to position [70, 0]
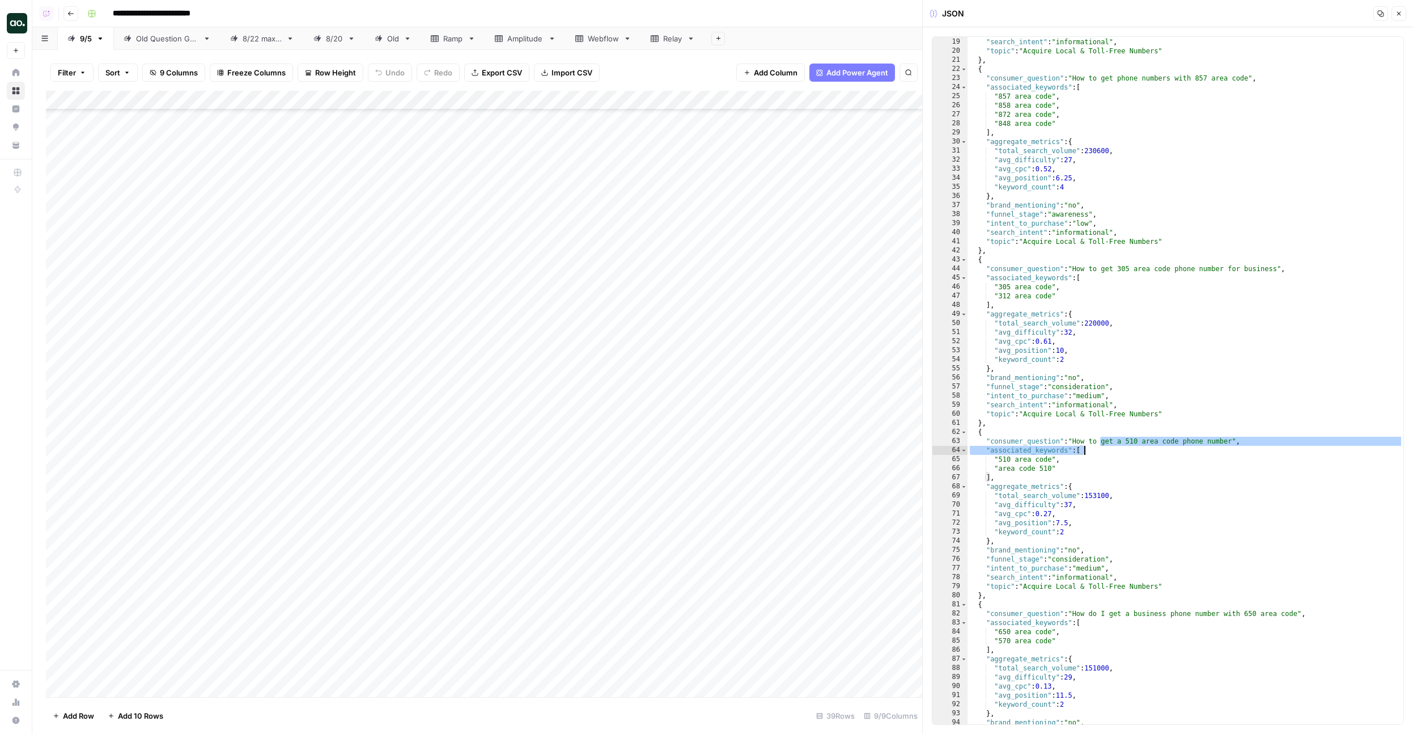
drag, startPoint x: 1114, startPoint y: 446, endPoint x: 1157, endPoint y: 446, distance: 43.7
click at [1157, 446] on div ""intent_to_purchase" : "low" , "search_intent" : "informational" , "topic" : "A…" at bounding box center [1186, 380] width 436 height 705
click at [1148, 441] on div ""intent_to_purchase" : "low" , "search_intent" : "informational" , "topic" : "A…" at bounding box center [1186, 380] width 436 height 705
type textarea "**********"
click at [471, 511] on div "Add Column" at bounding box center [484, 394] width 877 height 606
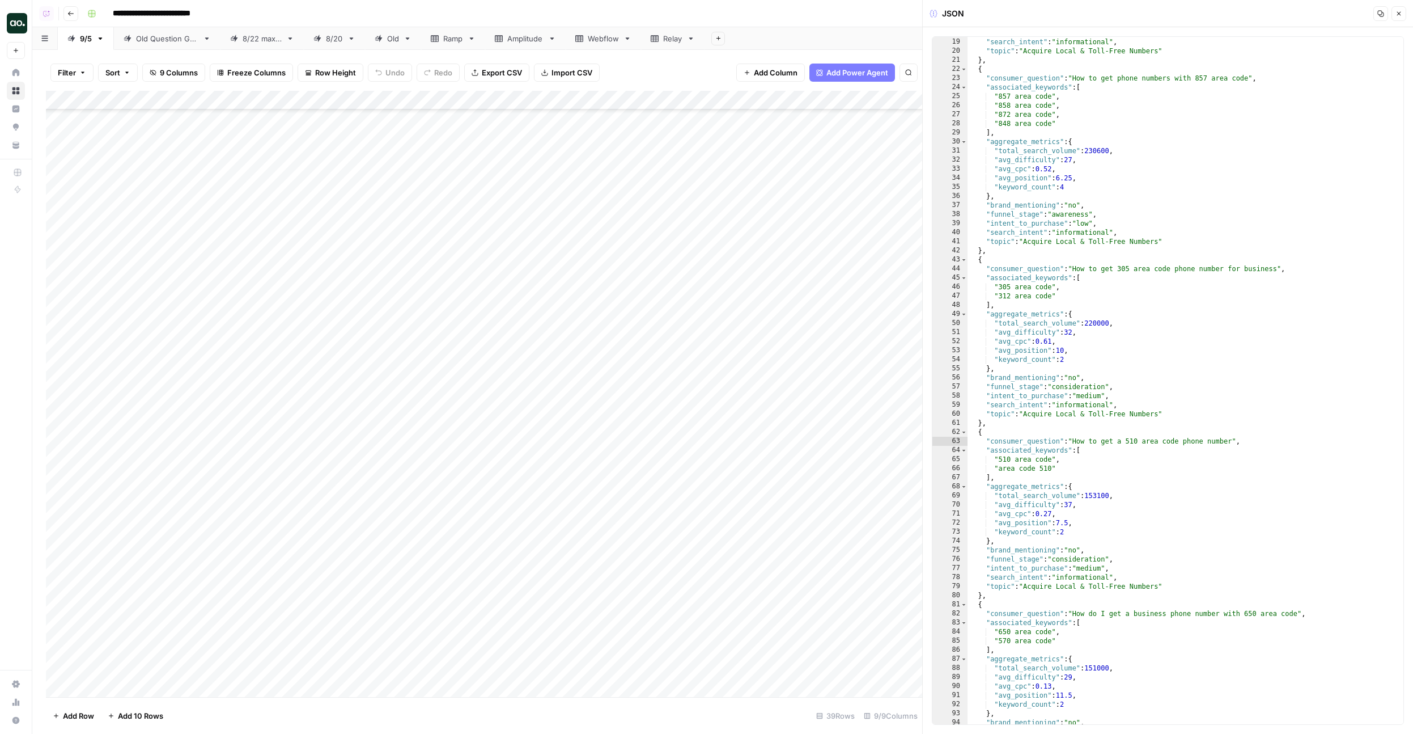
click at [471, 511] on div "Add Column" at bounding box center [484, 394] width 877 height 606
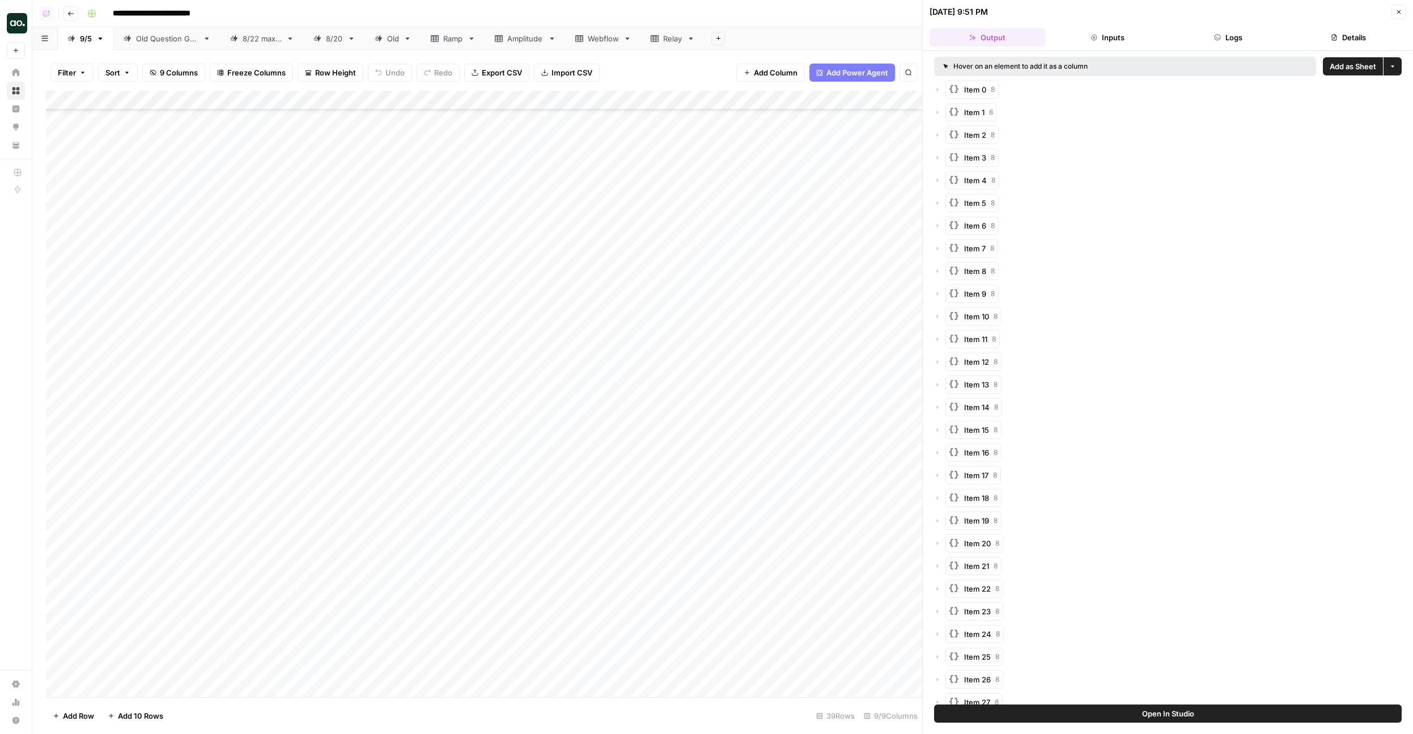
click at [1346, 69] on span "Add as Sheet" at bounding box center [1353, 66] width 46 height 11
click at [810, 113] on div at bounding box center [811, 106] width 179 height 20
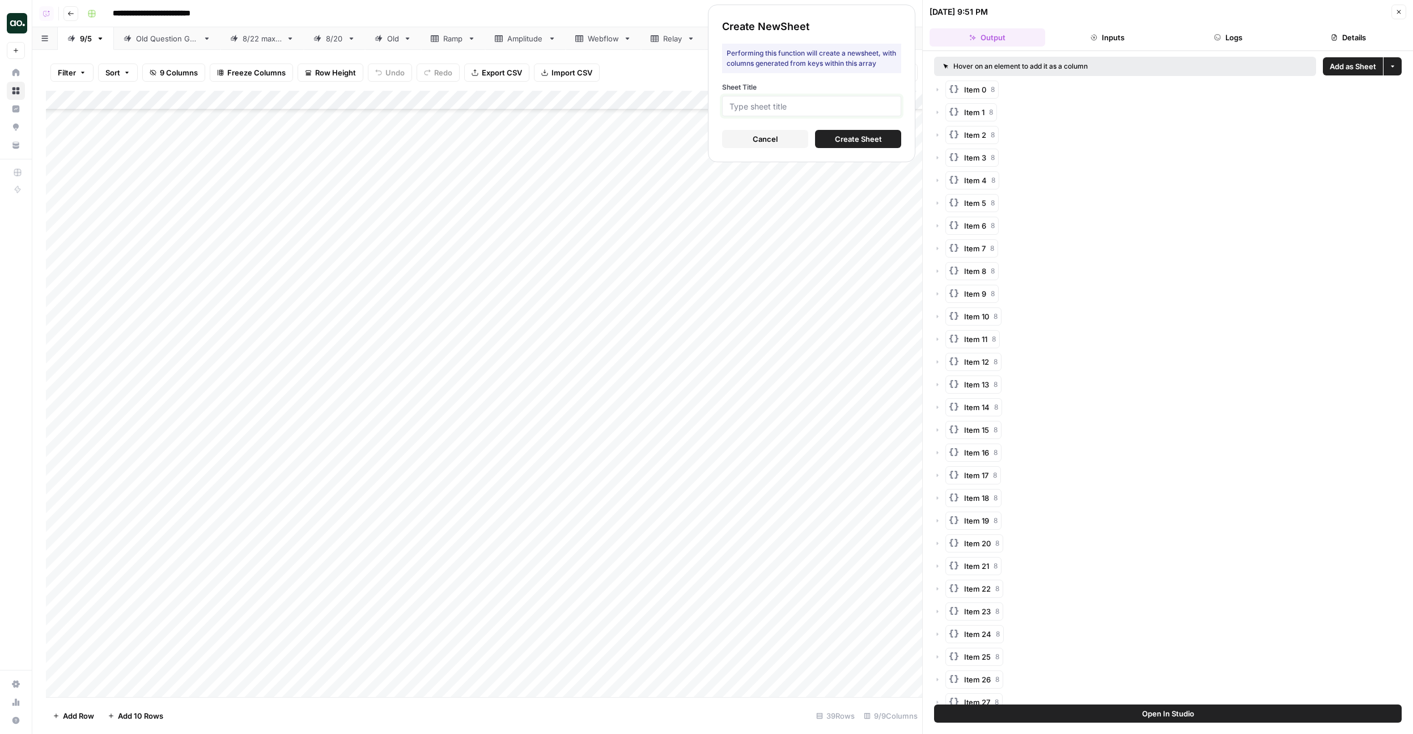
click at [793, 111] on input "Sheet Title" at bounding box center [812, 106] width 164 height 10
type input "Dialpad"
click at [849, 144] on span "Create Sheet" at bounding box center [858, 138] width 47 height 11
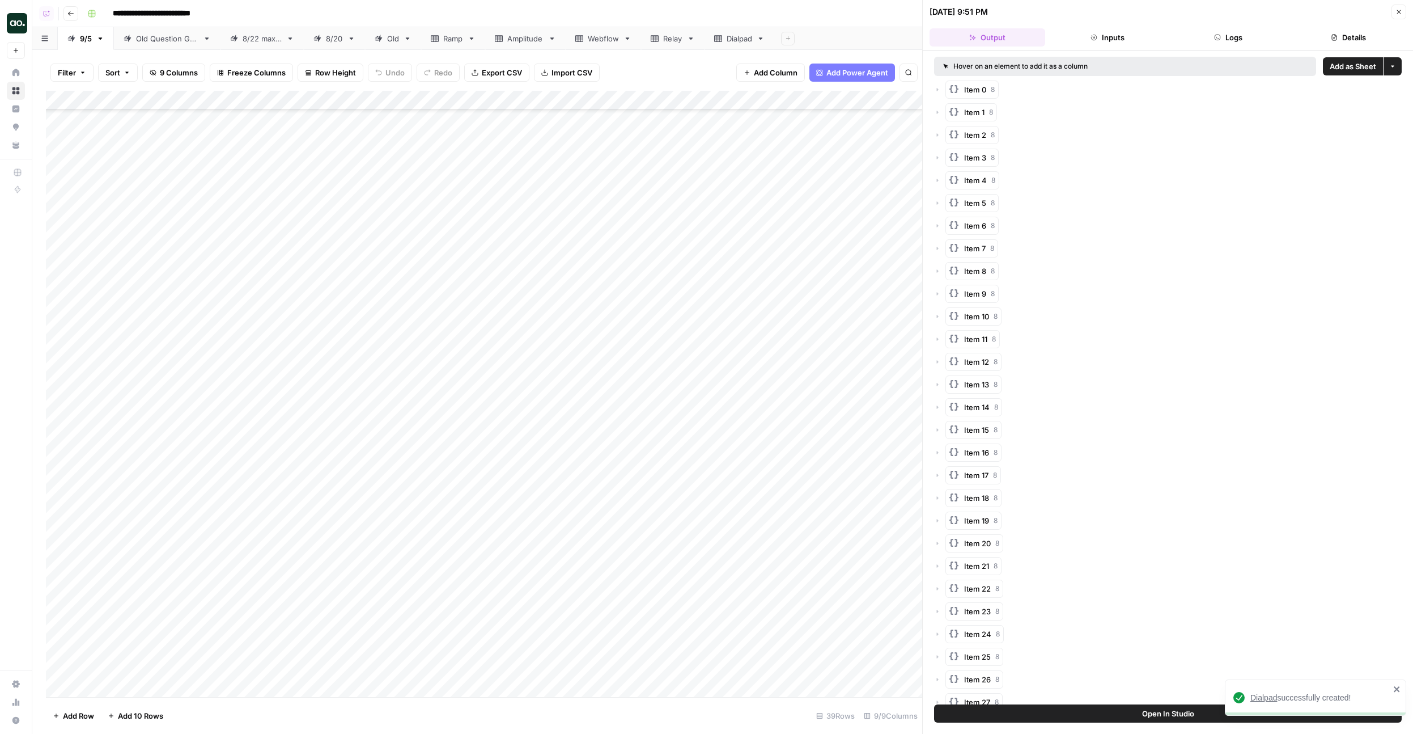
click at [732, 44] on link "Dialpad" at bounding box center [740, 38] width 70 height 23
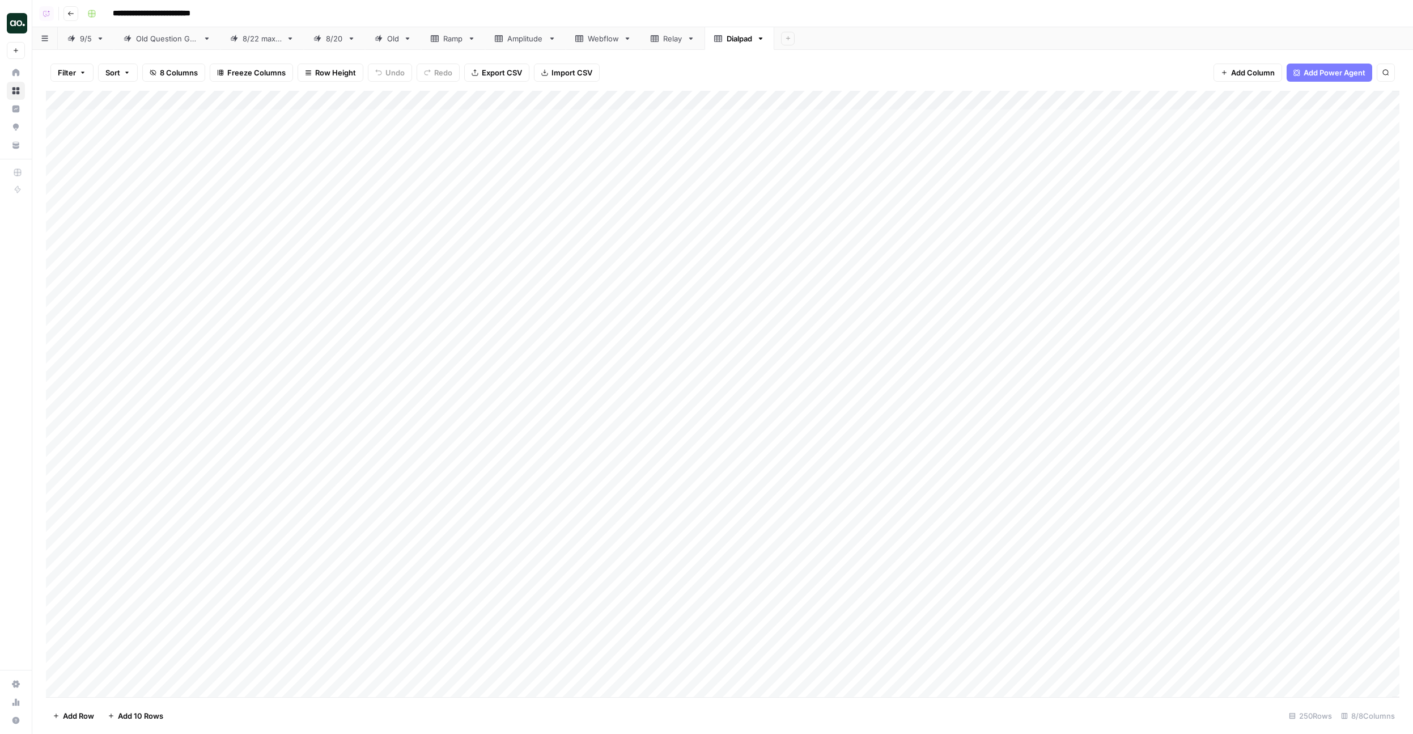
drag, startPoint x: 1247, startPoint y: 103, endPoint x: 242, endPoint y: 79, distance: 1005.5
click at [242, 79] on div "Filter Sort 8 Columns Freeze Columns Row Height Undo Redo Export CSV Import CSV…" at bounding box center [722, 392] width 1381 height 684
click at [201, 111] on div "Add Column" at bounding box center [723, 394] width 1354 height 606
click at [211, 100] on div "Add Column" at bounding box center [723, 394] width 1354 height 606
click at [144, 182] on span "Sort Ascending" at bounding box center [157, 179] width 99 height 11
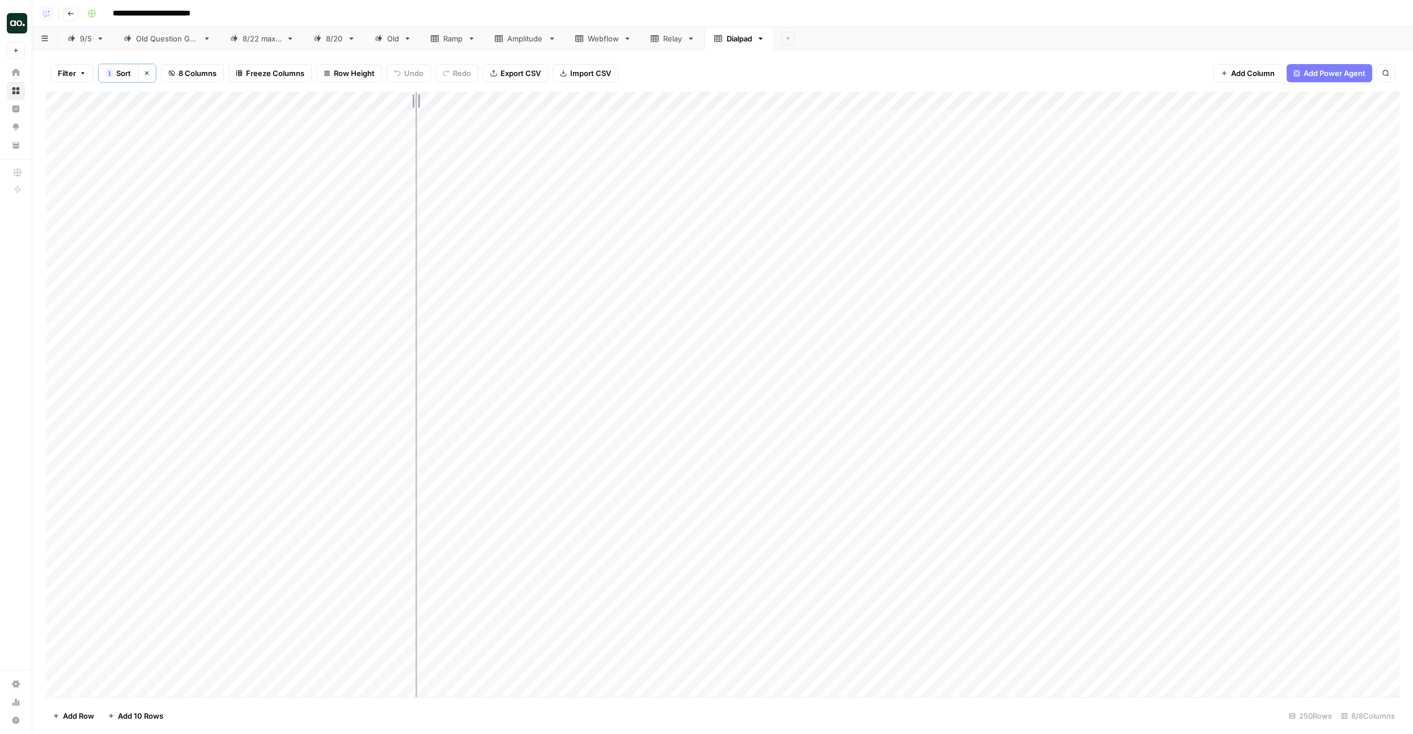
drag, startPoint x: 412, startPoint y: 100, endPoint x: 473, endPoint y: 100, distance: 61.2
click at [473, 100] on div "Add Column" at bounding box center [723, 394] width 1354 height 605
click at [83, 41] on div "9/5" at bounding box center [86, 38] width 12 height 11
click at [492, 268] on div "Add Column" at bounding box center [723, 394] width 1354 height 606
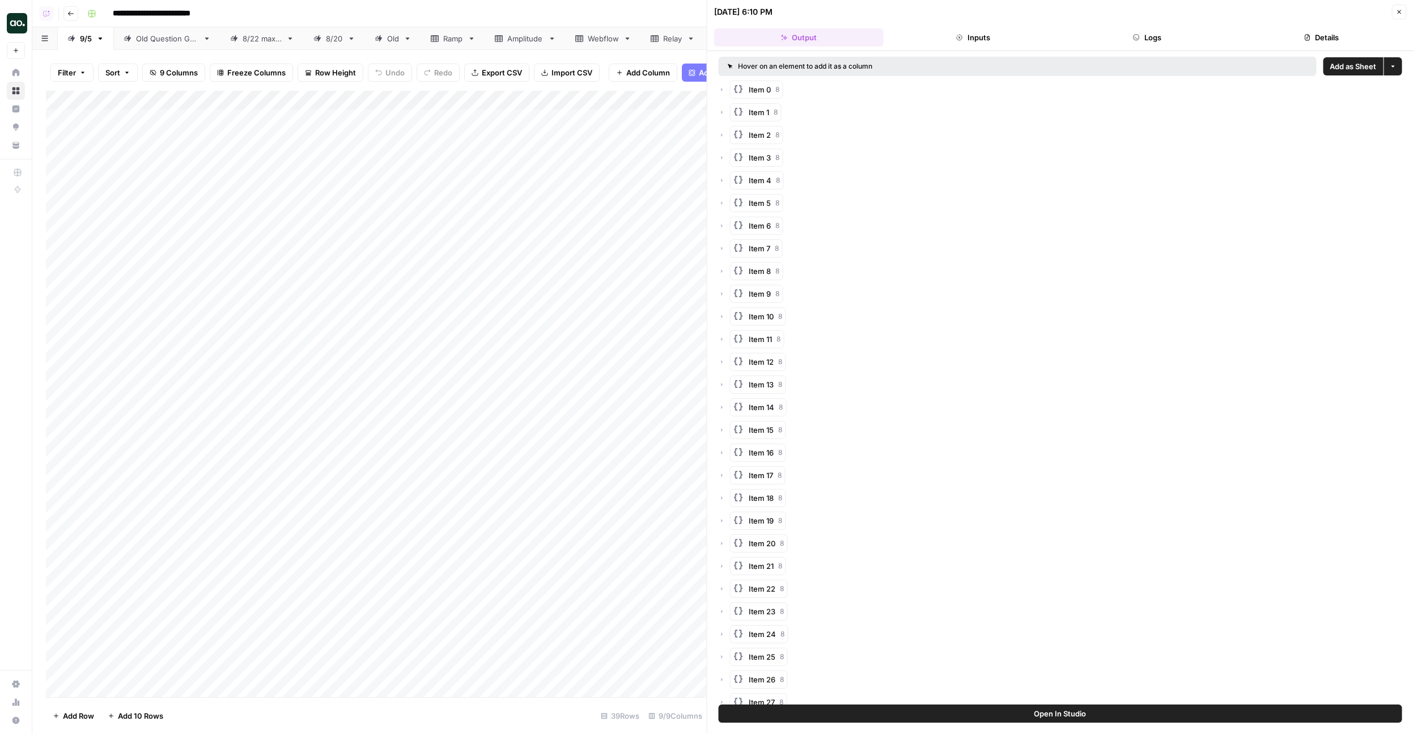
click at [1398, 64] on button "More options" at bounding box center [1393, 66] width 18 height 18
click at [754, 198] on span "Item 5" at bounding box center [760, 202] width 22 height 11
click at [753, 201] on span "Item 5" at bounding box center [760, 202] width 22 height 11
click at [1403, 19] on button "Close" at bounding box center [1399, 12] width 15 height 15
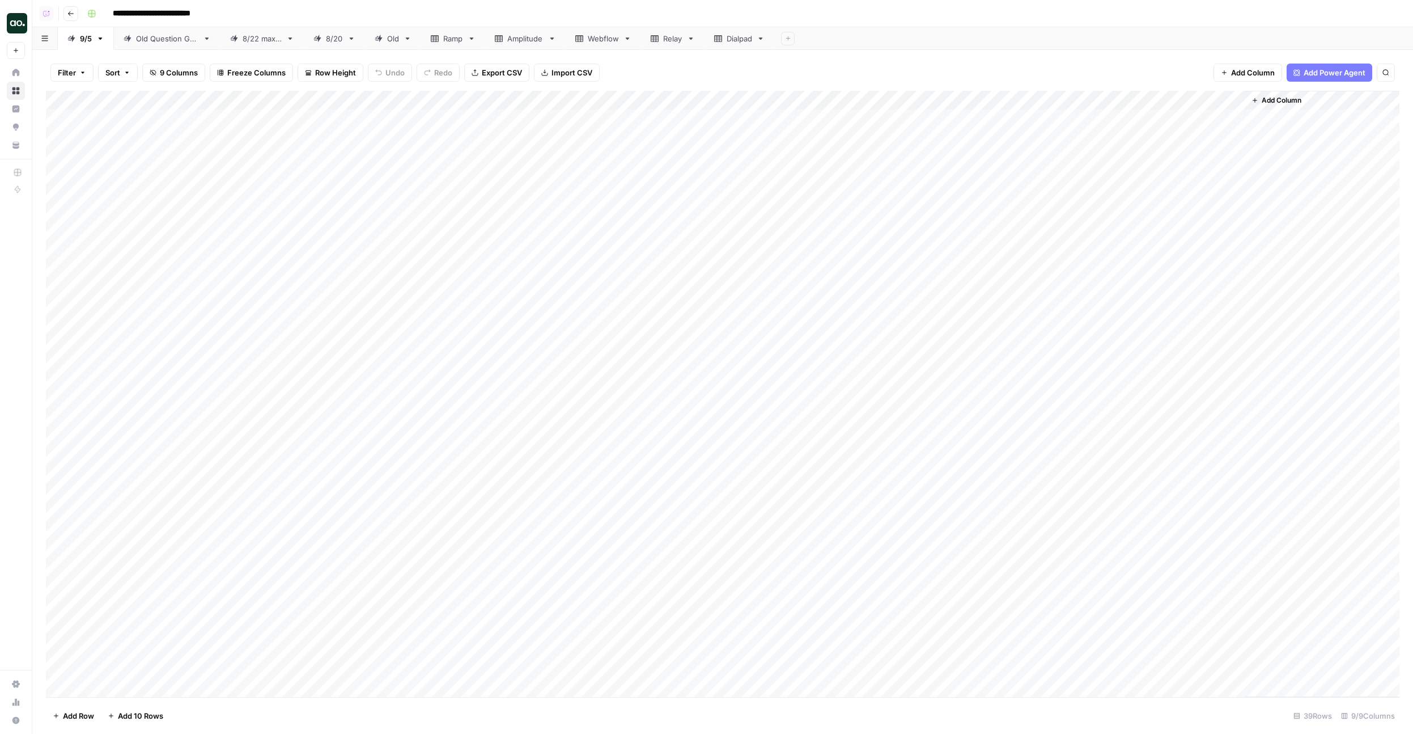
click at [719, 42] on div "Dialpad" at bounding box center [733, 38] width 38 height 11
click at [200, 101] on div "Add Column" at bounding box center [723, 394] width 1354 height 606
click at [154, 181] on span "Sort Ascending" at bounding box center [157, 179] width 99 height 11
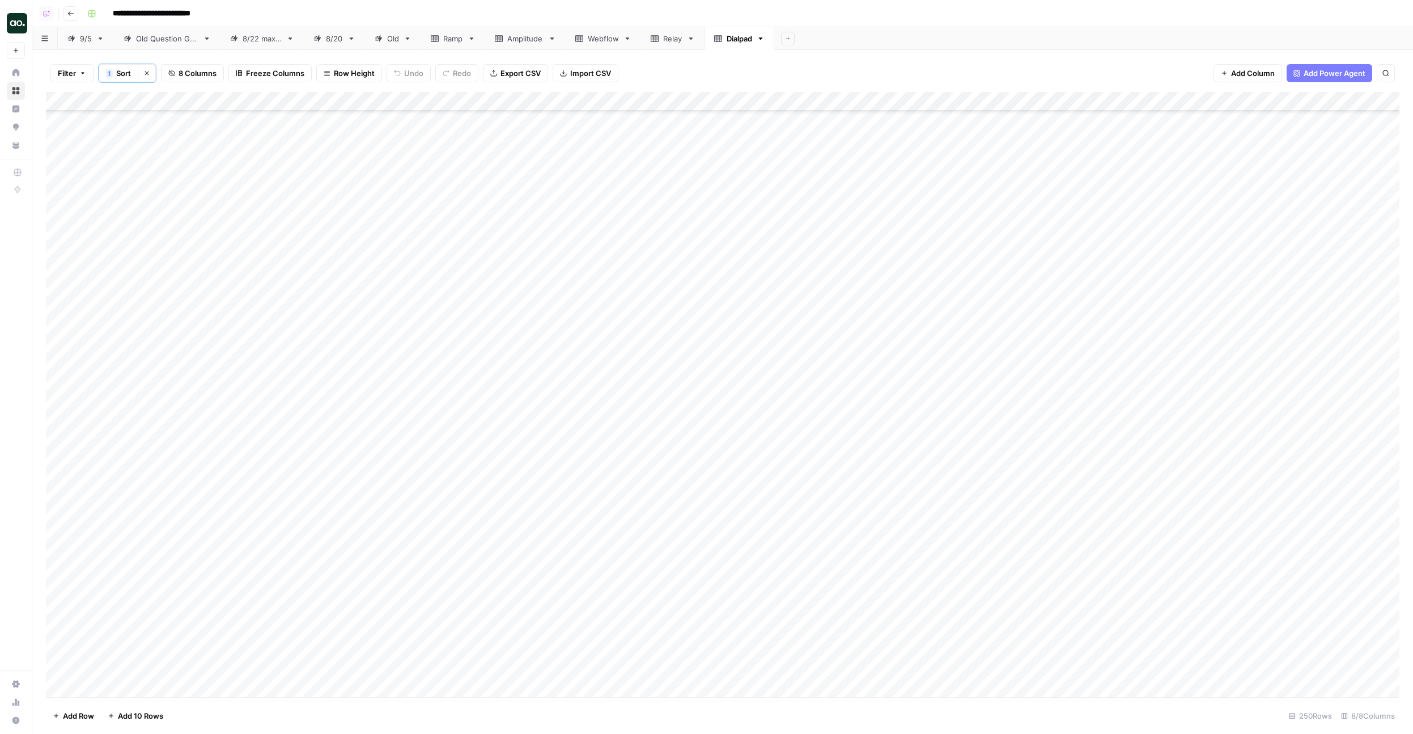
drag, startPoint x: 163, startPoint y: 295, endPoint x: 160, endPoint y: 395, distance: 99.3
click at [160, 395] on div "Add Column" at bounding box center [723, 394] width 1354 height 605
drag, startPoint x: 159, startPoint y: 448, endPoint x: 159, endPoint y: 501, distance: 52.2
click at [159, 501] on div "Add Column" at bounding box center [723, 394] width 1354 height 605
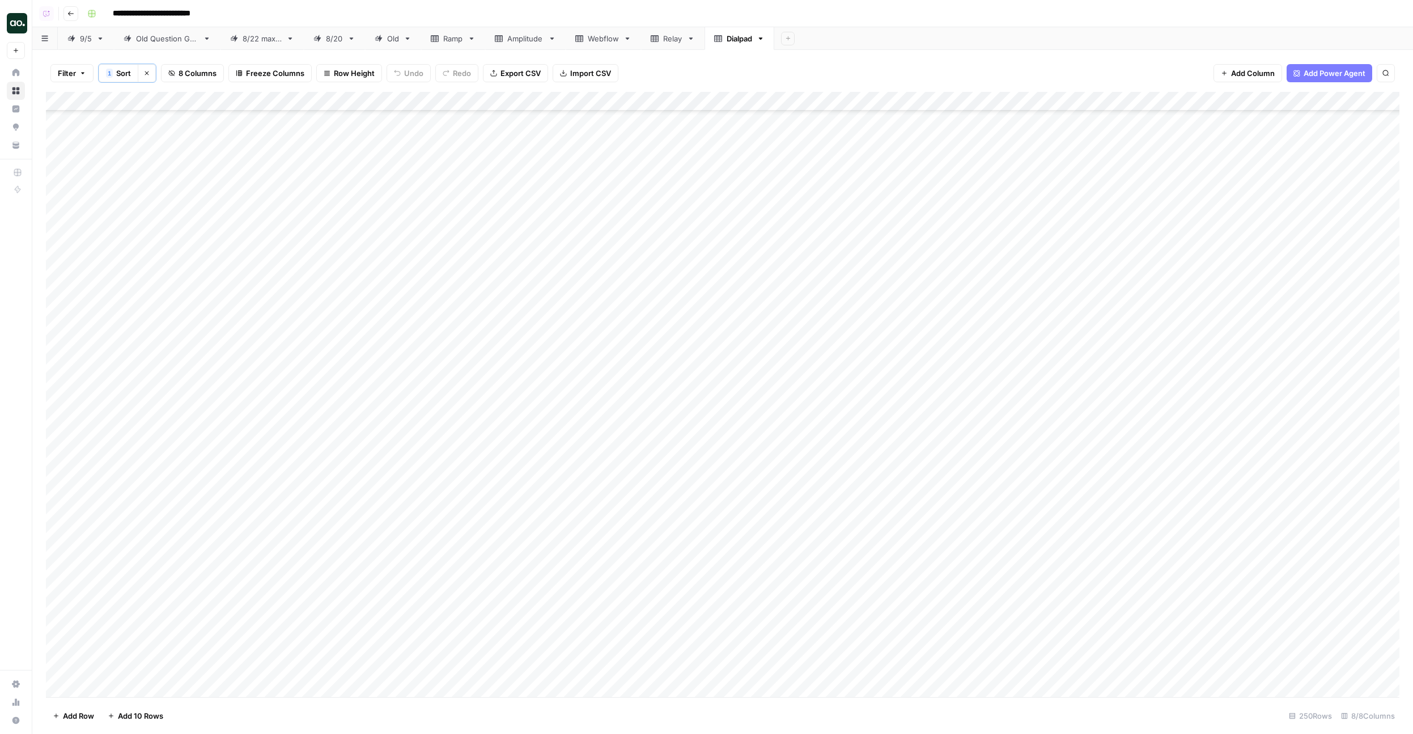
drag, startPoint x: 172, startPoint y: 482, endPoint x: 168, endPoint y: 589, distance: 106.6
click at [168, 589] on div "Add Column" at bounding box center [723, 394] width 1354 height 605
drag, startPoint x: 181, startPoint y: 501, endPoint x: 181, endPoint y: 621, distance: 120.2
click at [181, 621] on div "Add Column" at bounding box center [723, 394] width 1354 height 605
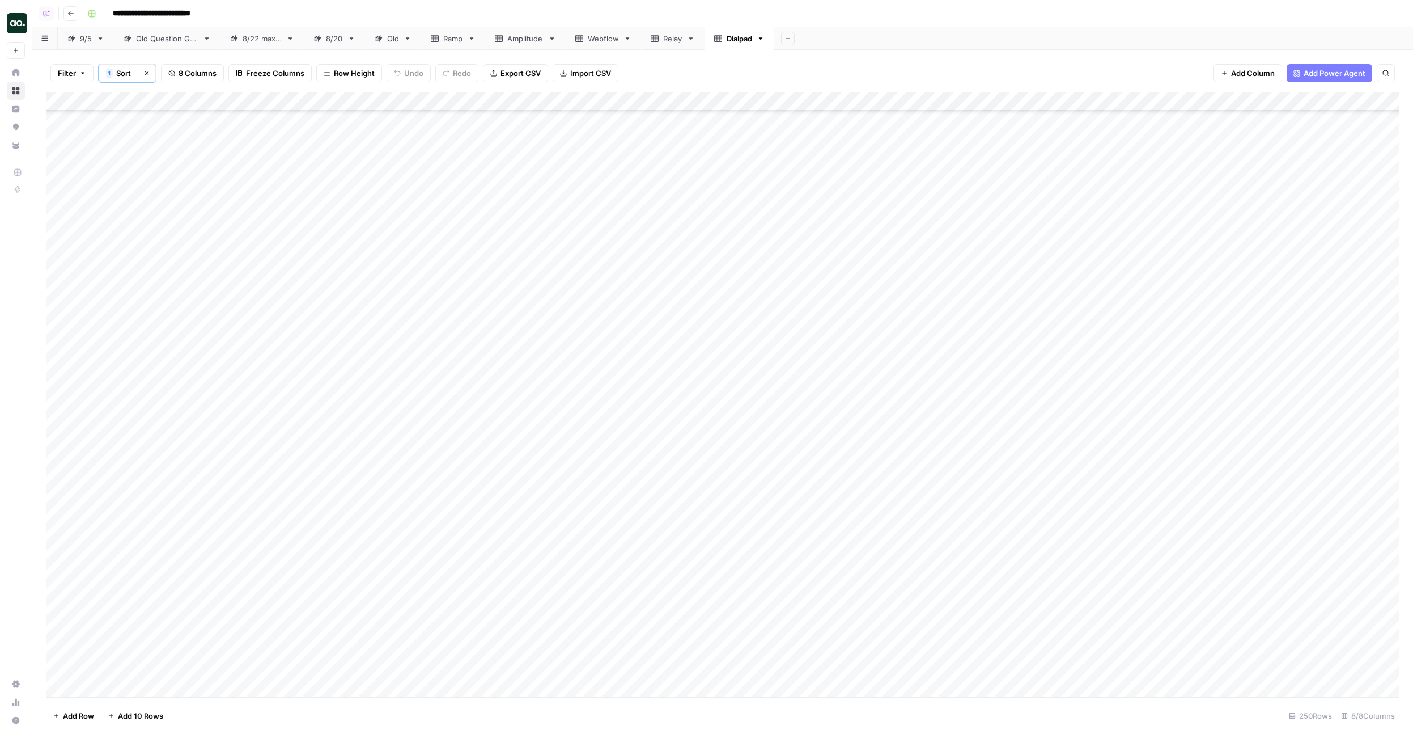
scroll to position [1674, 0]
drag, startPoint x: 183, startPoint y: 393, endPoint x: 175, endPoint y: 530, distance: 136.9
click at [178, 520] on div "Add Column" at bounding box center [723, 394] width 1354 height 605
drag, startPoint x: 228, startPoint y: 416, endPoint x: 224, endPoint y: 543, distance: 126.5
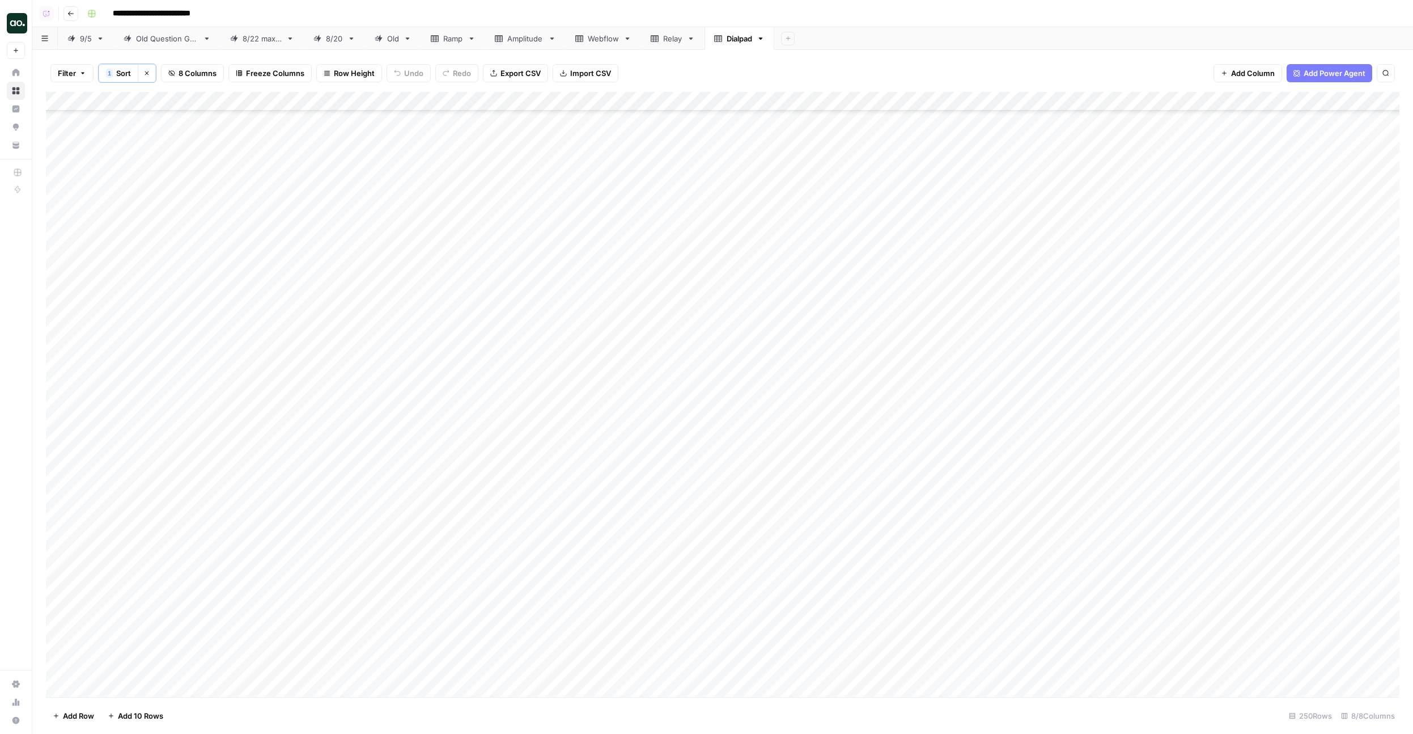
click at [225, 541] on div "Add Column" at bounding box center [723, 394] width 1354 height 605
click at [344, 394] on div "Add Column" at bounding box center [723, 394] width 1354 height 605
click at [470, 416] on div "Add Column" at bounding box center [723, 394] width 1354 height 605
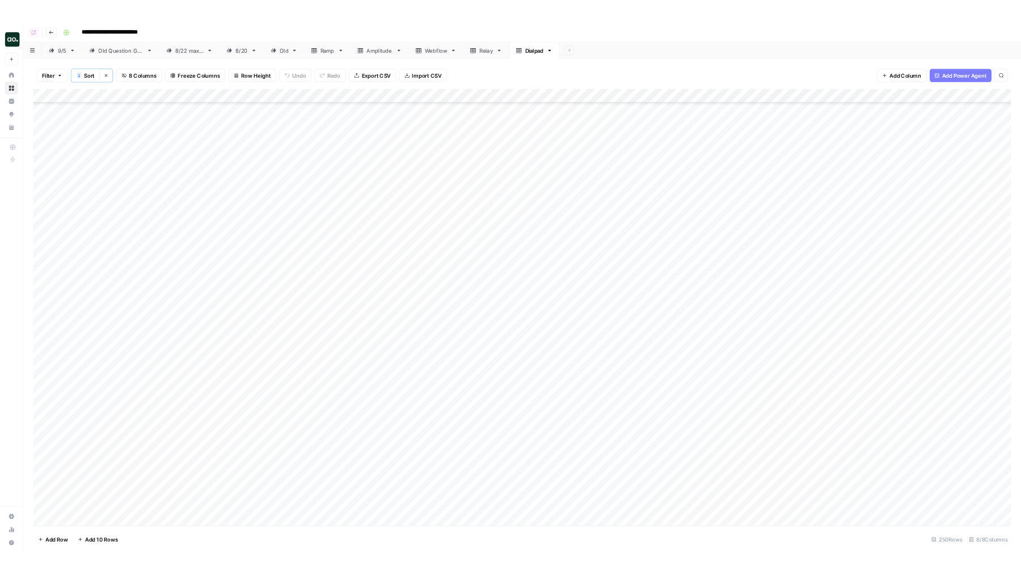
scroll to position [4252, 0]
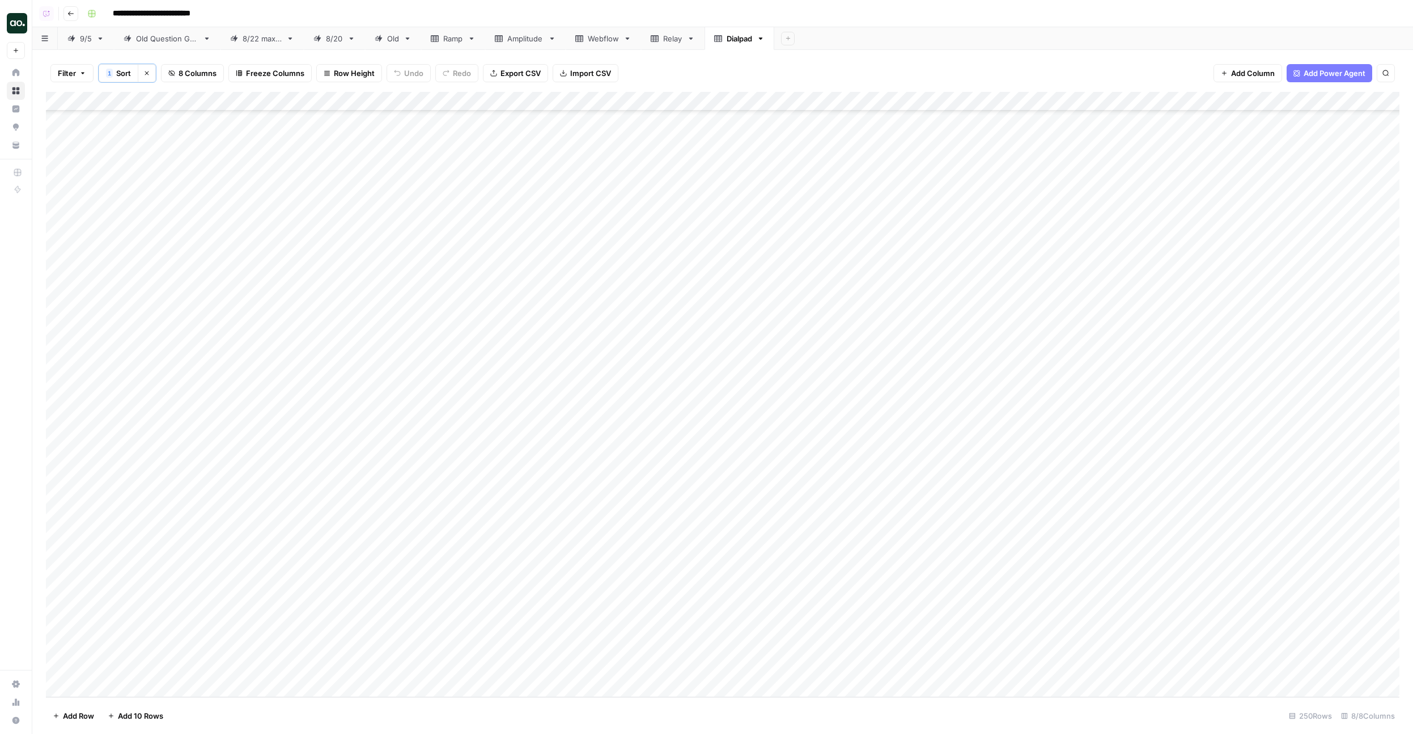
click at [341, 443] on div "Add Column" at bounding box center [723, 394] width 1354 height 605
drag, startPoint x: 176, startPoint y: 420, endPoint x: 173, endPoint y: 546, distance: 125.9
click at [173, 546] on div "Add Column" at bounding box center [723, 394] width 1354 height 605
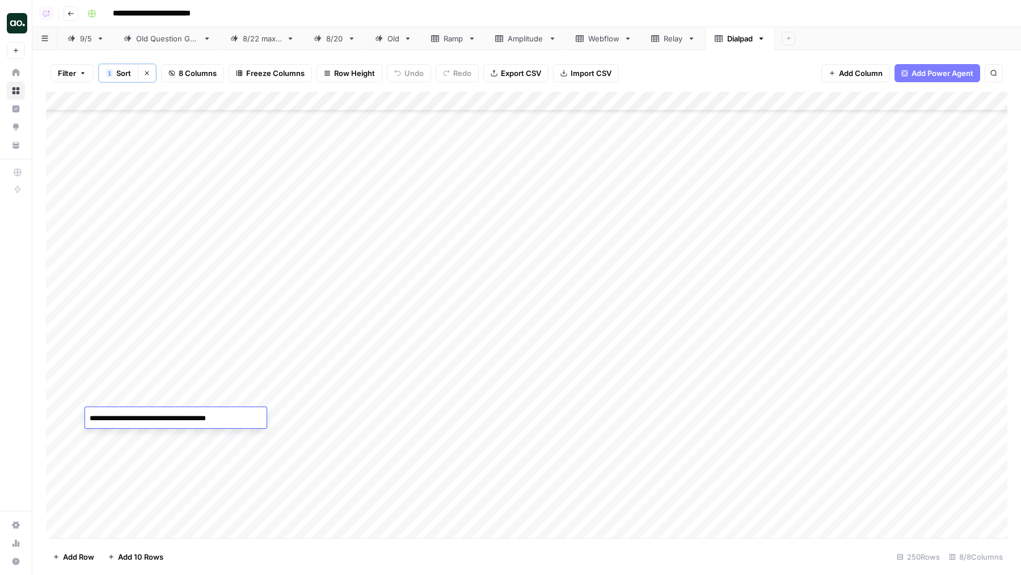
click at [381, 373] on div "Add Column" at bounding box center [526, 315] width 961 height 446
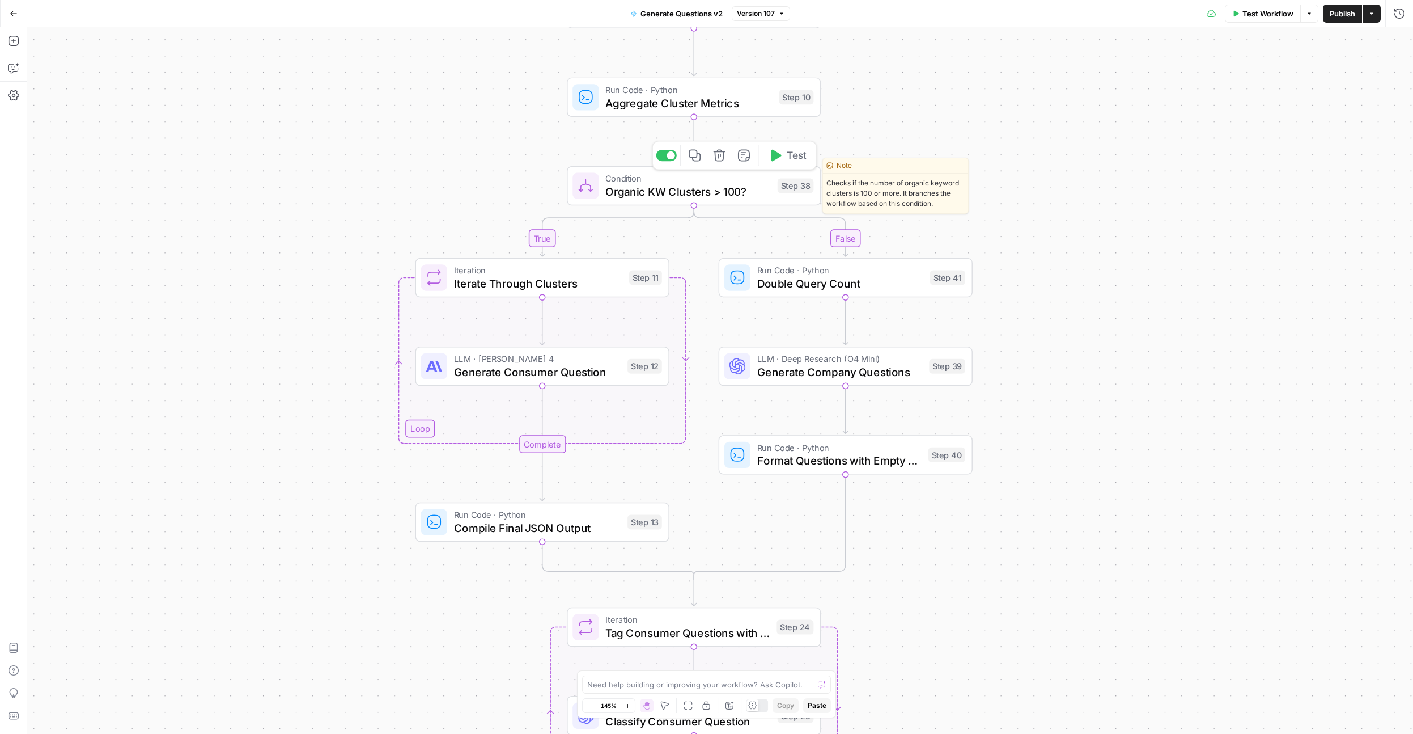
click at [645, 193] on span "Organic KW Clusters > 100?" at bounding box center [689, 191] width 166 height 16
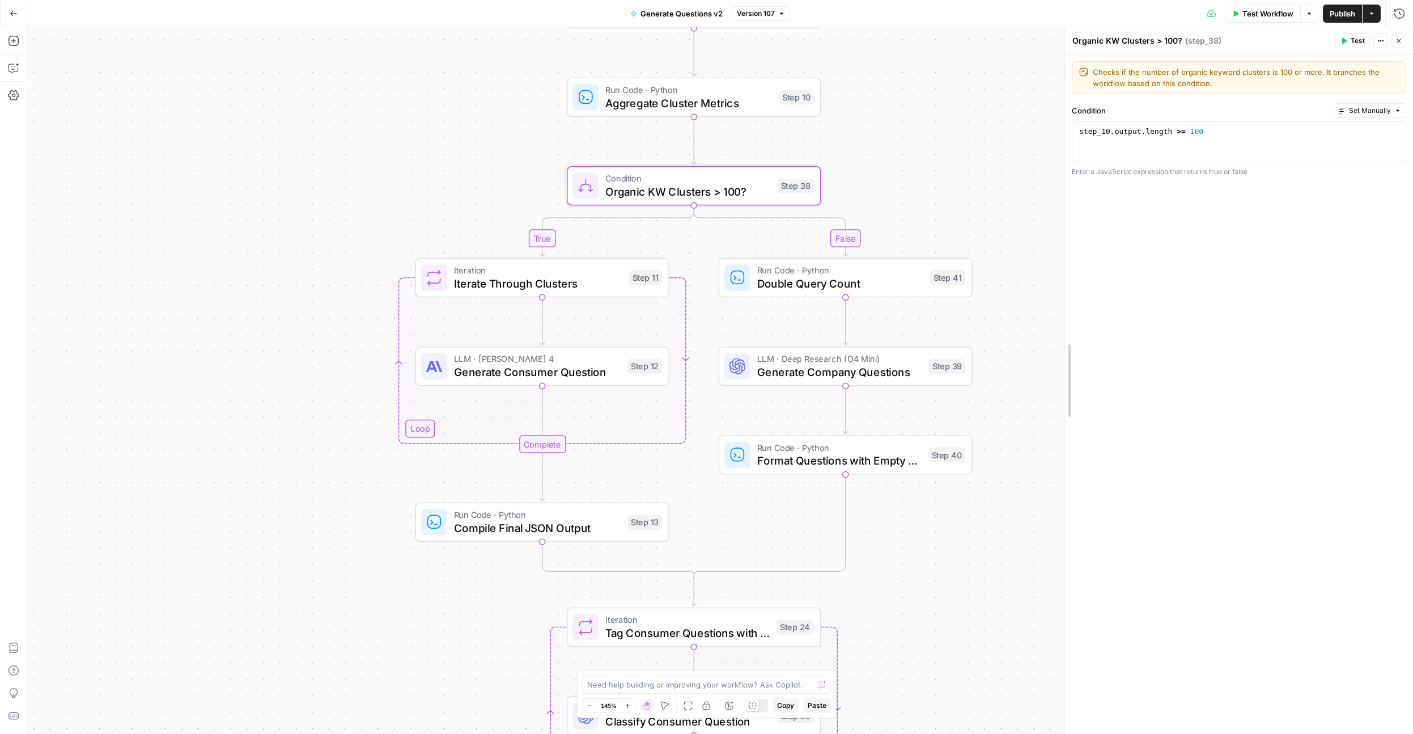
drag, startPoint x: 1064, startPoint y: 225, endPoint x: 1039, endPoint y: 225, distance: 24.9
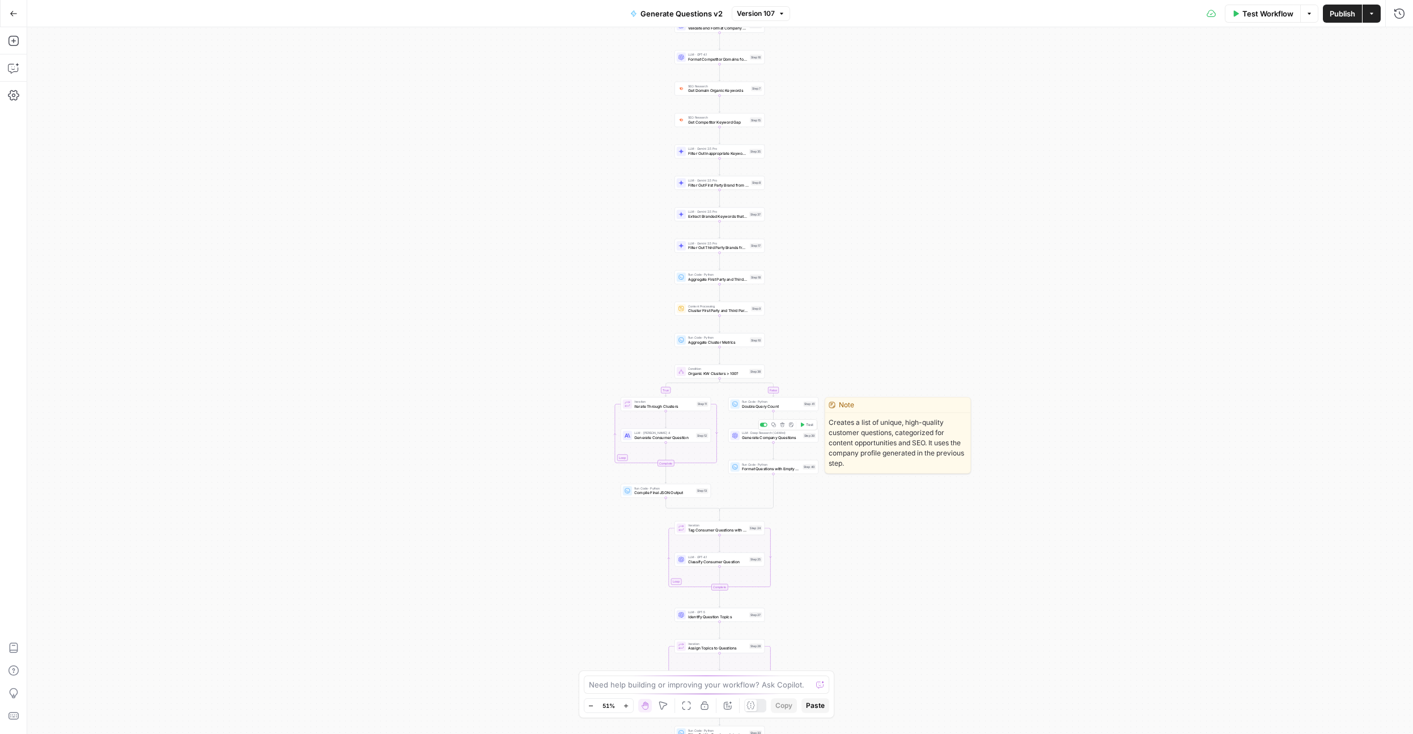
click at [743, 431] on span "LLM · Deep Research (O4 Mini)" at bounding box center [771, 432] width 59 height 5
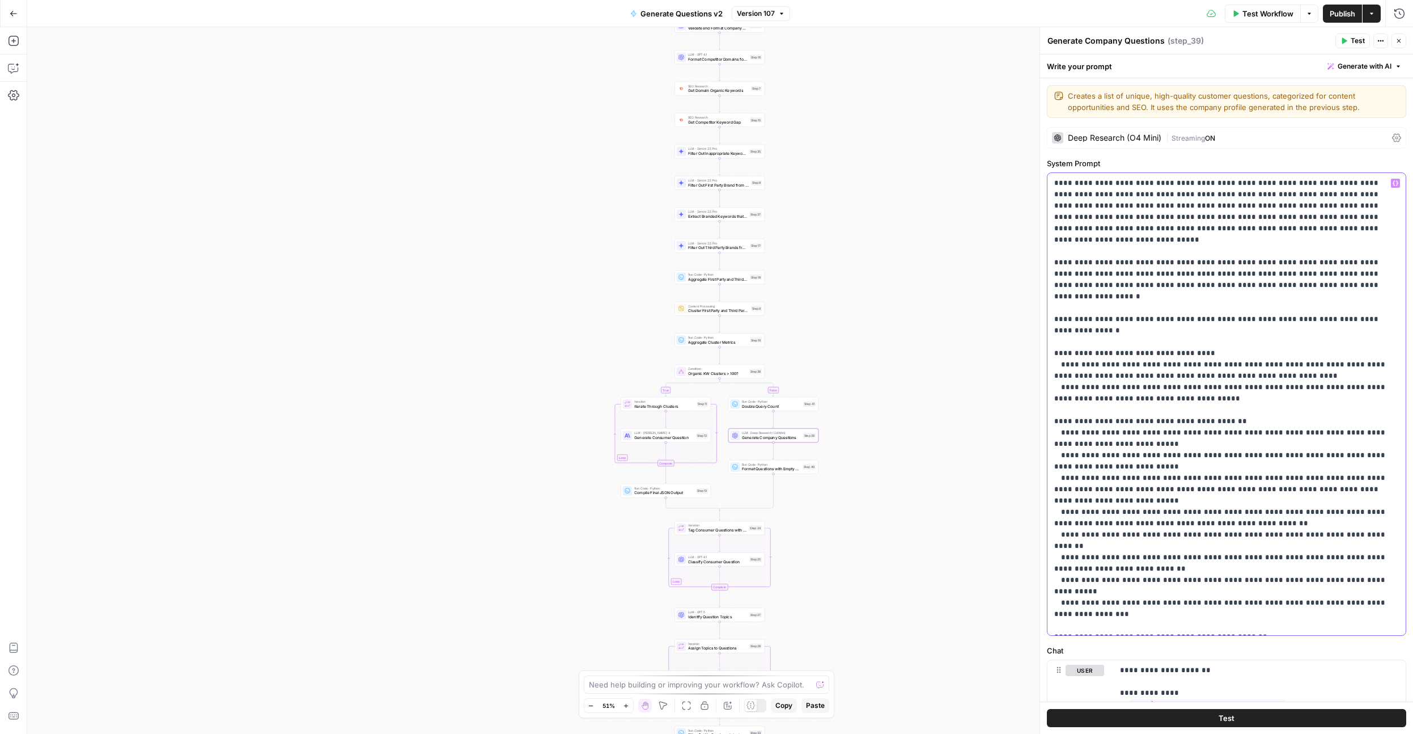
click at [1107, 406] on p "**********" at bounding box center [1227, 562] width 345 height 771
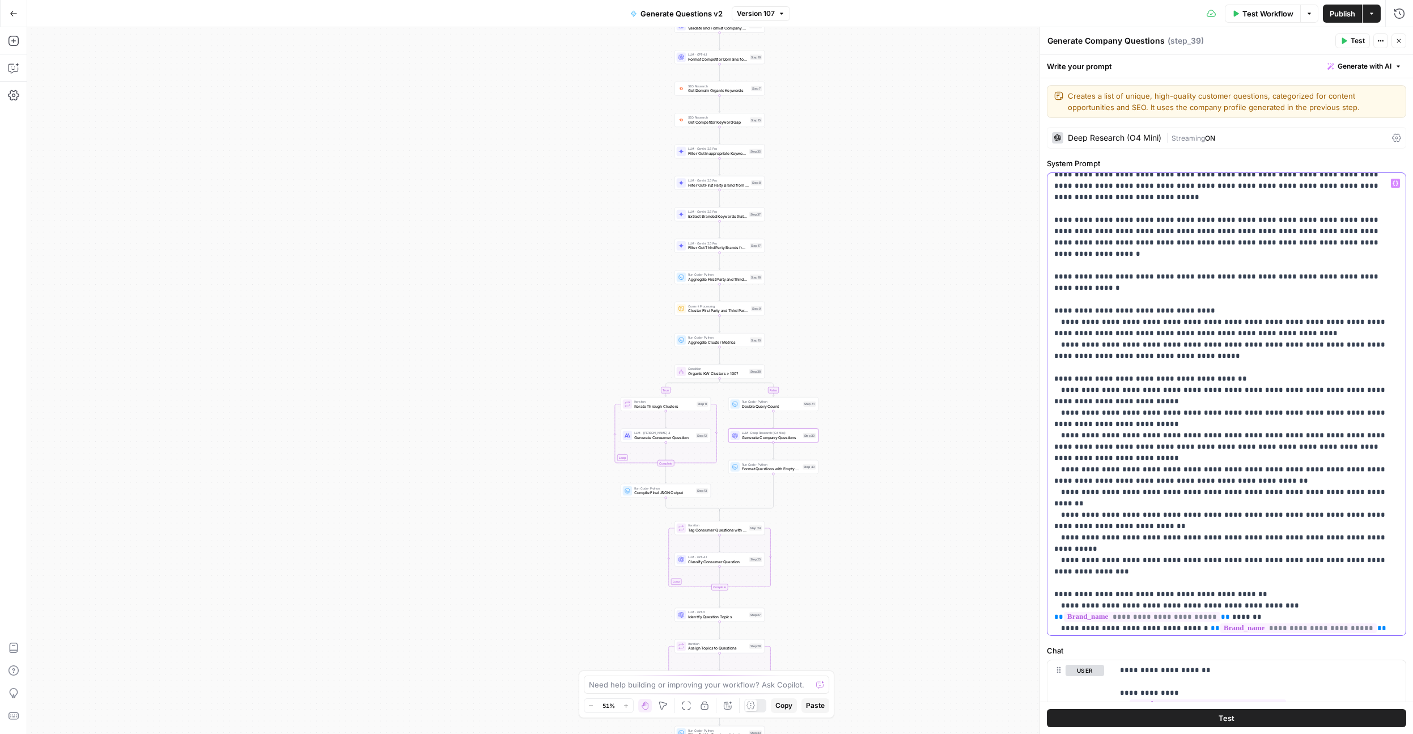
click at [1120, 444] on p "**********" at bounding box center [1227, 520] width 345 height 771
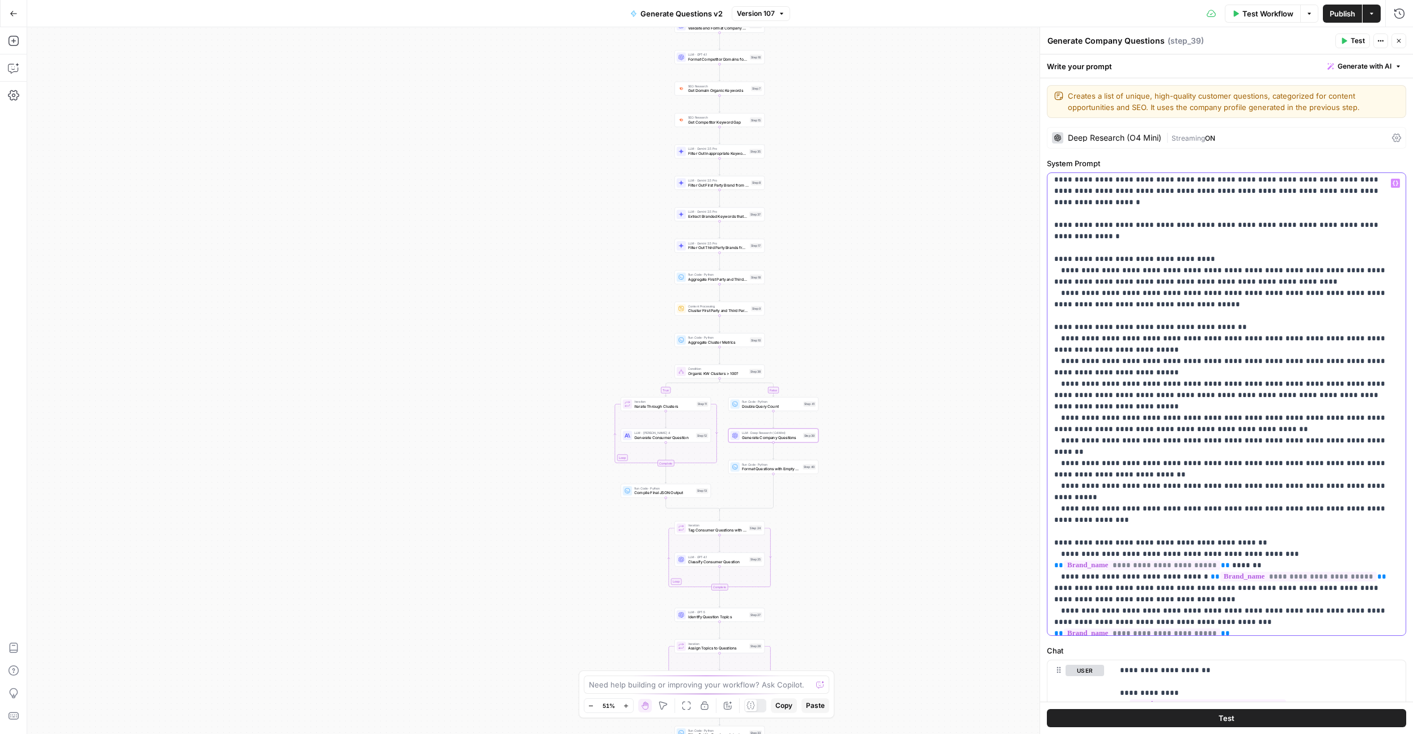
scroll to position [138, 0]
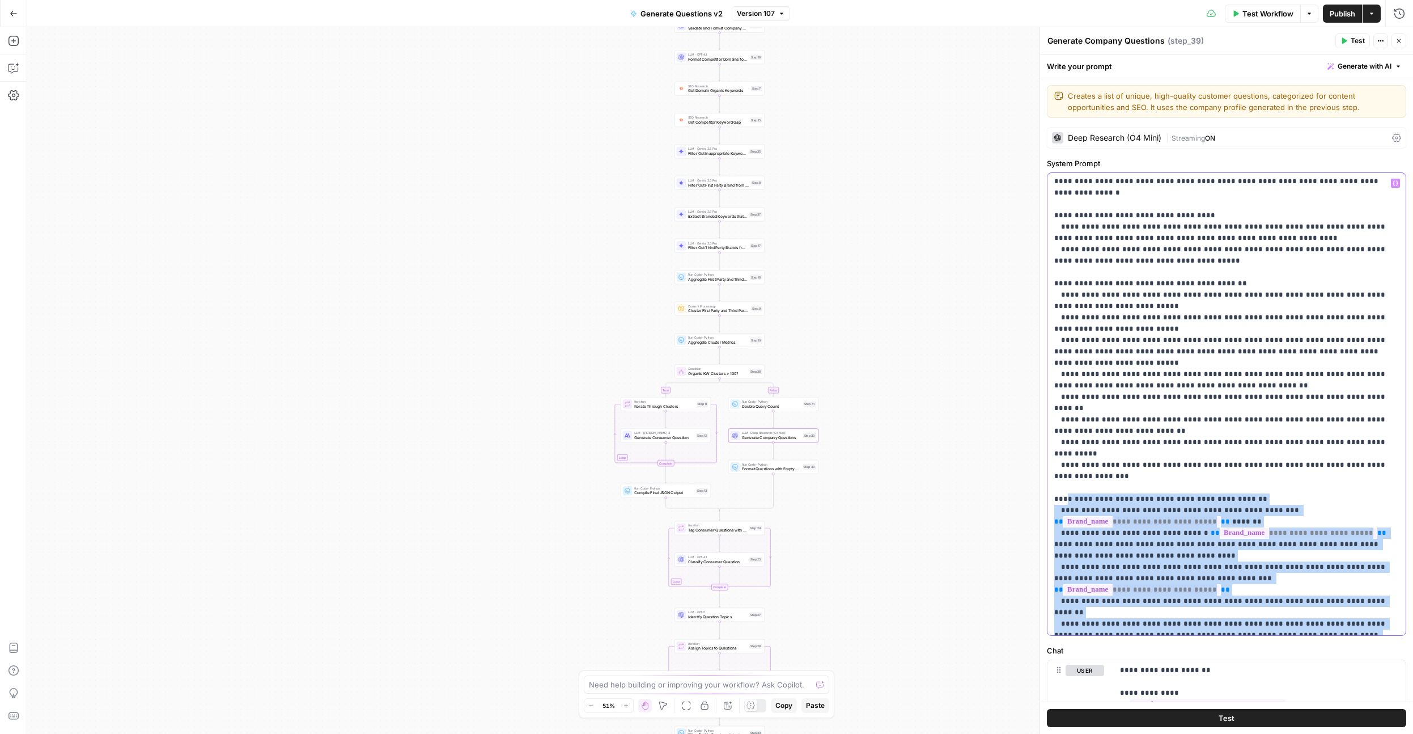
drag, startPoint x: 1064, startPoint y: 428, endPoint x: 1189, endPoint y: 599, distance: 211.8
click at [1189, 599] on p "**********" at bounding box center [1227, 425] width 345 height 771
drag, startPoint x: 1243, startPoint y: 594, endPoint x: 1049, endPoint y: 430, distance: 253.9
click at [1049, 430] on div "**********" at bounding box center [1227, 404] width 358 height 462
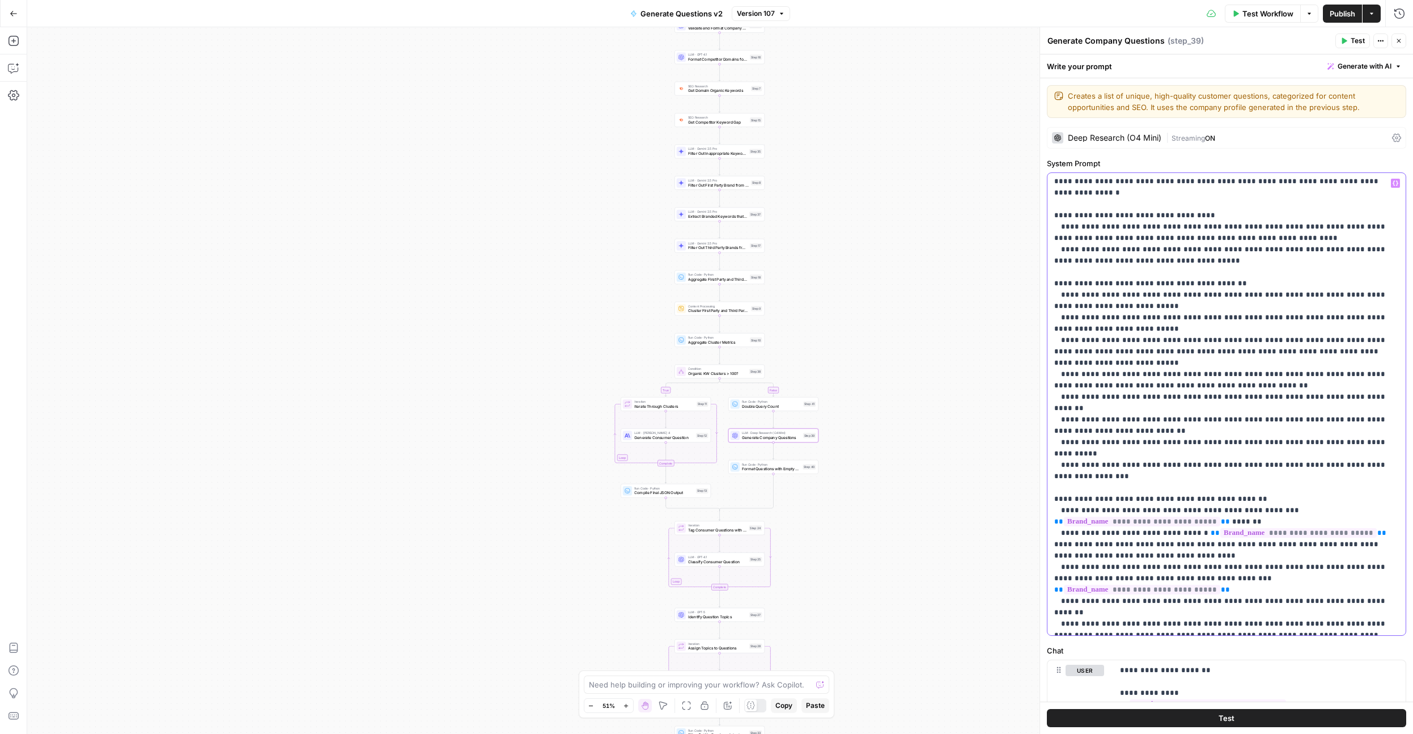
click at [1078, 471] on p "**********" at bounding box center [1227, 425] width 345 height 771
drag, startPoint x: 1078, startPoint y: 471, endPoint x: 1161, endPoint y: 471, distance: 82.8
click at [1161, 471] on p "**********" at bounding box center [1227, 425] width 345 height 771
click at [1131, 497] on p "**********" at bounding box center [1227, 425] width 345 height 771
drag, startPoint x: 1093, startPoint y: 505, endPoint x: 1175, endPoint y: 510, distance: 82.9
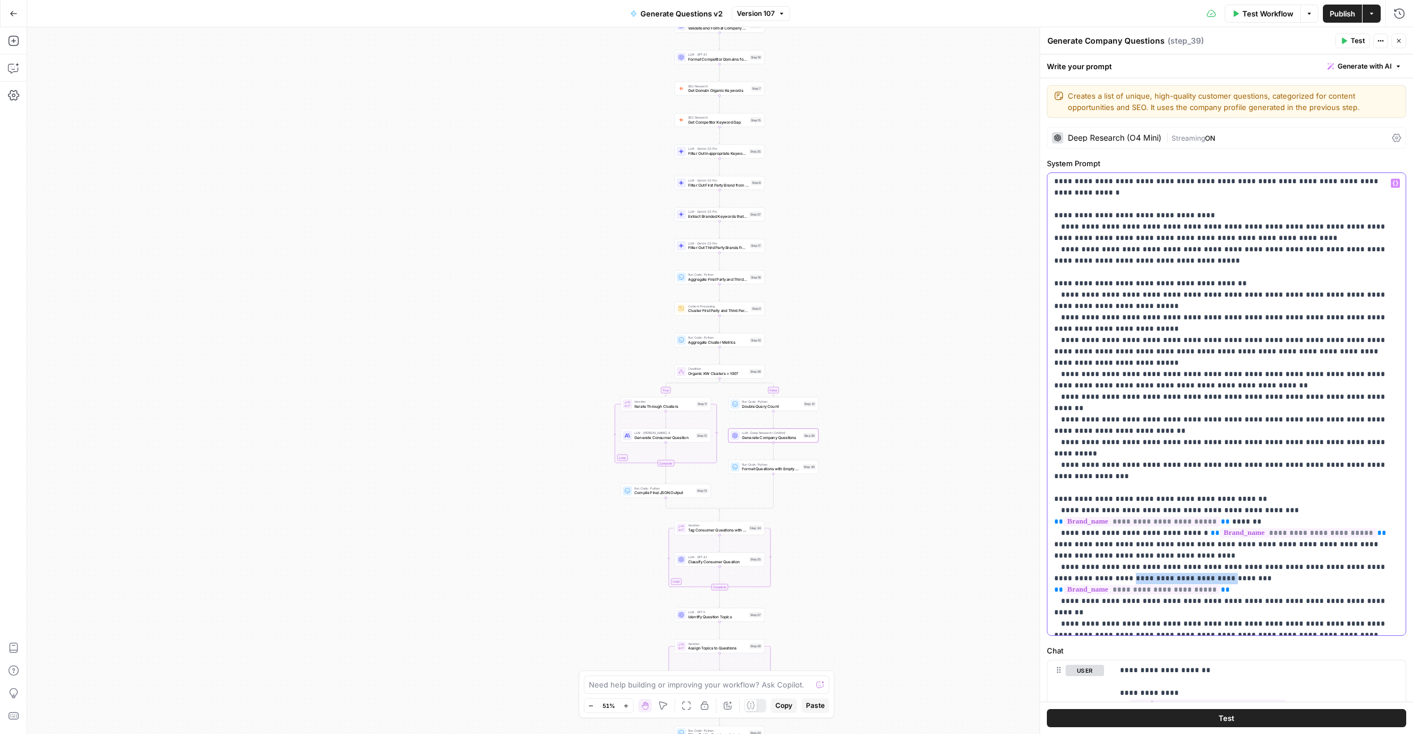
click at [1175, 510] on p "**********" at bounding box center [1227, 425] width 345 height 771
click at [1159, 522] on p "**********" at bounding box center [1227, 425] width 345 height 771
drag, startPoint x: 1116, startPoint y: 511, endPoint x: 1157, endPoint y: 518, distance: 42.0
click at [1157, 518] on p "**********" at bounding box center [1227, 425] width 345 height 771
click at [1102, 440] on p "**********" at bounding box center [1227, 425] width 345 height 771
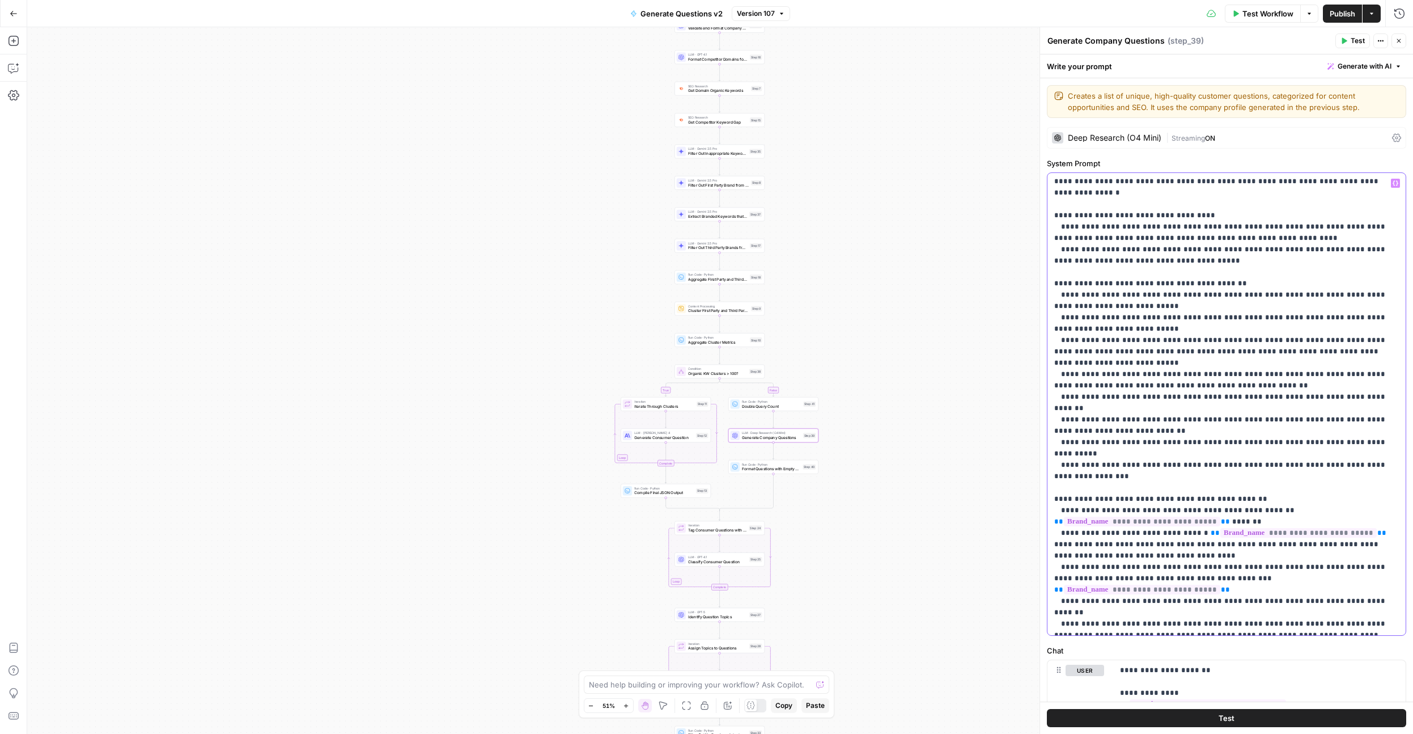
click at [1093, 463] on p "**********" at bounding box center [1227, 425] width 345 height 771
click at [1098, 442] on p "**********" at bounding box center [1227, 425] width 345 height 771
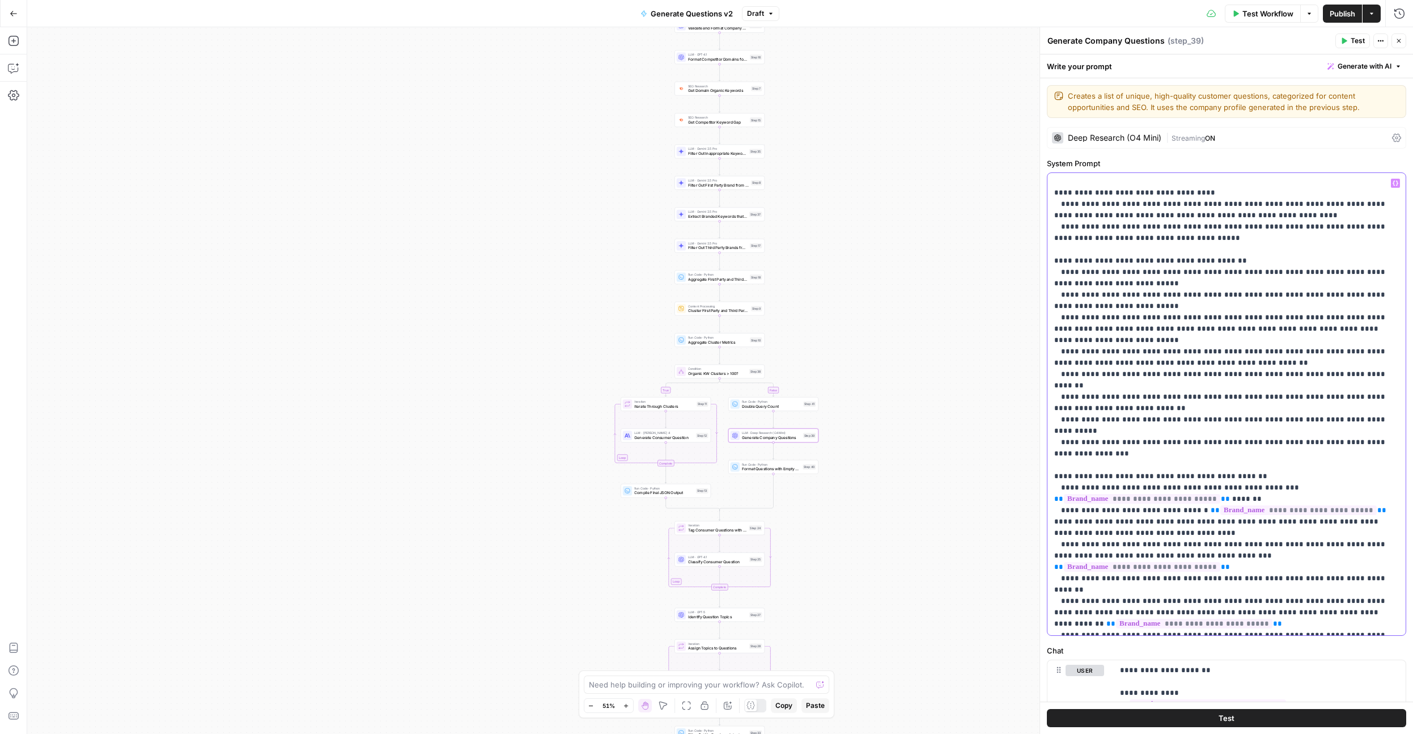
click at [1096, 500] on p "**********" at bounding box center [1227, 402] width 345 height 771
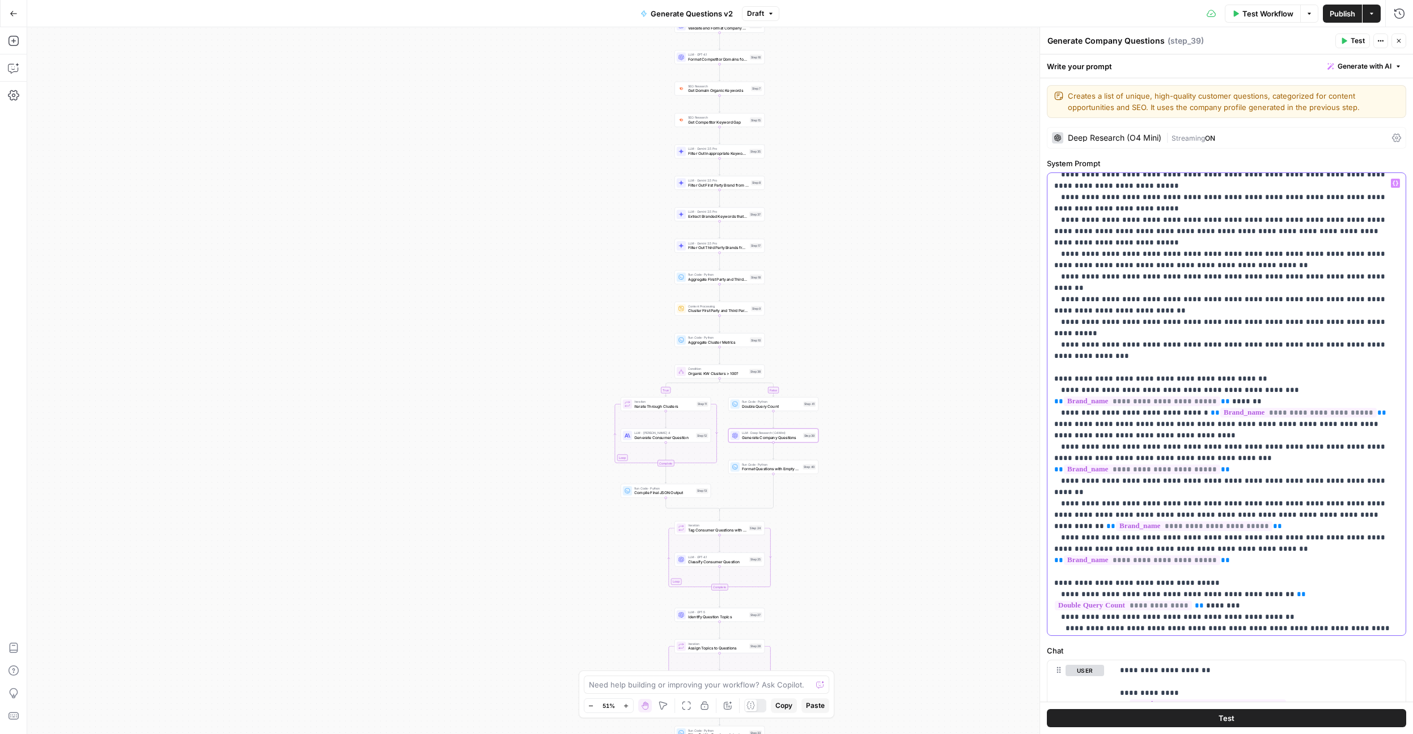
click at [1120, 492] on p "**********" at bounding box center [1227, 304] width 345 height 771
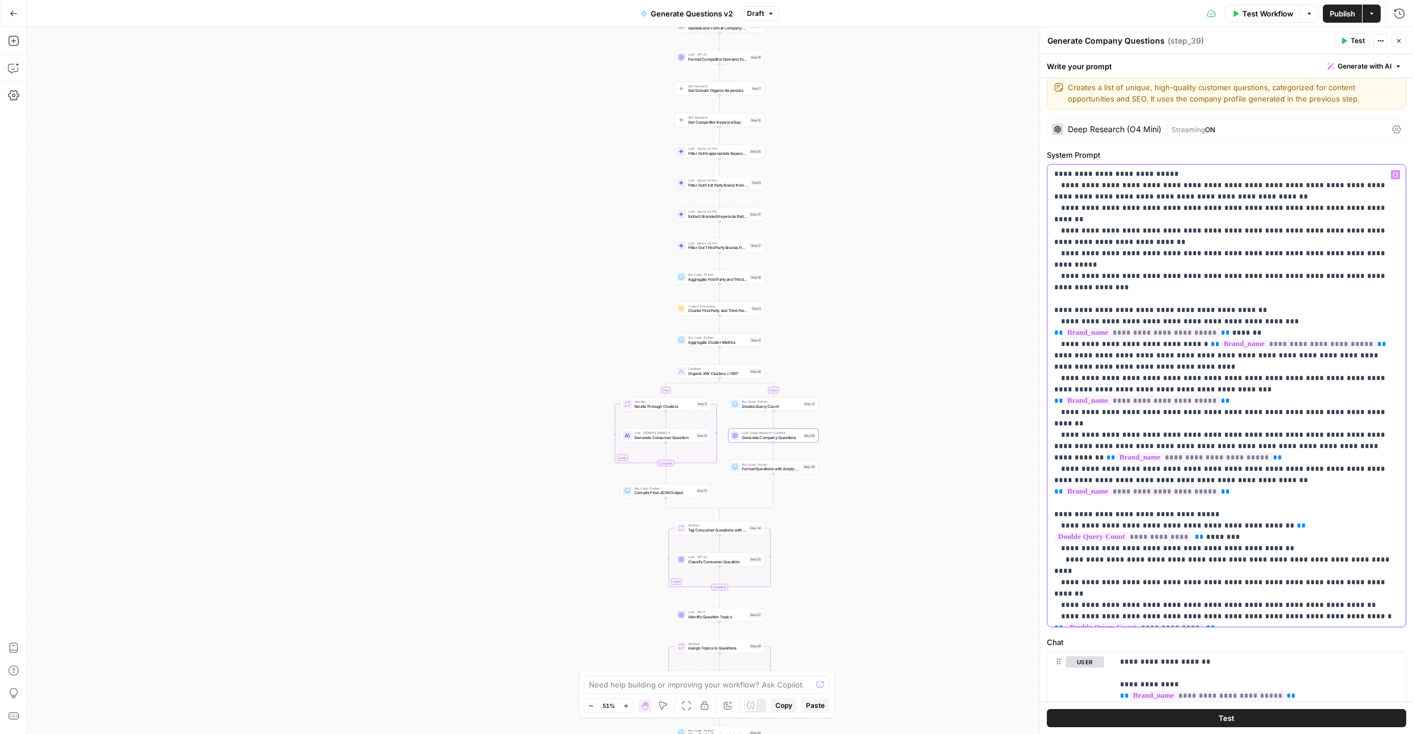
click at [1128, 497] on p "**********" at bounding box center [1227, 236] width 345 height 771
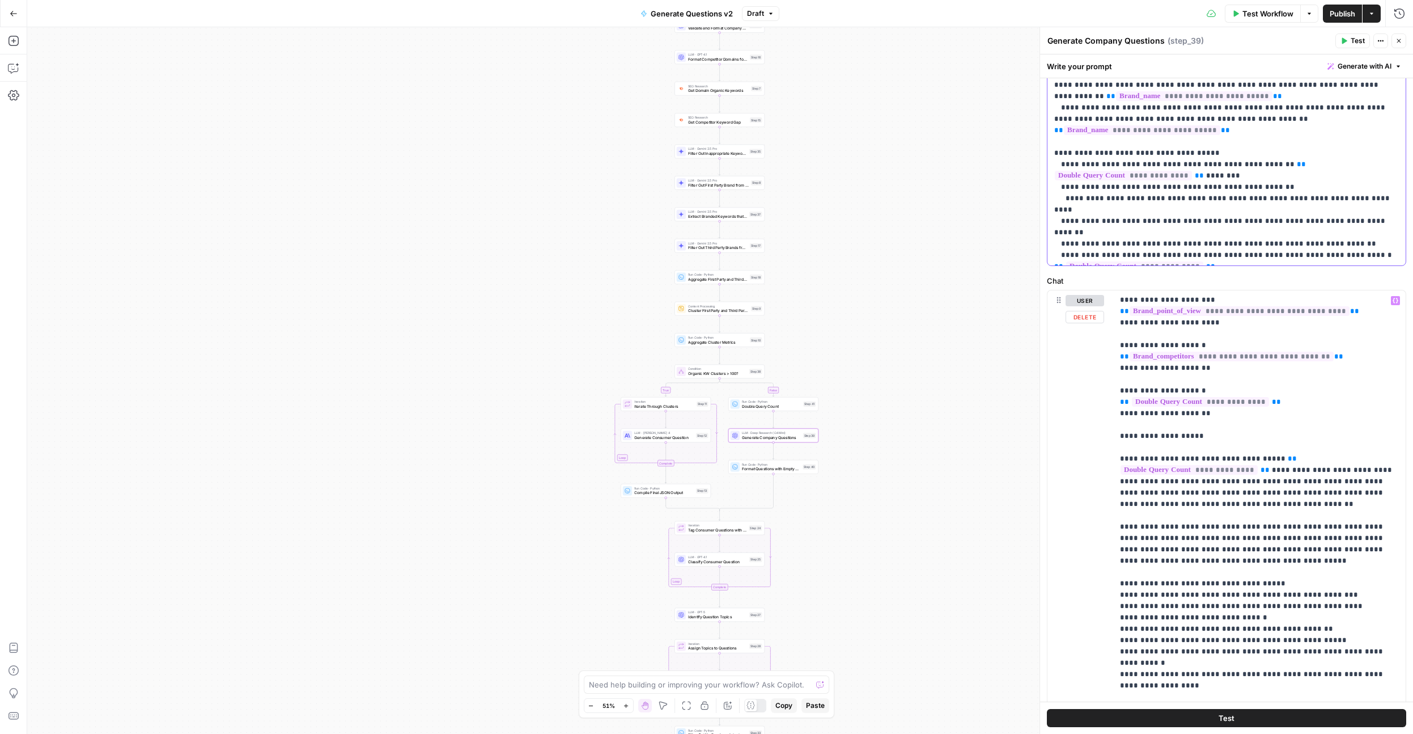
scroll to position [481, 0]
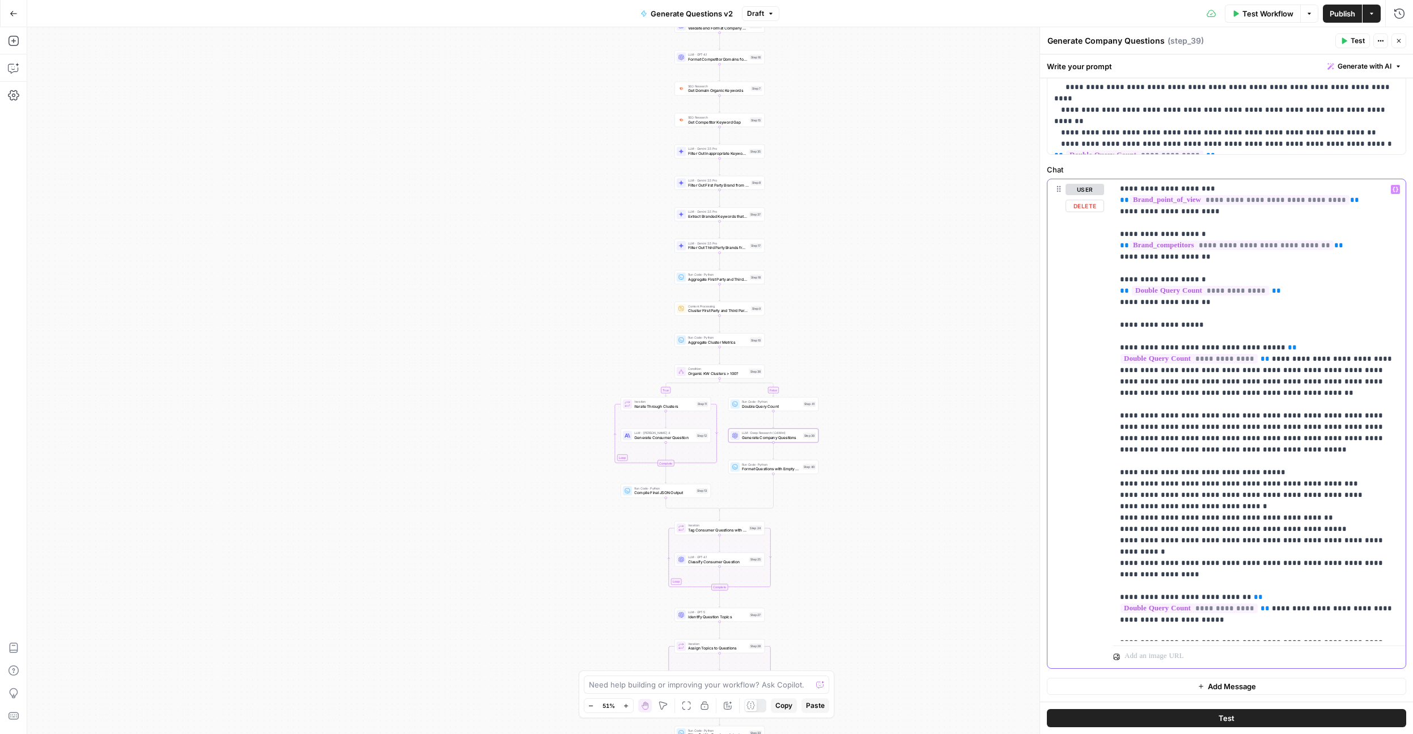
click at [1216, 473] on p "**********" at bounding box center [1259, 308] width 279 height 658
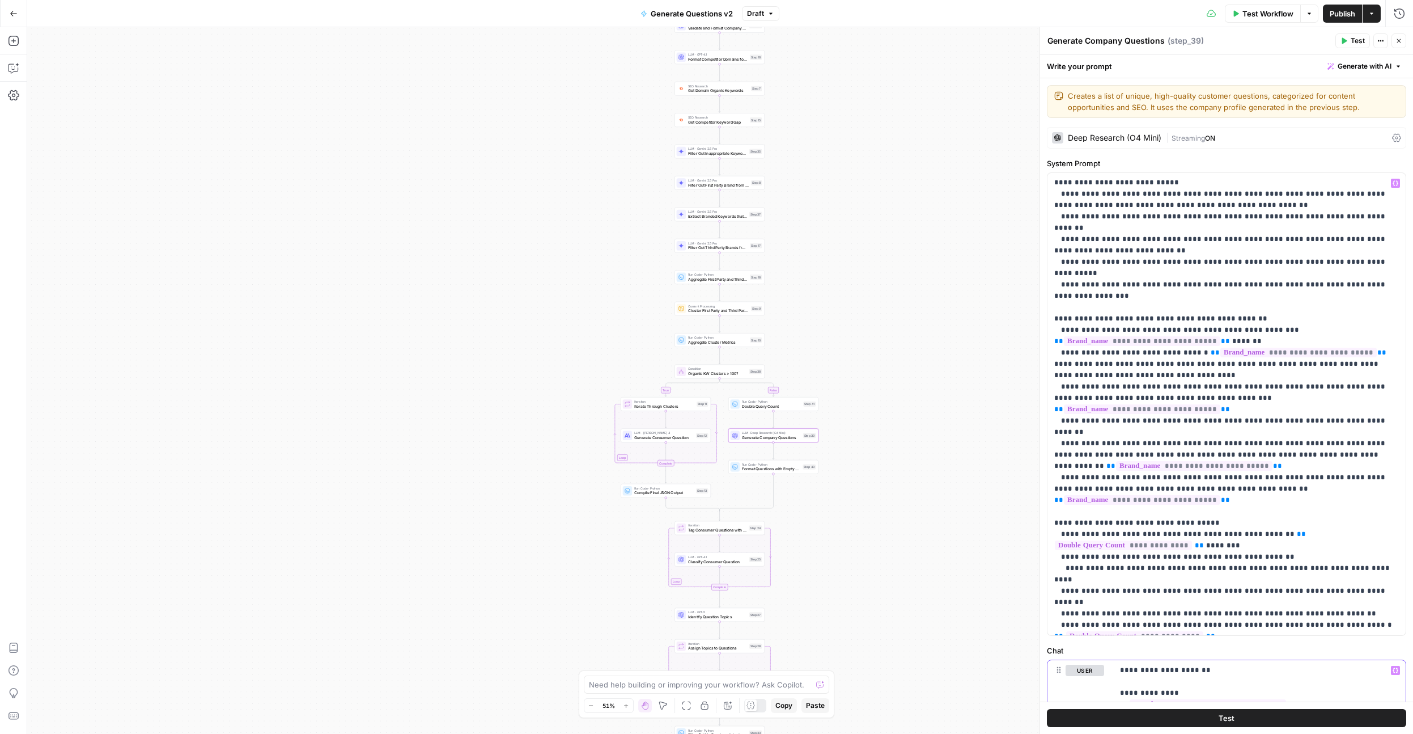
scroll to position [285, 0]
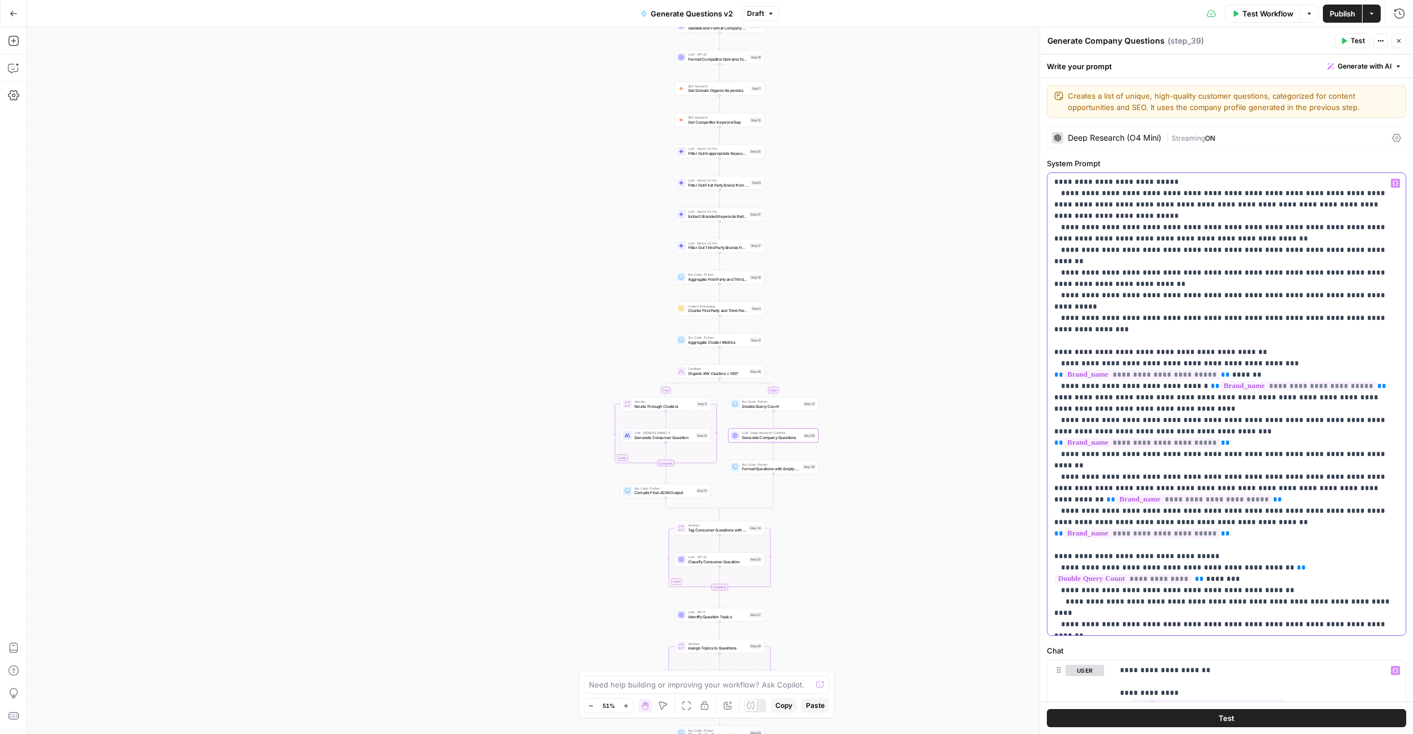
click at [1236, 378] on p "**********" at bounding box center [1227, 278] width 345 height 771
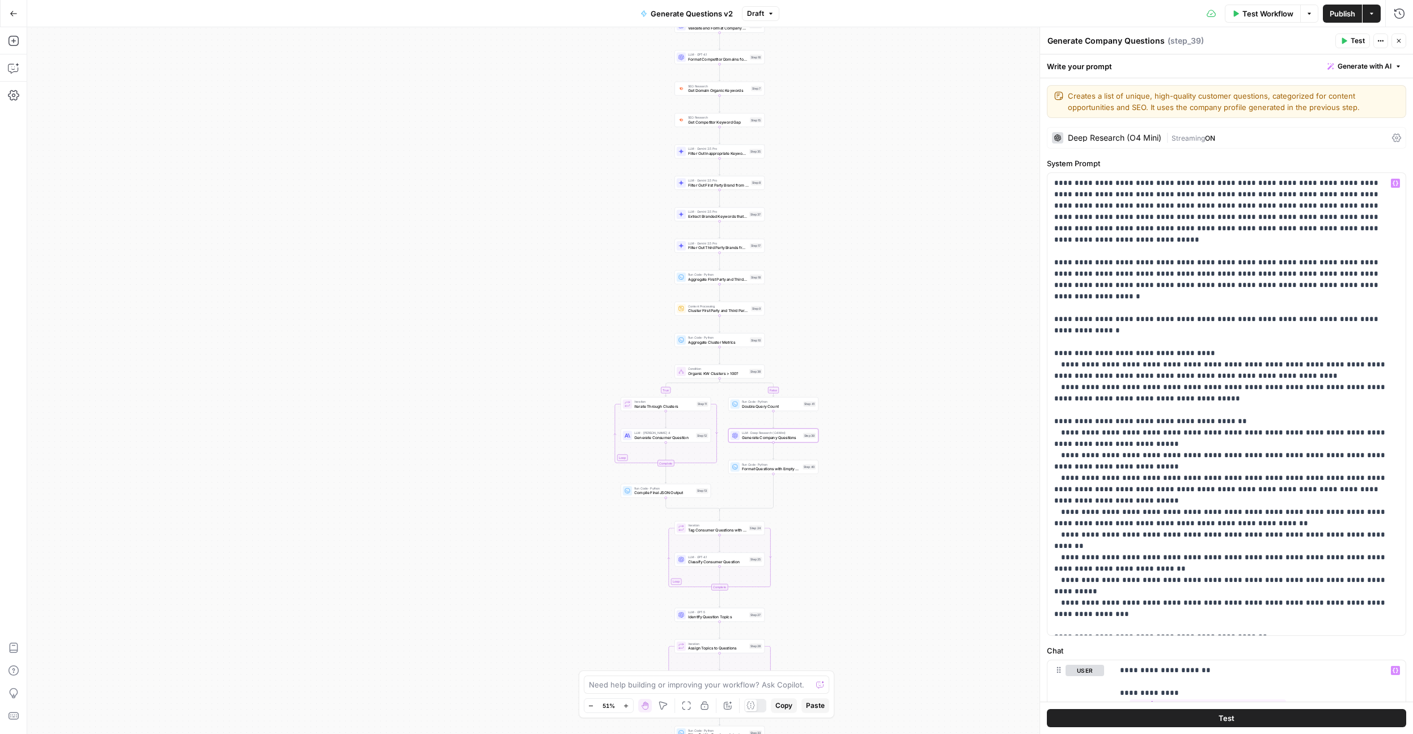
click at [1399, 41] on icon "button" at bounding box center [1399, 40] width 7 height 7
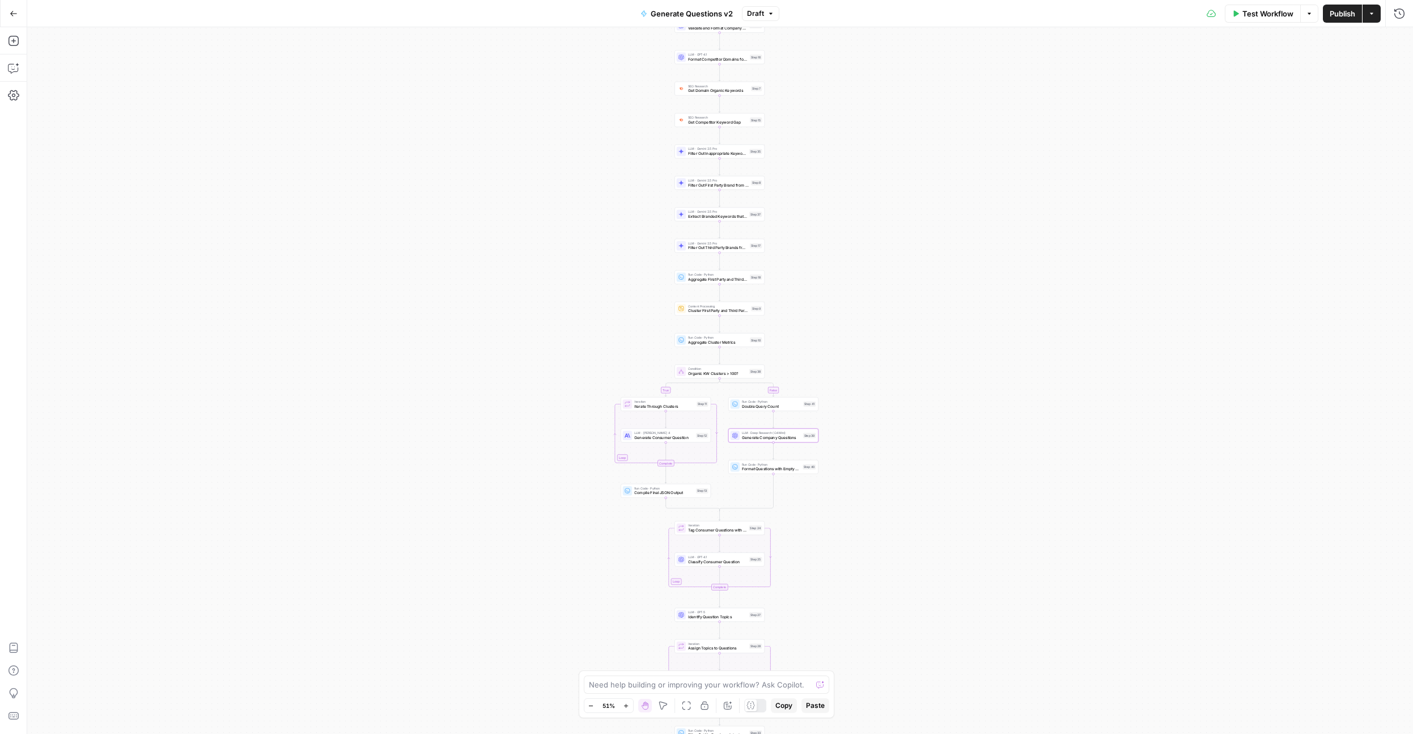
click at [1350, 24] on div "Test Workflow Options Publish Actions Run History" at bounding box center [1097, 13] width 634 height 27
click at [1346, 16] on span "Publish" at bounding box center [1343, 13] width 26 height 11
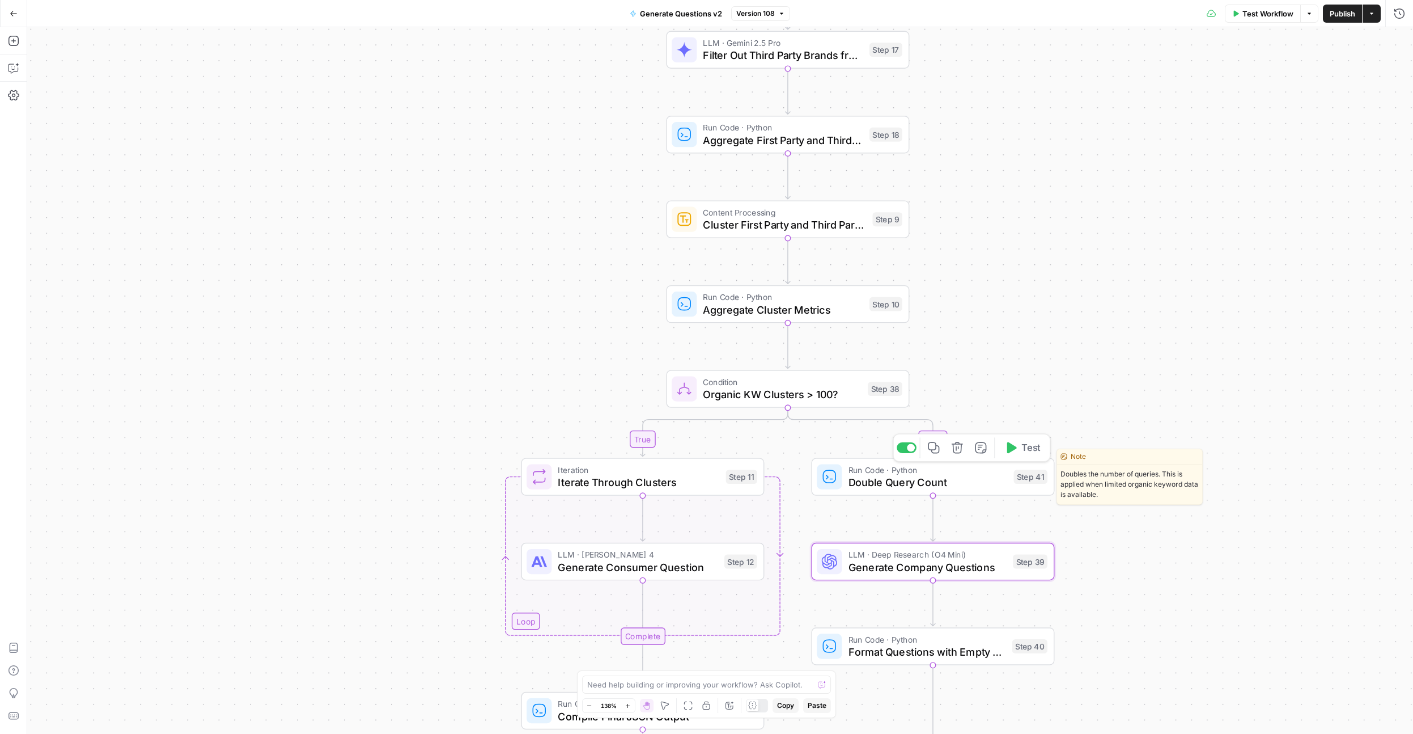
click at [907, 578] on div "LLM · Deep Research (O4 Mini) Generate Company Questions Step 39 Copy step Dele…" at bounding box center [932, 561] width 243 height 37
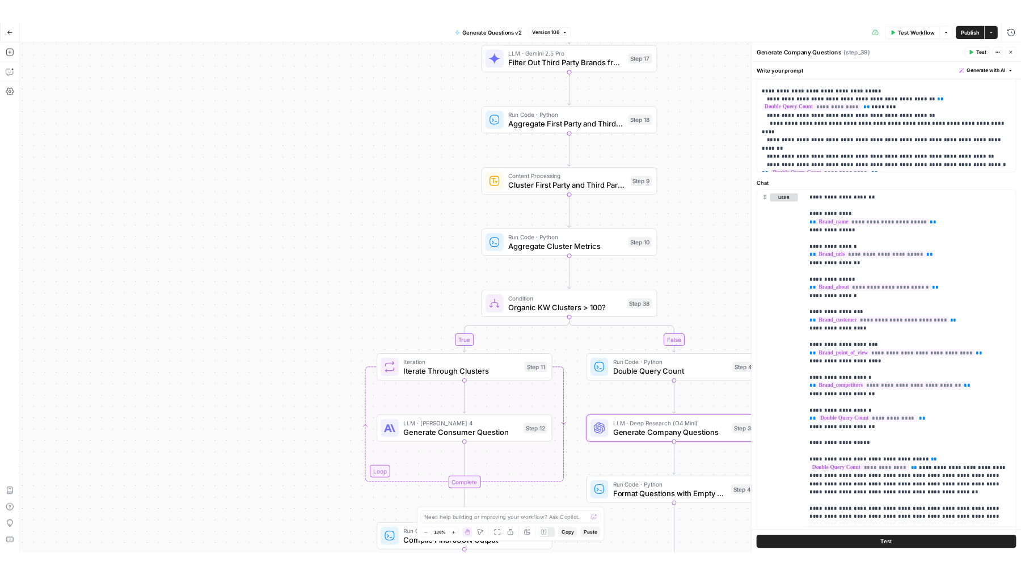
scroll to position [481, 0]
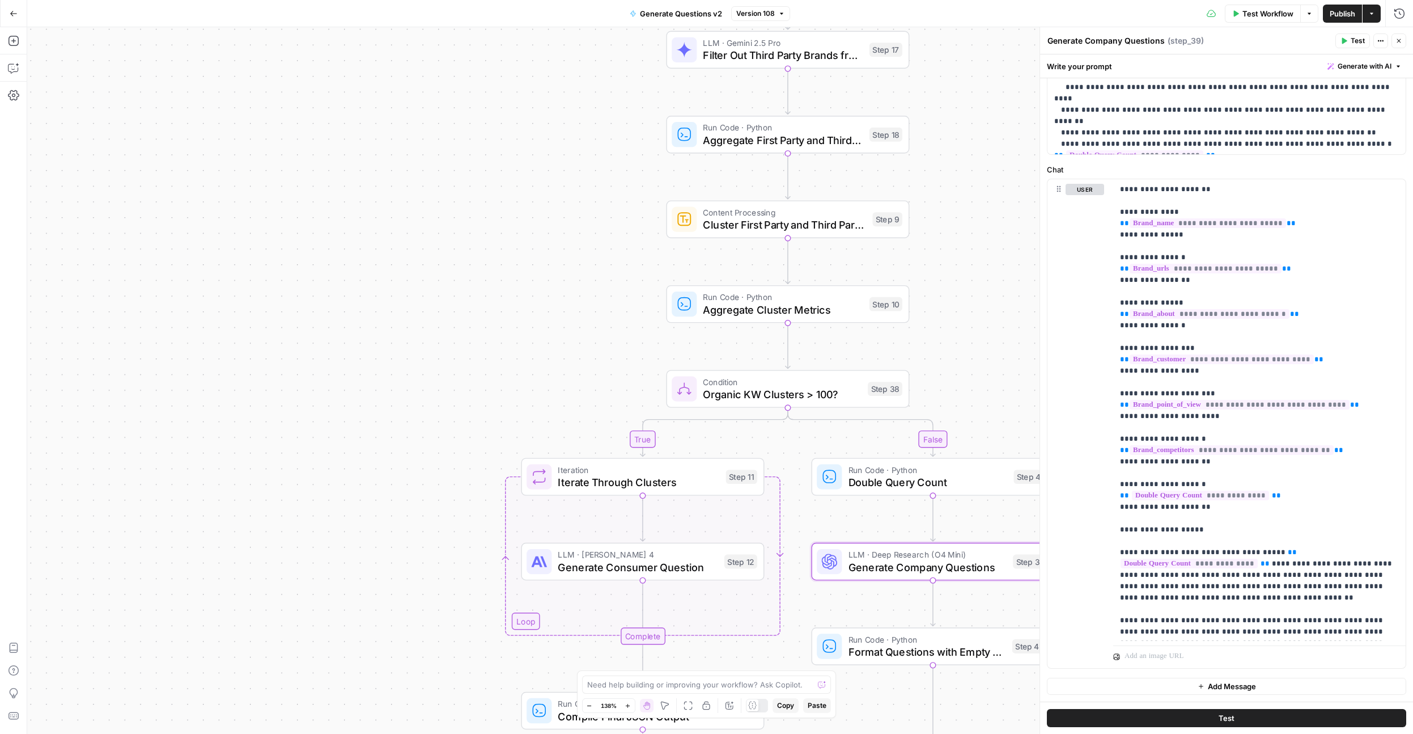
click at [1399, 45] on button "Close" at bounding box center [1399, 40] width 15 height 15
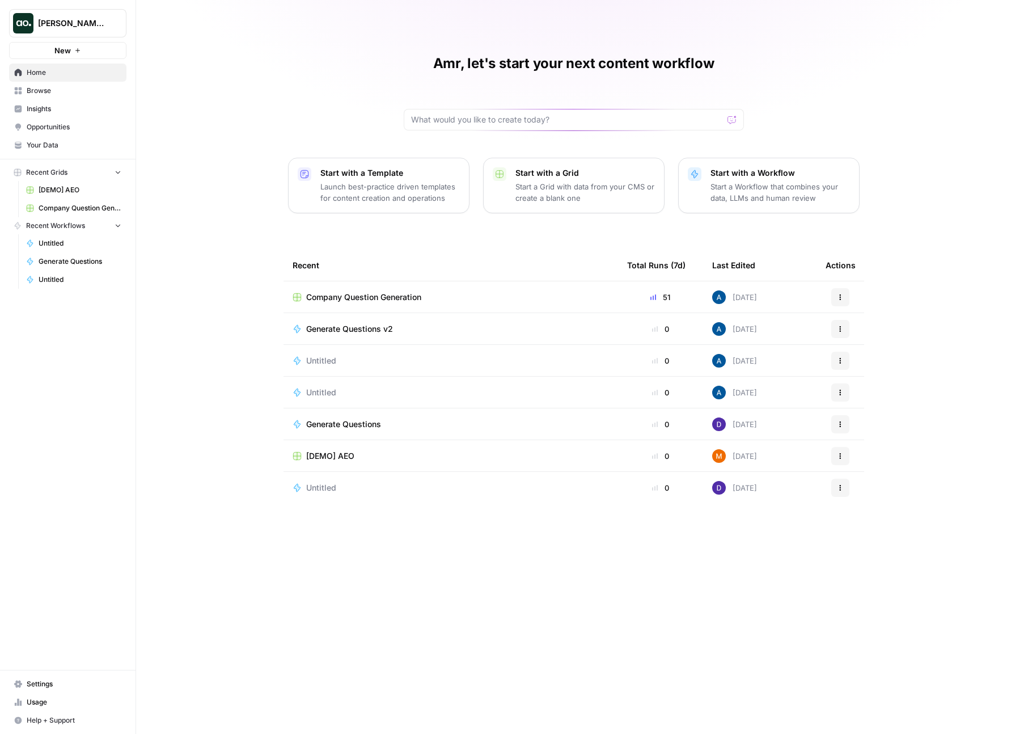
click at [261, 275] on div "Amr, let's start your next content workflow Start with a Template Launch best-p…" at bounding box center [573, 367] width 875 height 734
click at [356, 296] on span "Company Question Generation" at bounding box center [363, 296] width 115 height 11
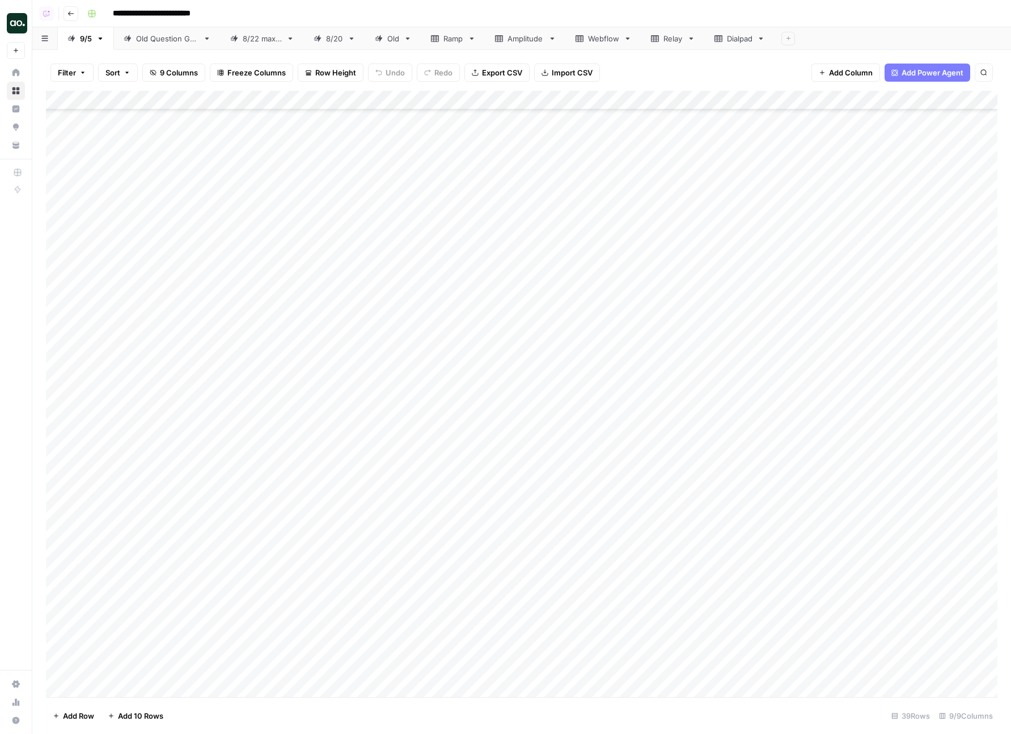
scroll to position [1377, 0]
click at [287, 412] on div "Add Column" at bounding box center [521, 394] width 951 height 606
click at [278, 312] on div "Add Column" at bounding box center [521, 394] width 951 height 606
click at [309, 294] on div "Add Column" at bounding box center [521, 394] width 951 height 606
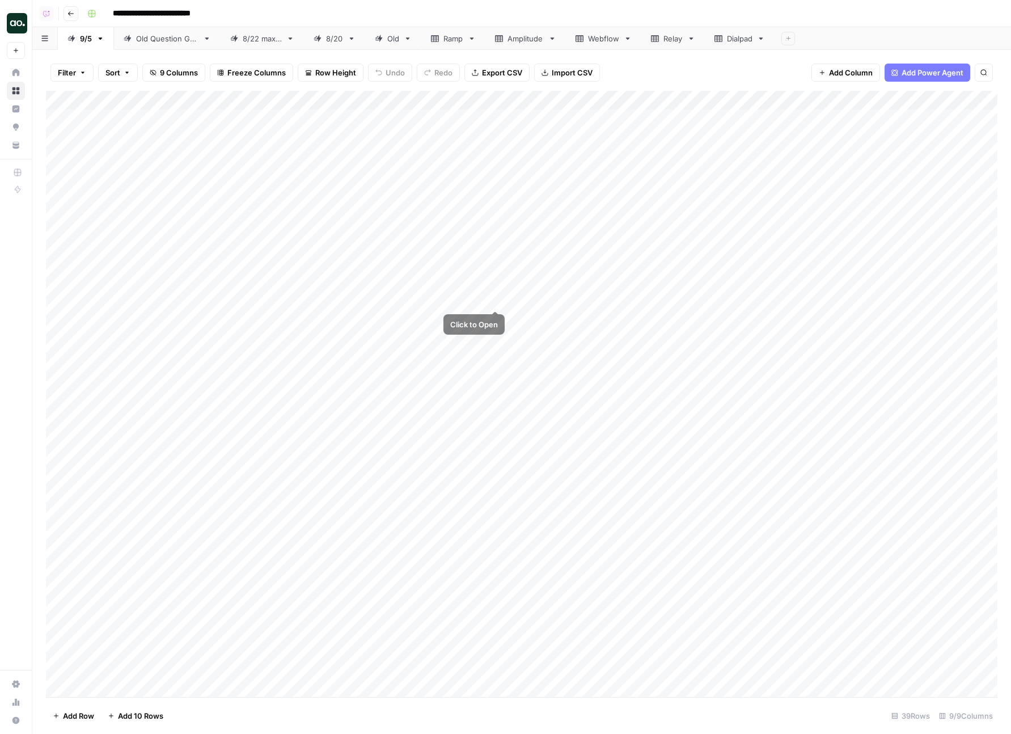
click at [497, 269] on div "Add Column" at bounding box center [521, 394] width 951 height 606
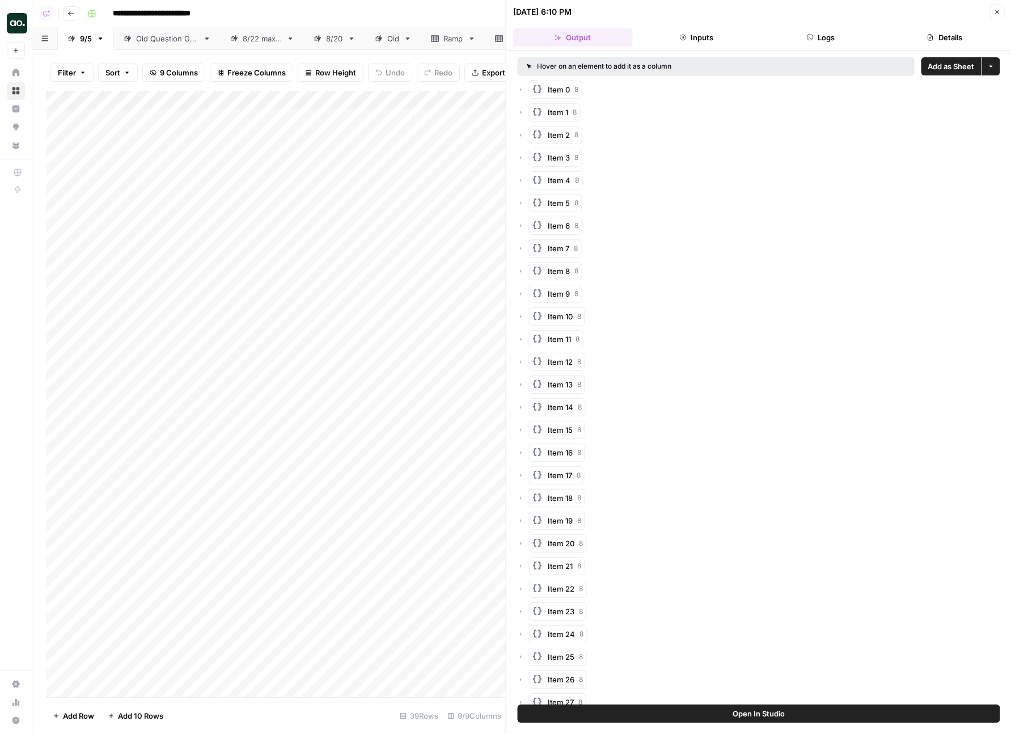
click at [881, 117] on div "Item 1 8" at bounding box center [759, 112] width 482 height 18
click at [939, 74] on button "Add as Sheet" at bounding box center [951, 66] width 60 height 18
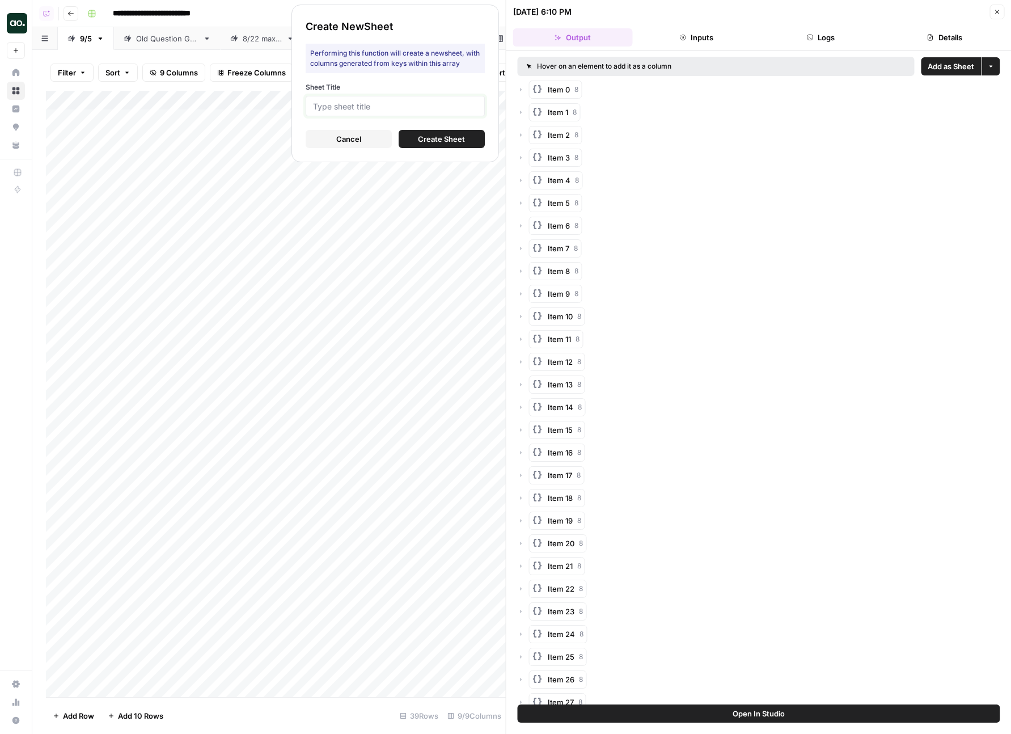
click at [378, 101] on input "Sheet Title" at bounding box center [395, 106] width 164 height 10
type input "Chewy"
click at [420, 130] on button "Create Sheet" at bounding box center [442, 139] width 86 height 18
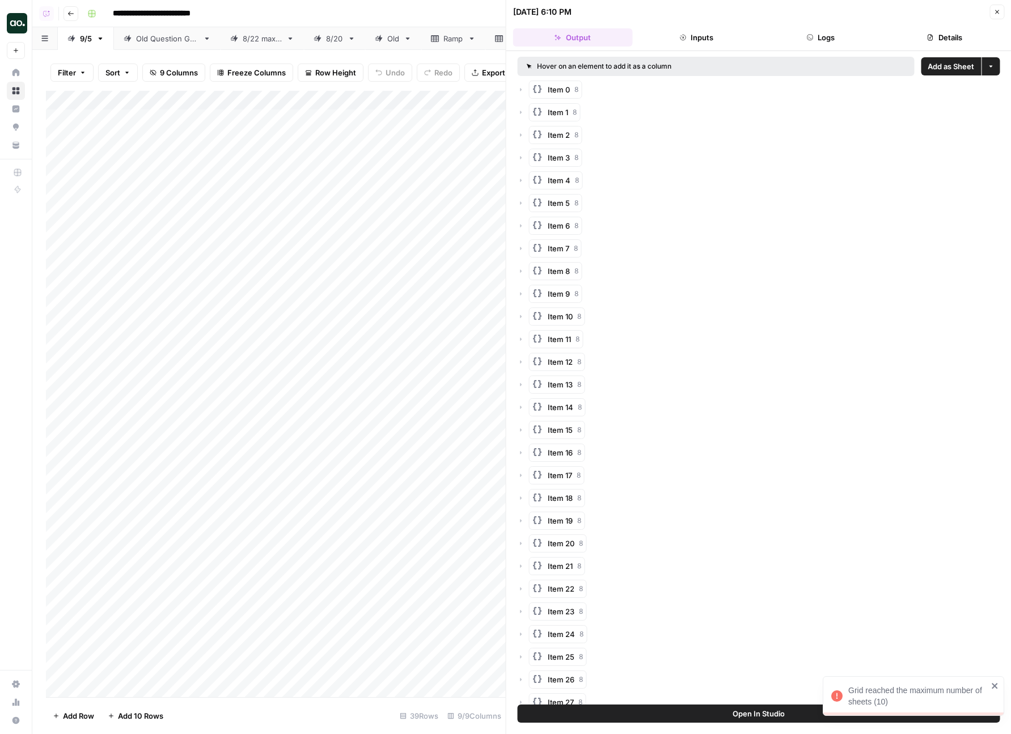
click at [985, 14] on div "09/05/25 at 6:10 PM" at bounding box center [749, 11] width 473 height 11
click at [995, 14] on icon "button" at bounding box center [996, 12] width 7 height 7
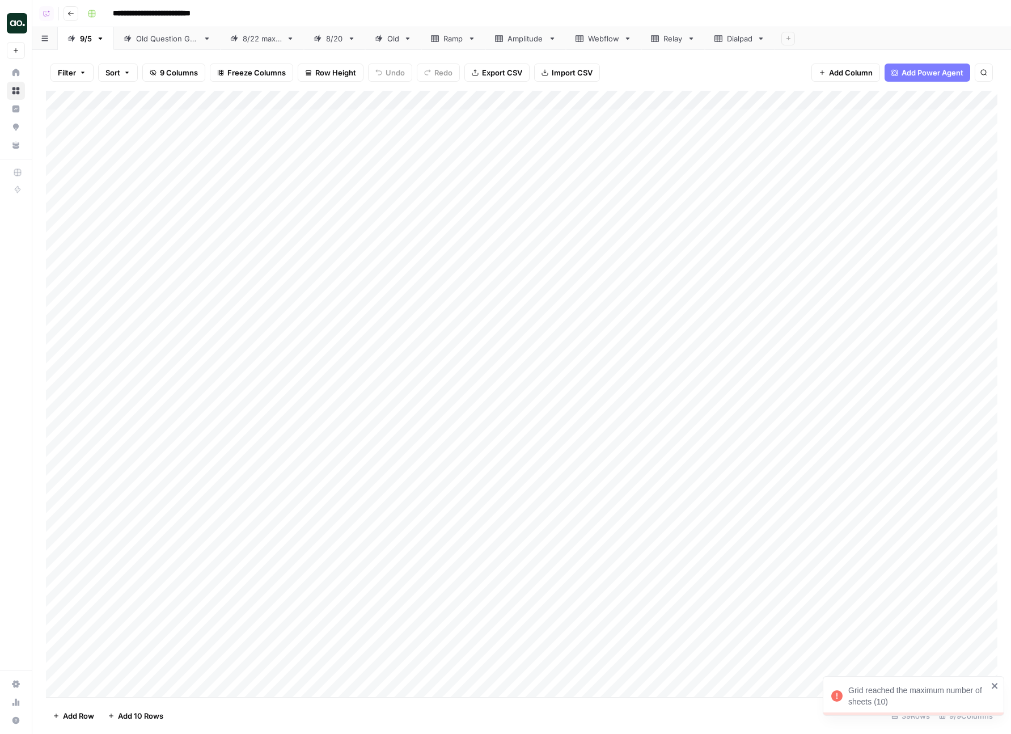
click at [738, 44] on link "Dialpad" at bounding box center [740, 38] width 70 height 23
click at [675, 41] on div "Relay" at bounding box center [672, 38] width 19 height 11
click at [695, 37] on icon "button" at bounding box center [691, 39] width 8 height 8
click at [704, 106] on div "Delete Sheet" at bounding box center [735, 101] width 71 height 11
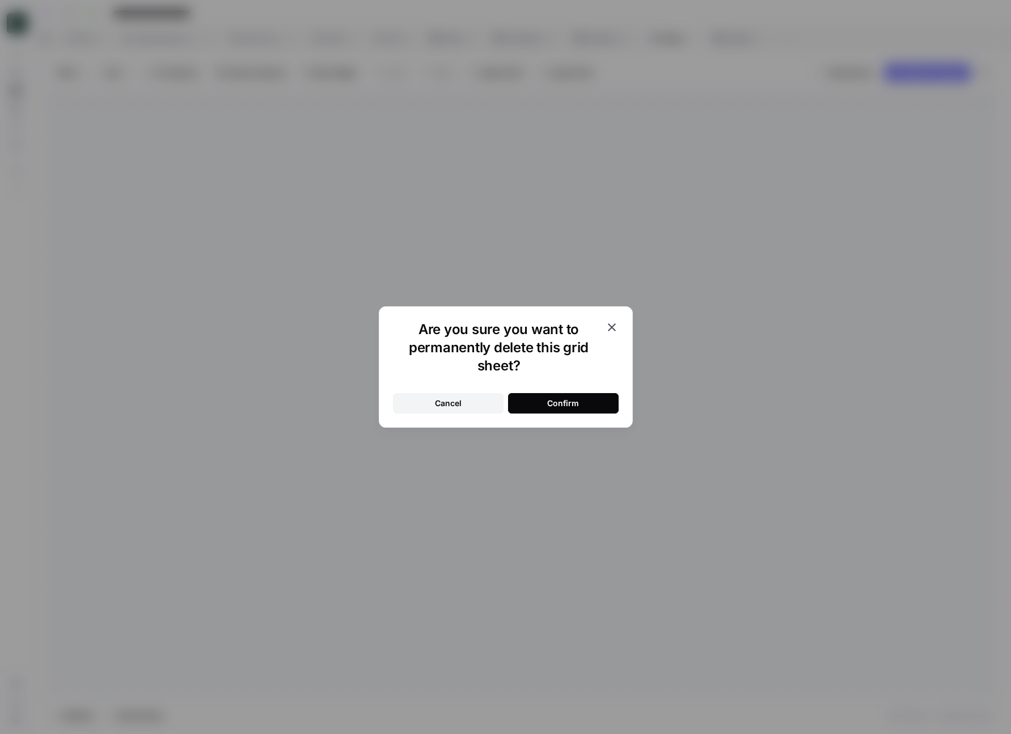
click at [573, 392] on div "Cancel Confirm" at bounding box center [506, 396] width 226 height 34
click at [575, 396] on button "Confirm" at bounding box center [563, 403] width 111 height 20
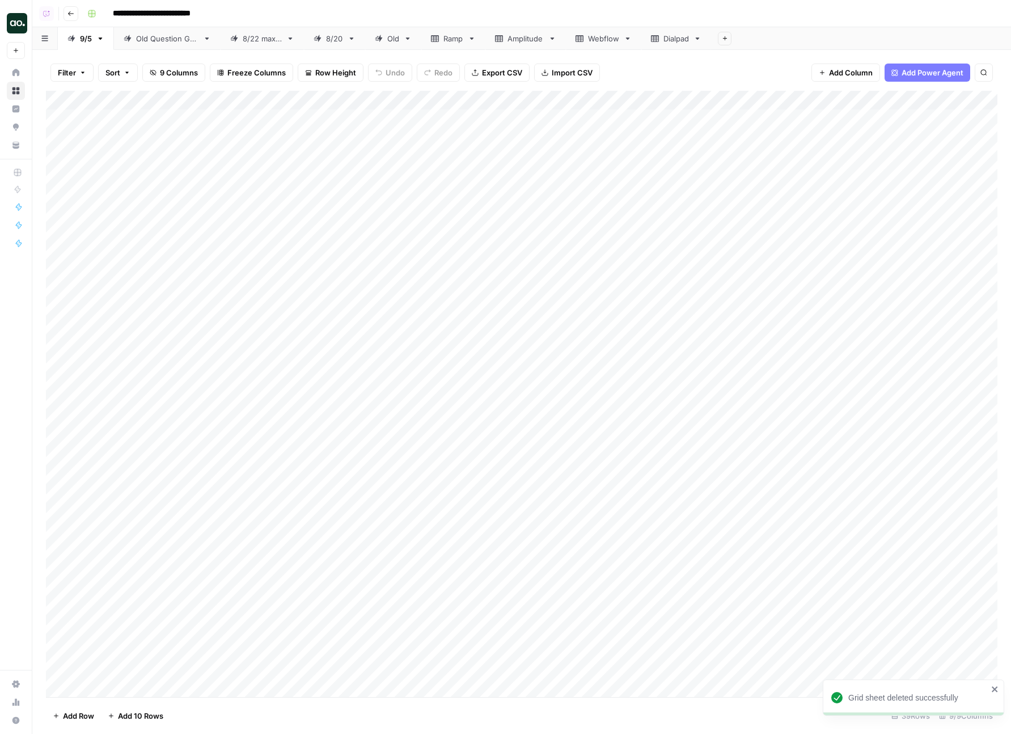
click at [164, 39] on div "Old Question Gen" at bounding box center [167, 38] width 62 height 11
click at [88, 36] on div "9/5" at bounding box center [86, 38] width 12 height 11
click at [237, 563] on div "Add Column" at bounding box center [521, 394] width 951 height 606
type input "*****"
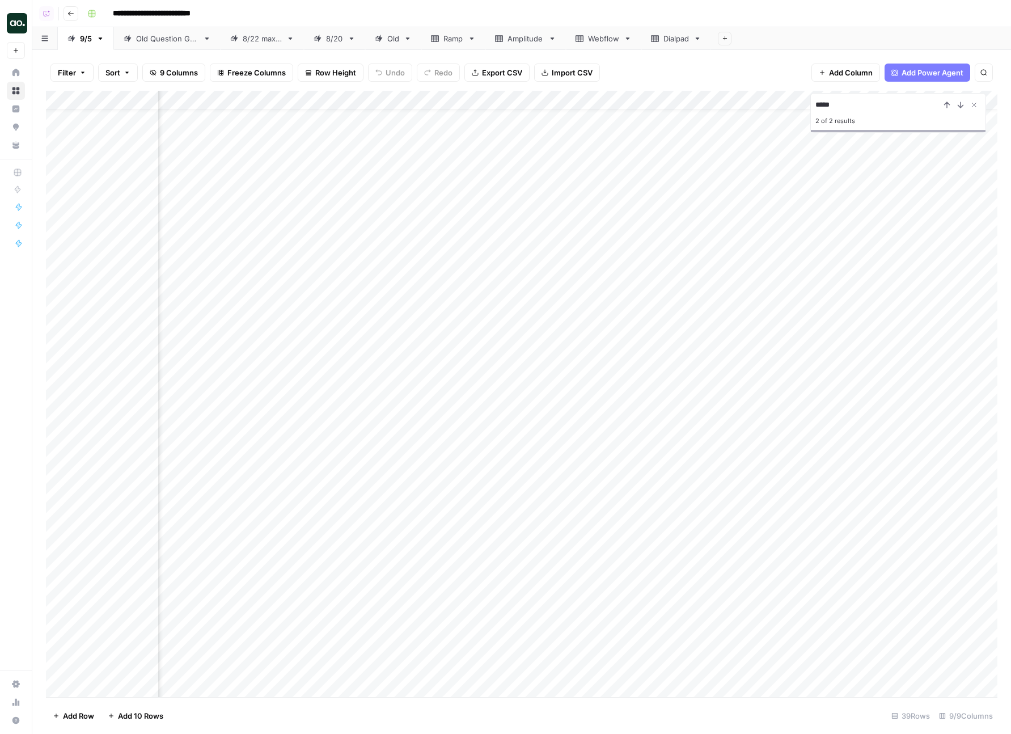
scroll to position [23, 85]
click at [407, 245] on div "Add Column" at bounding box center [521, 394] width 951 height 606
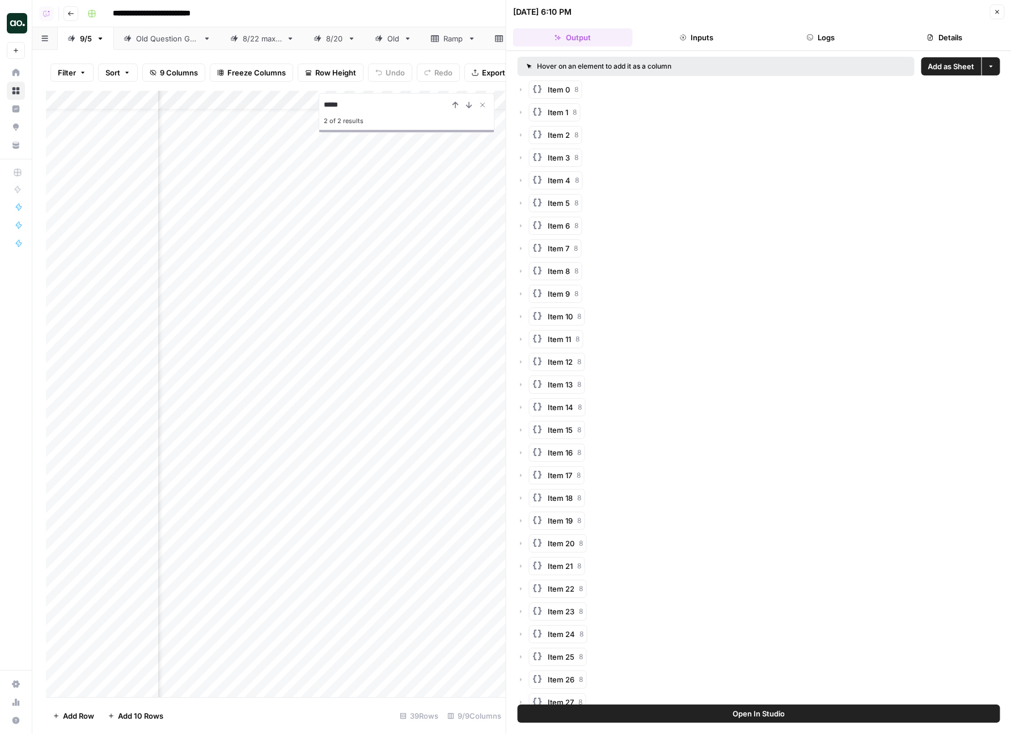
click at [941, 67] on span "Add as Sheet" at bounding box center [951, 66] width 46 height 11
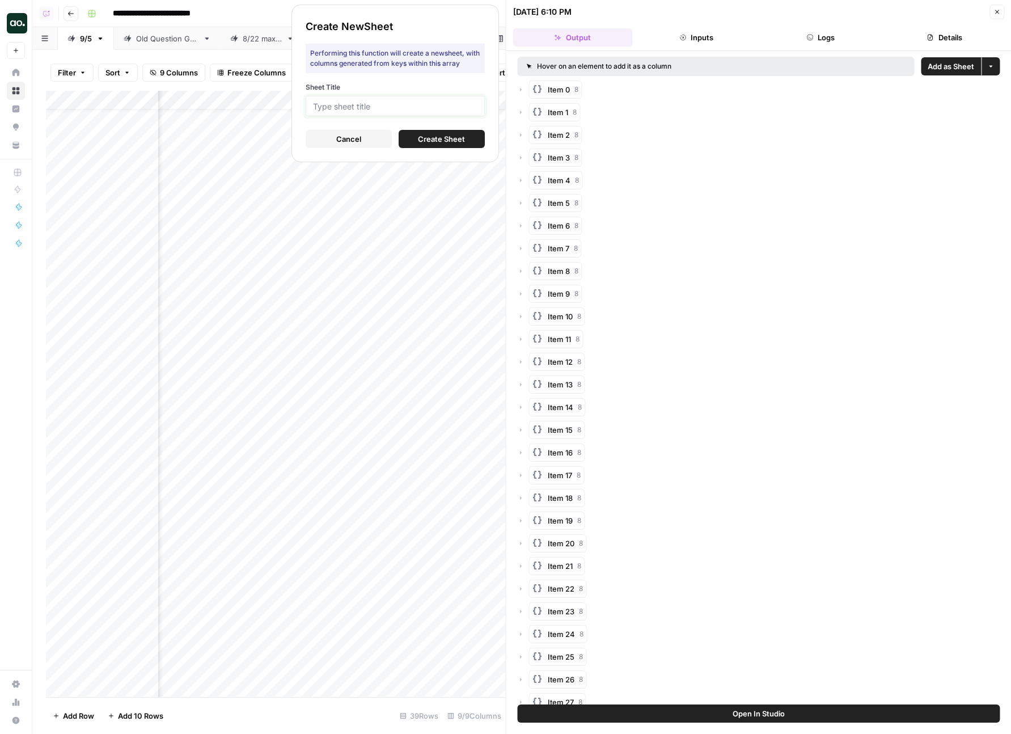
click at [377, 109] on input "Sheet Title" at bounding box center [395, 106] width 164 height 10
type input "Chewy"
click button "Create Sheet" at bounding box center [442, 139] width 86 height 18
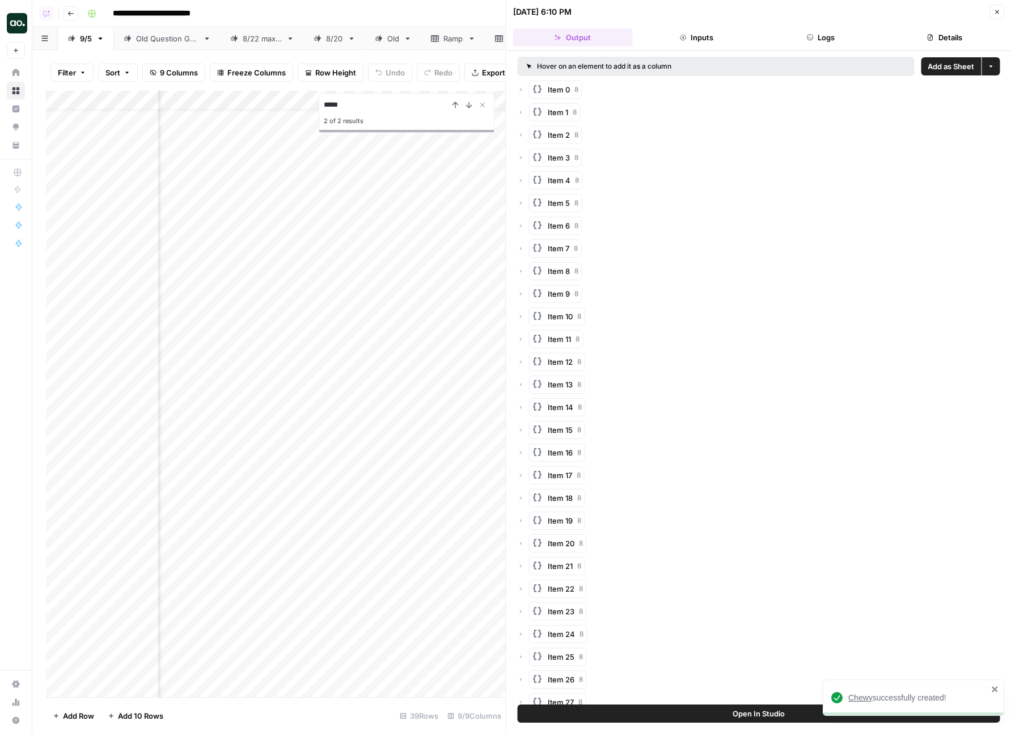
click at [992, 12] on button "Close" at bounding box center [996, 12] width 15 height 15
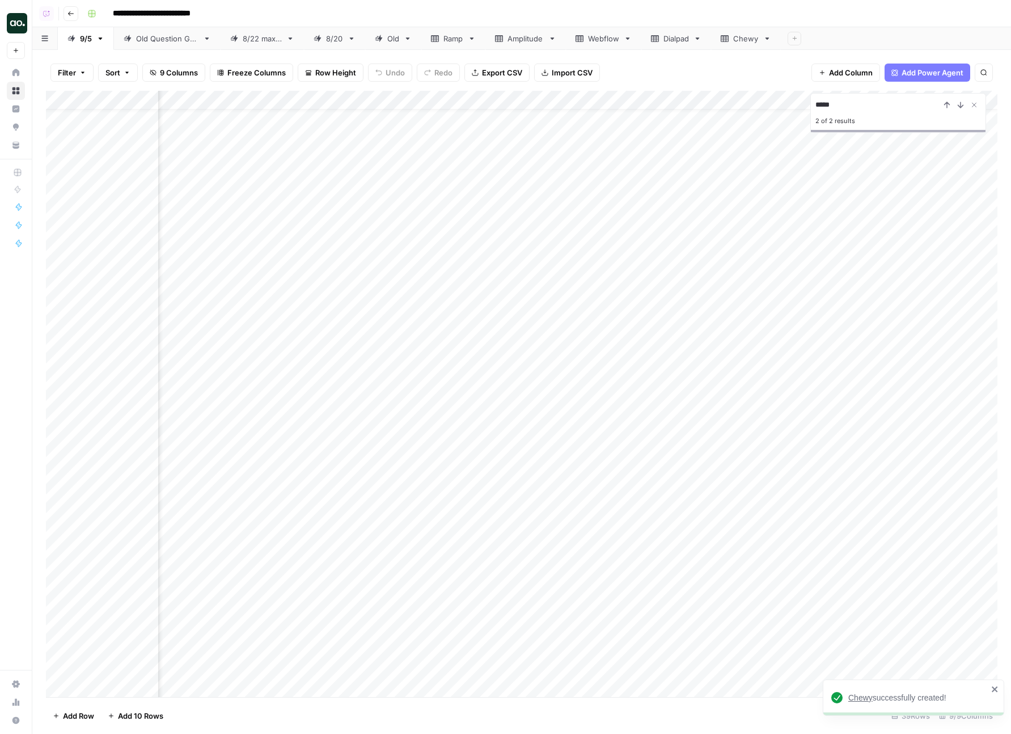
click at [739, 43] on div "Chewy" at bounding box center [746, 38] width 26 height 11
click at [209, 167] on div "Add Column" at bounding box center [521, 394] width 951 height 606
drag, startPoint x: 247, startPoint y: 98, endPoint x: 317, endPoint y: 98, distance: 69.7
click at [317, 98] on div "Add Column" at bounding box center [521, 394] width 951 height 606
click at [672, 88] on div "Filter Sort 8 Columns Freeze Columns Row Height Undo Redo Export CSV Import CSV…" at bounding box center [521, 72] width 951 height 36
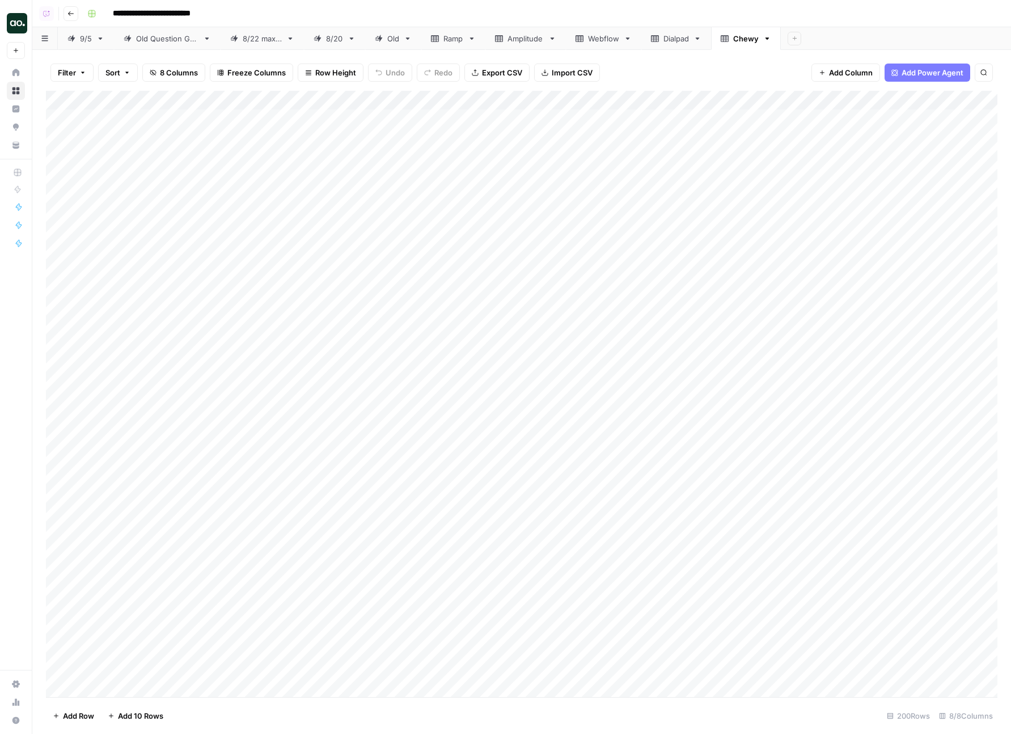
click at [678, 98] on div "Add Column" at bounding box center [521, 394] width 951 height 606
click at [676, 123] on input "brand_mentioning" at bounding box center [711, 127] width 115 height 11
click at [671, 100] on div "Add Column" at bounding box center [521, 394] width 951 height 606
click at [684, 226] on span "Filter" at bounding box center [715, 220] width 99 height 11
type input "brand_mentioning"
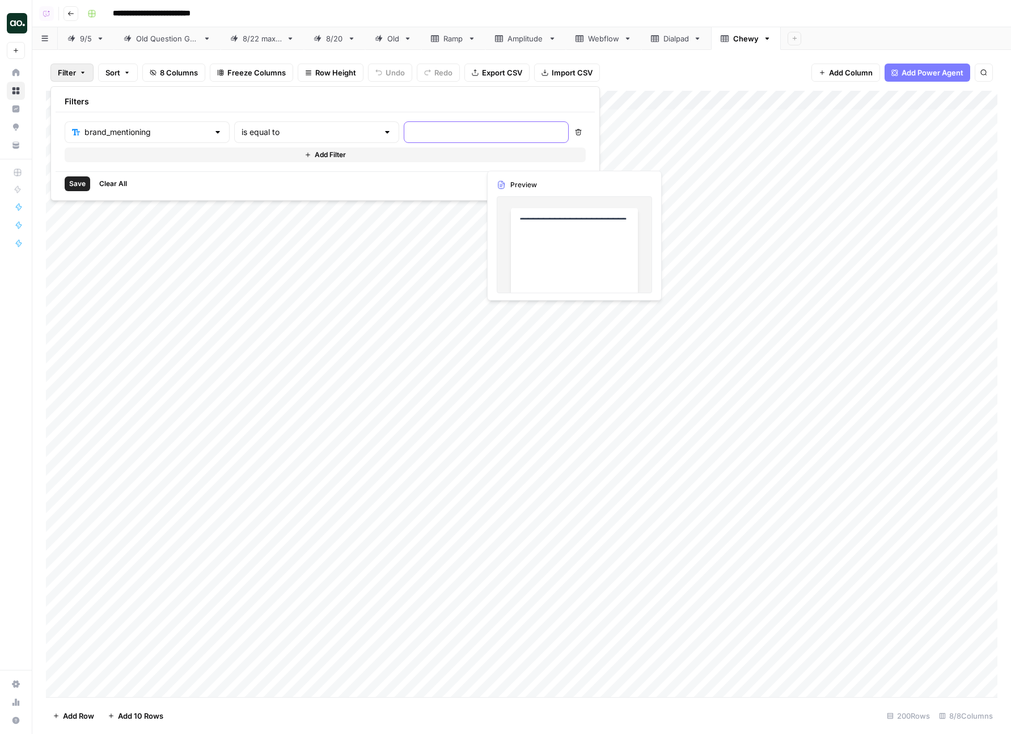
click at [411, 130] on input "text" at bounding box center [486, 131] width 150 height 11
type input "no"
click at [63, 180] on div "Save Clear All" at bounding box center [325, 183] width 539 height 24
click at [74, 181] on span "Save" at bounding box center [77, 184] width 16 height 10
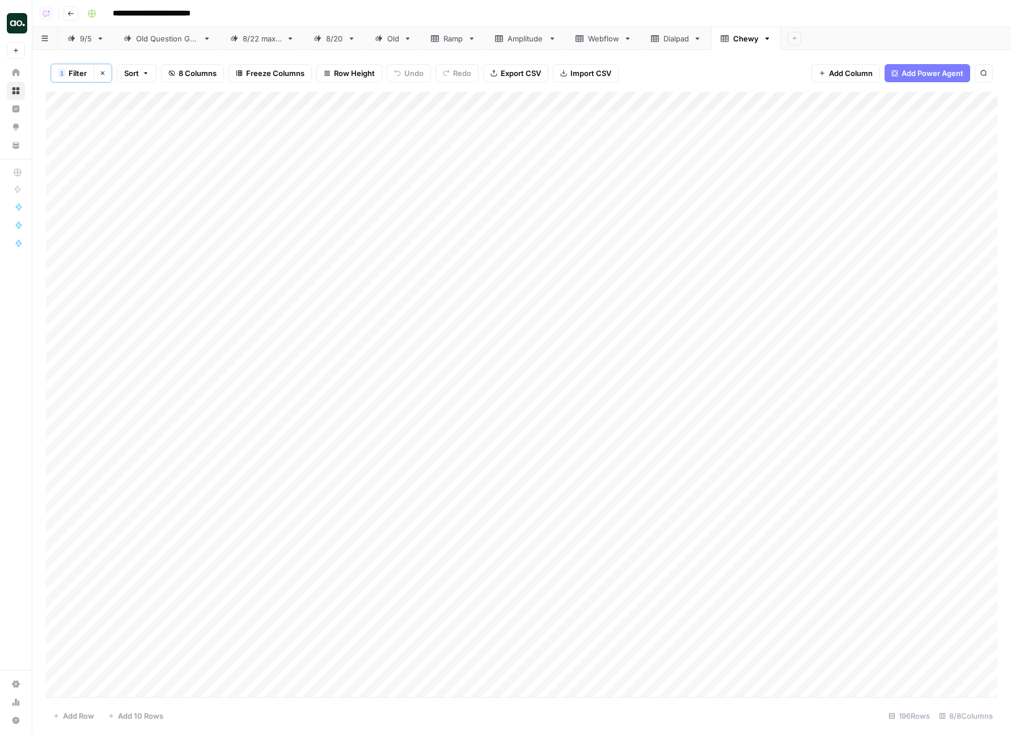
click at [230, 349] on div "Add Column" at bounding box center [521, 394] width 951 height 605
click at [198, 446] on div "Add Column" at bounding box center [521, 394] width 951 height 605
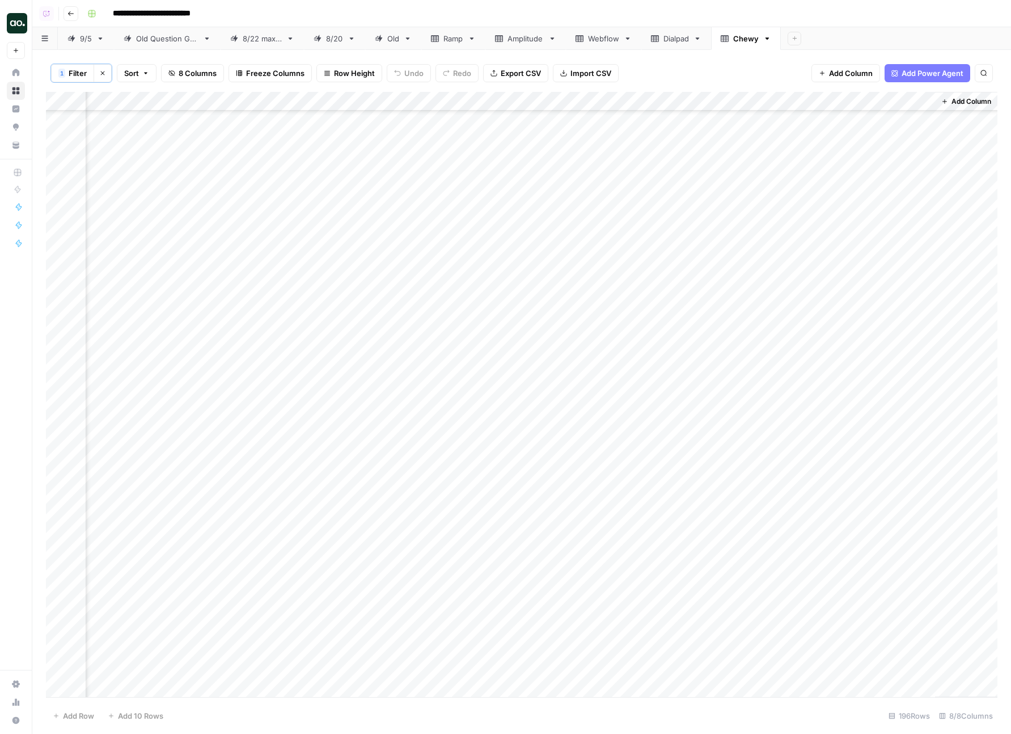
drag, startPoint x: 843, startPoint y: 101, endPoint x: 146, endPoint y: 121, distance: 697.7
click at [146, 121] on div "Add Column" at bounding box center [521, 394] width 951 height 605
drag, startPoint x: 492, startPoint y: 100, endPoint x: 146, endPoint y: 112, distance: 346.0
click at [146, 112] on div "Add Column" at bounding box center [521, 394] width 951 height 605
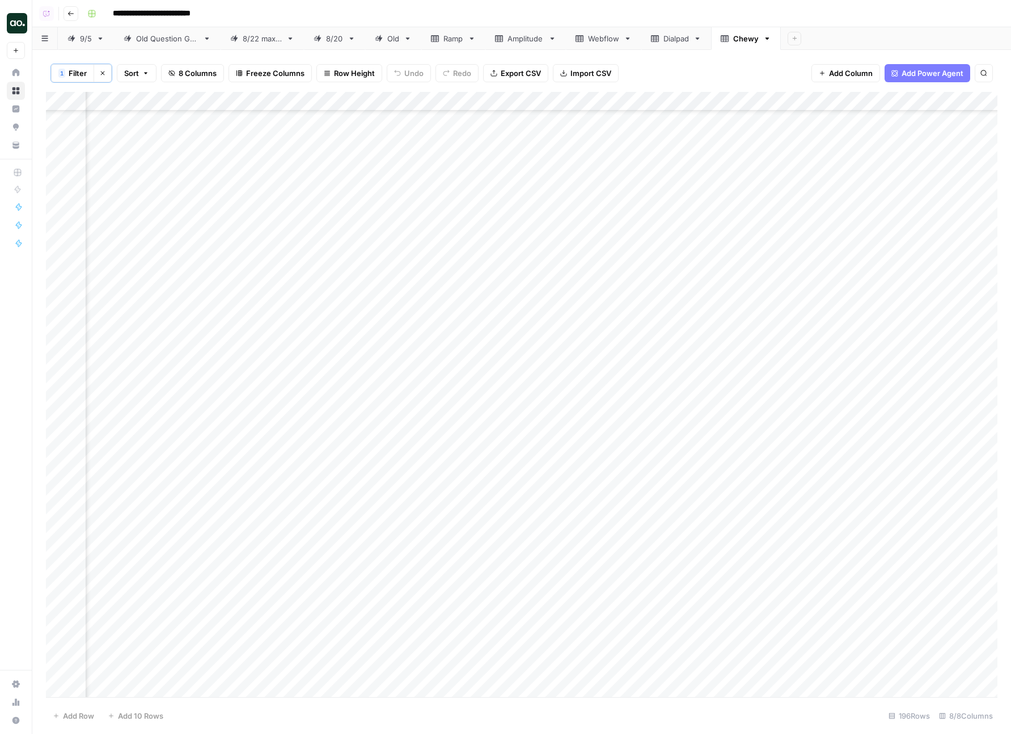
scroll to position [455, 0]
drag, startPoint x: 361, startPoint y: 102, endPoint x: 239, endPoint y: 99, distance: 121.4
click at [239, 99] on div "Add Column" at bounding box center [521, 394] width 951 height 605
click at [158, 95] on div "Add Column" at bounding box center [521, 394] width 951 height 605
click at [135, 175] on span "Sort Ascending" at bounding box center [157, 180] width 99 height 11
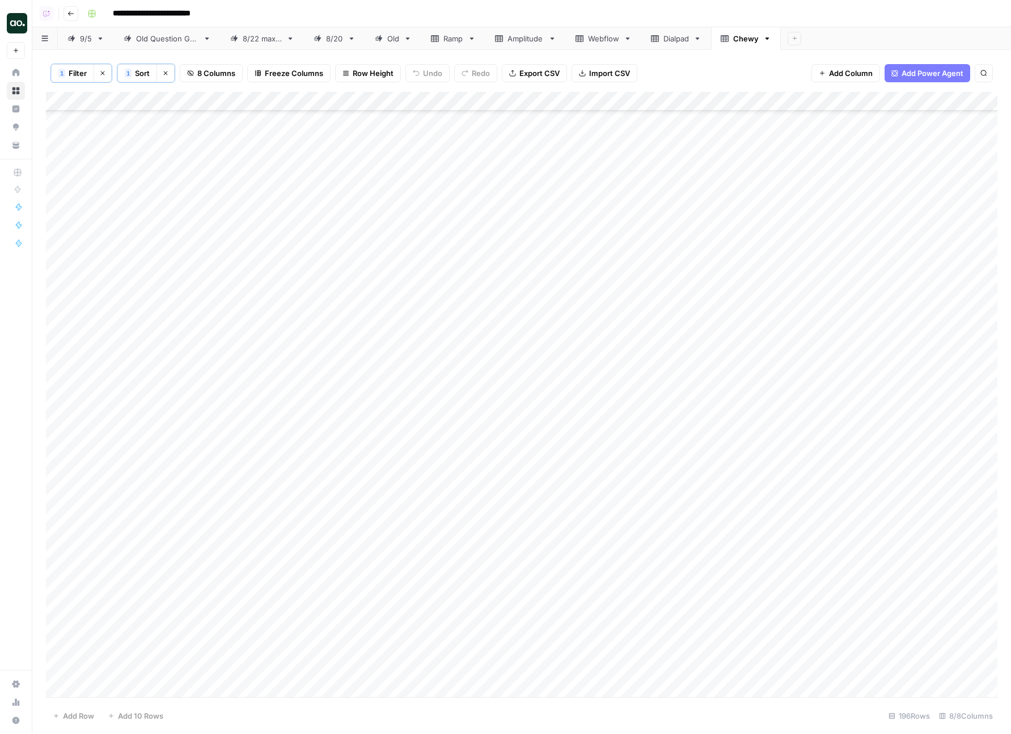
scroll to position [0, 0]
click at [159, 472] on div "Add Column" at bounding box center [521, 394] width 951 height 605
click at [153, 343] on div "Add Column" at bounding box center [521, 394] width 951 height 605
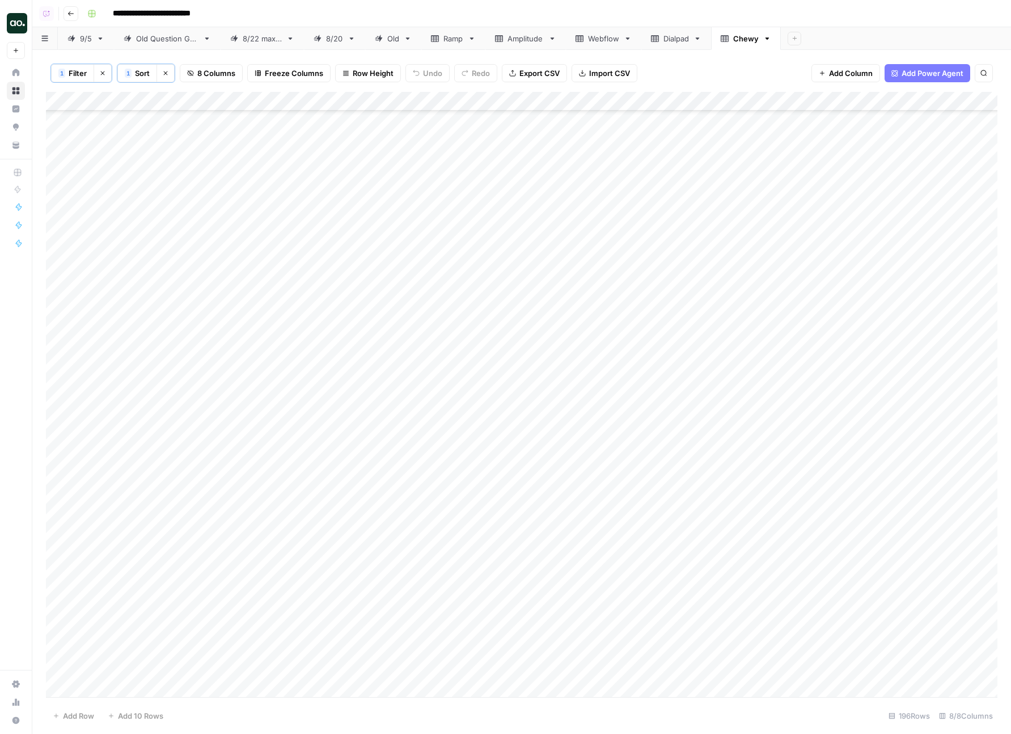
drag, startPoint x: 168, startPoint y: 339, endPoint x: 154, endPoint y: 198, distance: 141.3
click at [154, 198] on div "Add Column" at bounding box center [521, 394] width 951 height 605
click at [167, 252] on div "Add Column" at bounding box center [521, 394] width 951 height 605
click at [166, 273] on div "Add Column" at bounding box center [521, 394] width 951 height 605
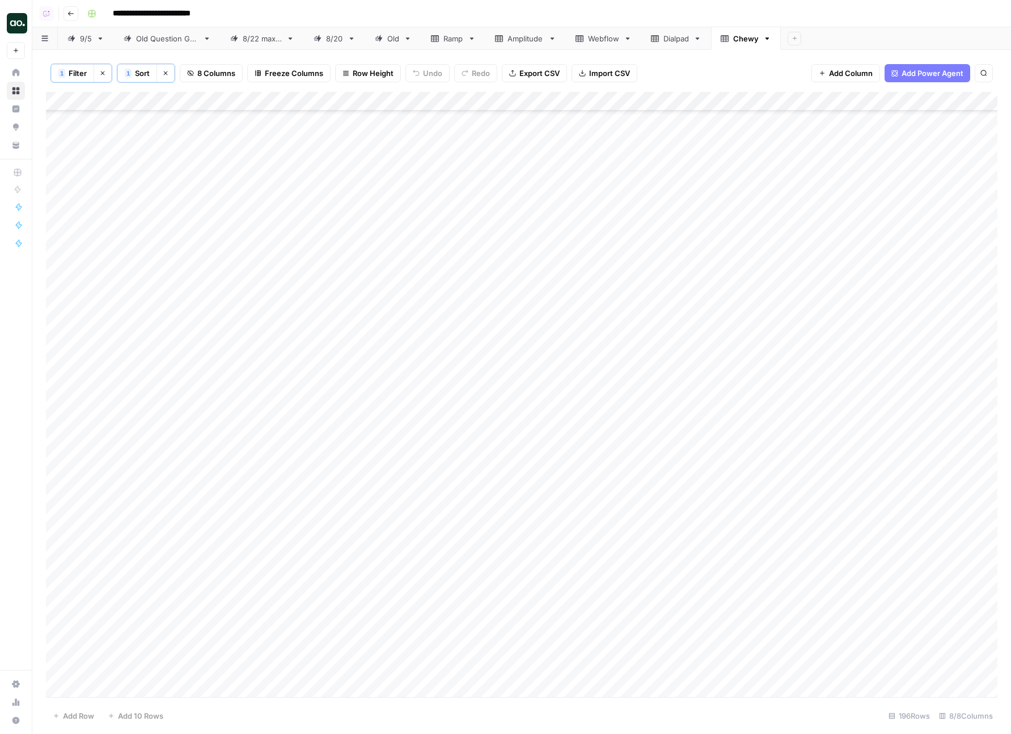
scroll to position [1708, 0]
click at [155, 273] on div "Add Column" at bounding box center [521, 394] width 951 height 605
click at [145, 418] on div "Add Column" at bounding box center [521, 394] width 951 height 605
click at [147, 445] on div "Add Column" at bounding box center [521, 394] width 951 height 605
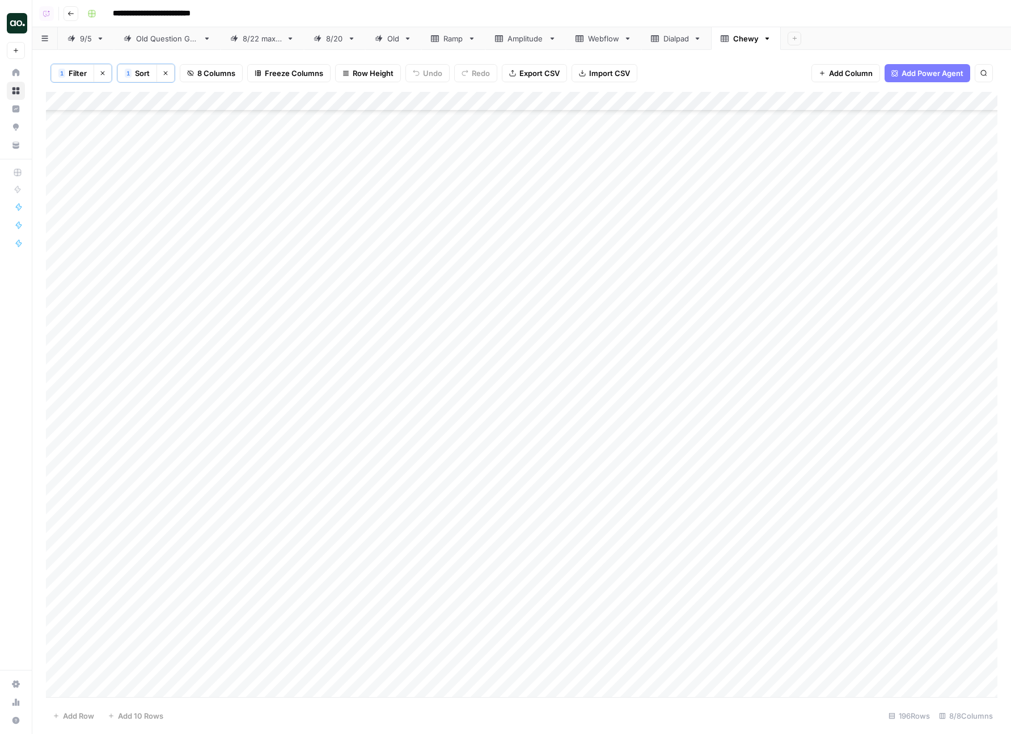
scroll to position [3191, 0]
click at [130, 496] on div "Add Column" at bounding box center [521, 394] width 951 height 605
click at [518, 358] on div "Add Column" at bounding box center [521, 394] width 951 height 605
click at [514, 397] on div "Add Column" at bounding box center [521, 394] width 951 height 605
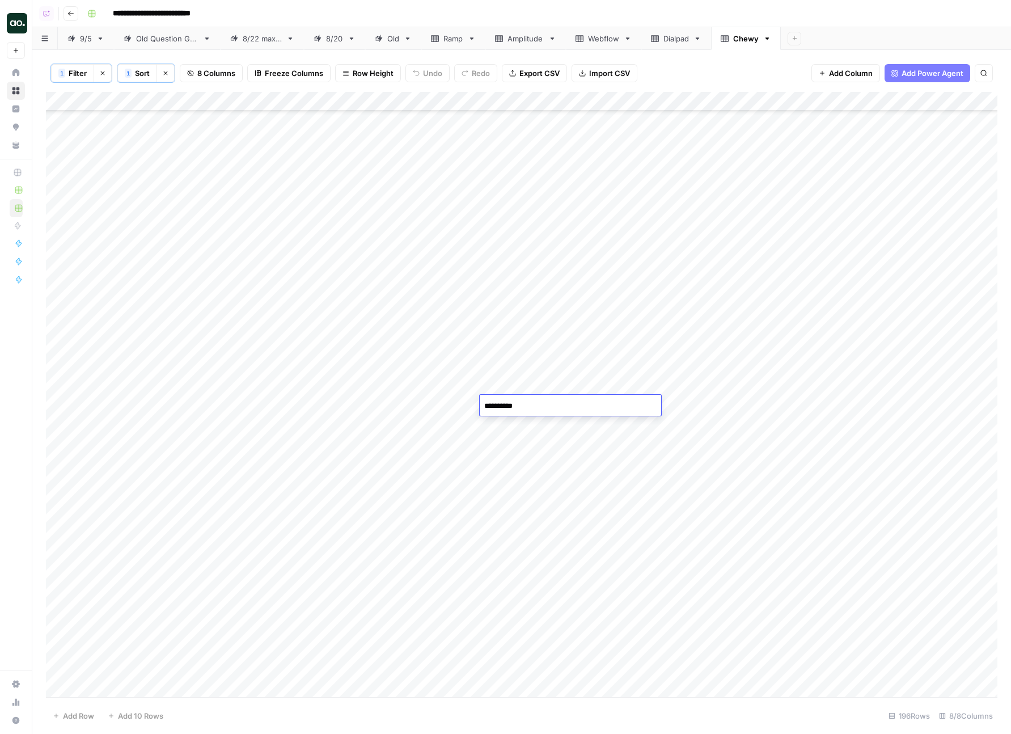
click at [425, 412] on div "Add Column" at bounding box center [521, 394] width 951 height 605
drag, startPoint x: 519, startPoint y: 409, endPoint x: 434, endPoint y: 408, distance: 85.6
click at [434, 408] on div "Add Column" at bounding box center [521, 394] width 951 height 605
drag, startPoint x: 498, startPoint y: 355, endPoint x: 441, endPoint y: 347, distance: 57.3
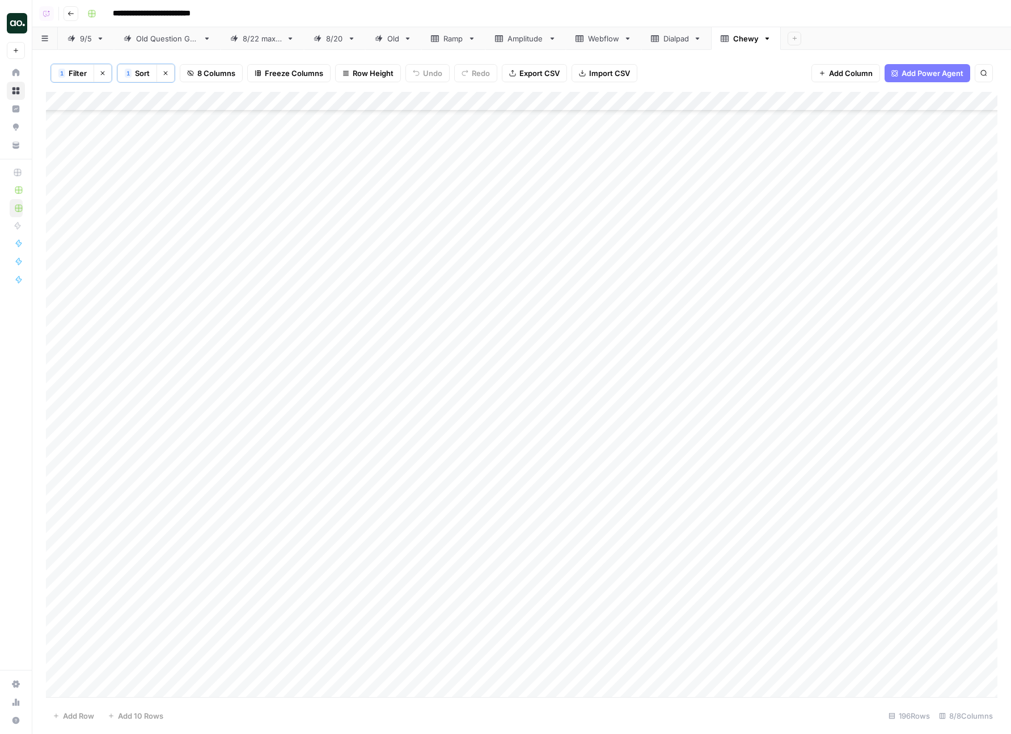
click at [441, 347] on div "Add Column" at bounding box center [521, 394] width 951 height 605
drag, startPoint x: 491, startPoint y: 358, endPoint x: 426, endPoint y: 358, distance: 65.2
click at [426, 358] on div "Add Column" at bounding box center [521, 394] width 951 height 605
drag, startPoint x: 482, startPoint y: 366, endPoint x: 391, endPoint y: 363, distance: 90.8
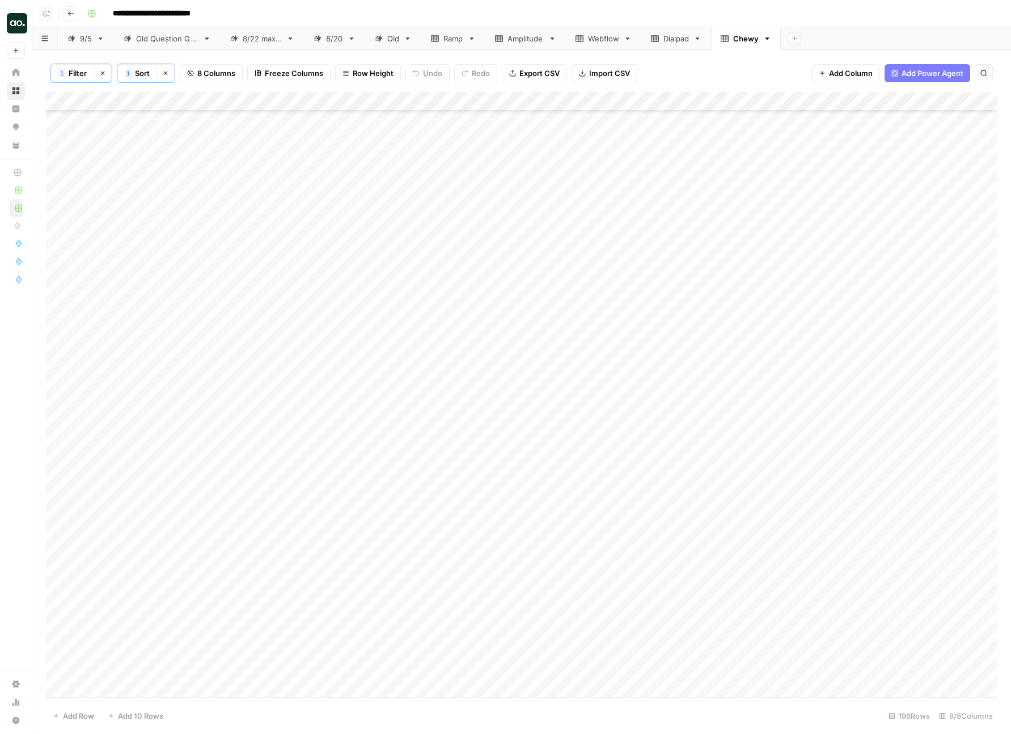
click at [391, 363] on div "Add Column" at bounding box center [521, 394] width 951 height 605
click at [515, 422] on div "Add Column" at bounding box center [521, 394] width 951 height 605
click at [523, 405] on div "Add Column" at bounding box center [521, 394] width 951 height 605
click at [514, 433] on div "Add Column" at bounding box center [521, 394] width 951 height 605
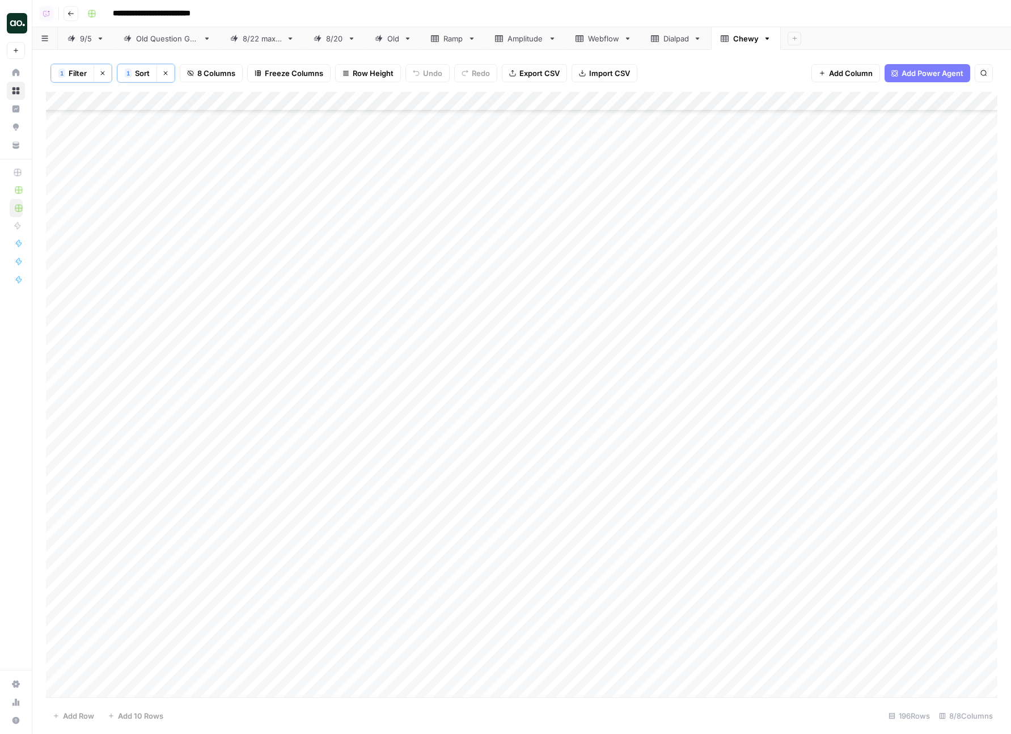
scroll to position [2636, 0]
click at [377, 452] on div "Add Column" at bounding box center [521, 394] width 951 height 605
click at [300, 450] on textarea "**********" at bounding box center [364, 453] width 233 height 16
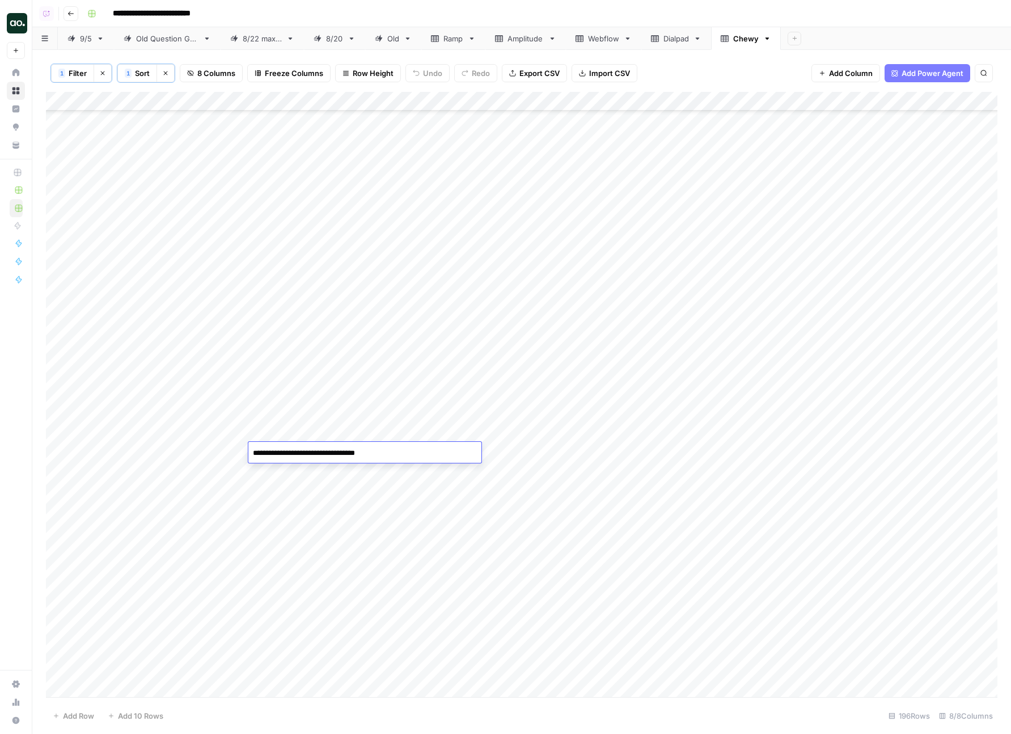
click at [258, 527] on div "Add Column" at bounding box center [521, 394] width 951 height 605
click at [282, 450] on div "Add Column" at bounding box center [521, 394] width 951 height 605
click at [319, 423] on div "Add Column" at bounding box center [521, 394] width 951 height 605
drag, startPoint x: 337, startPoint y: 409, endPoint x: 337, endPoint y: 422, distance: 13.0
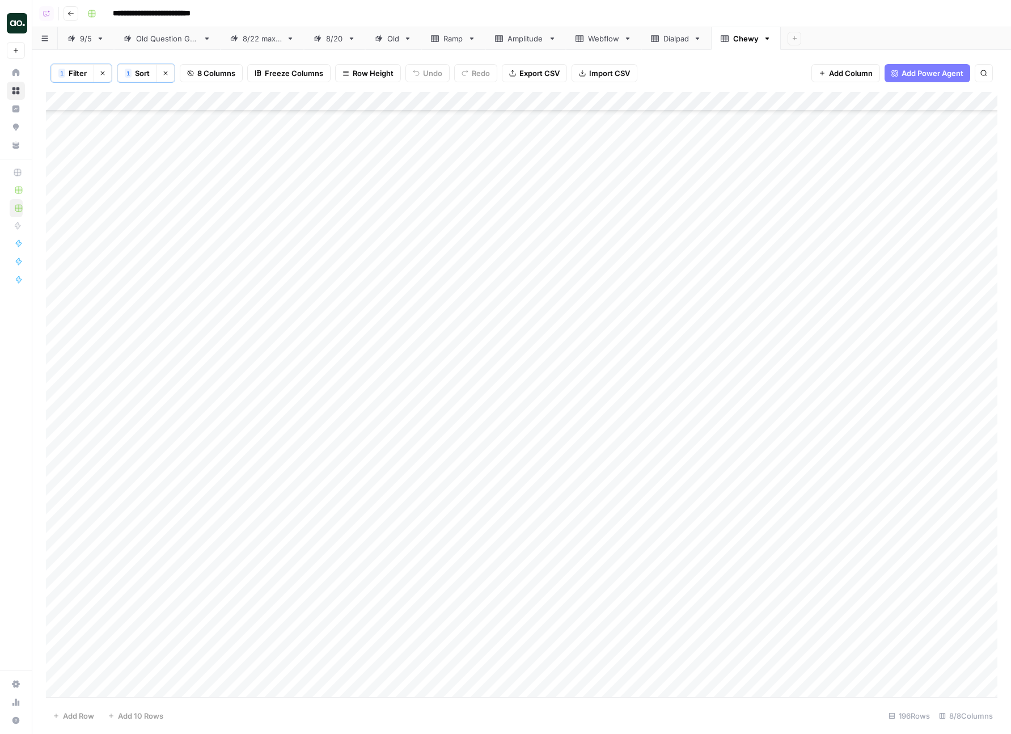
click at [337, 422] on div "Add Column" at bounding box center [521, 394] width 951 height 605
click at [405, 282] on div "Add Column" at bounding box center [521, 394] width 951 height 605
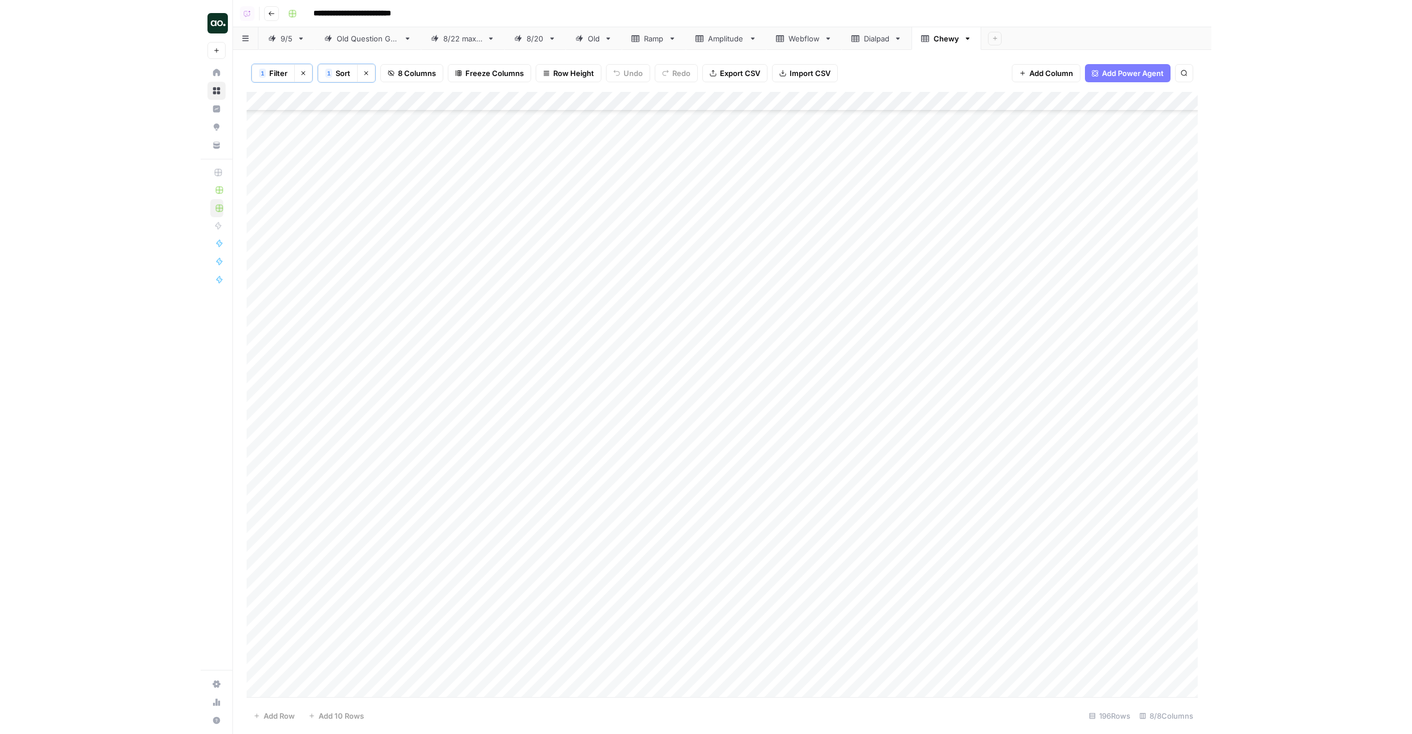
scroll to position [291, 0]
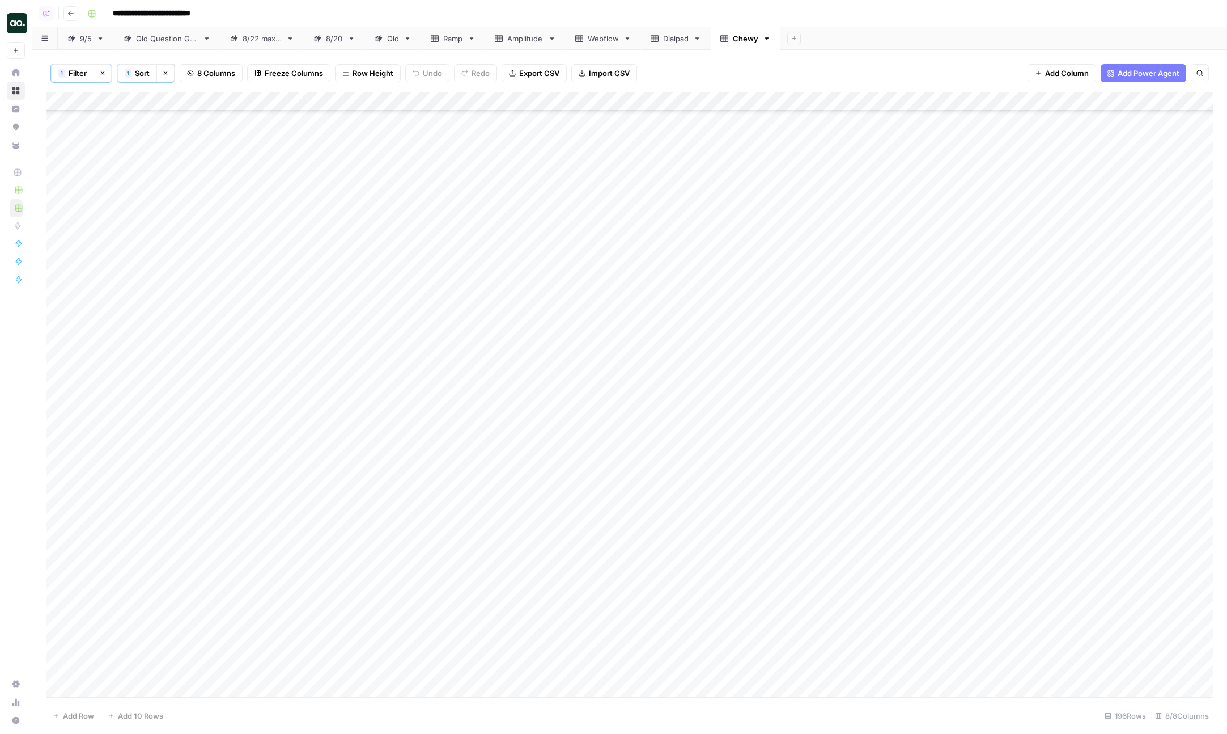
click at [264, 251] on div "Add Column" at bounding box center [630, 394] width 1168 height 605
click at [503, 417] on div "Add Column" at bounding box center [630, 394] width 1168 height 605
click at [383, 421] on div "Add Column" at bounding box center [630, 394] width 1168 height 605
click at [324, 454] on div "Add Column" at bounding box center [630, 394] width 1168 height 605
click at [345, 442] on div "Add Column" at bounding box center [630, 394] width 1168 height 605
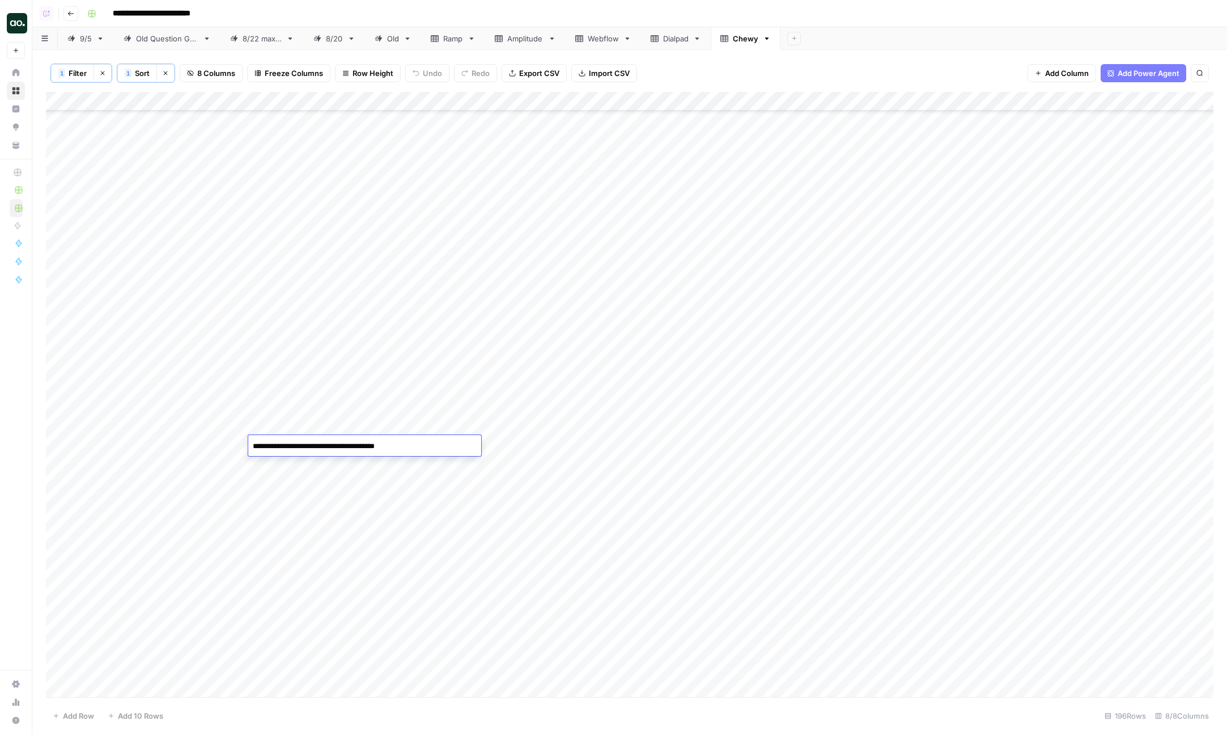
click at [345, 442] on textarea "**********" at bounding box center [364, 446] width 233 height 16
click at [385, 392] on div "Add Column" at bounding box center [630, 394] width 1168 height 605
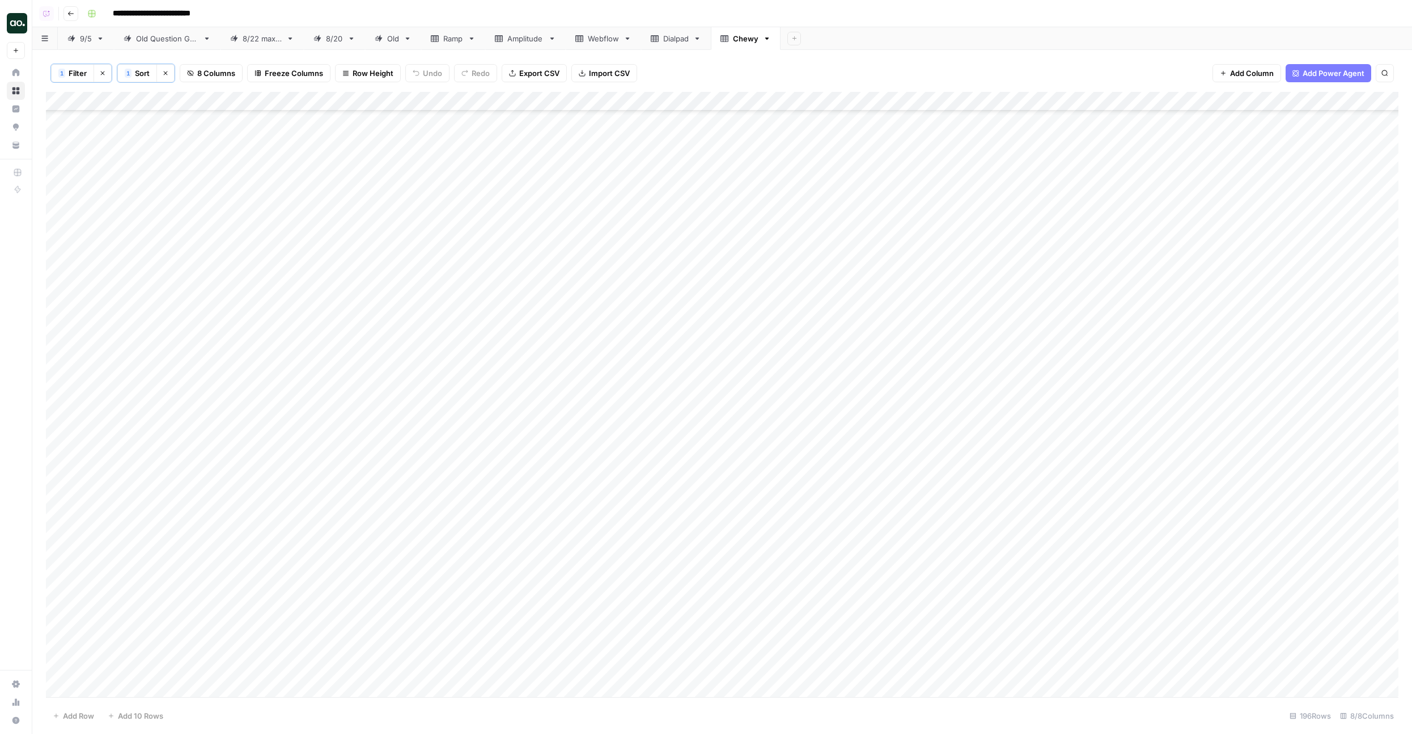
scroll to position [0, 0]
click at [335, 219] on div "Add Column" at bounding box center [722, 394] width 1353 height 605
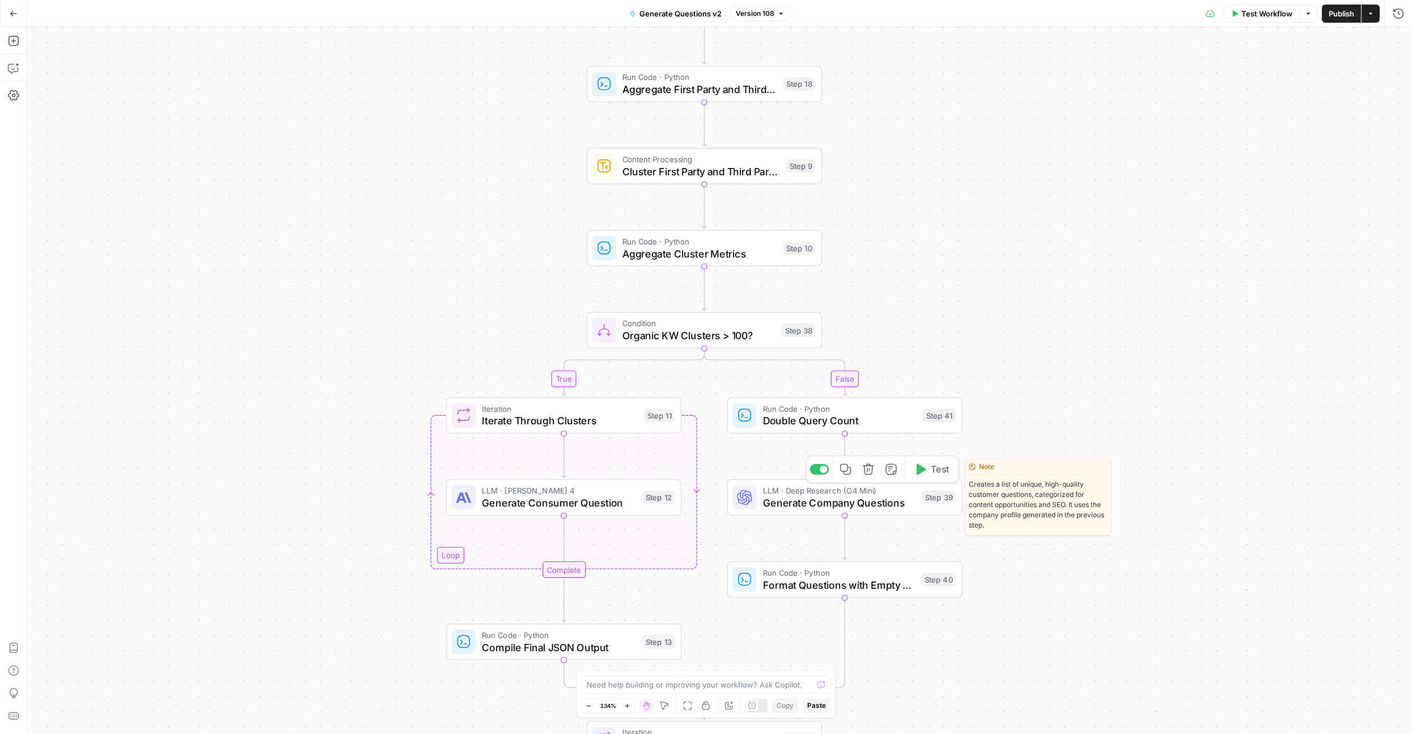
click at [778, 501] on span "Generate Company Questions" at bounding box center [840, 502] width 154 height 15
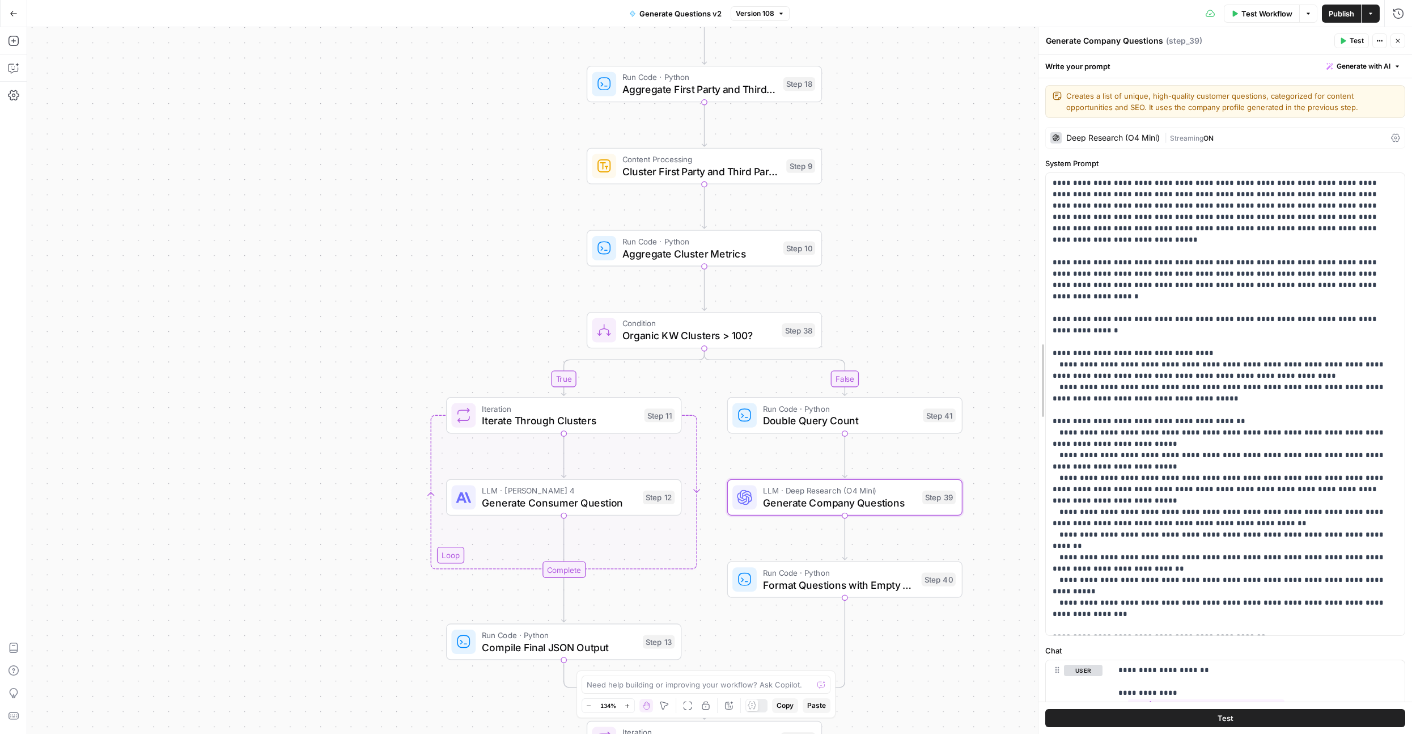
drag, startPoint x: 1041, startPoint y: 502, endPoint x: 1008, endPoint y: 502, distance: 32.9
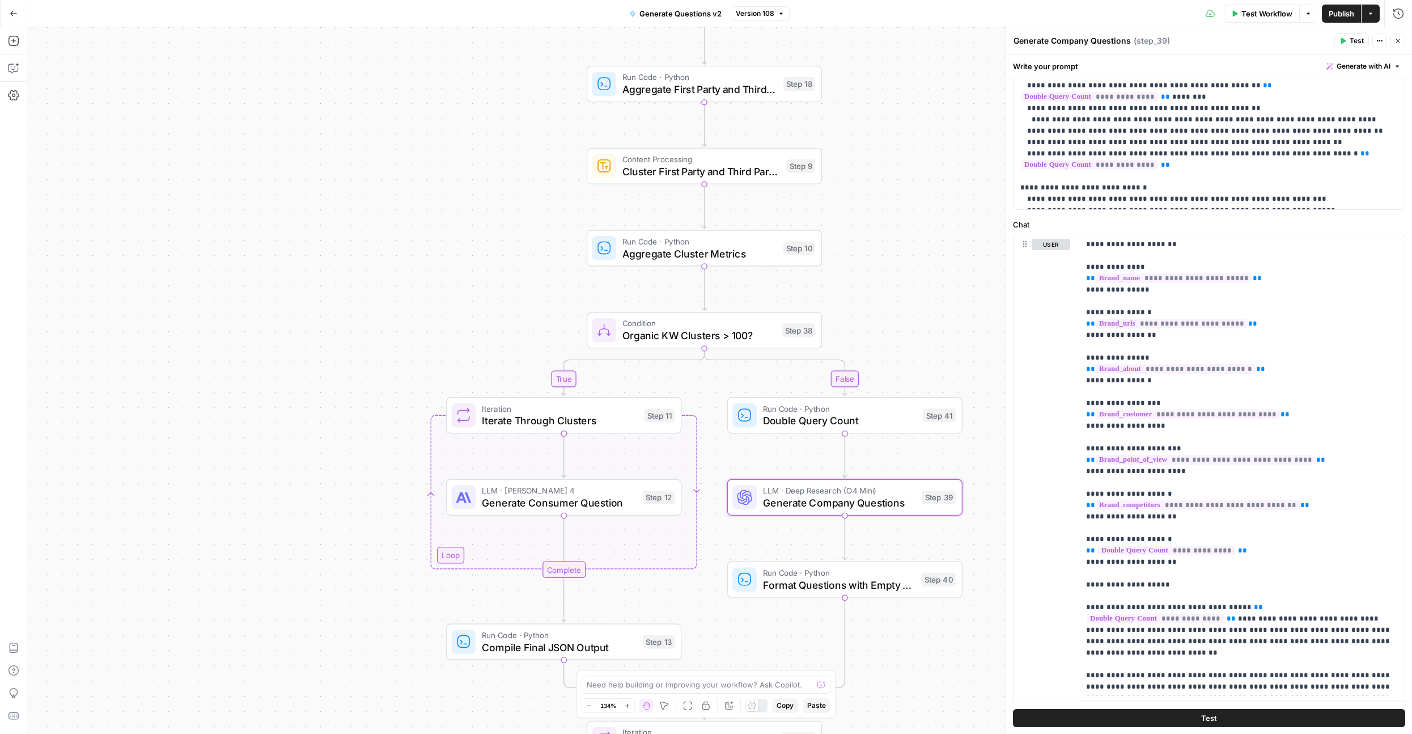
scroll to position [471, 0]
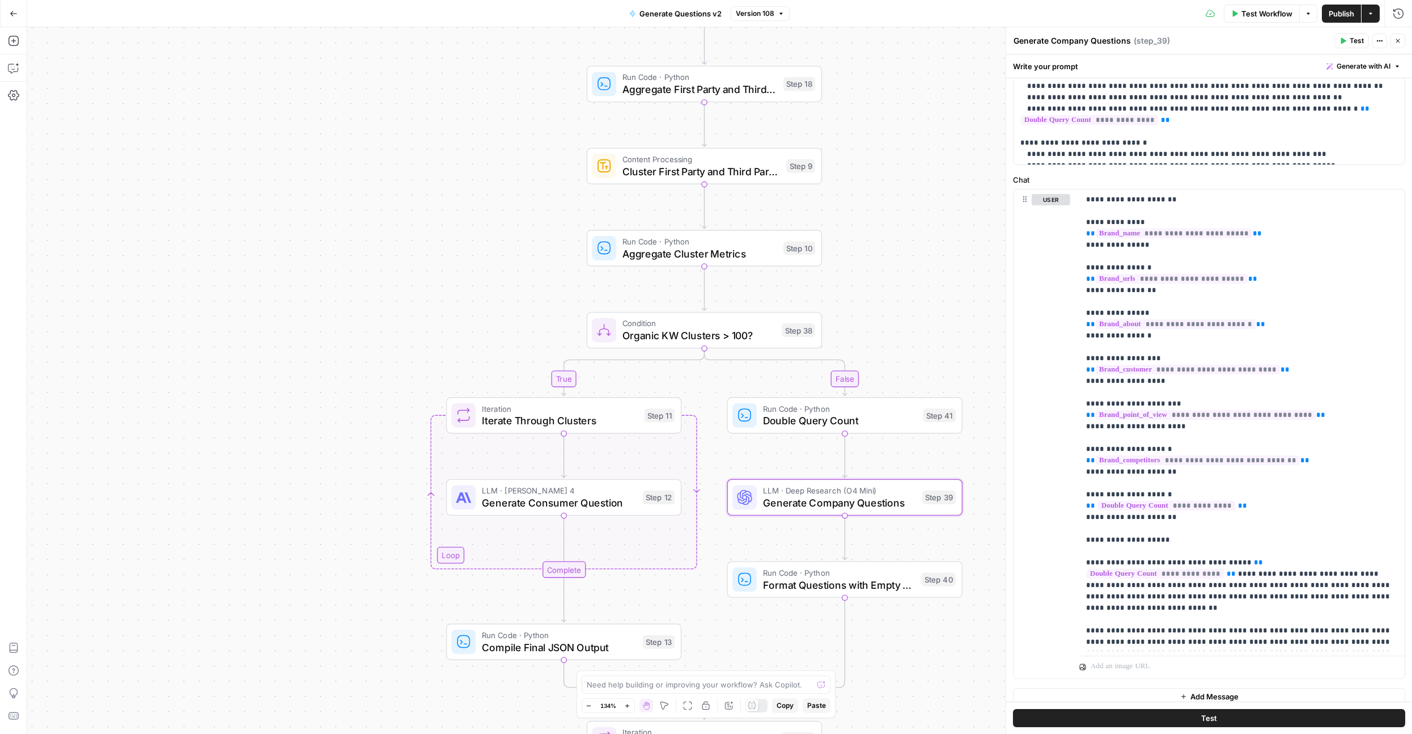
click at [1395, 43] on icon "button" at bounding box center [1398, 40] width 7 height 7
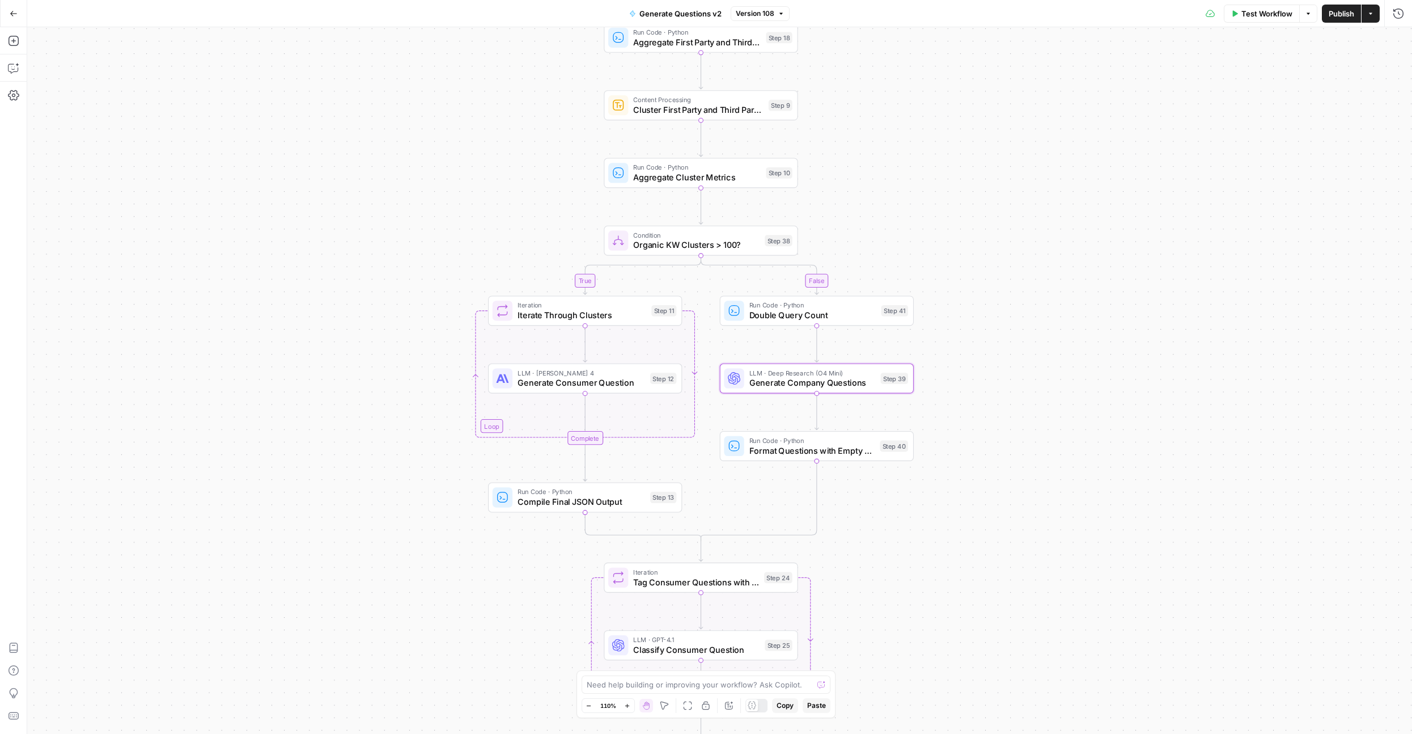
click at [719, 472] on div "true false Workflow Set Inputs Inputs LLM · Deep Research (O4 Mini) Research Co…" at bounding box center [719, 380] width 1385 height 706
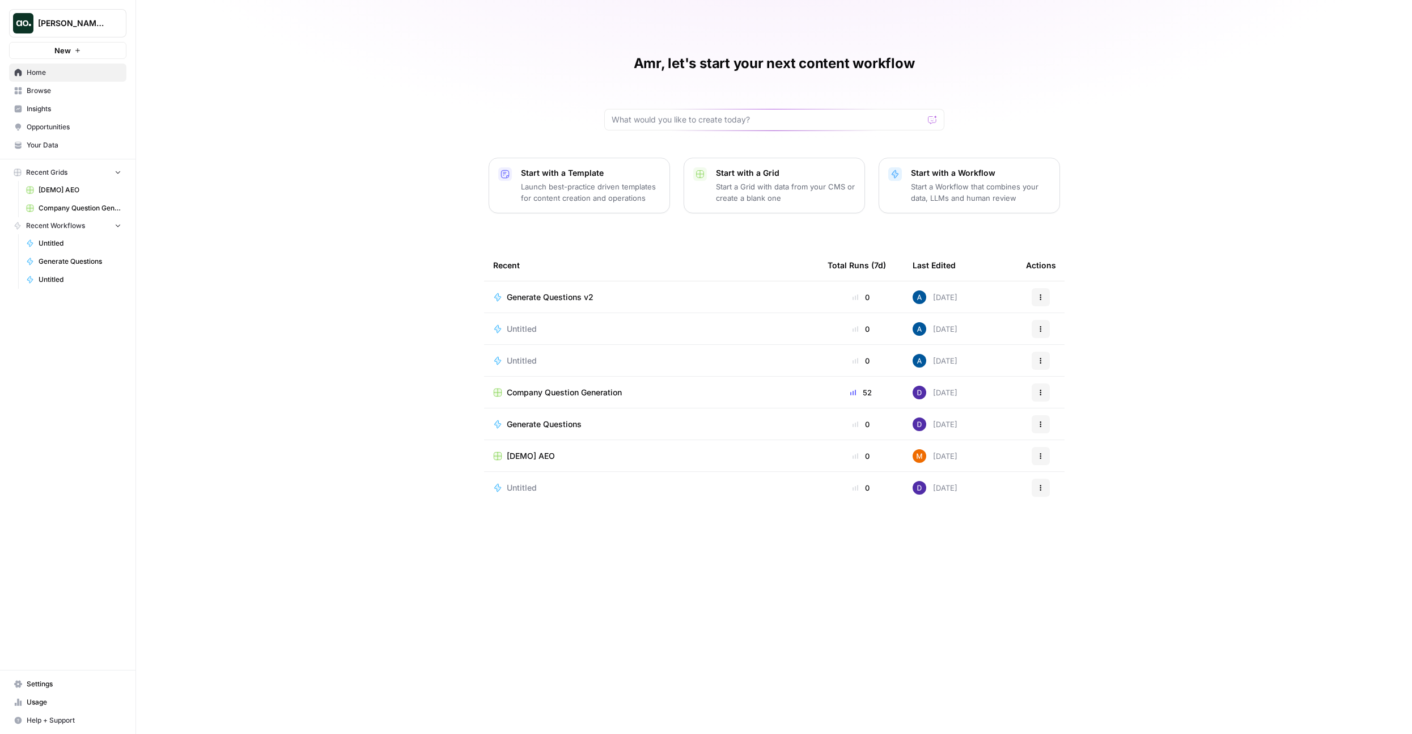
click at [66, 94] on span "Browse" at bounding box center [74, 91] width 95 height 10
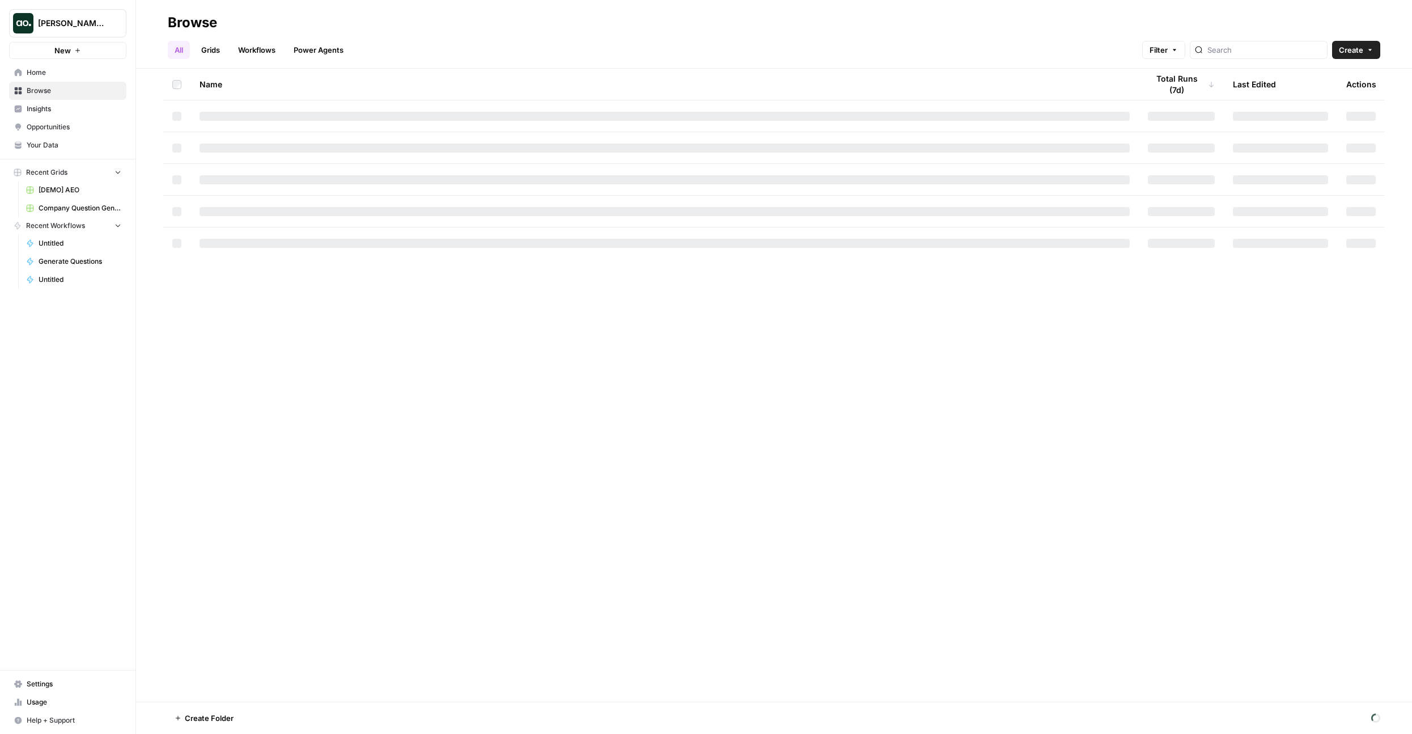
click at [66, 108] on span "Insights" at bounding box center [74, 109] width 95 height 10
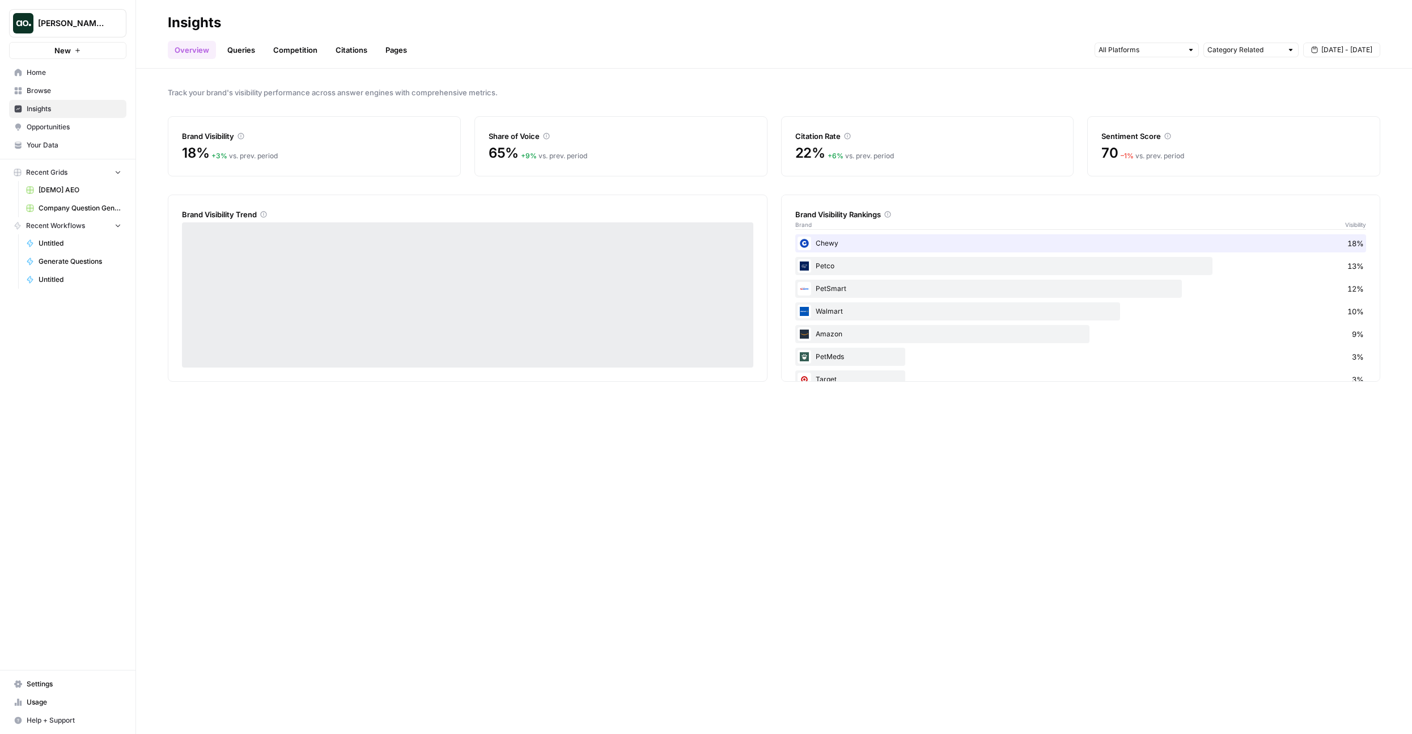
click at [78, 92] on span "Browse" at bounding box center [74, 91] width 95 height 10
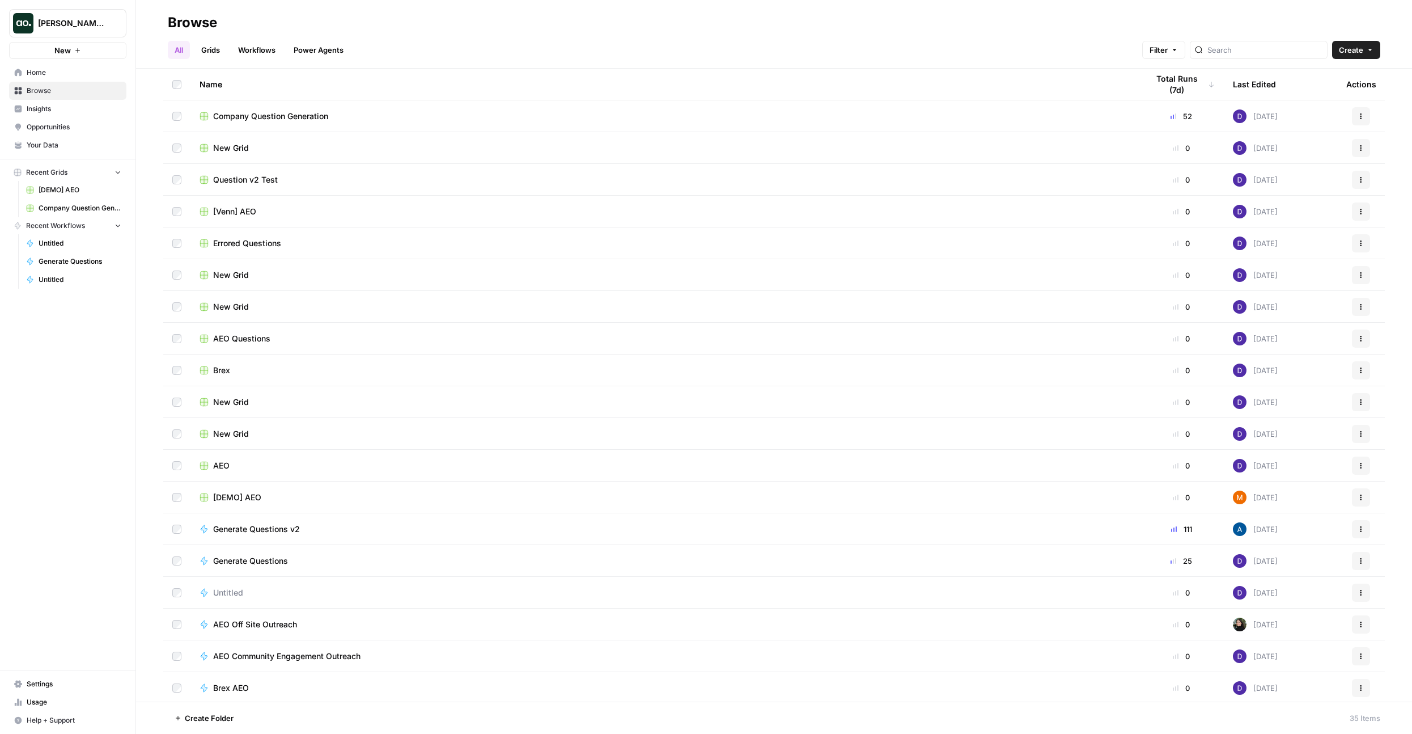
click at [39, 98] on link "Browse" at bounding box center [67, 91] width 117 height 18
click at [44, 101] on link "Insights" at bounding box center [67, 109] width 117 height 18
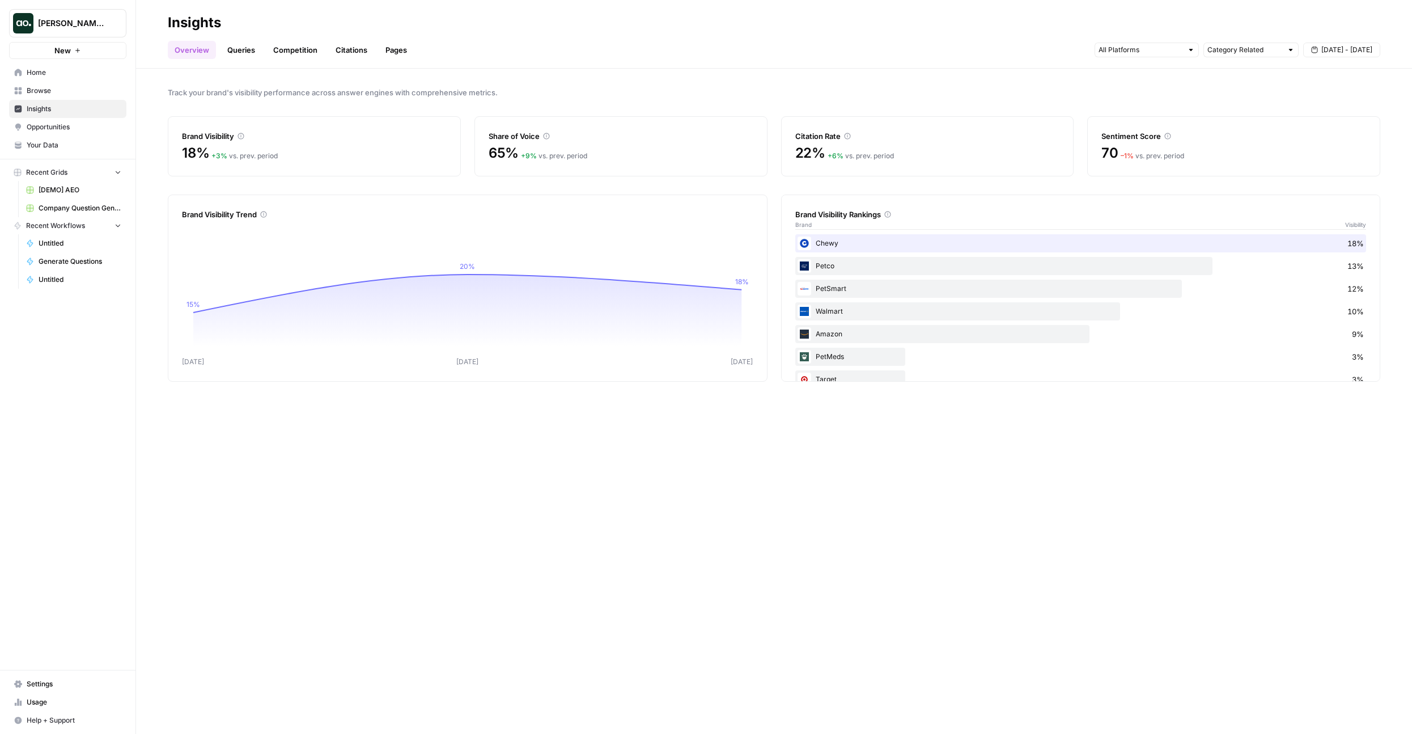
click at [248, 52] on link "Queries" at bounding box center [241, 50] width 41 height 18
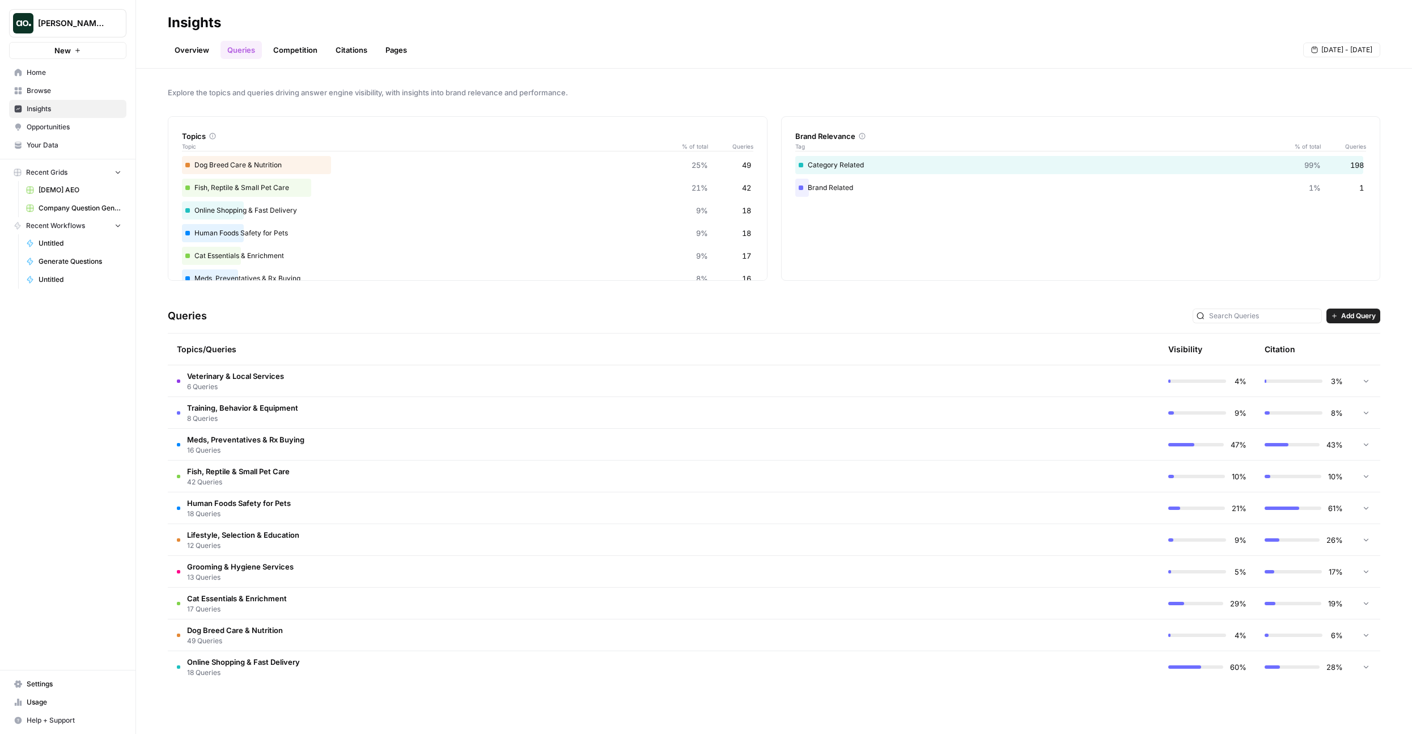
click at [1367, 312] on span "Add Query" at bounding box center [1358, 316] width 35 height 10
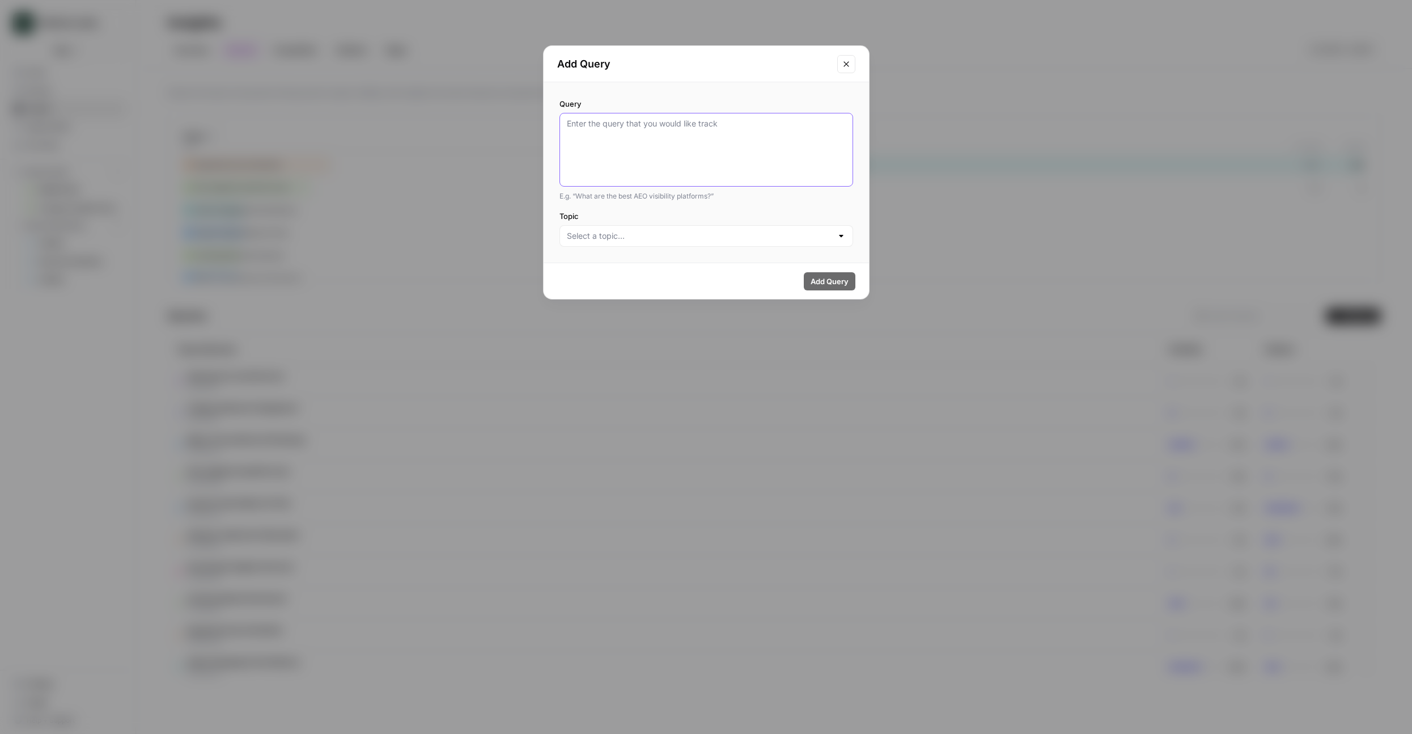
click at [654, 151] on textarea "Query" at bounding box center [706, 150] width 279 height 64
click at [645, 247] on div "Query E.g. “What are the best AEO visibility platforms?” Topic" at bounding box center [706, 172] width 325 height 180
click at [651, 237] on input "Topic" at bounding box center [699, 235] width 265 height 11
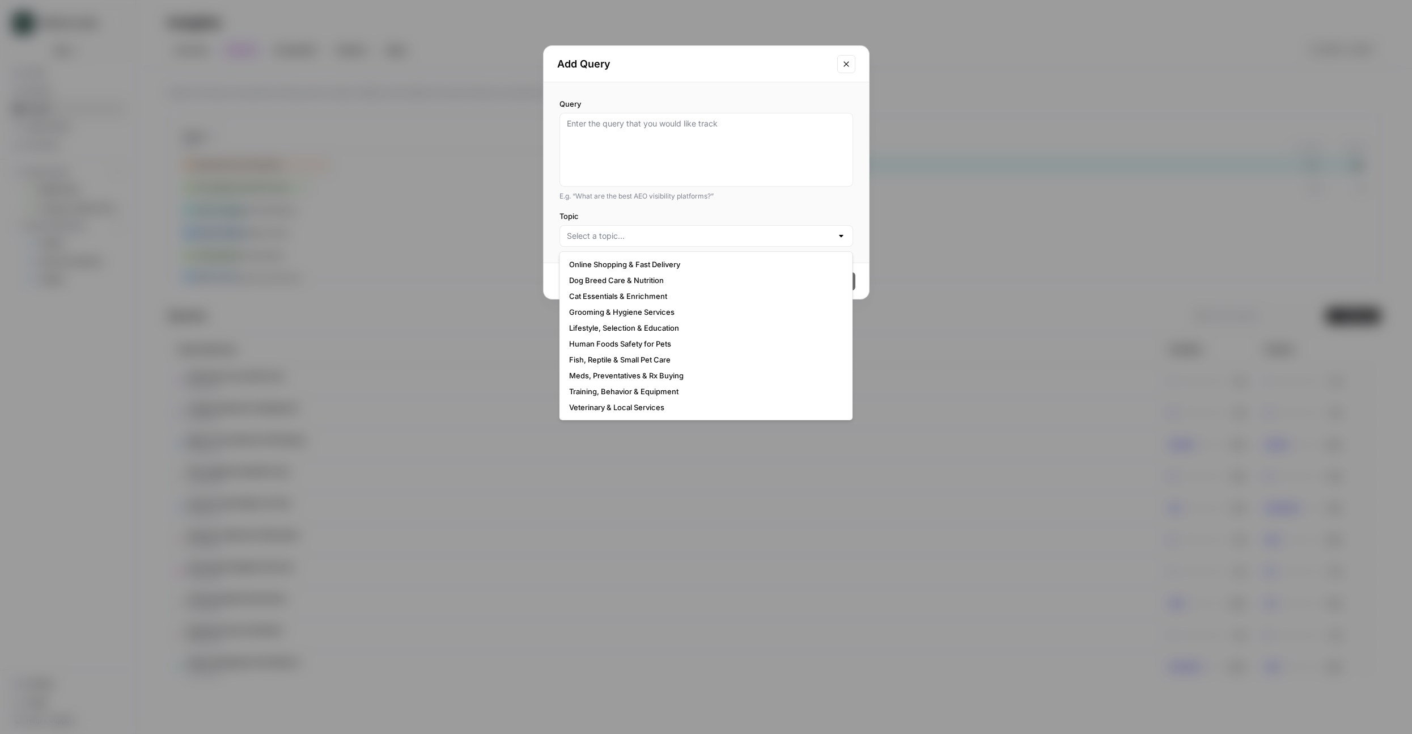
click at [669, 213] on label "Topic" at bounding box center [707, 215] width 294 height 11
click at [669, 230] on input "Topic" at bounding box center [699, 235] width 265 height 11
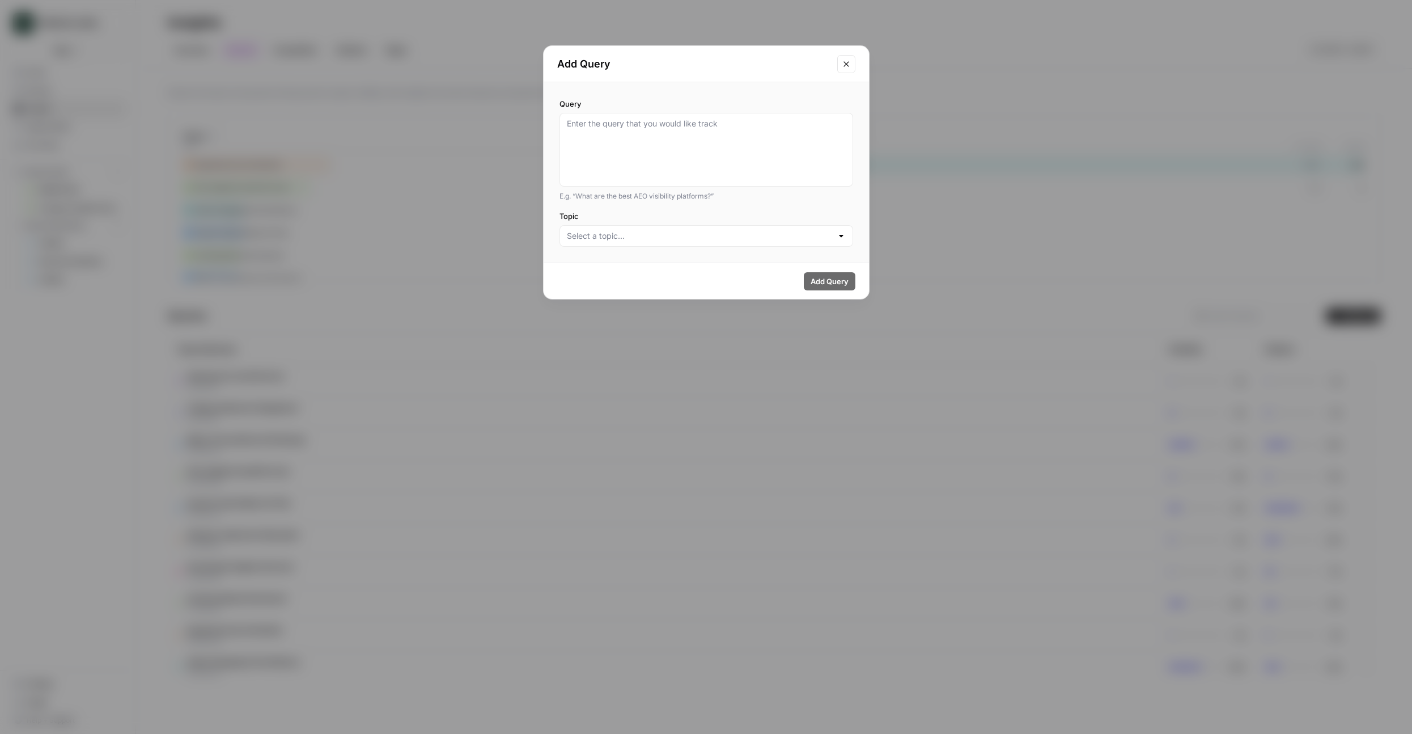
click at [1103, 379] on div "Add Query Query E.g. “What are the best AEO visibility platforms?” Topic Add Qu…" at bounding box center [706, 367] width 1412 height 734
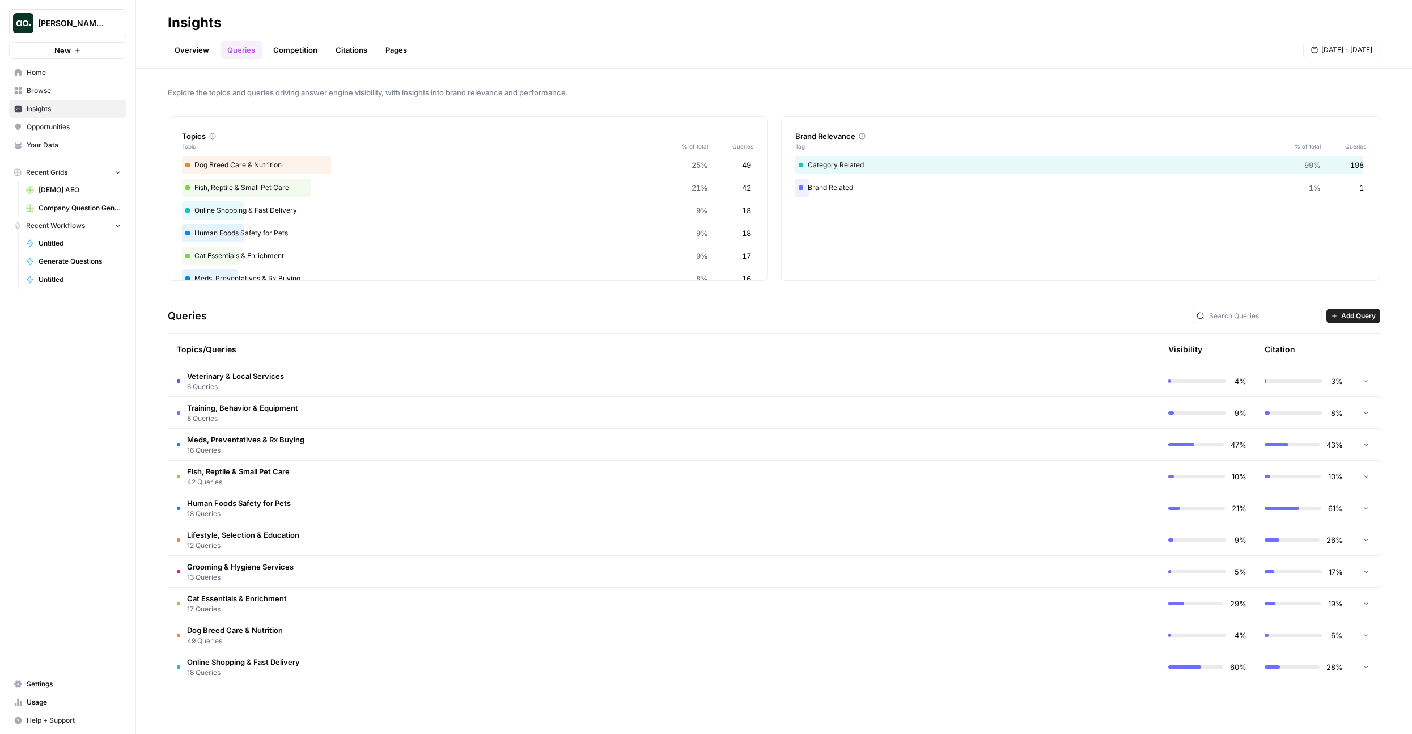
click at [1349, 318] on span "Add Query" at bounding box center [1358, 316] width 35 height 10
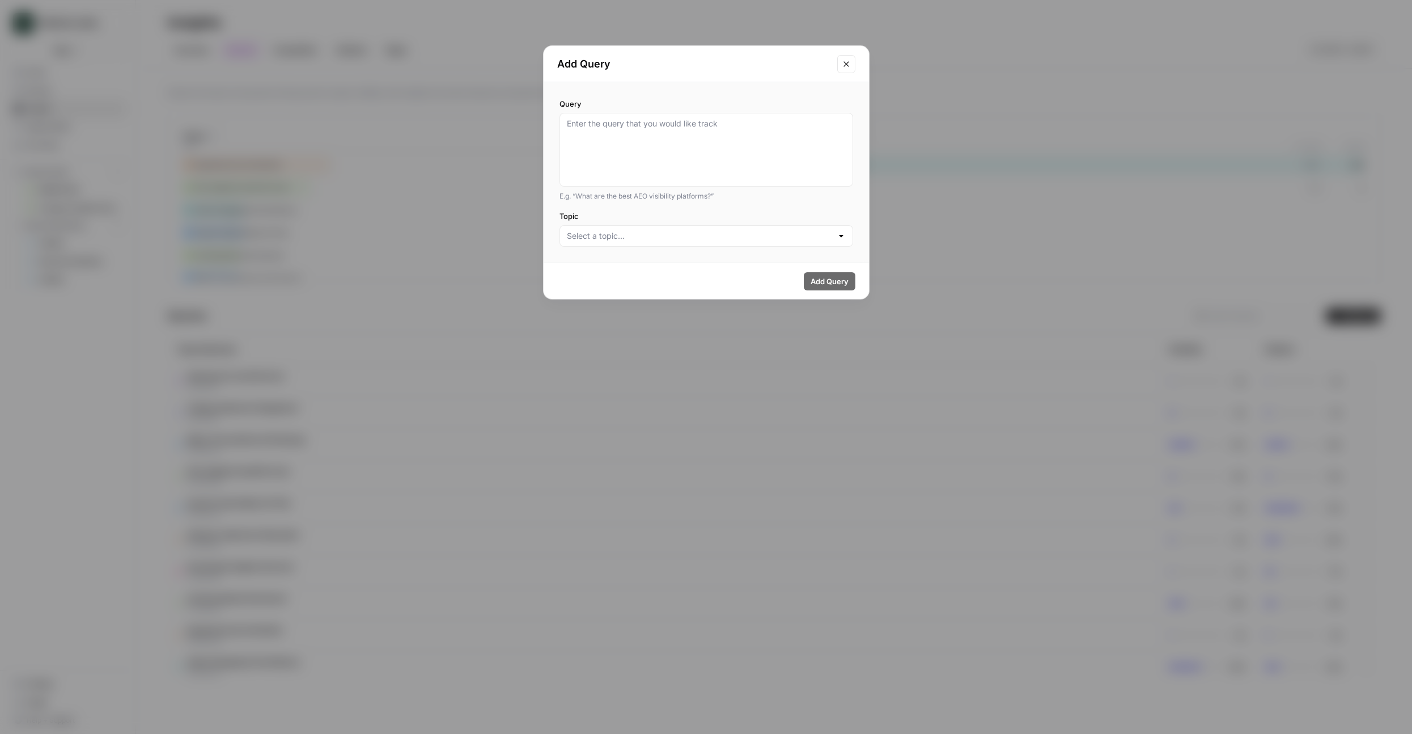
click at [1049, 361] on div "Add Query Query E.g. “What are the best AEO visibility platforms?” Topic Add Qu…" at bounding box center [706, 367] width 1412 height 734
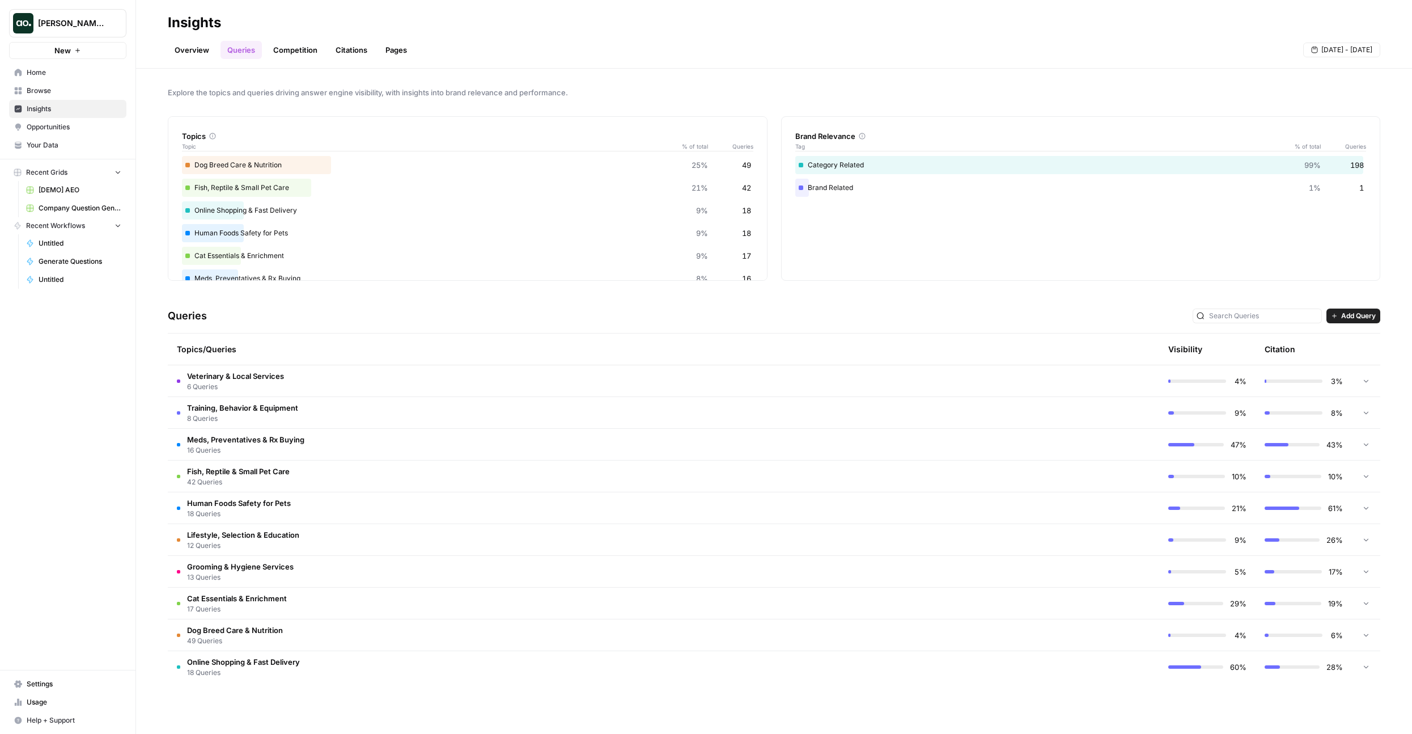
click at [104, 32] on button "Dillon Test" at bounding box center [67, 23] width 117 height 28
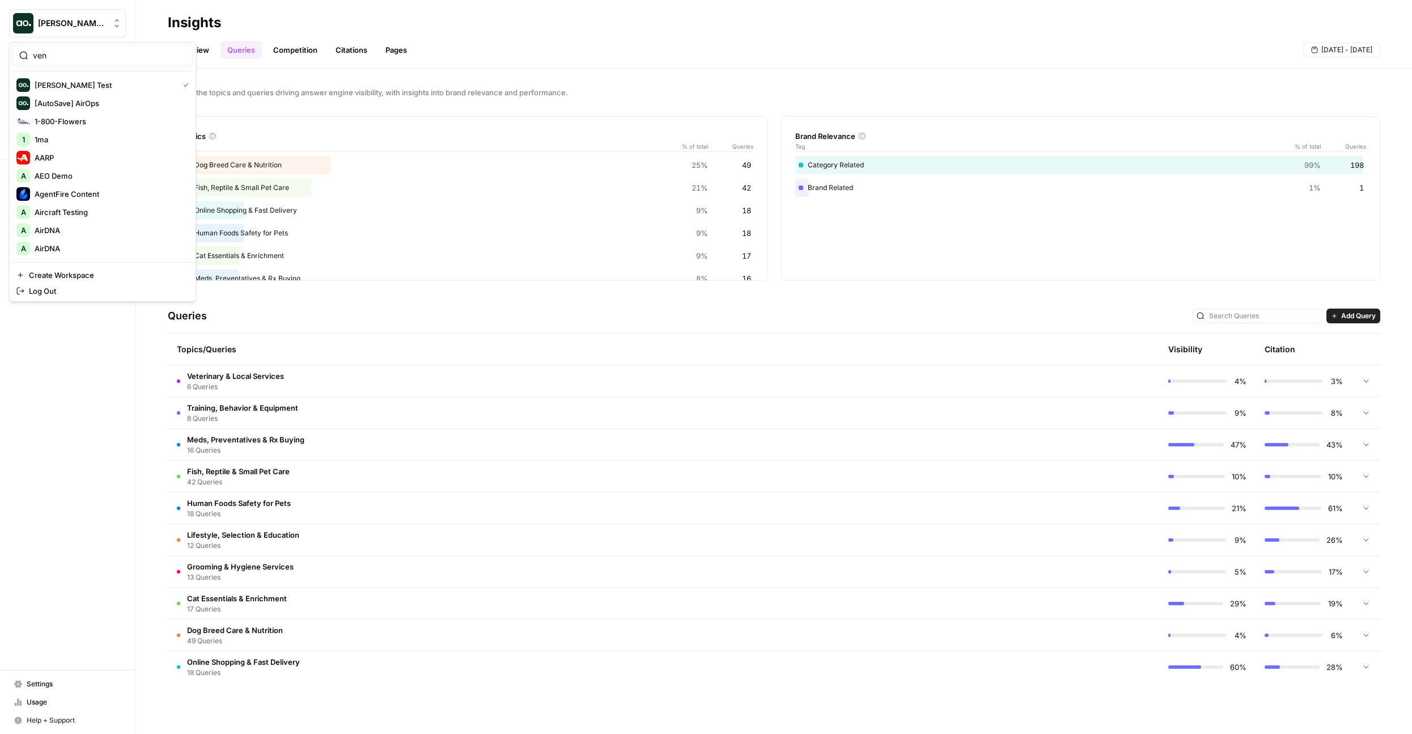
type input "venn"
type input "ven"
click at [81, 60] on input "search" at bounding box center [109, 55] width 153 height 11
type input "l'"
type input "vaul"
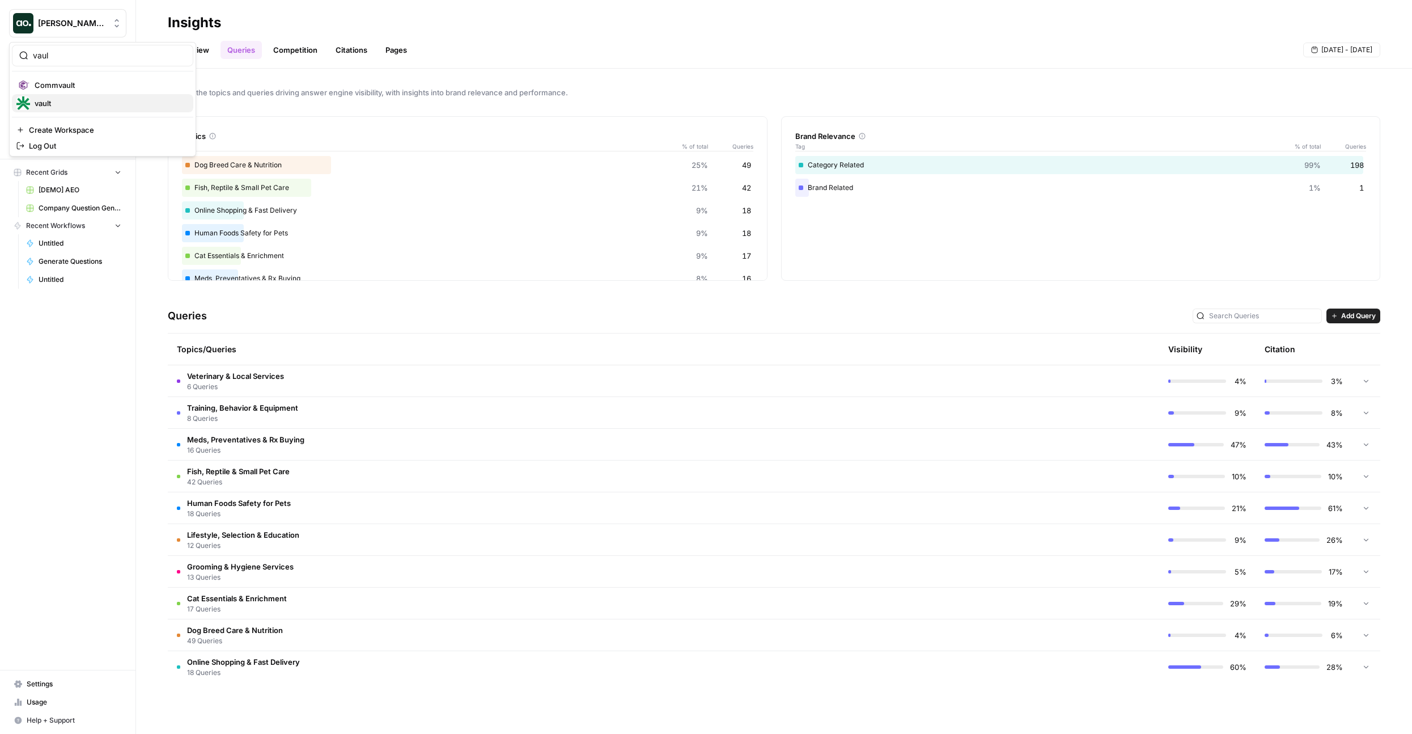
click at [76, 103] on span "vault" at bounding box center [110, 103] width 150 height 11
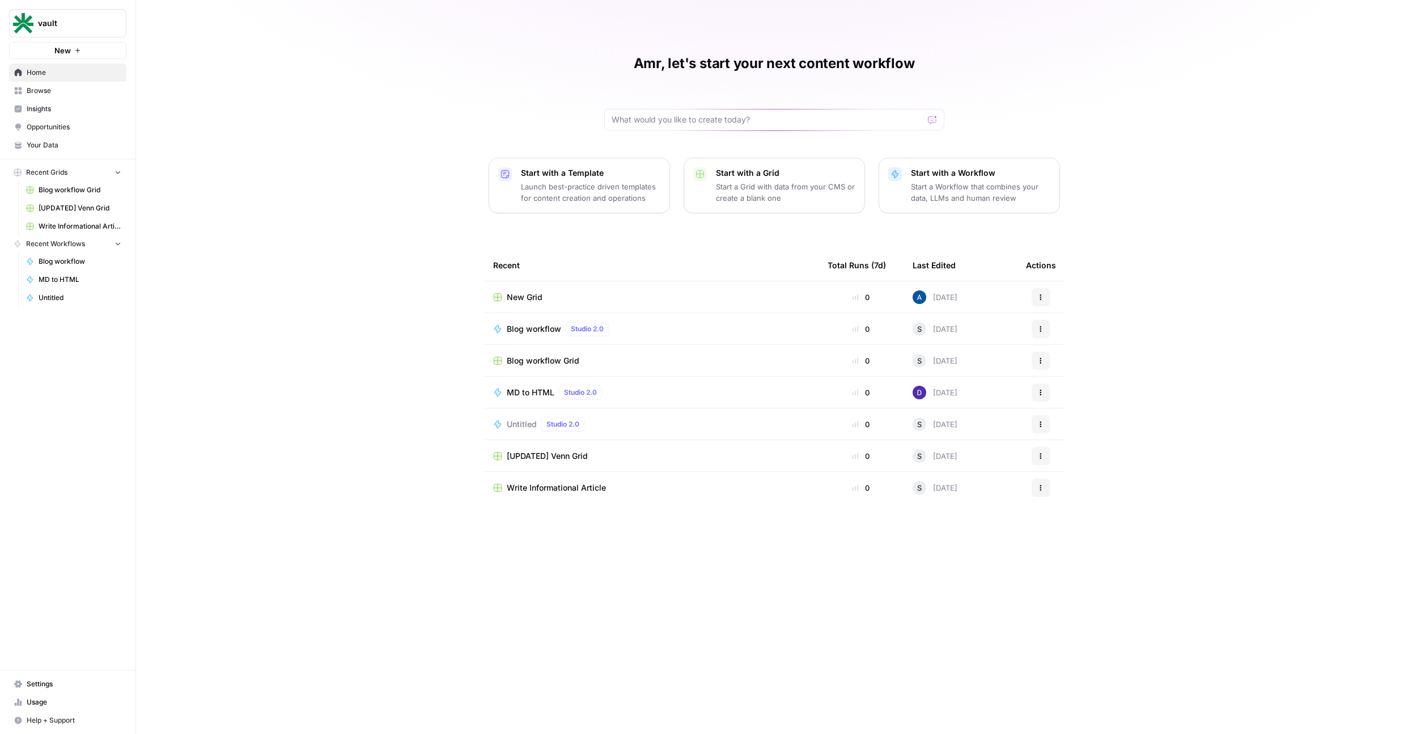
click at [63, 113] on span "Insights" at bounding box center [74, 109] width 95 height 10
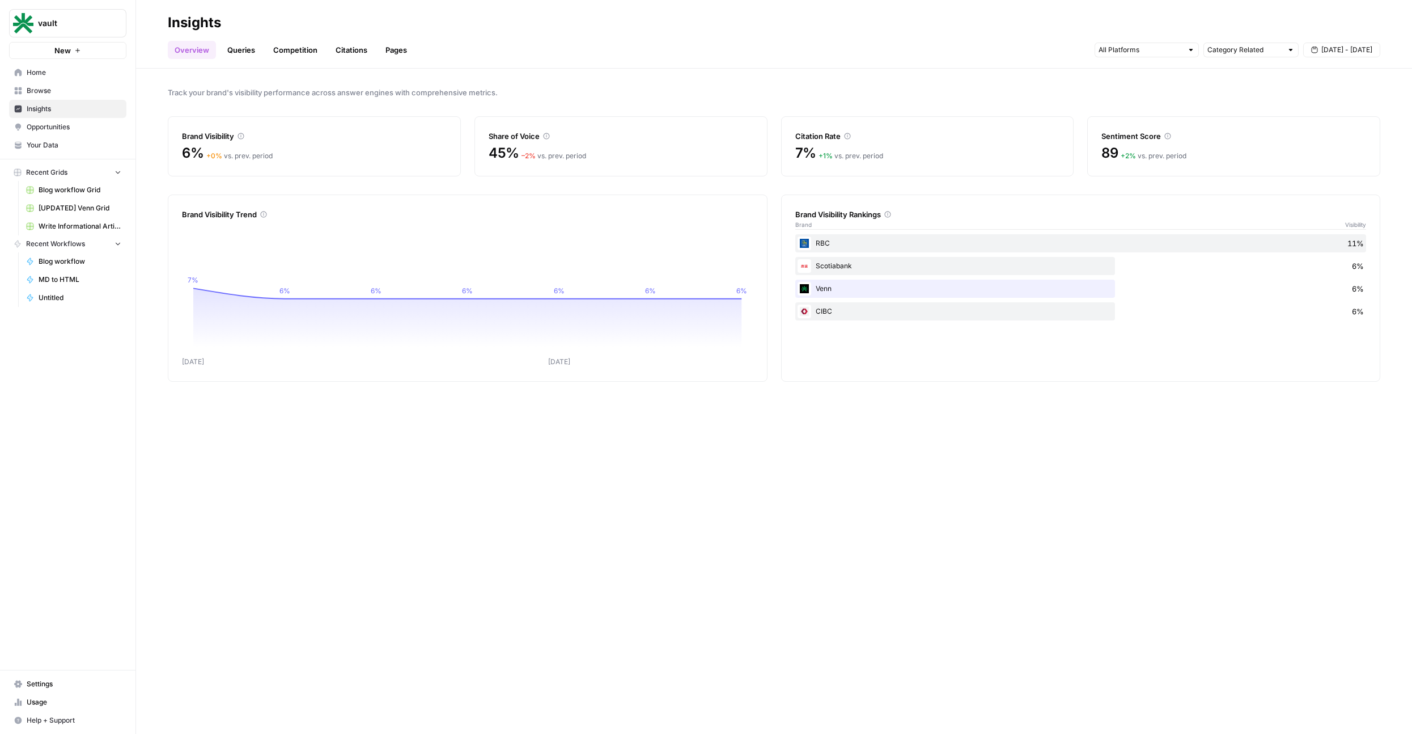
click at [243, 62] on header "Insights Overview Queries Competition Citations Pages Category Related [DATE] -…" at bounding box center [774, 34] width 1276 height 69
click at [248, 56] on link "Queries" at bounding box center [241, 50] width 41 height 18
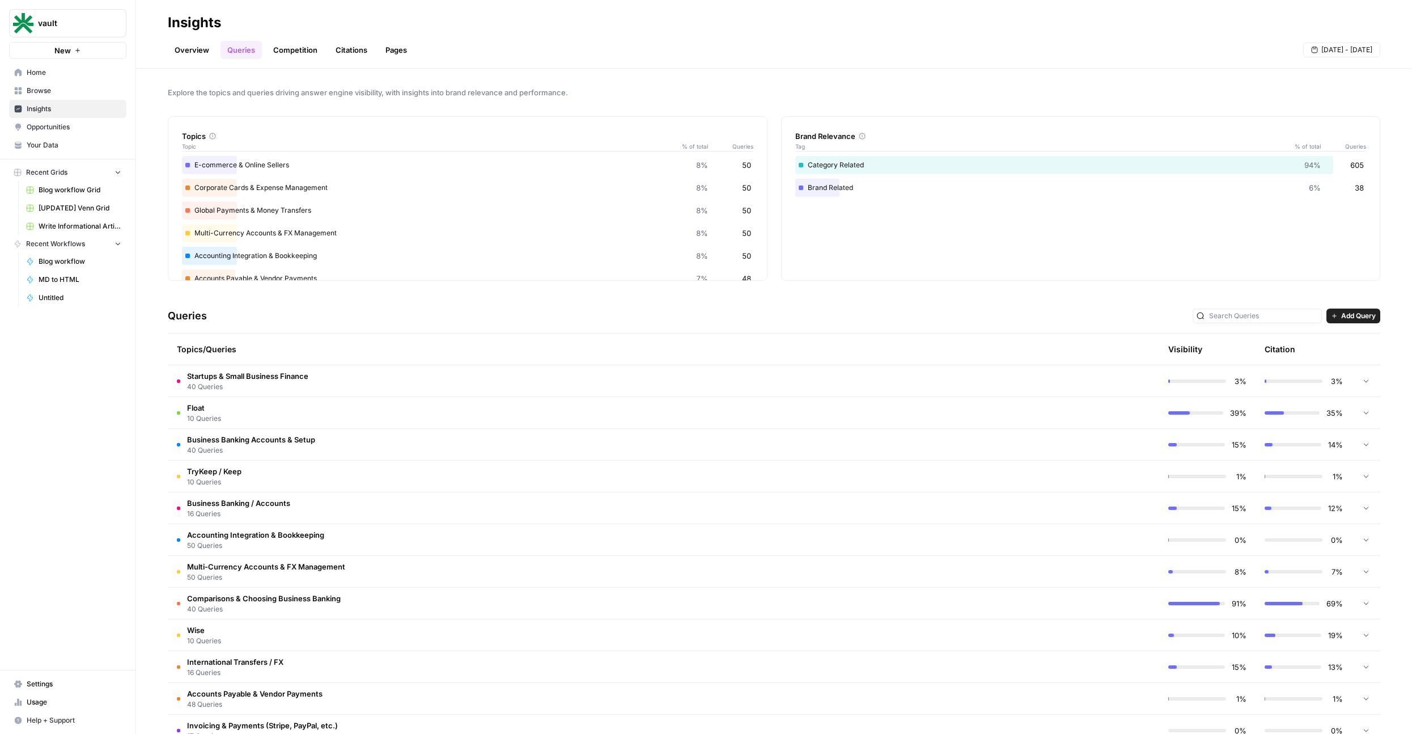
click at [505, 388] on td "Startups & Small Business Finance 40 Queries" at bounding box center [615, 380] width 895 height 31
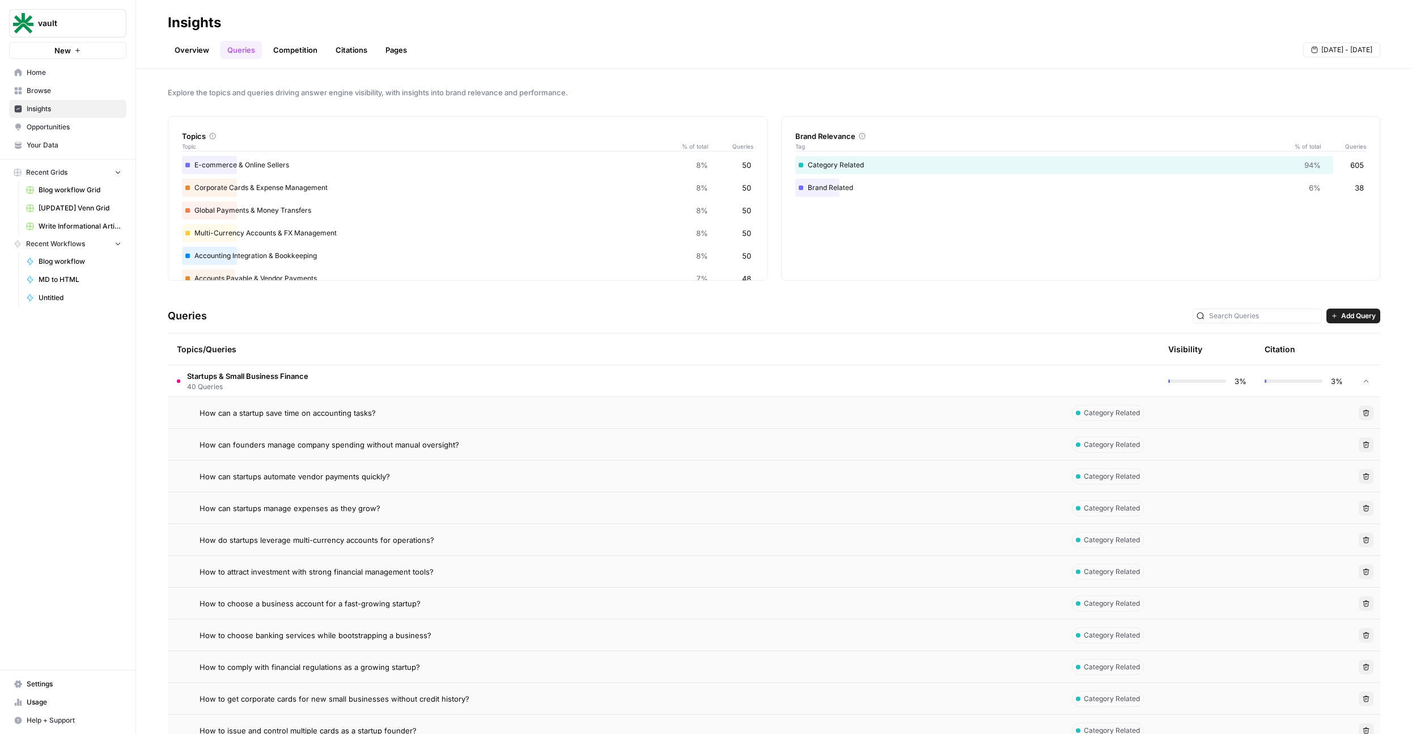
click at [505, 388] on td "Startups & Small Business Finance 40 Queries" at bounding box center [615, 380] width 895 height 31
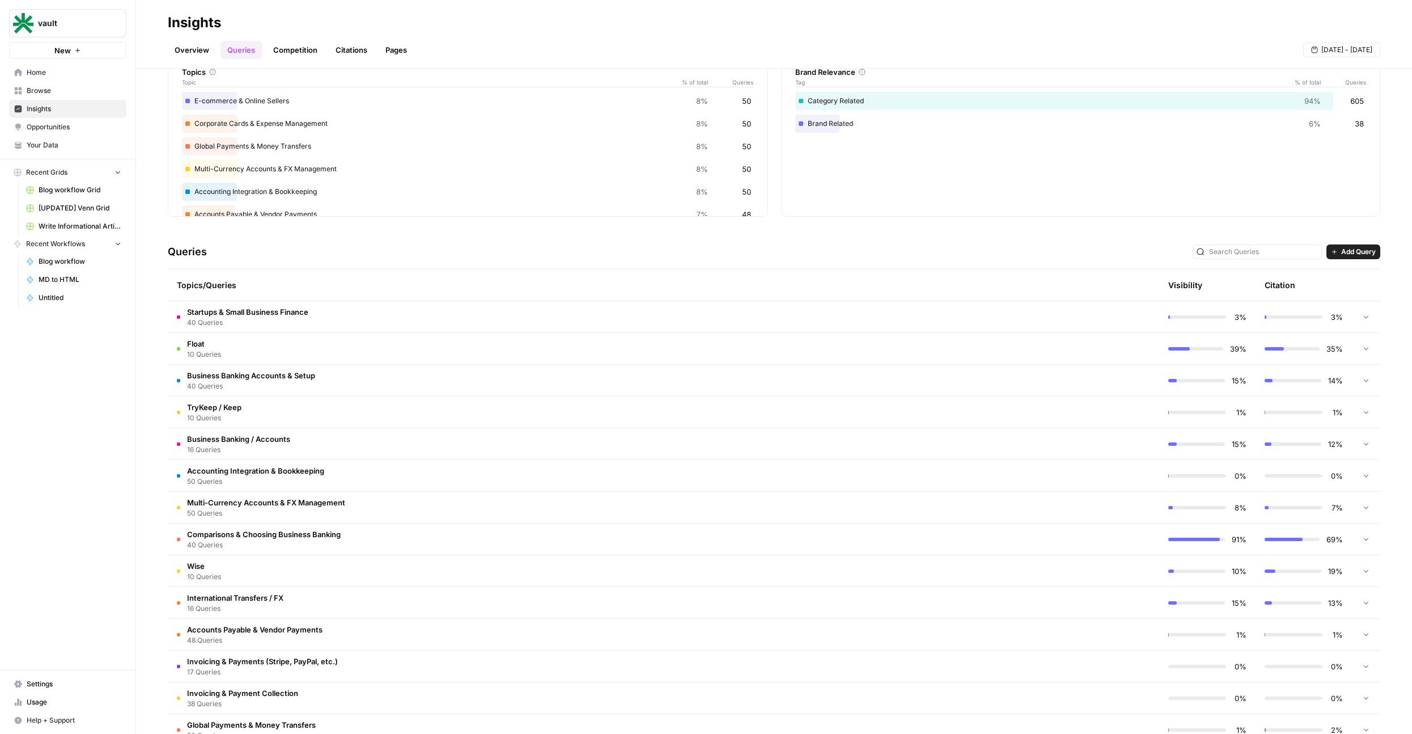
scroll to position [103, 0]
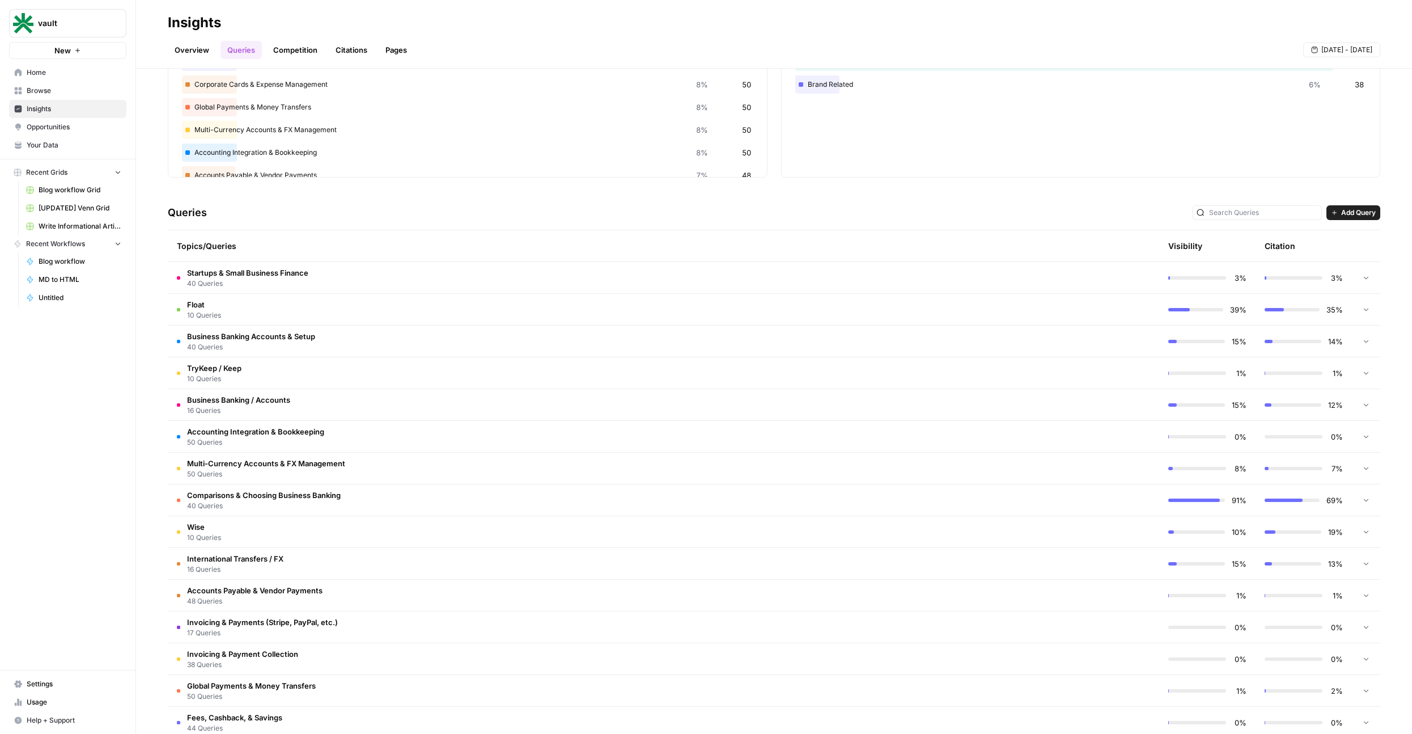
click at [359, 379] on td "TryKeep / Keep 10 Queries" at bounding box center [615, 372] width 895 height 31
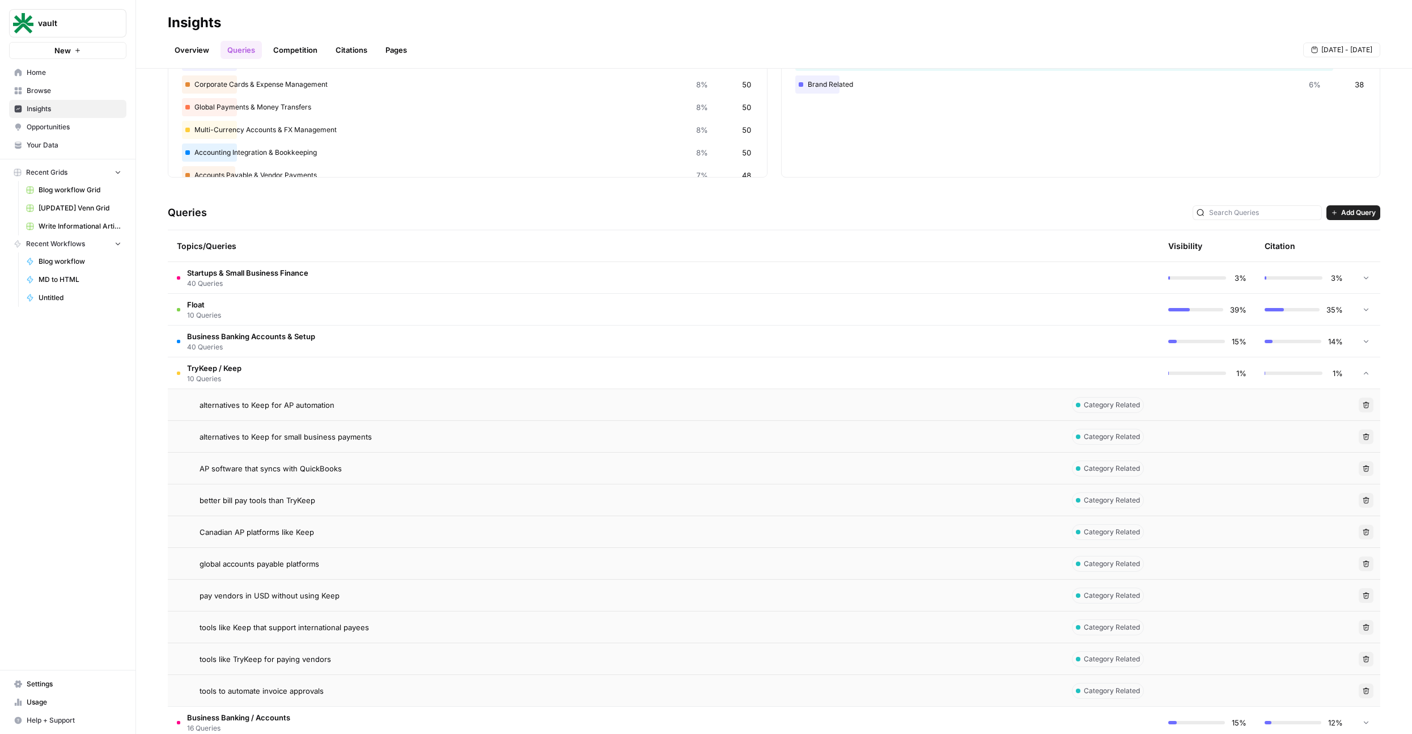
click at [384, 379] on td "TryKeep / Keep 10 Queries" at bounding box center [615, 372] width 895 height 31
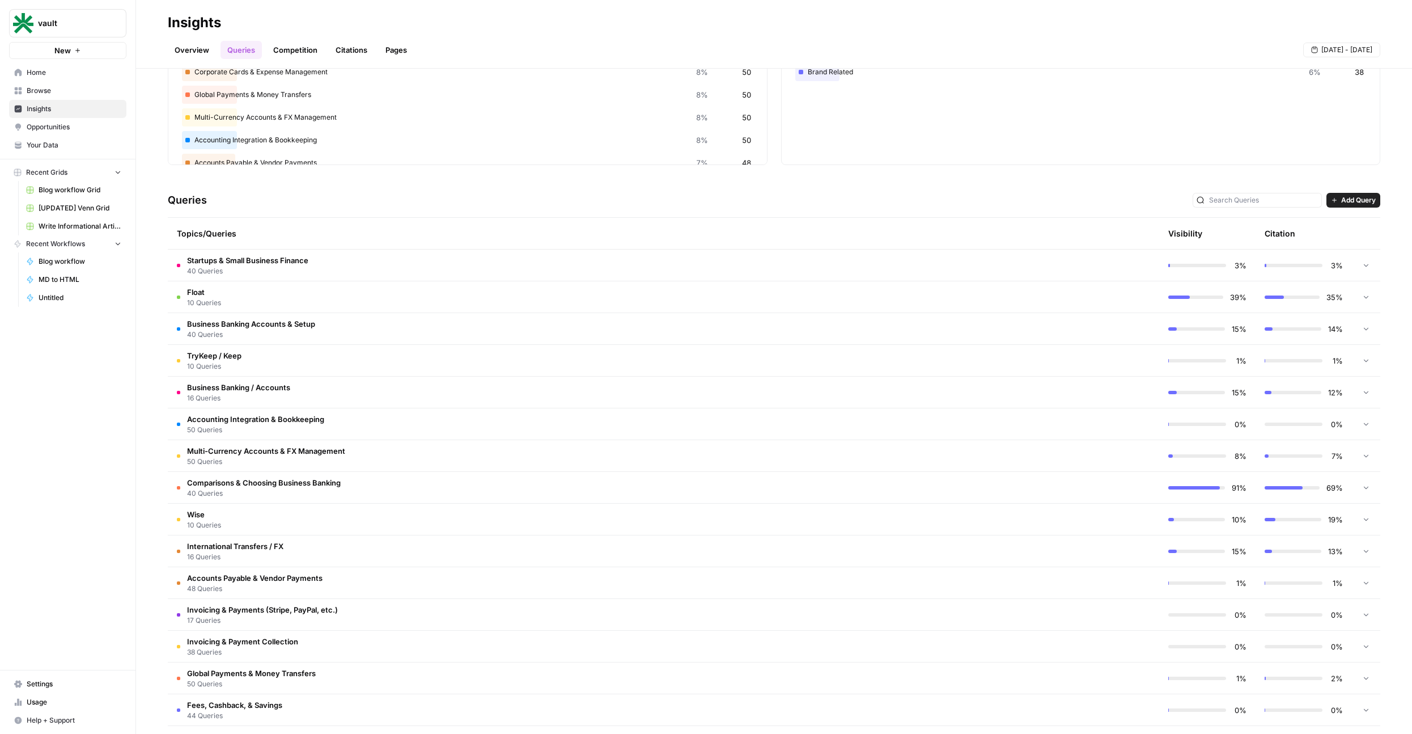
scroll to position [116, 0]
click at [393, 375] on td "TryKeep / Keep 10 Queries" at bounding box center [615, 359] width 895 height 31
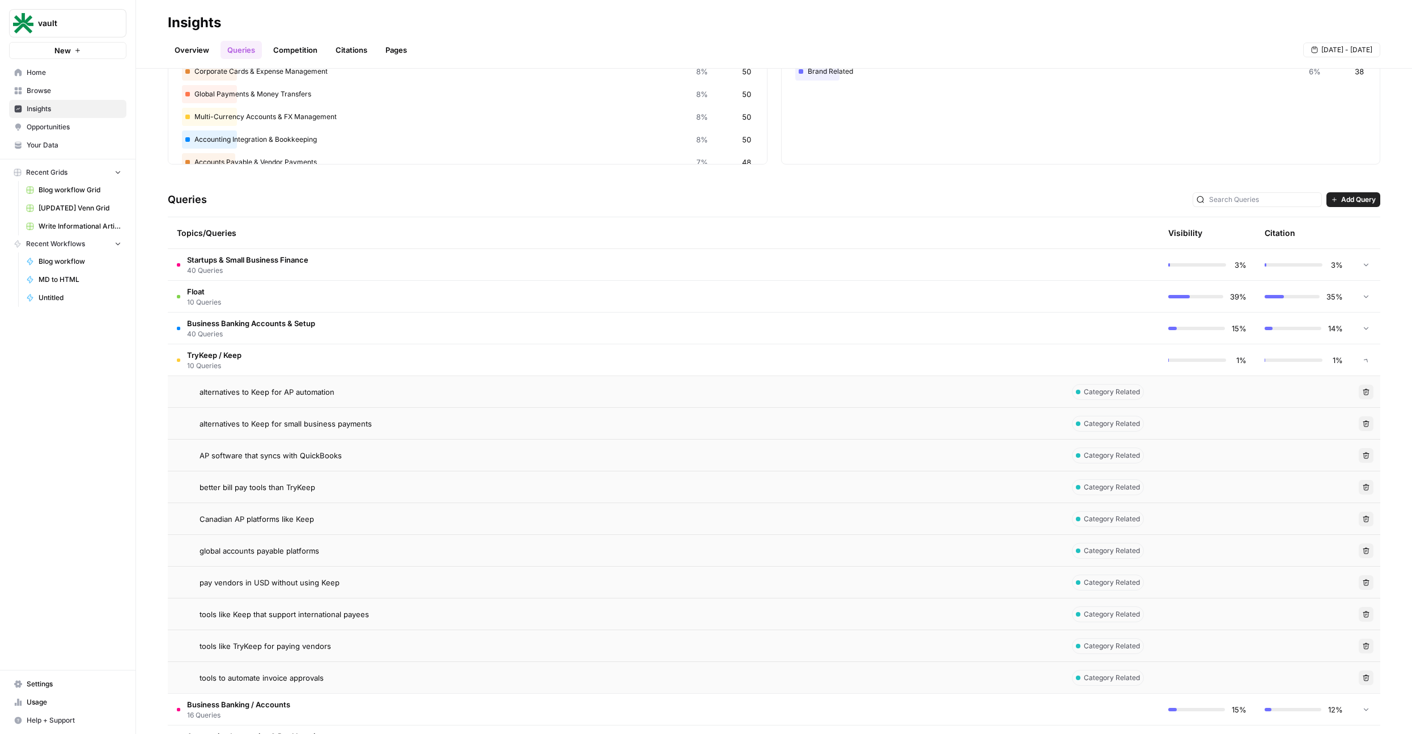
click at [397, 369] on td "TryKeep / Keep 10 Queries" at bounding box center [615, 359] width 895 height 31
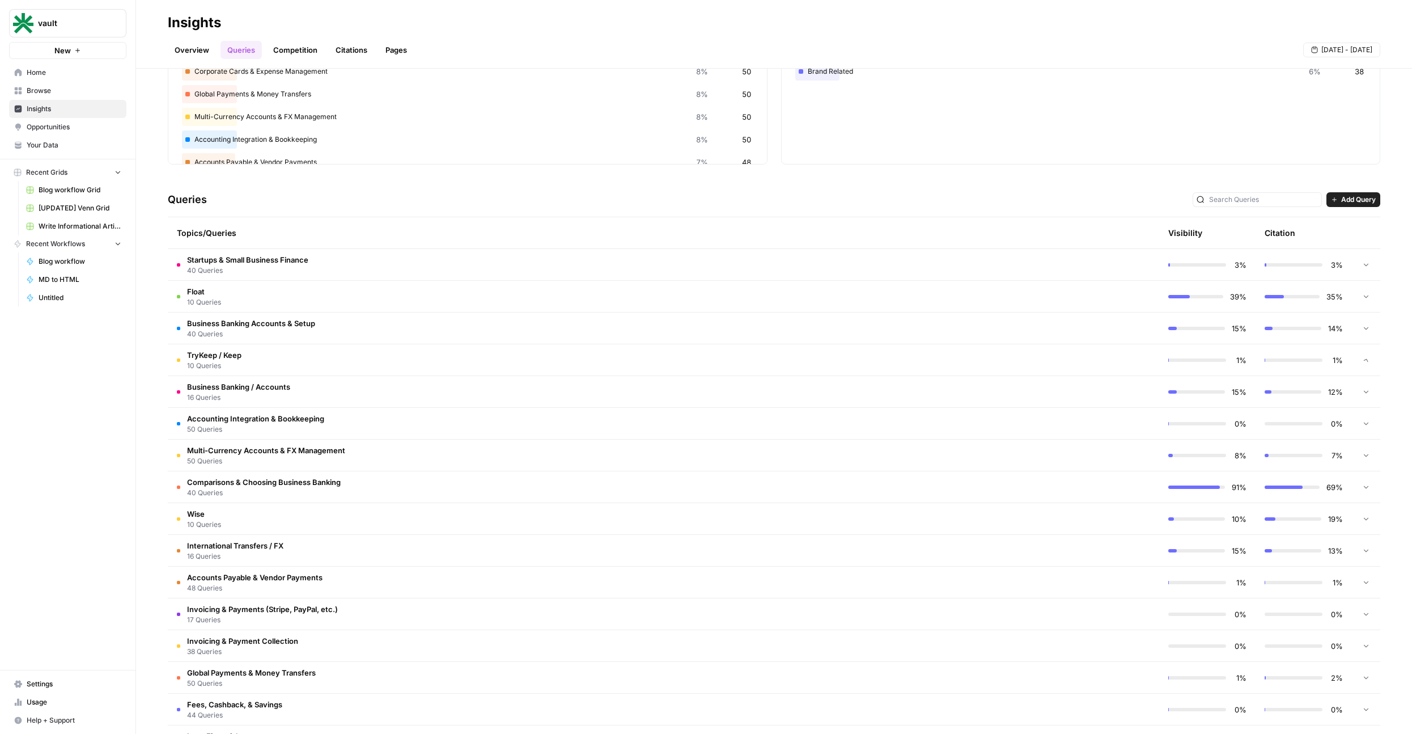
click at [397, 369] on td "TryKeep / Keep 10 Queries" at bounding box center [615, 359] width 895 height 31
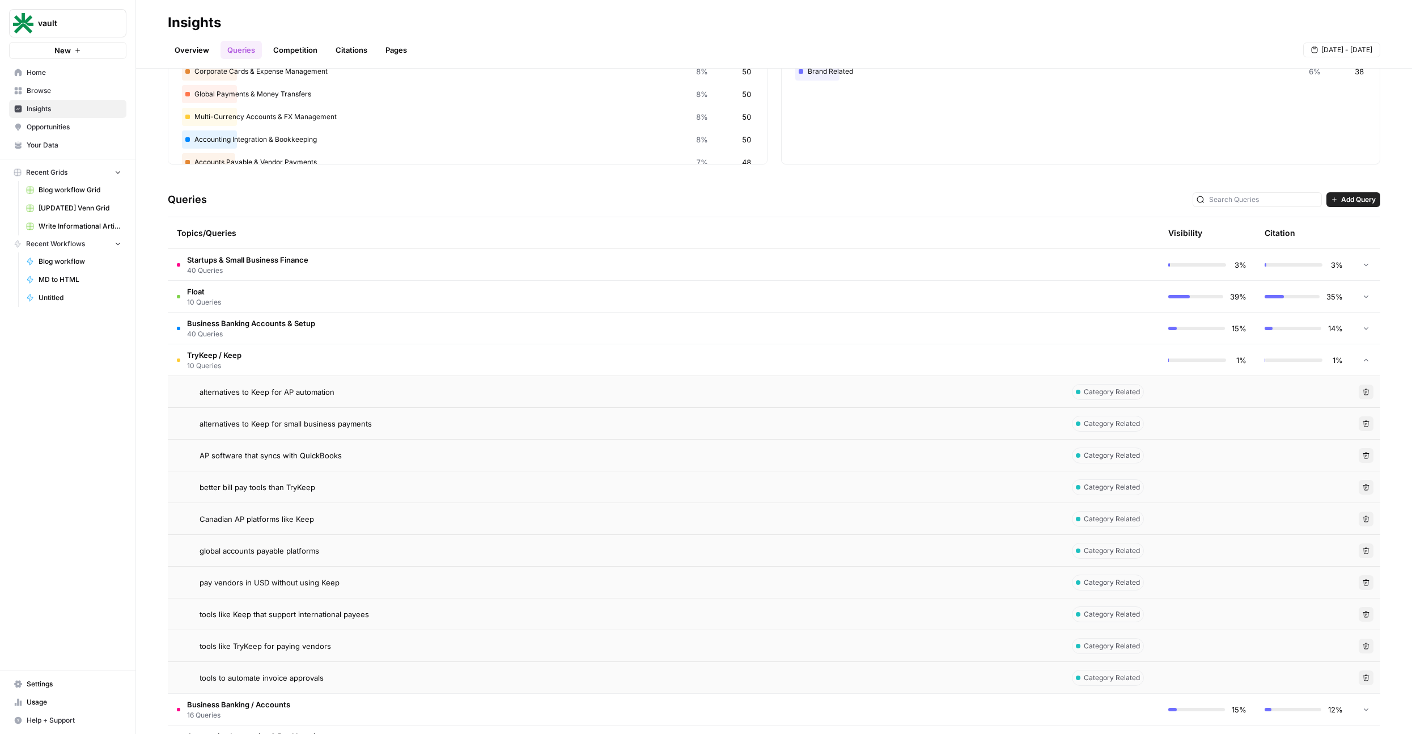
click at [365, 388] on div "alternatives to Keep for AP automation" at bounding box center [627, 391] width 854 height 11
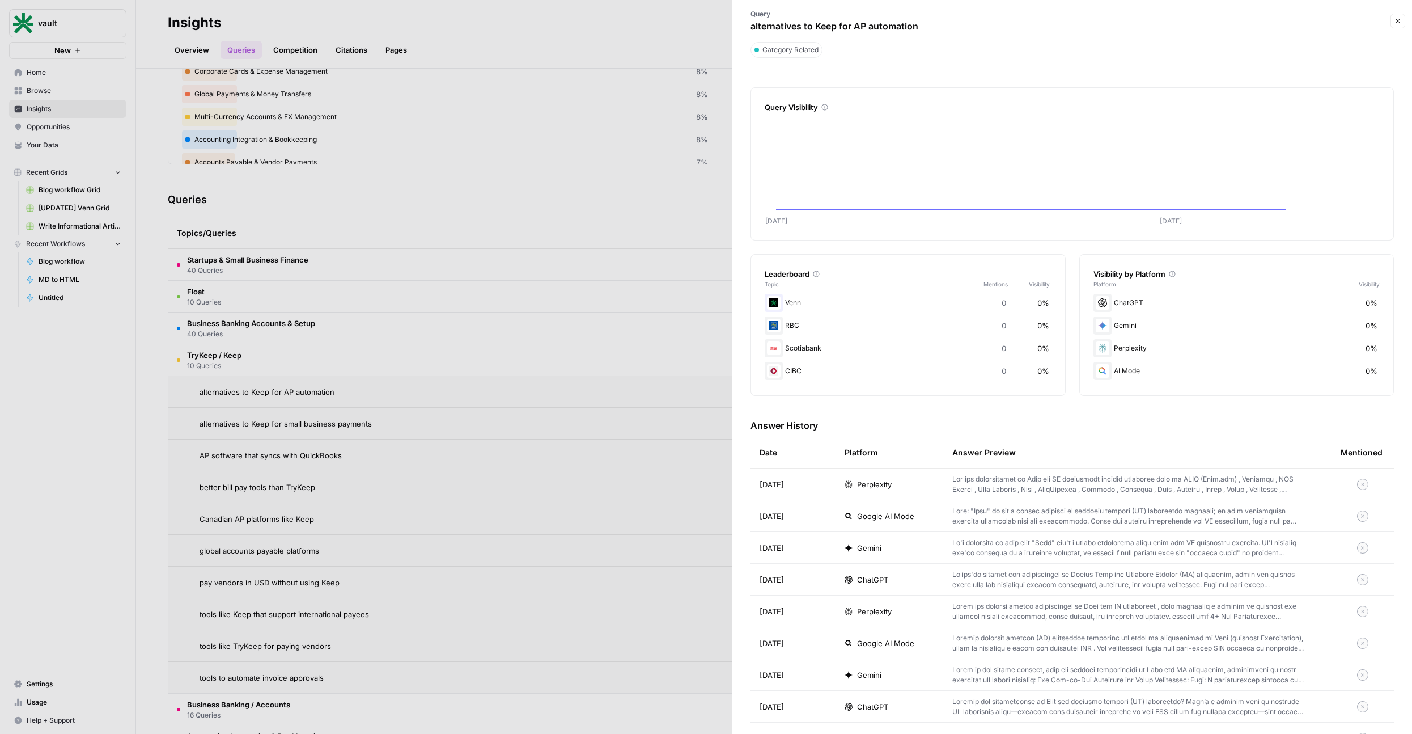
click at [369, 422] on div at bounding box center [706, 367] width 1412 height 734
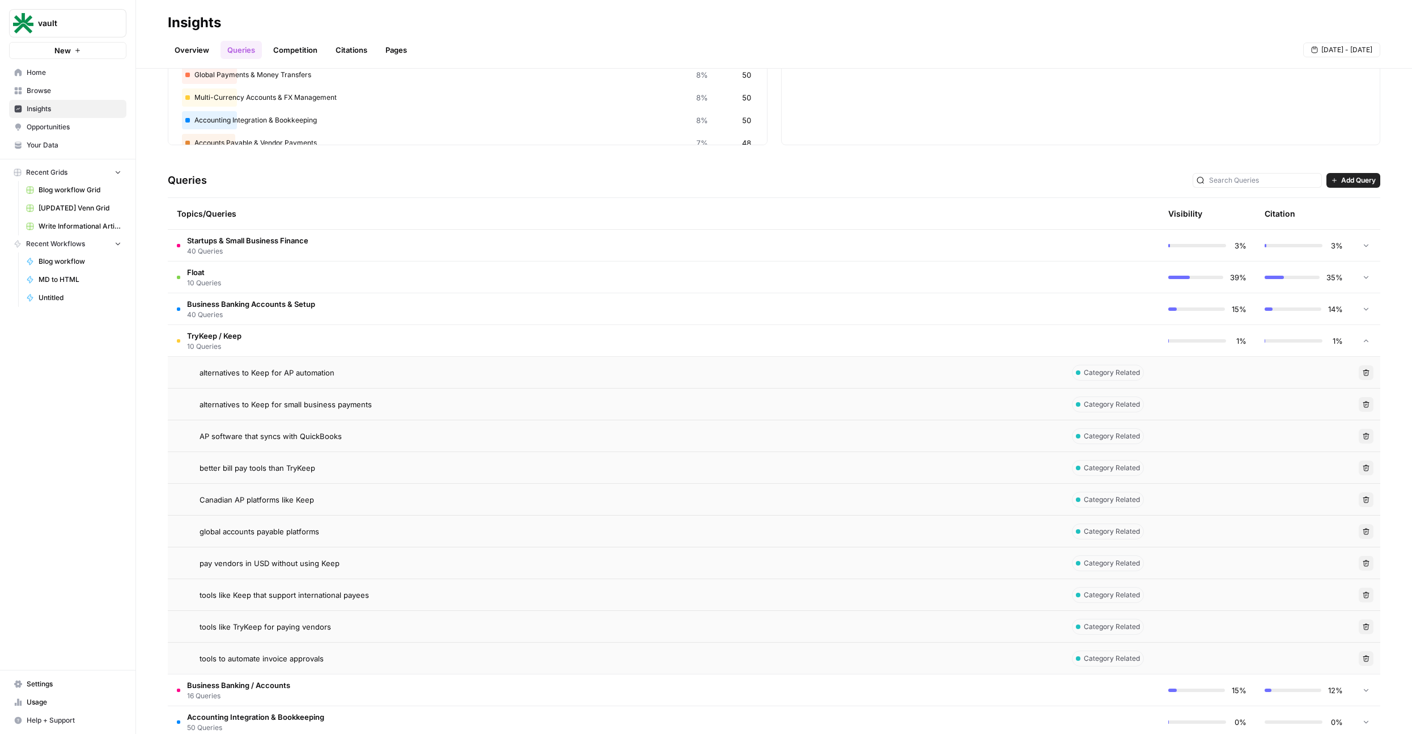
scroll to position [148, 0]
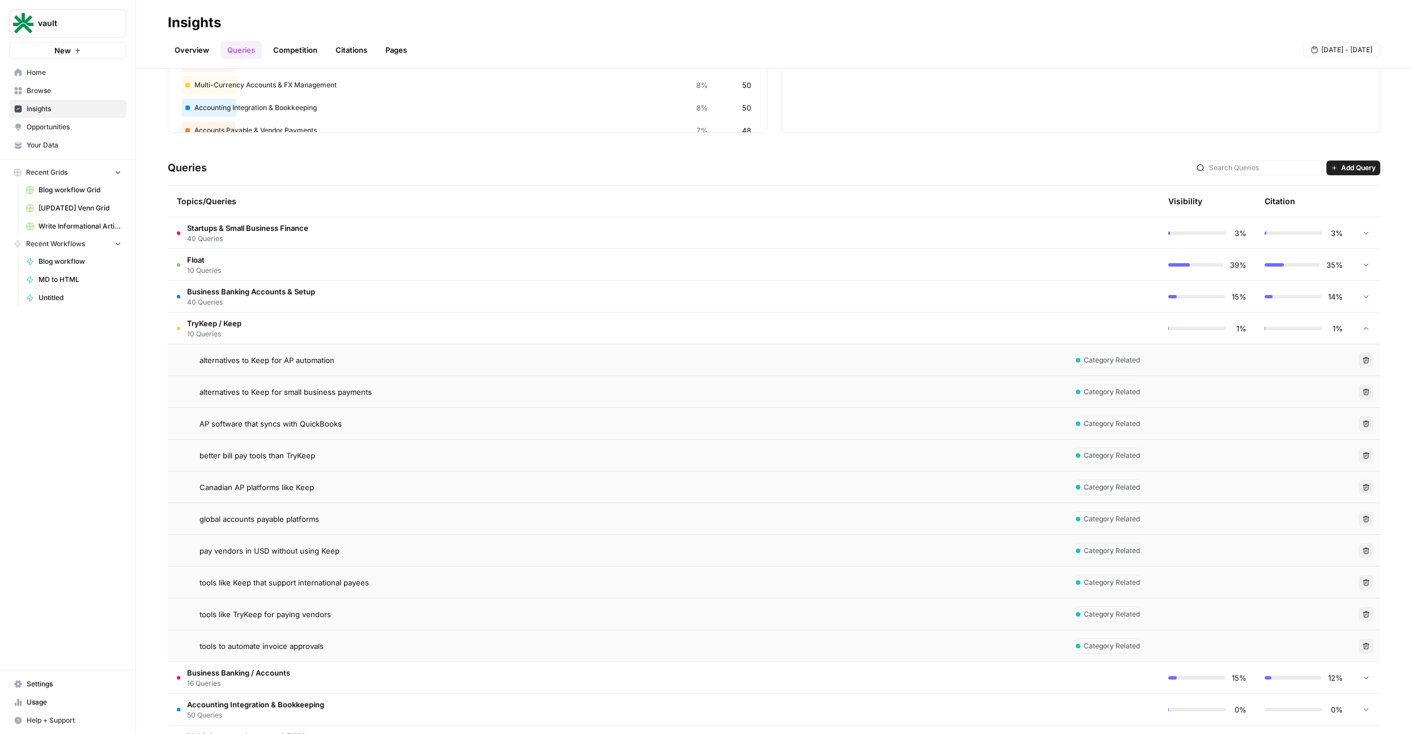
click at [369, 390] on span "alternatives to Keep for small business payments" at bounding box center [286, 391] width 172 height 11
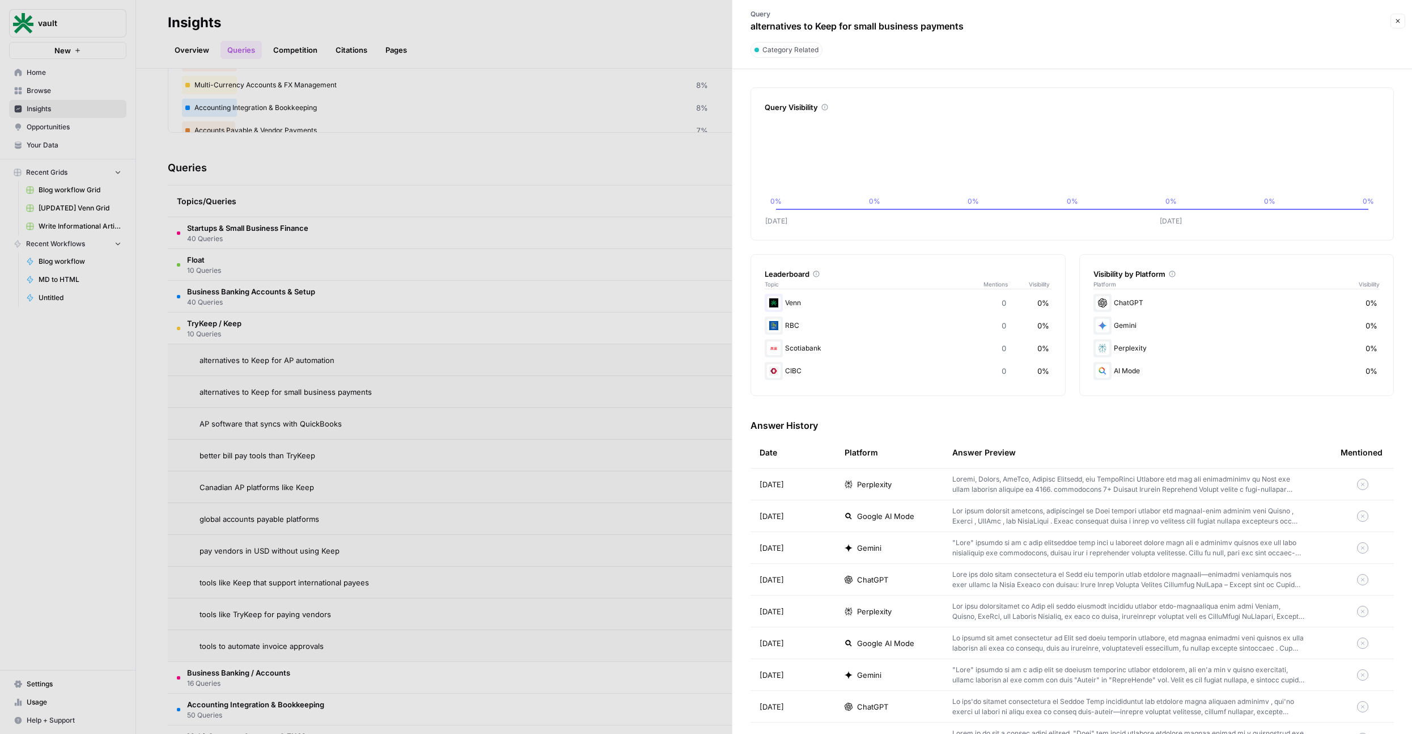
click at [390, 424] on div at bounding box center [706, 367] width 1412 height 734
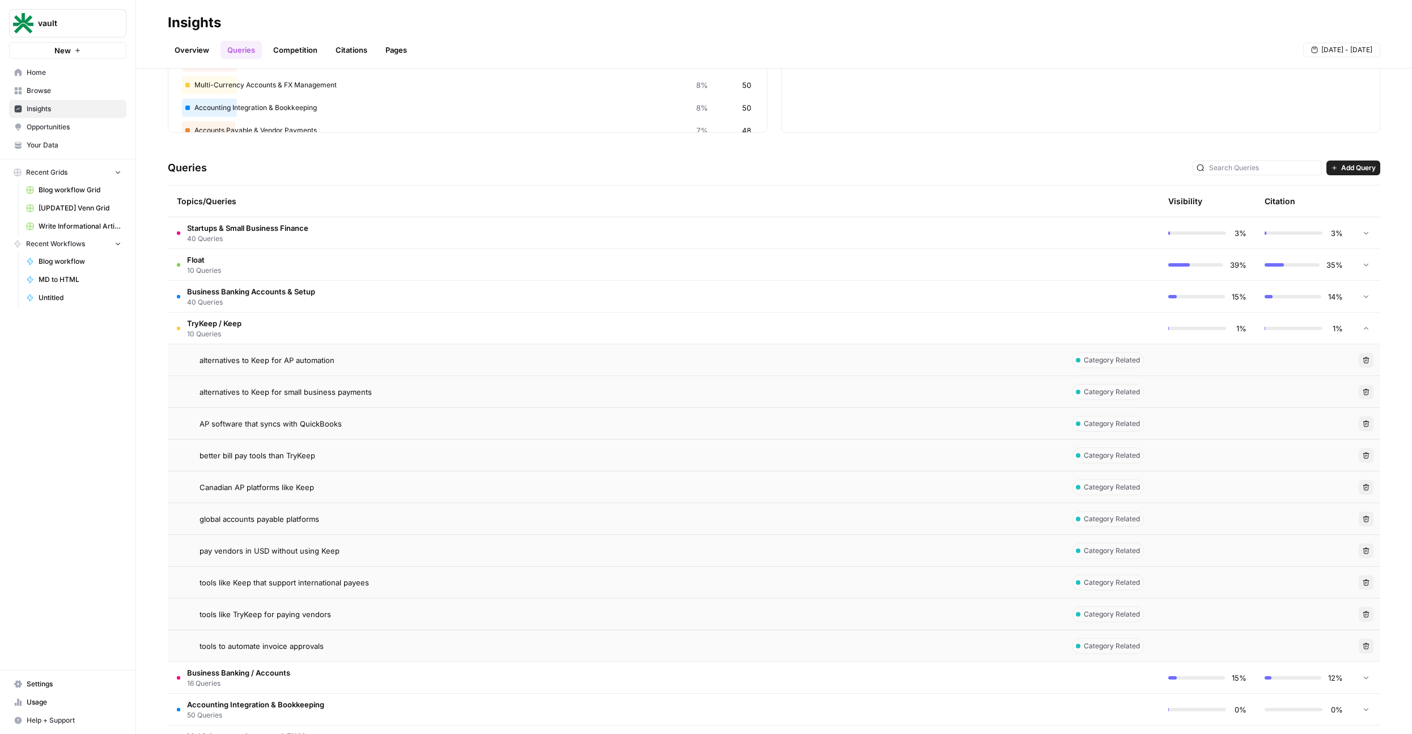
click at [338, 333] on td "TryKeep / Keep 10 Queries" at bounding box center [615, 327] width 895 height 31
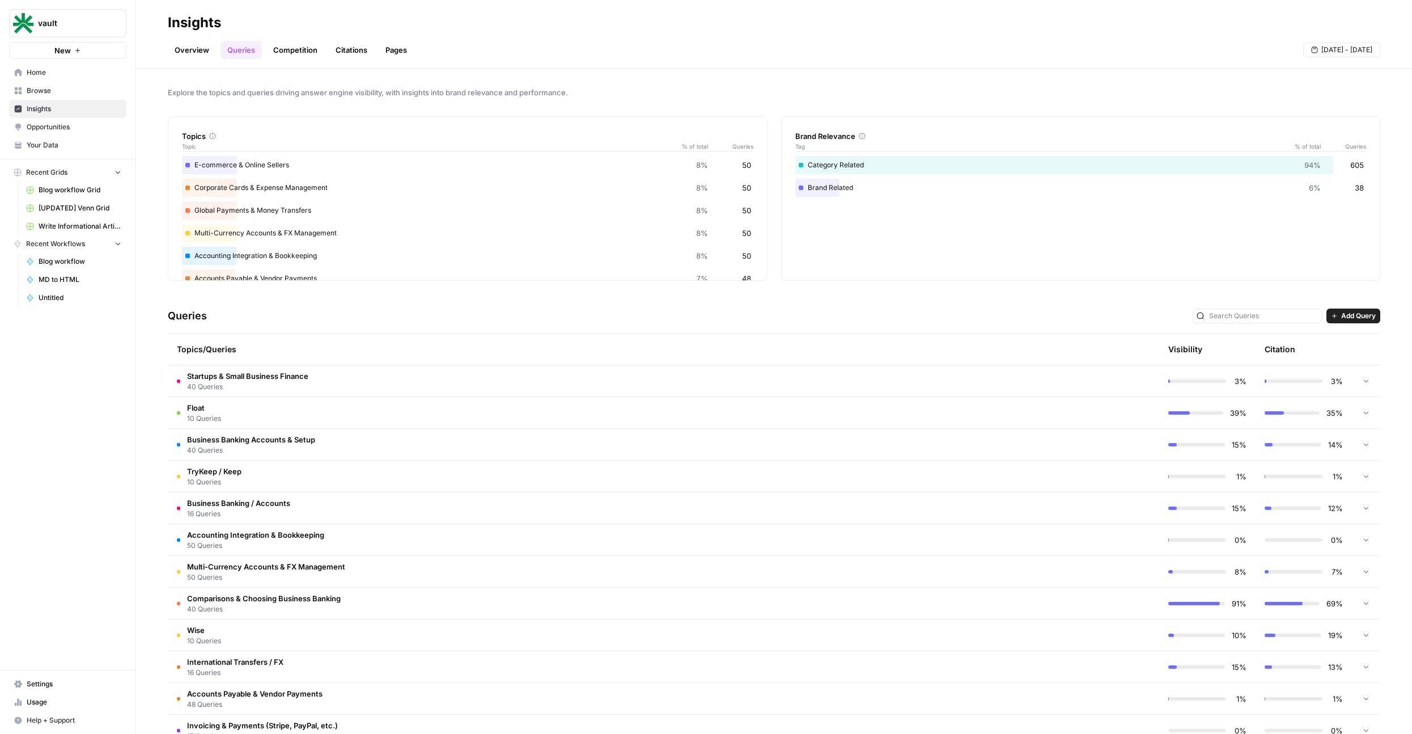
click at [305, 379] on span "Startups & Small Business Finance" at bounding box center [247, 375] width 121 height 11
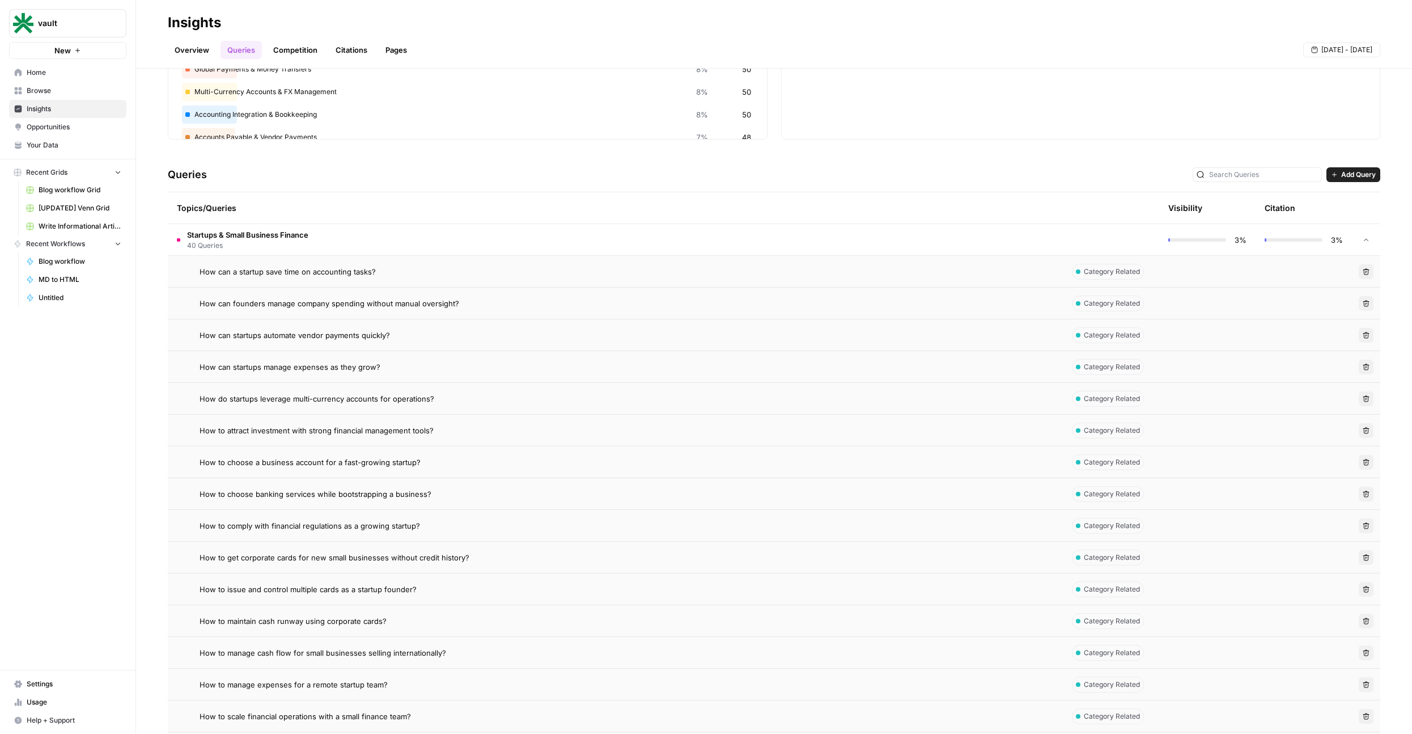
scroll to position [194, 0]
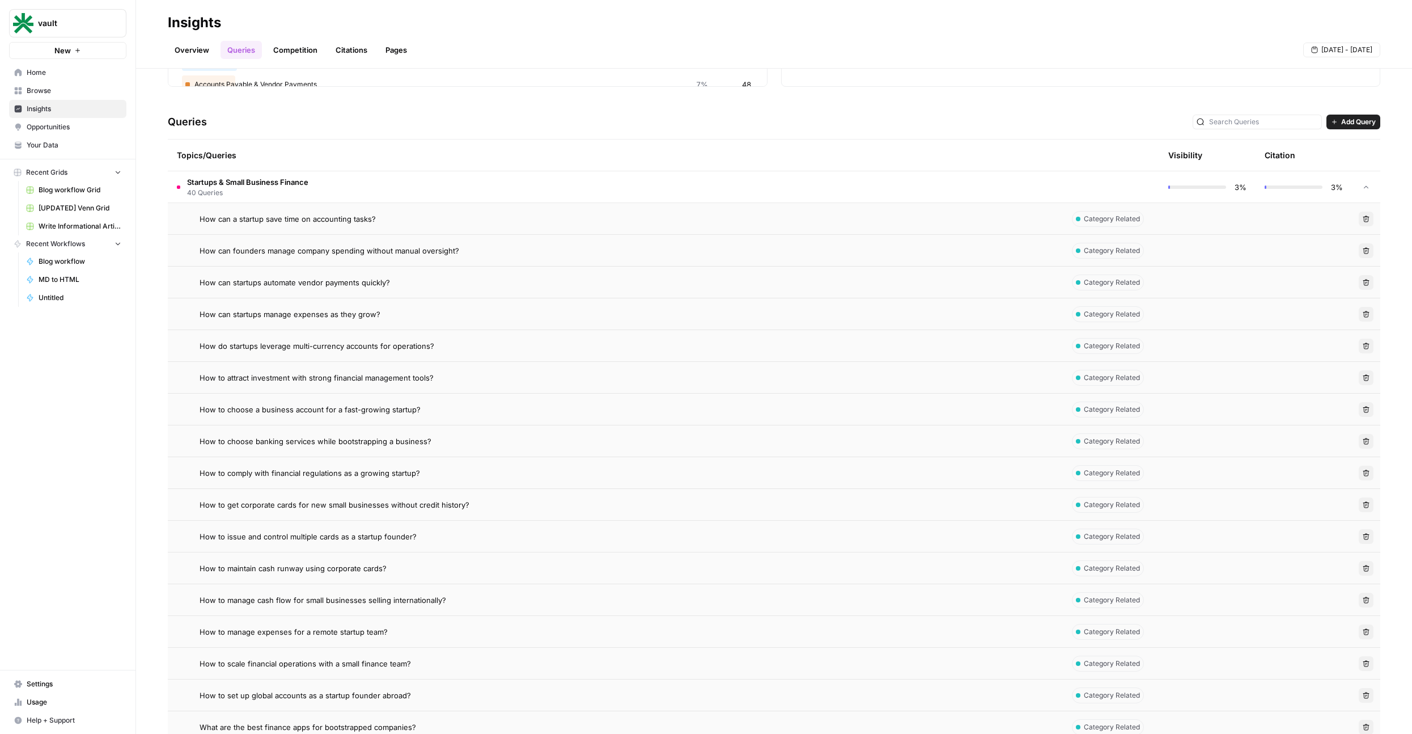
click at [315, 174] on td "Startups & Small Business Finance 40 Queries" at bounding box center [615, 186] width 895 height 31
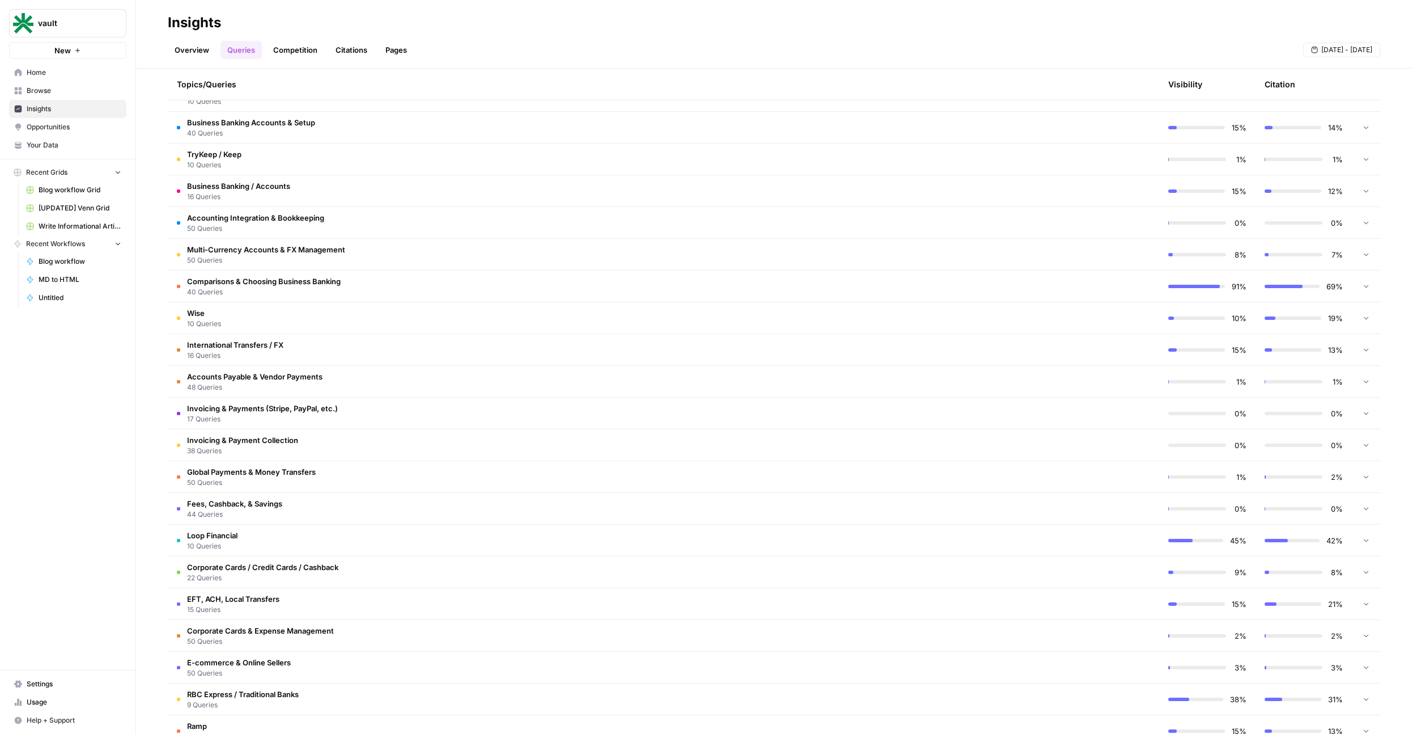
scroll to position [0, 0]
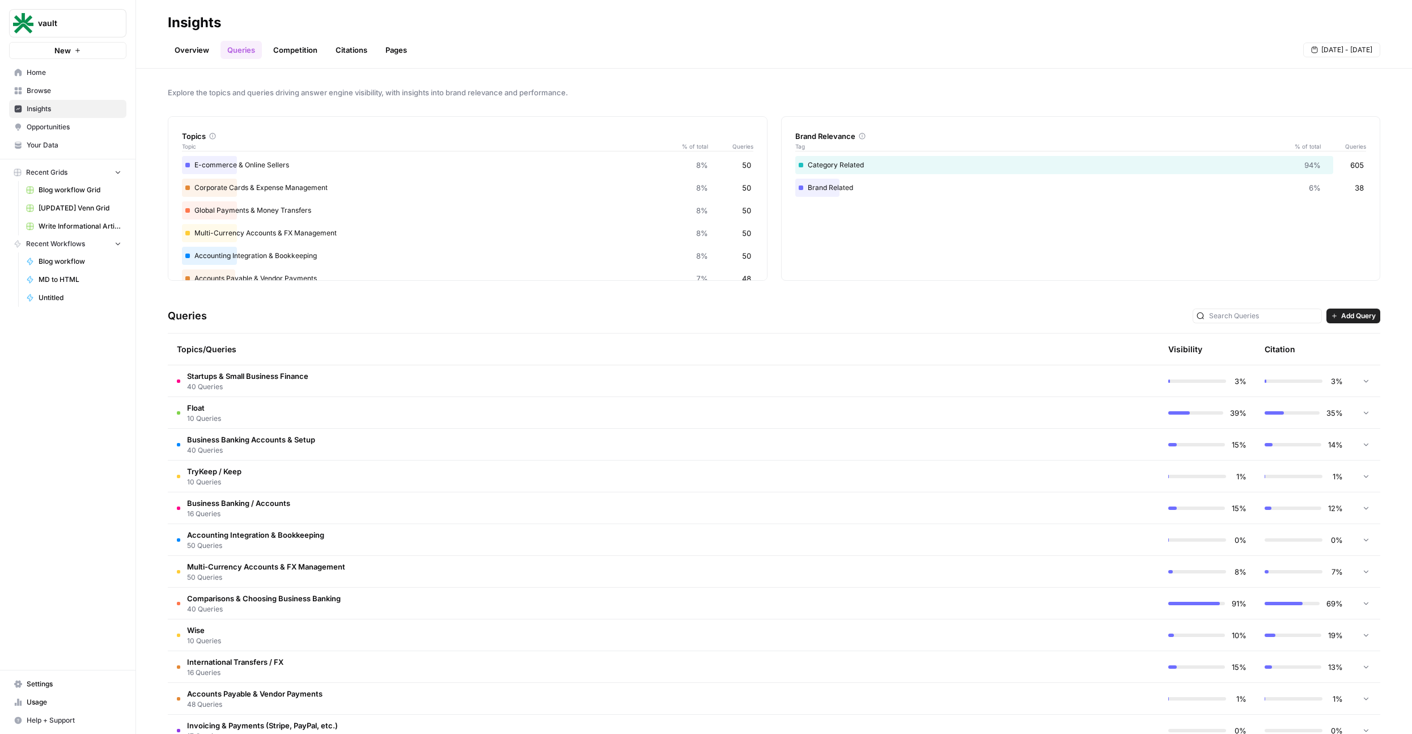
click at [219, 425] on td "Float 10 Queries" at bounding box center [615, 412] width 895 height 31
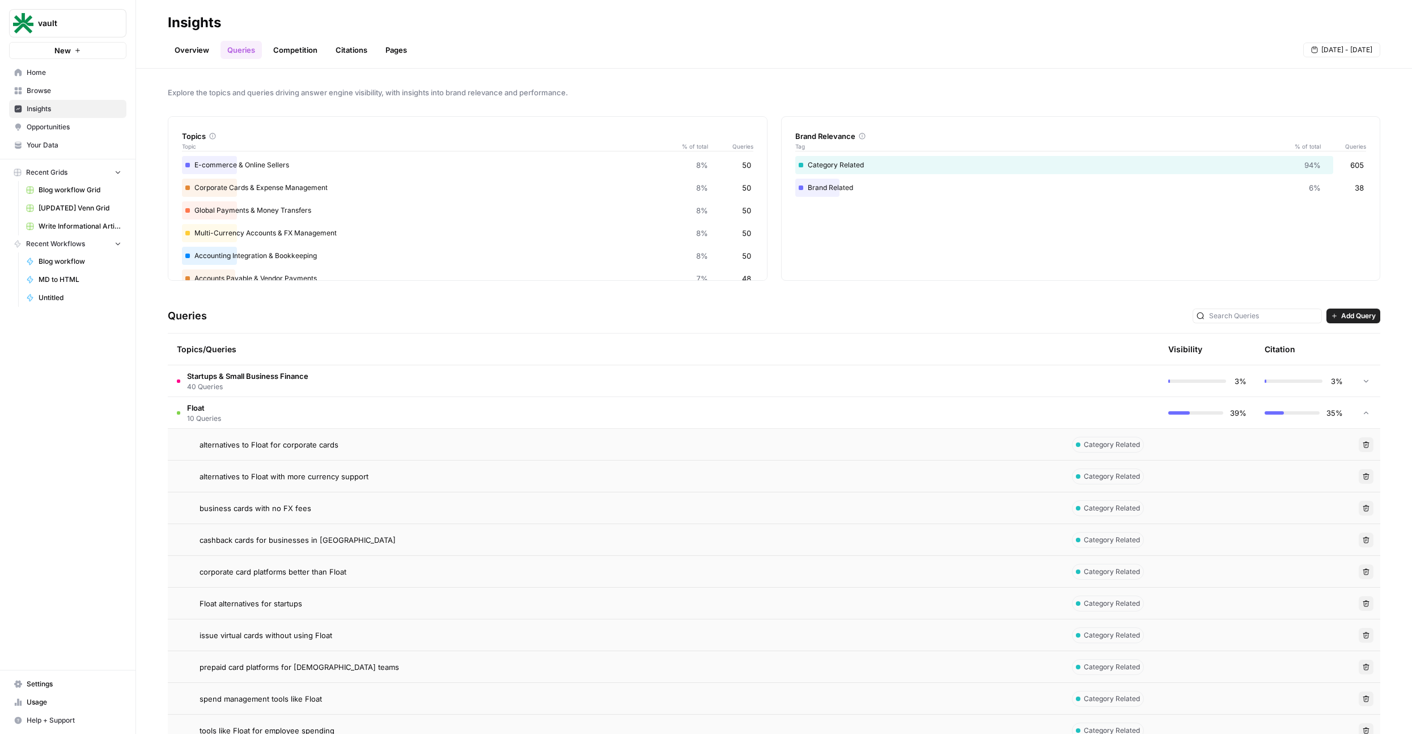
click at [251, 471] on span "alternatives to Float with more currency support" at bounding box center [284, 476] width 169 height 11
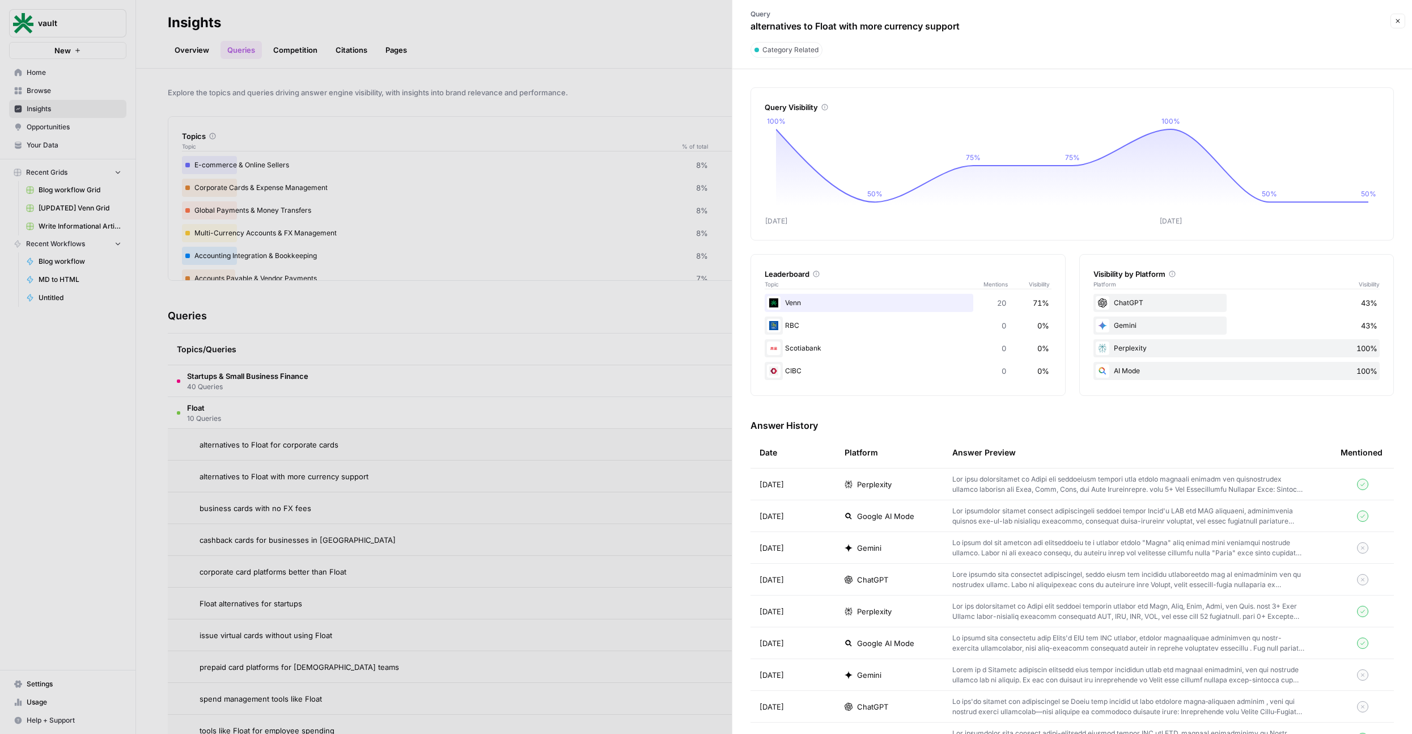
click at [1089, 486] on p at bounding box center [1129, 484] width 352 height 20
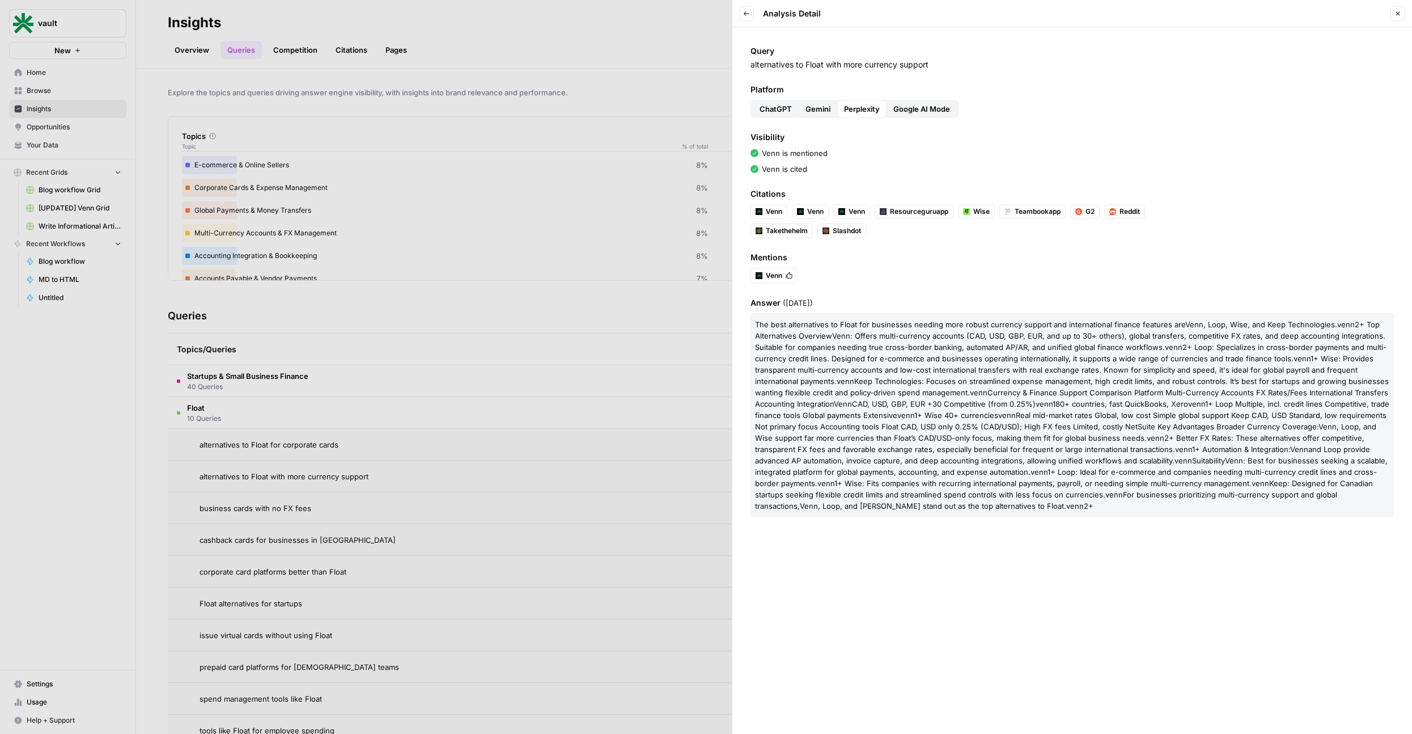
click at [609, 441] on div at bounding box center [706, 367] width 1412 height 734
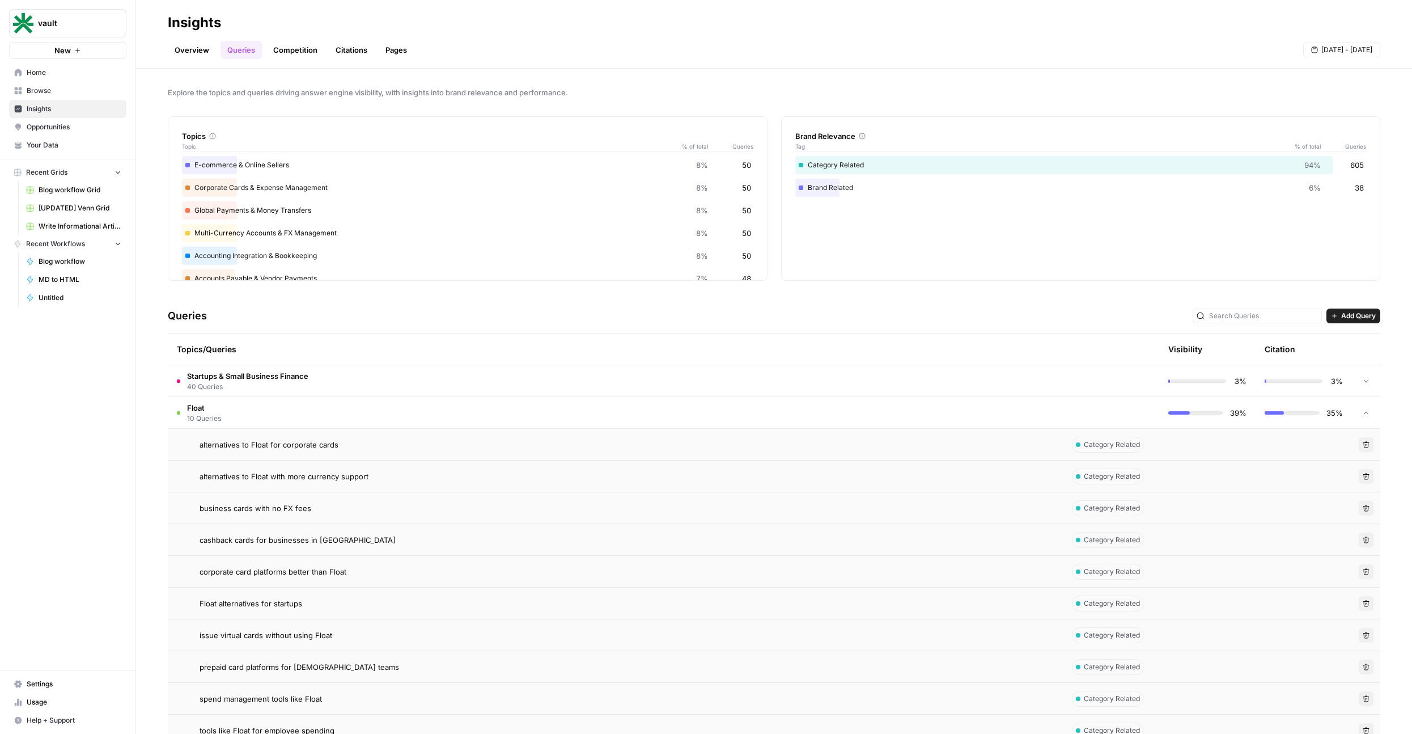
click at [399, 408] on td "Float 10 Queries" at bounding box center [615, 412] width 895 height 31
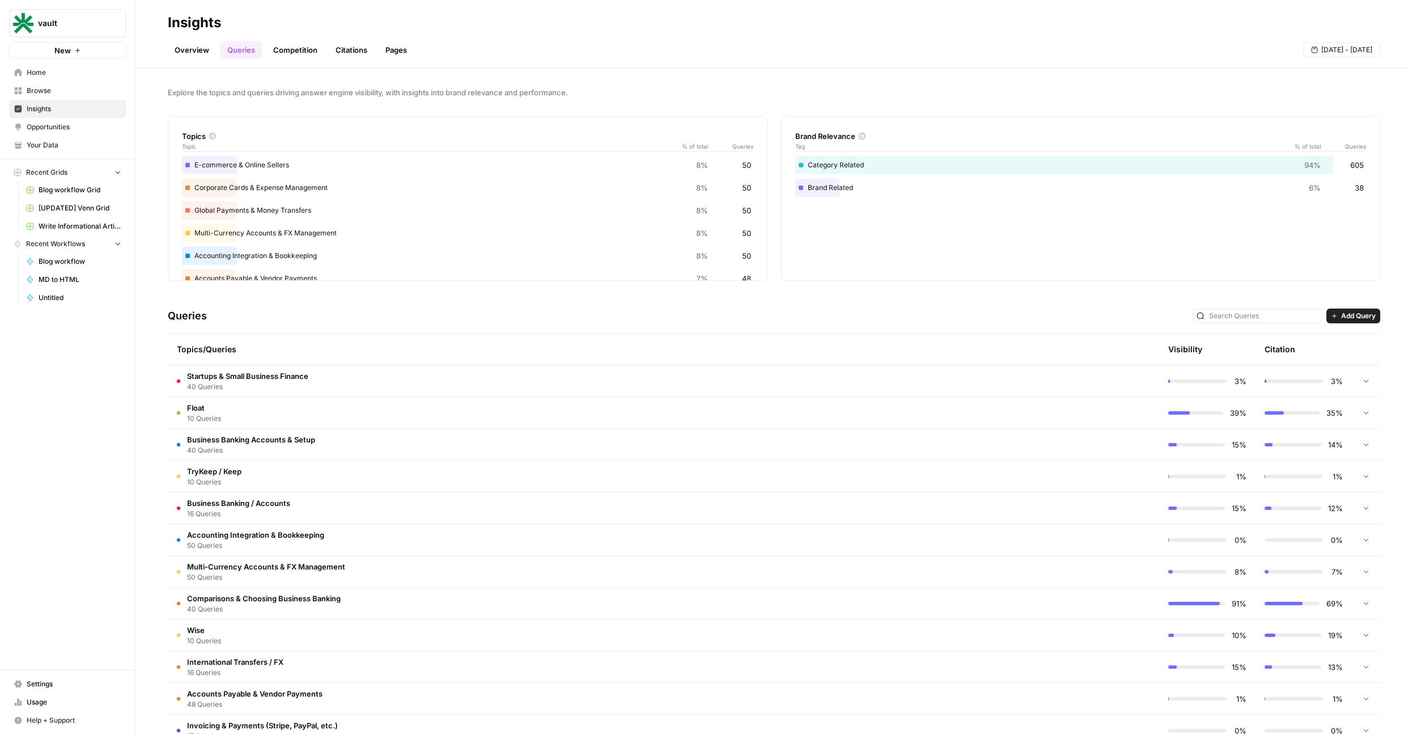
click at [52, 142] on span "Your Data" at bounding box center [74, 145] width 95 height 10
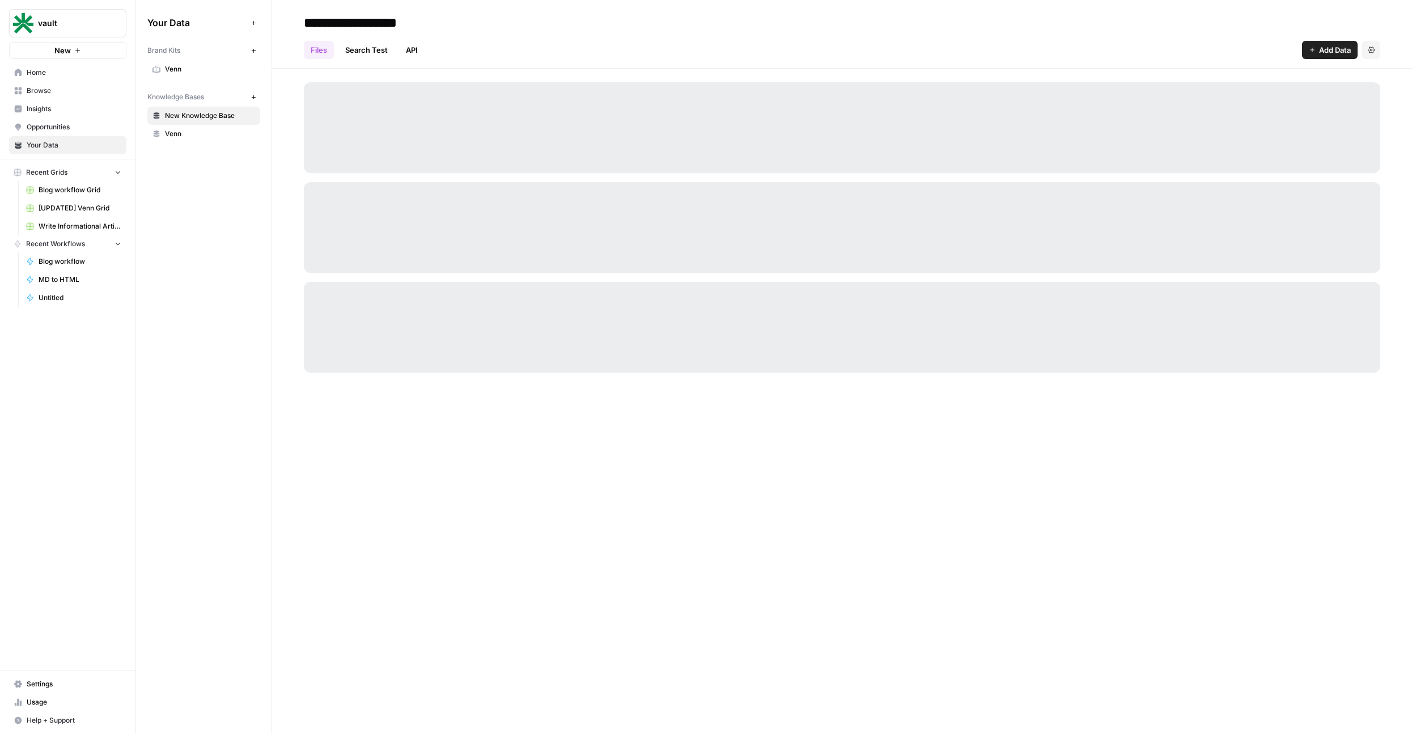
click at [190, 65] on span "Venn" at bounding box center [210, 69] width 90 height 10
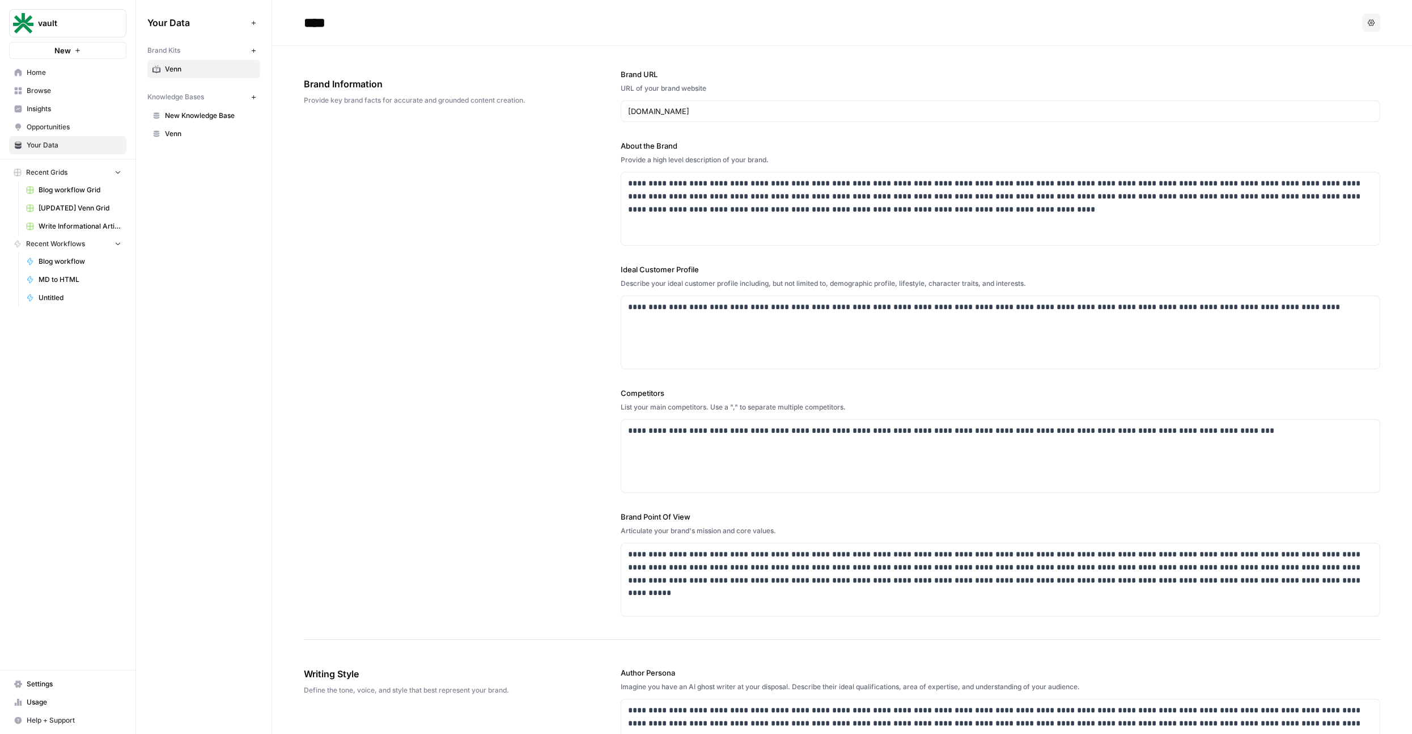
click at [69, 99] on link "Browse" at bounding box center [67, 91] width 117 height 18
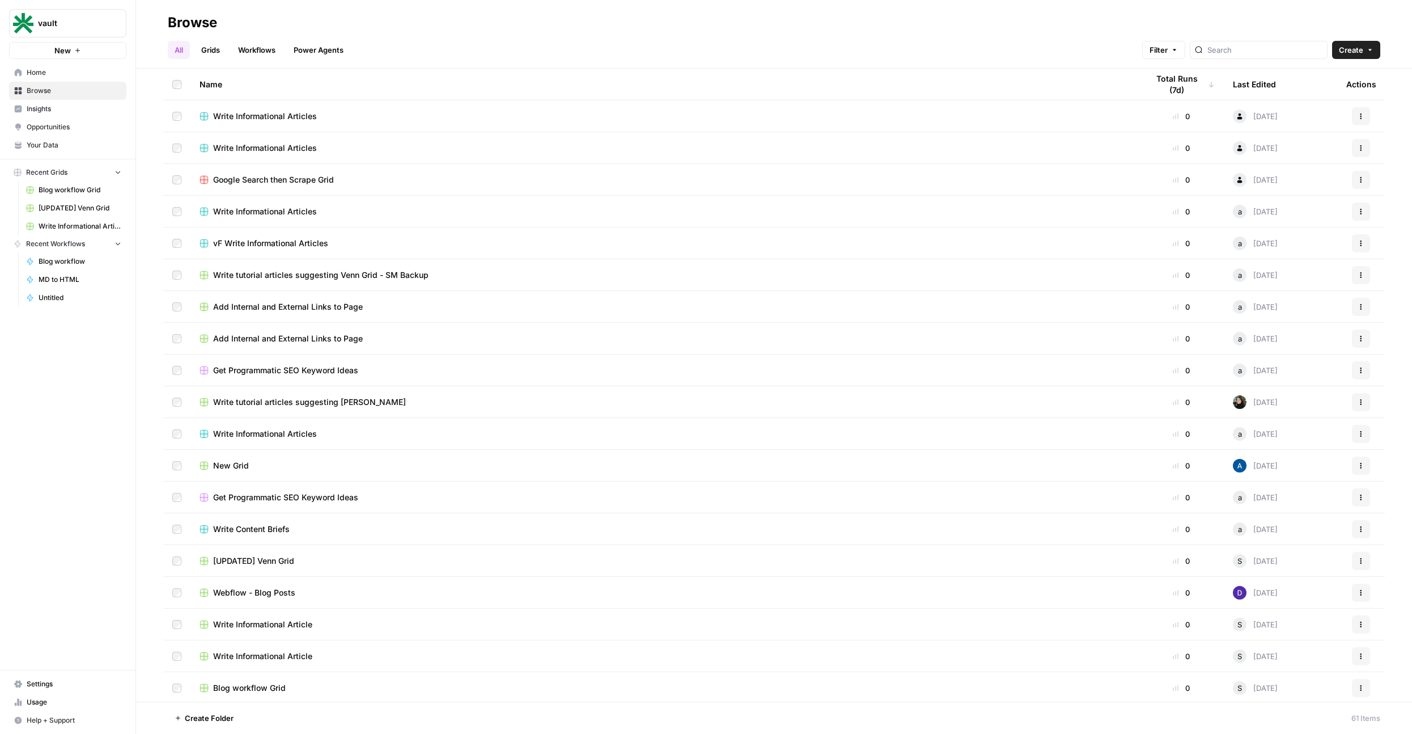
click at [72, 109] on span "Insights" at bounding box center [74, 109] width 95 height 10
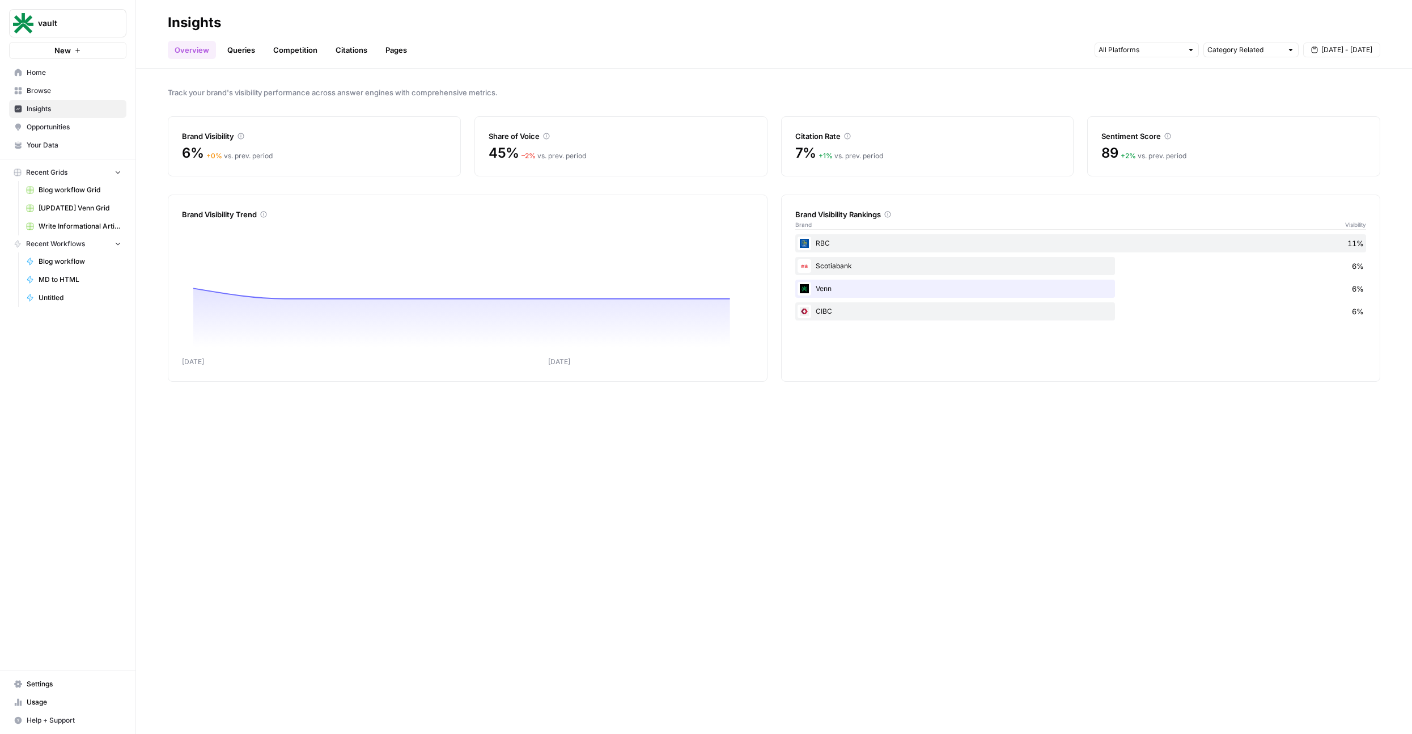
click at [244, 50] on link "Queries" at bounding box center [241, 50] width 41 height 18
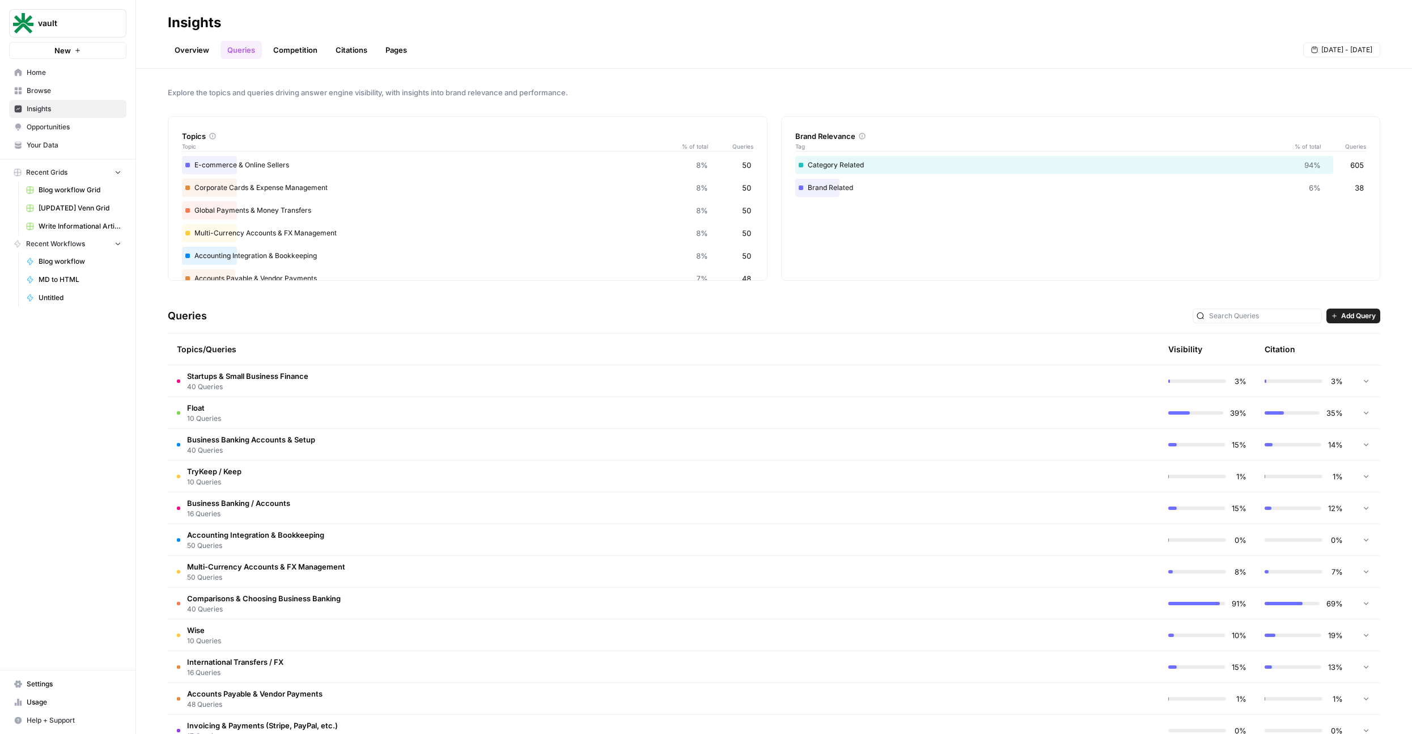
click at [547, 596] on td "Comparisons & Choosing Business Banking 40 Queries" at bounding box center [615, 602] width 895 height 31
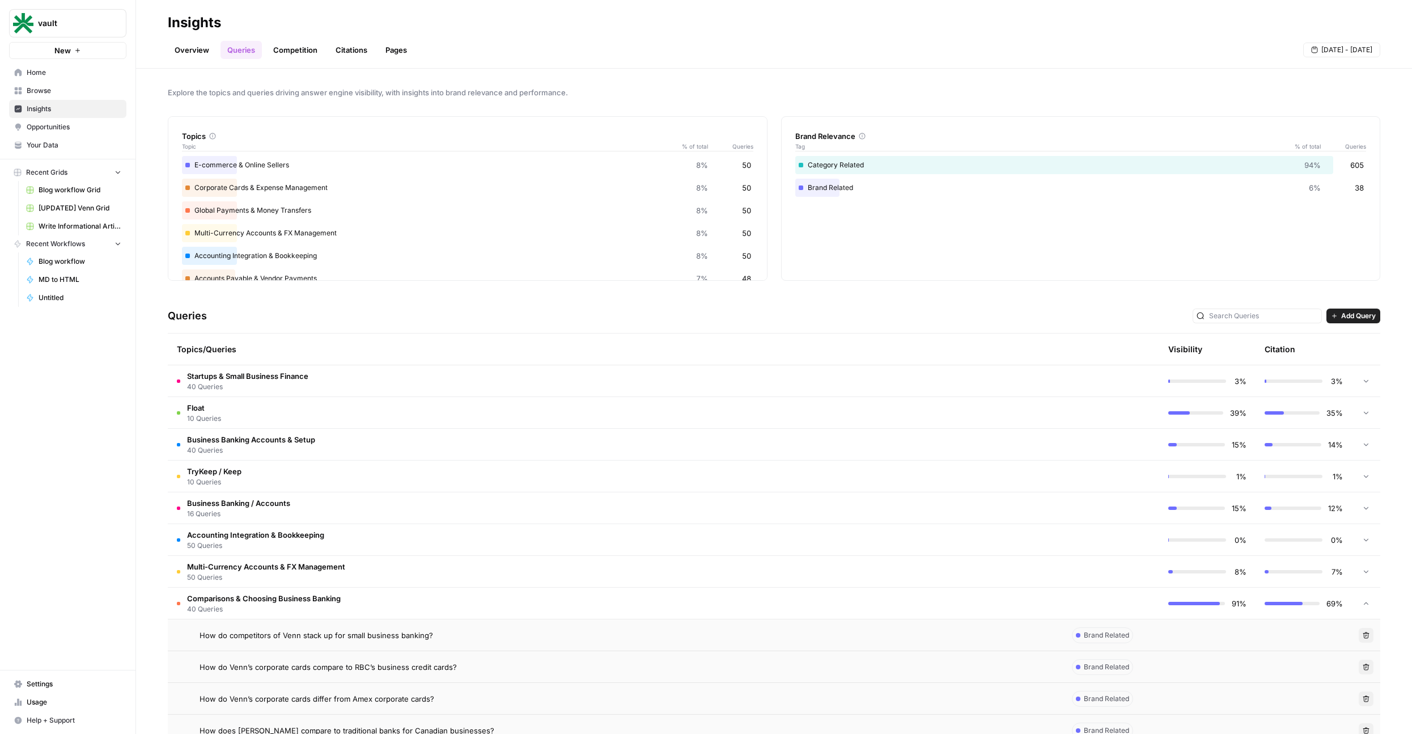
click at [564, 600] on td "Comparisons & Choosing Business Banking 40 Queries" at bounding box center [615, 602] width 895 height 31
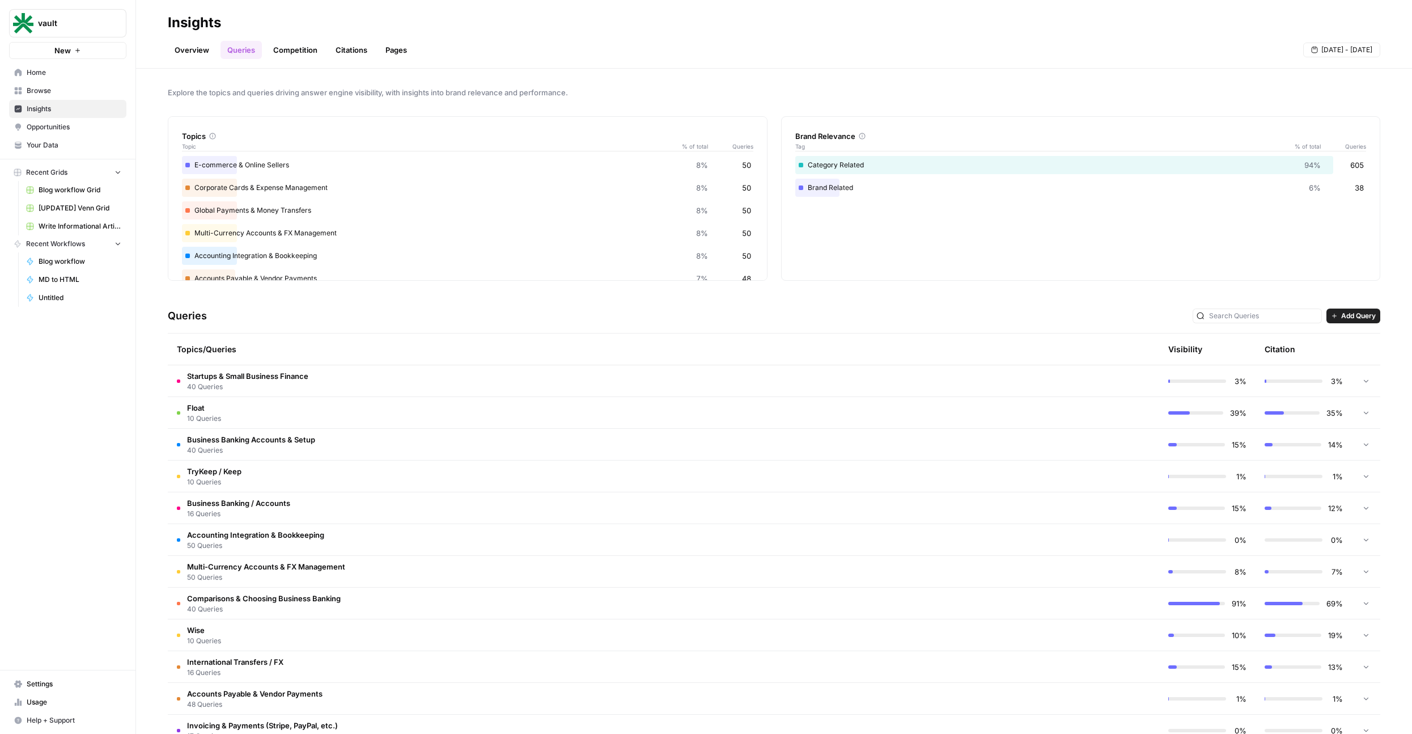
click at [483, 383] on td "Startups & Small Business Finance 40 Queries" at bounding box center [615, 380] width 895 height 31
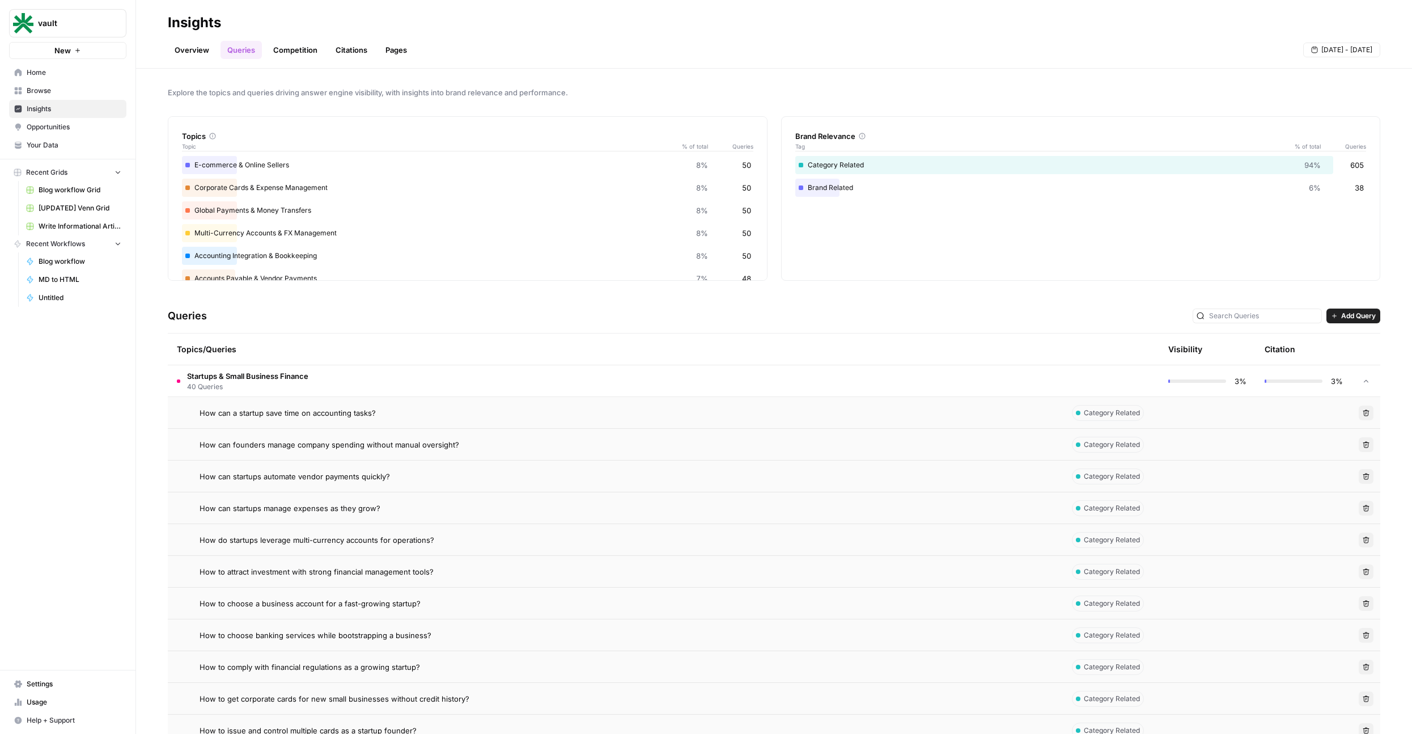
click at [482, 383] on td "Startups & Small Business Finance 40 Queries" at bounding box center [615, 380] width 895 height 31
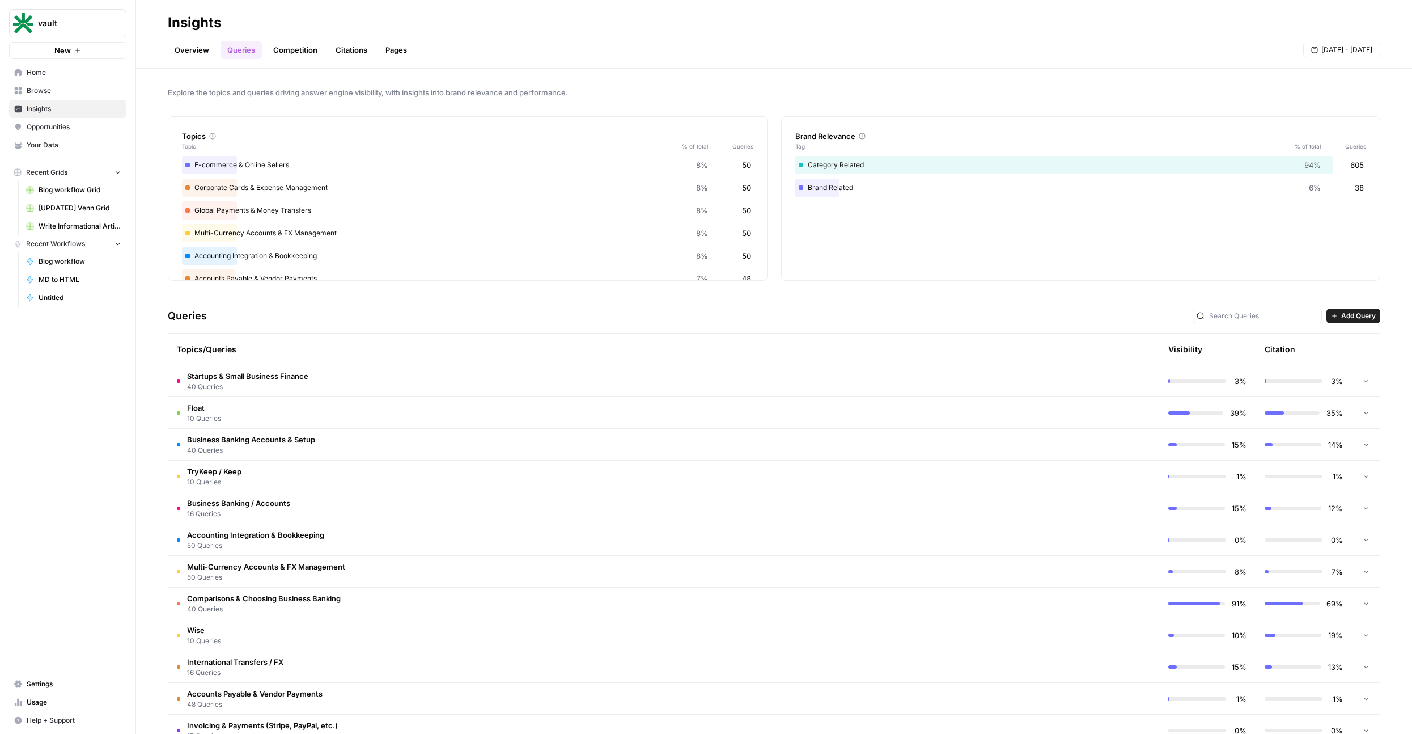
click at [430, 410] on td "Float 10 Queries" at bounding box center [615, 412] width 895 height 31
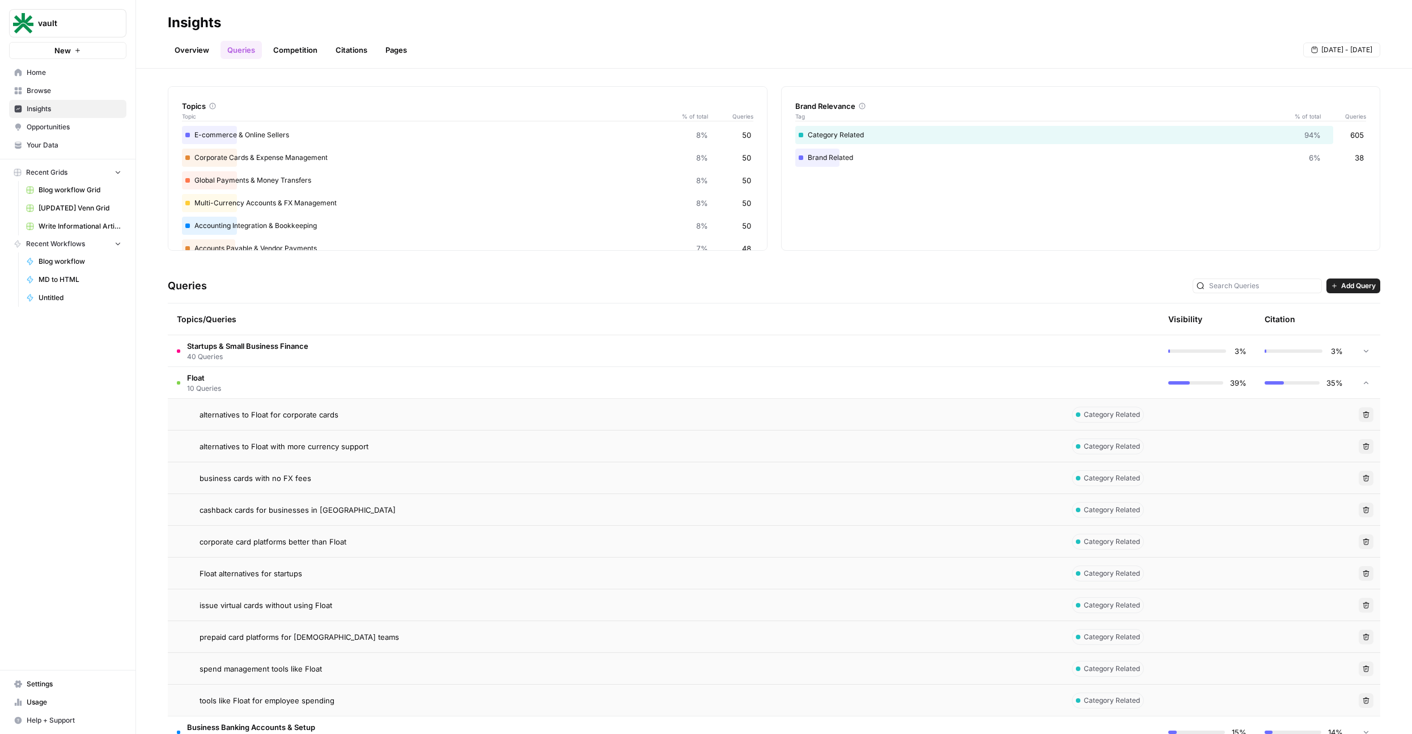
scroll to position [41, 0]
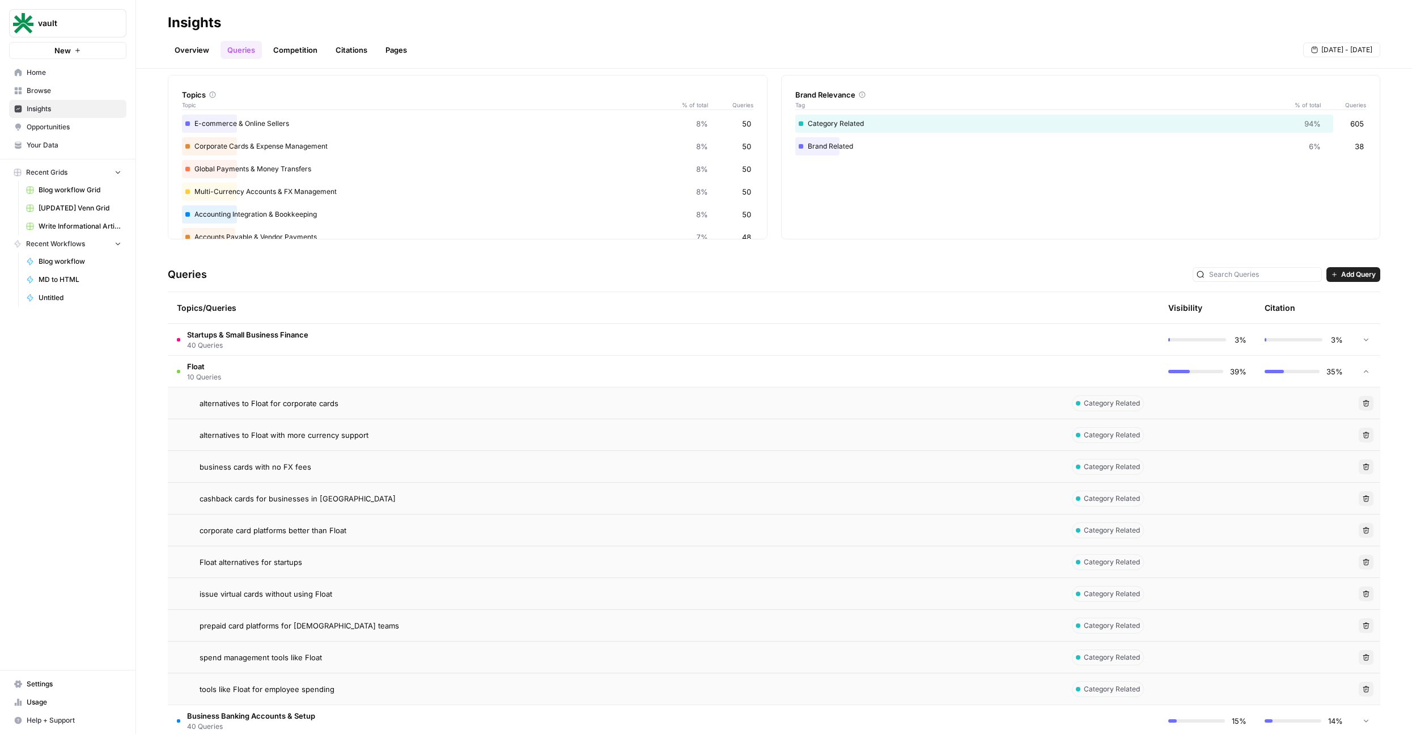
click at [453, 378] on td "Float 10 Queries" at bounding box center [615, 370] width 895 height 31
